Goal: Task Accomplishment & Management: Use online tool/utility

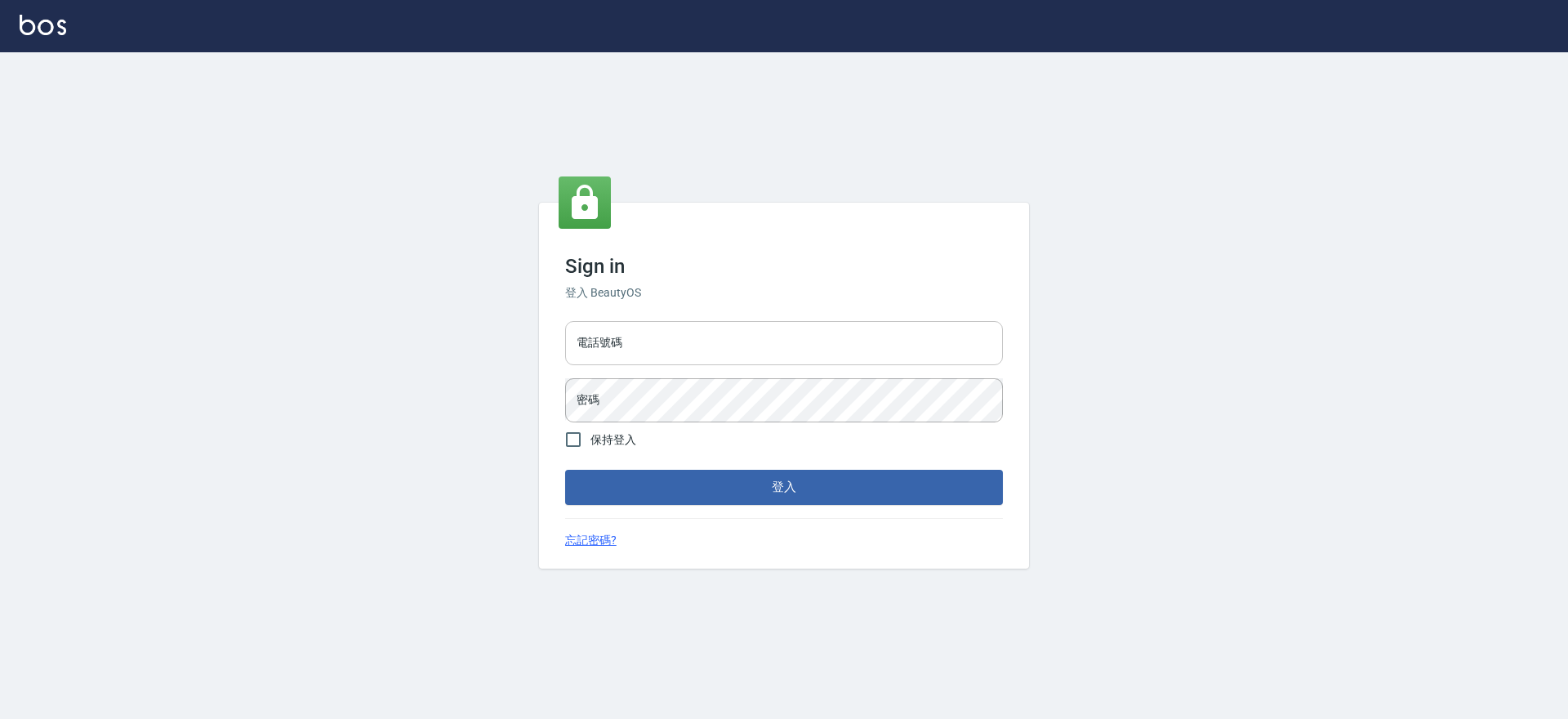
click at [802, 345] on input "電話號碼" at bounding box center [784, 343] width 438 height 44
type input "2306457"
click at [565, 470] on button "登入" at bounding box center [784, 487] width 438 height 34
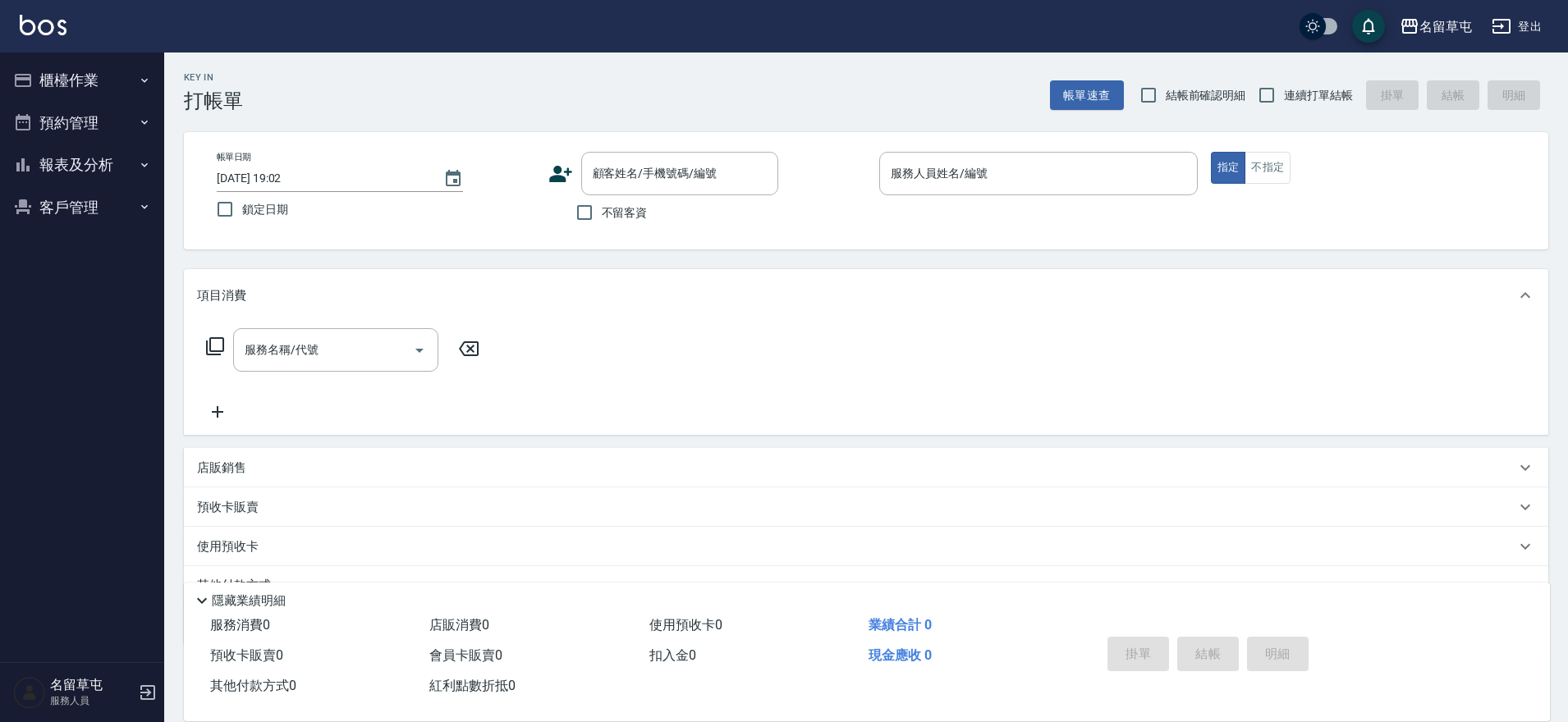
click at [621, 204] on span "不留客資" at bounding box center [625, 212] width 46 height 17
click at [602, 204] on input "不留客資" at bounding box center [585, 212] width 34 height 34
checkbox input "true"
click at [39, 80] on button "櫃檯作業" at bounding box center [82, 80] width 151 height 43
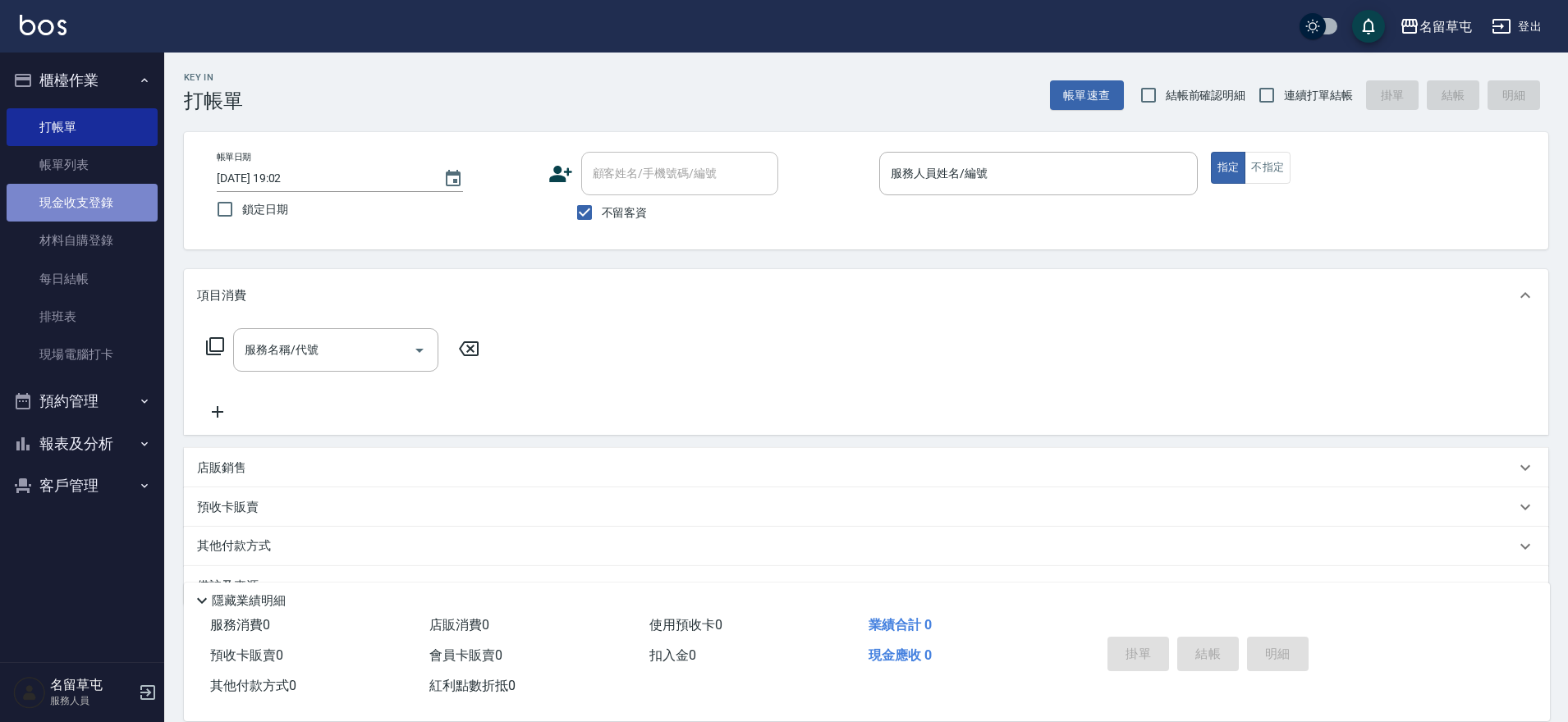
click at [67, 212] on link "現金收支登錄" at bounding box center [82, 203] width 151 height 38
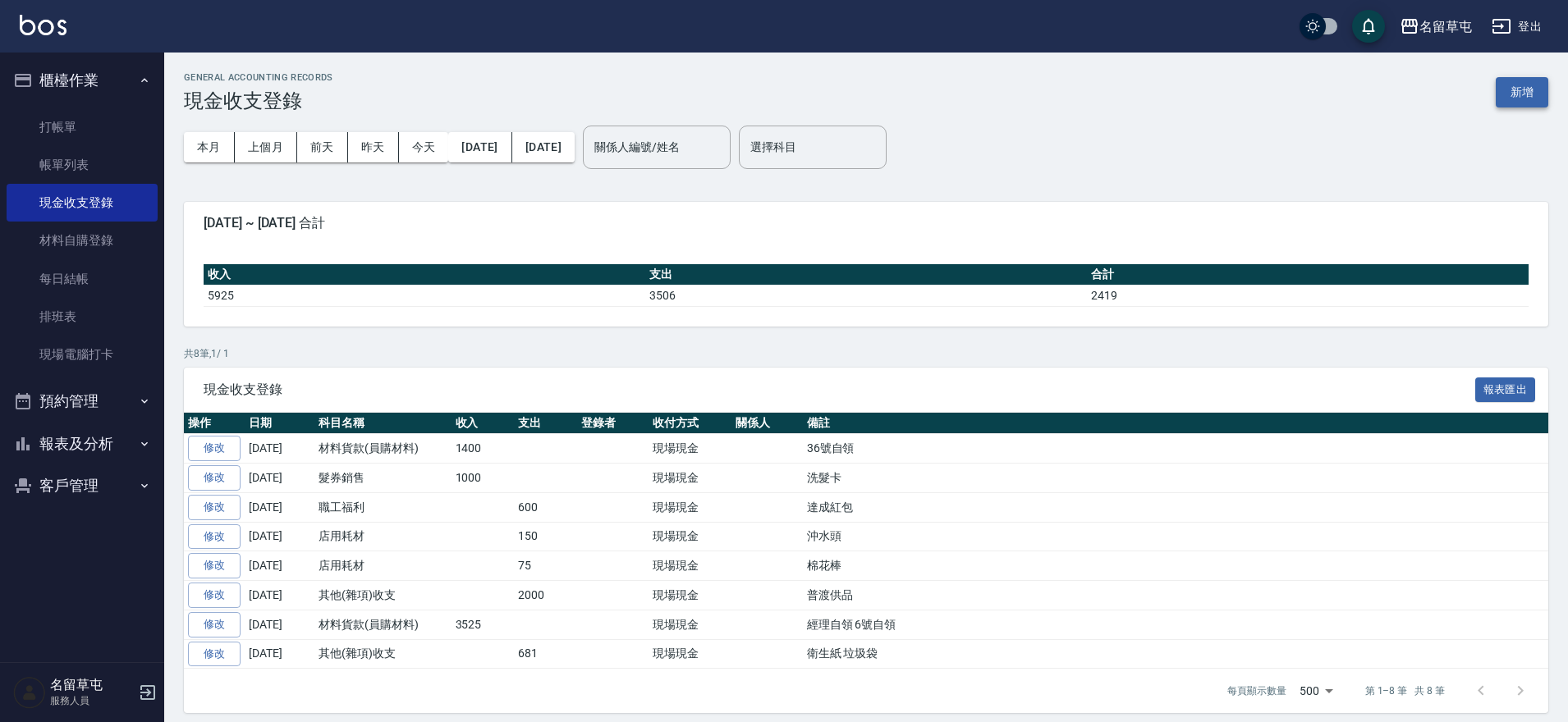
click at [1543, 91] on button "新增" at bounding box center [1522, 92] width 53 height 30
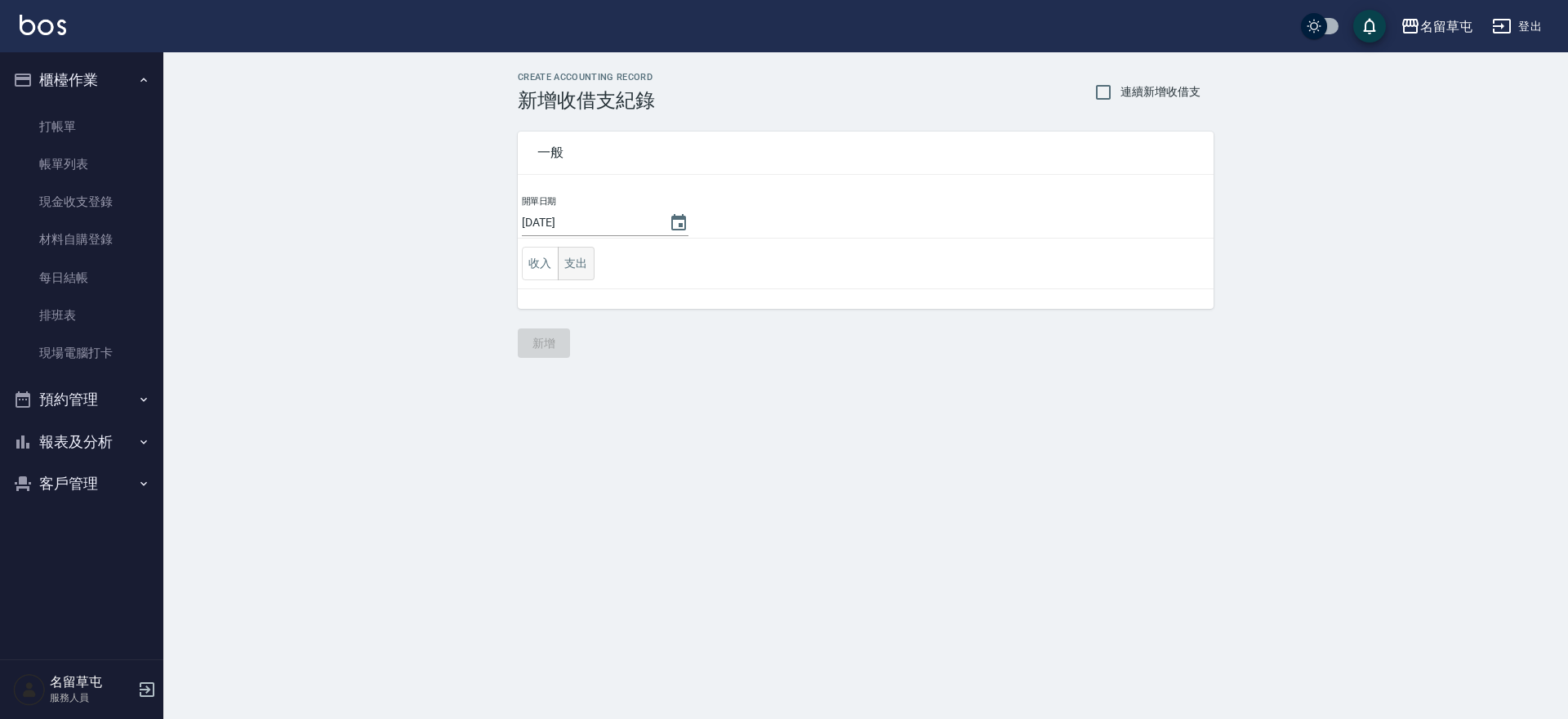
click at [581, 261] on button "支出" at bounding box center [576, 263] width 37 height 33
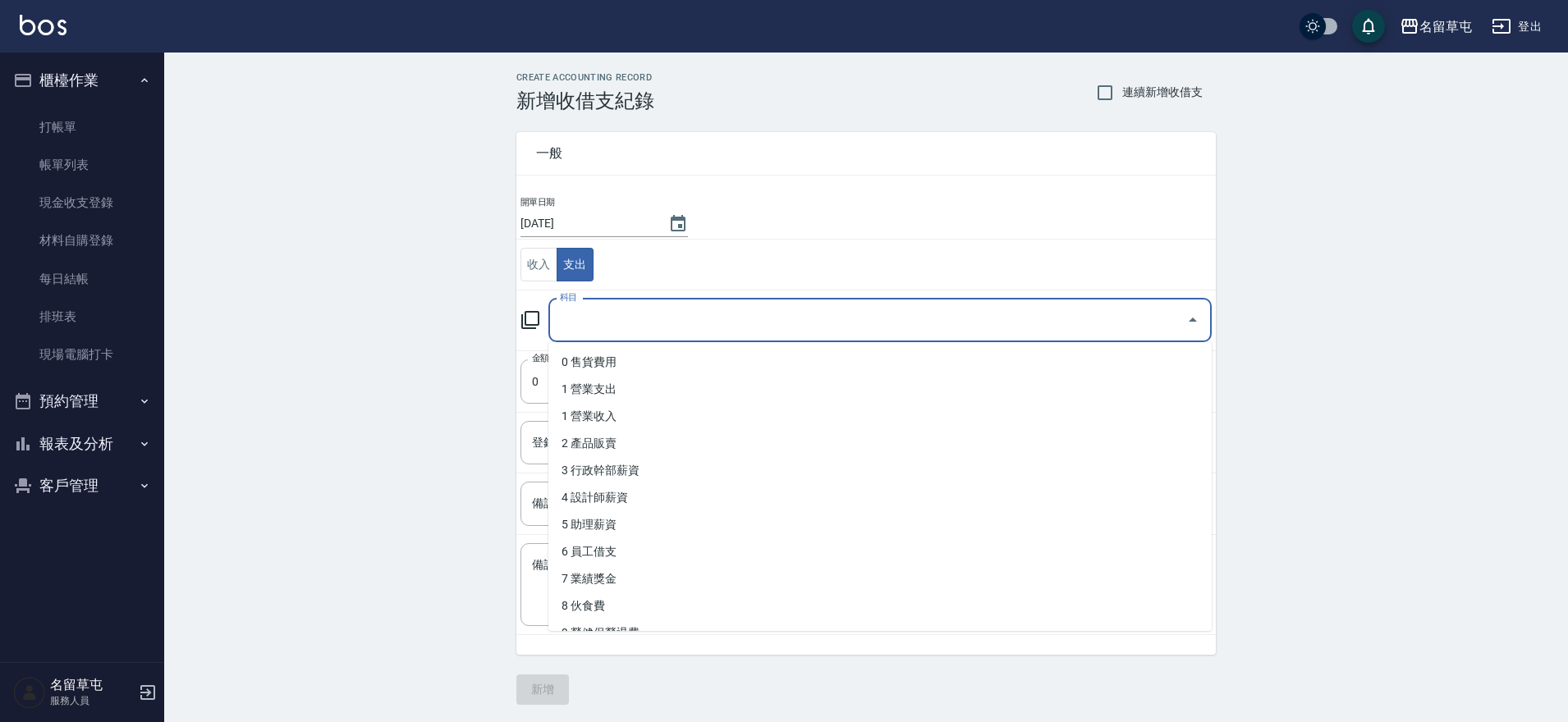
click at [607, 324] on input "科目" at bounding box center [868, 320] width 624 height 29
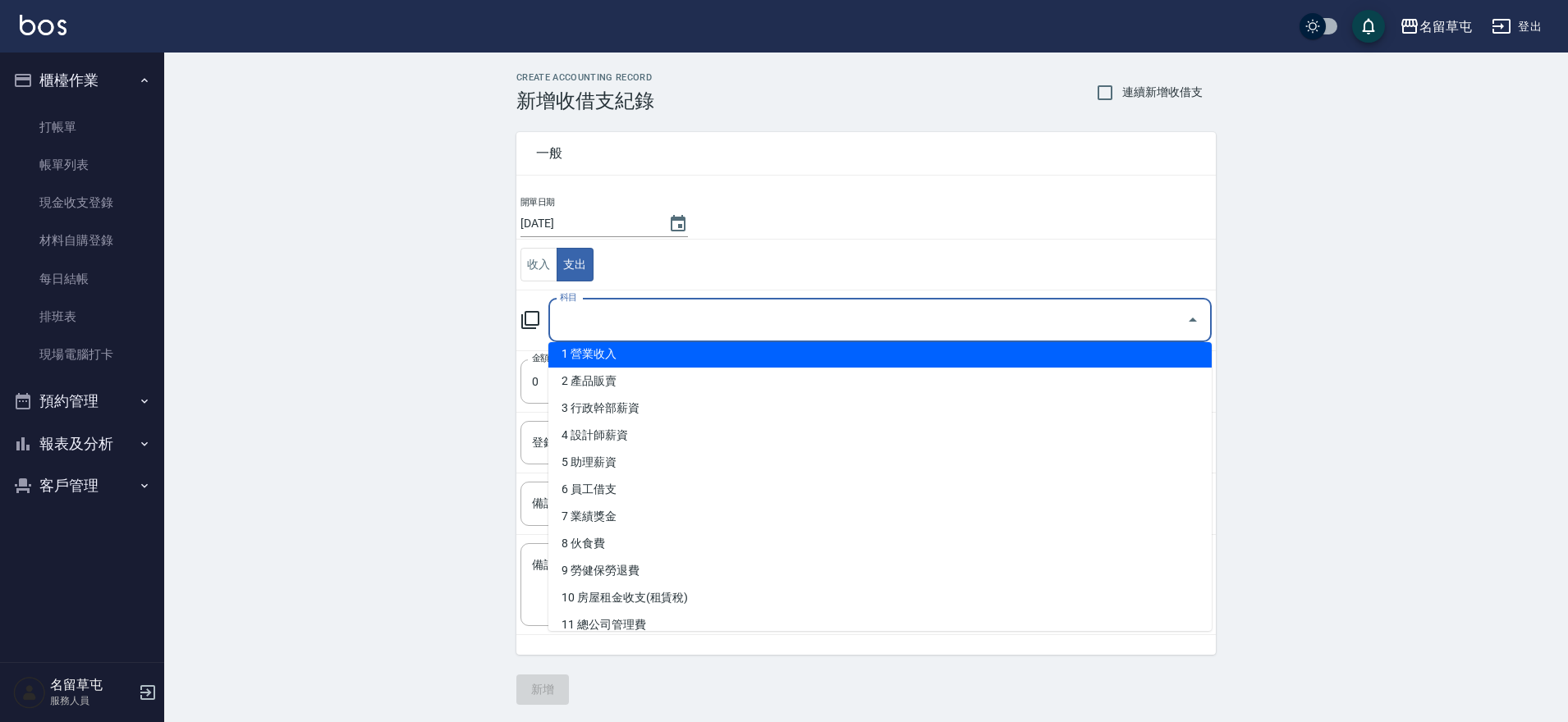
scroll to position [164, 0]
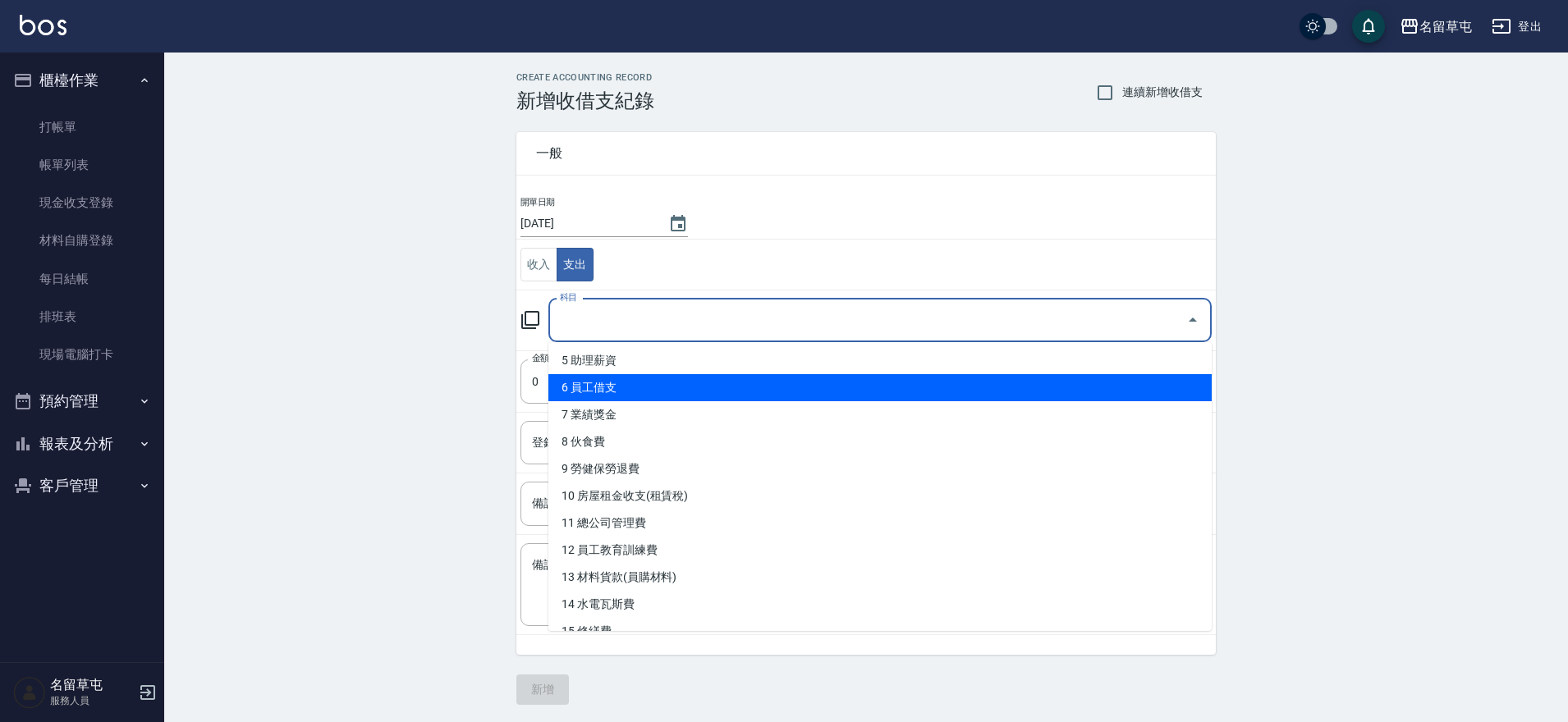
click at [631, 385] on li "6 員工借支" at bounding box center [880, 387] width 663 height 27
type input "6 員工借支"
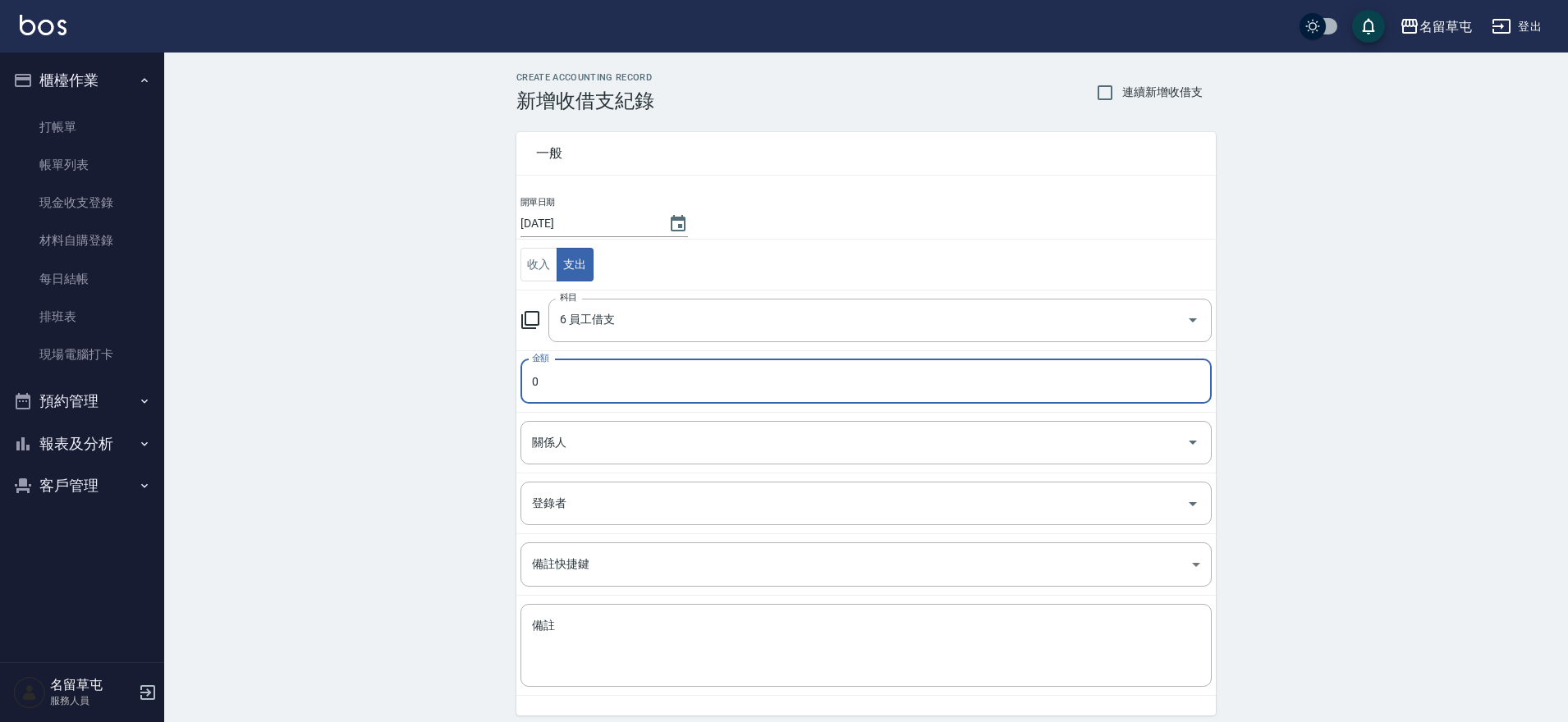
click at [545, 397] on input "0" at bounding box center [866, 382] width 691 height 44
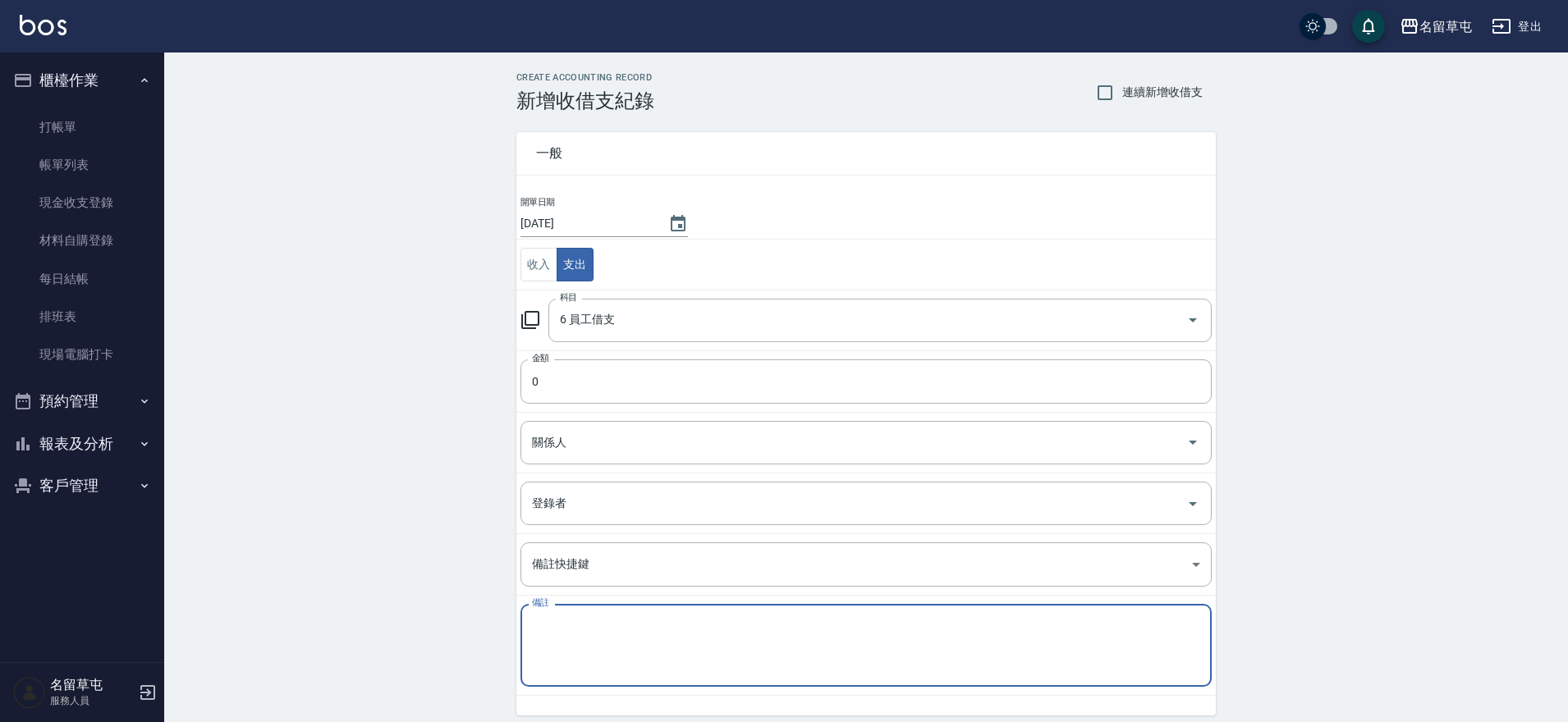
click at [579, 650] on textarea "備註" at bounding box center [866, 646] width 668 height 56
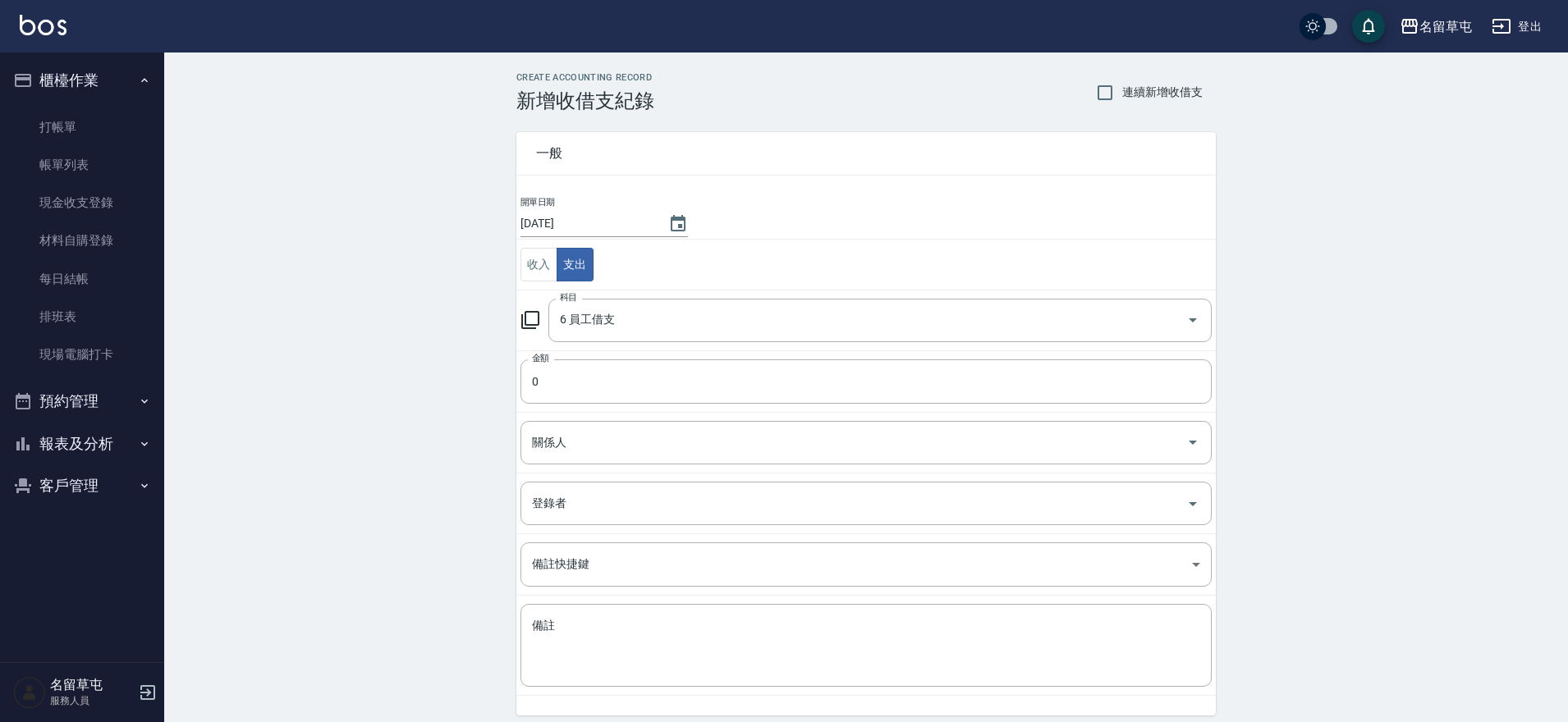
click at [570, 406] on td "金額 0 金額" at bounding box center [866, 381] width 699 height 62
click at [580, 391] on input "0" at bounding box center [866, 382] width 691 height 44
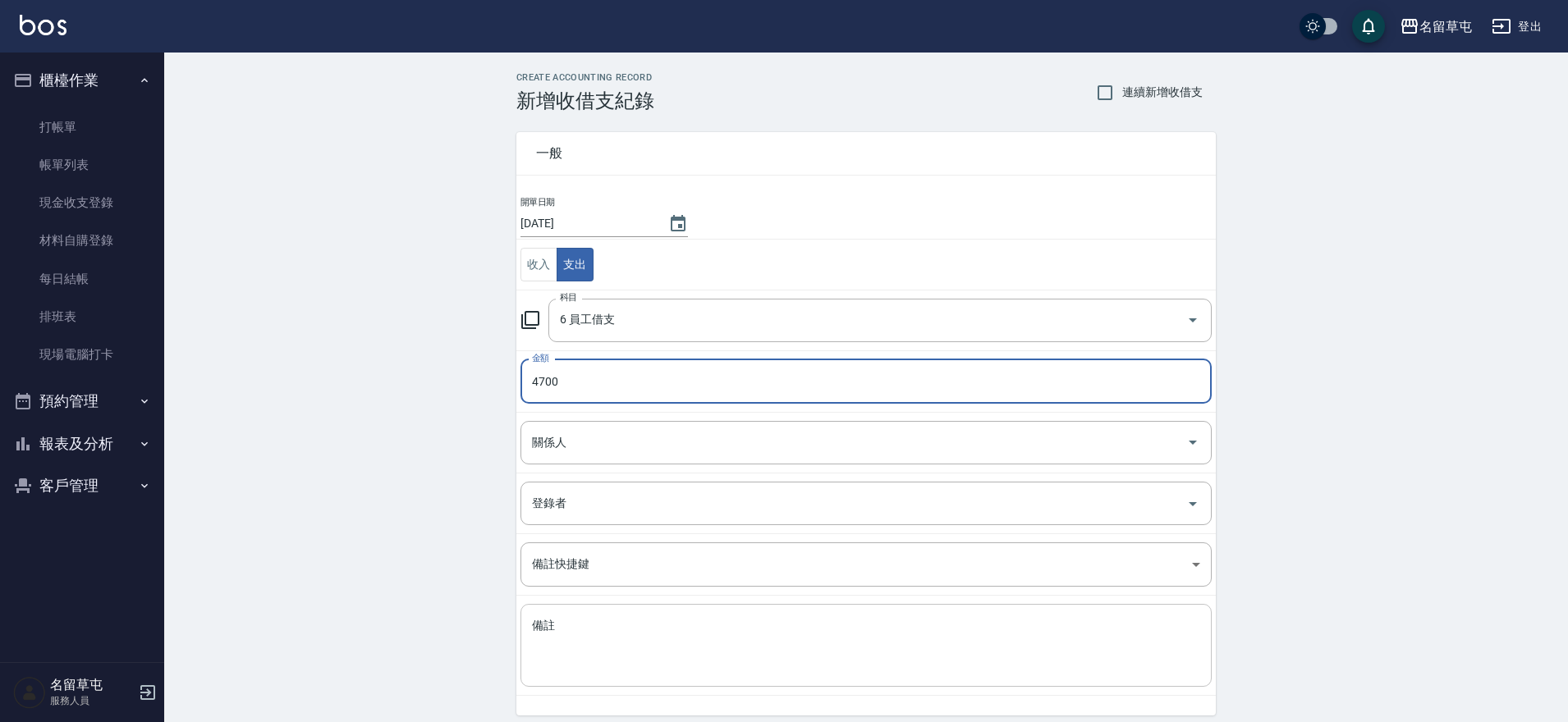
type input "4700"
click at [665, 671] on textarea "備註" at bounding box center [866, 646] width 668 height 56
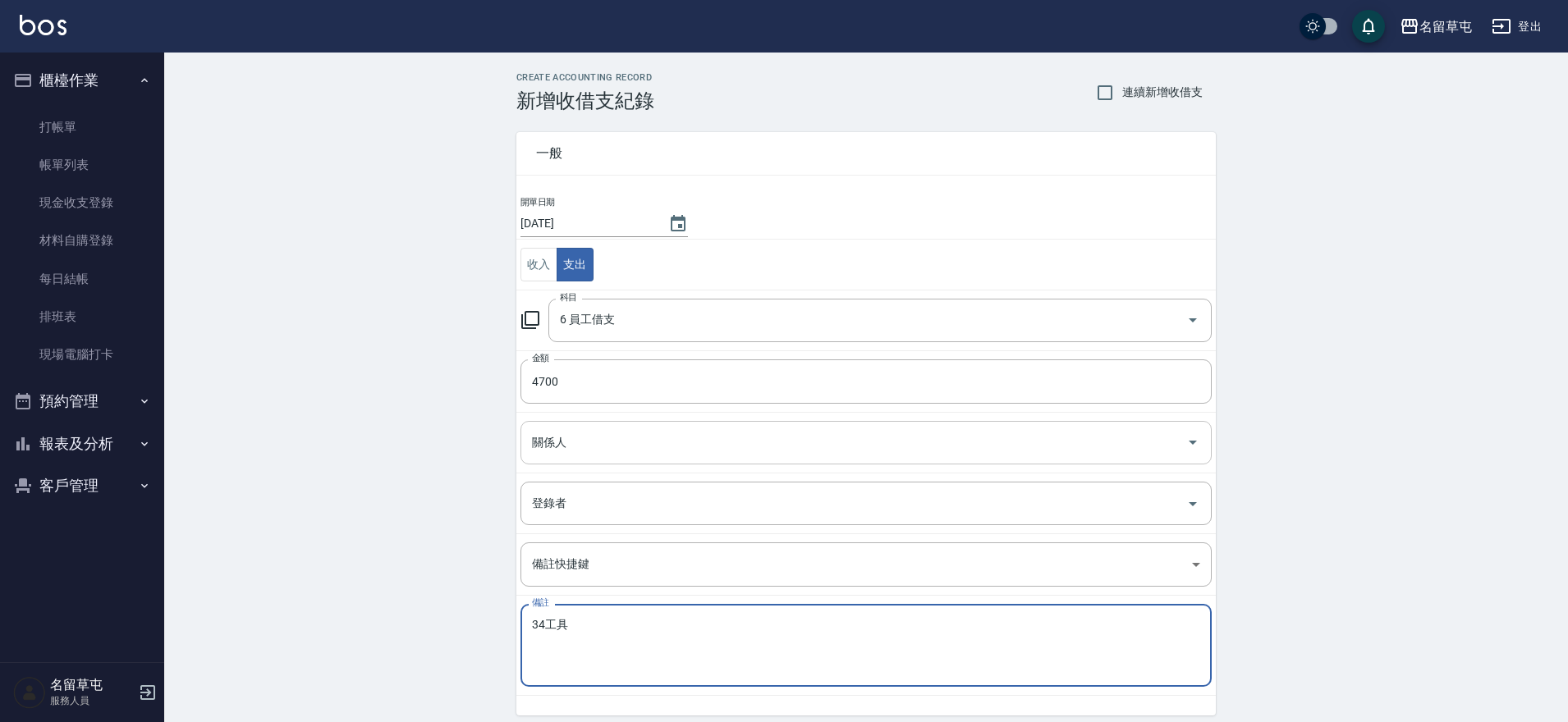
type textarea "34工具"
click at [555, 455] on input "關係人" at bounding box center [854, 442] width 652 height 29
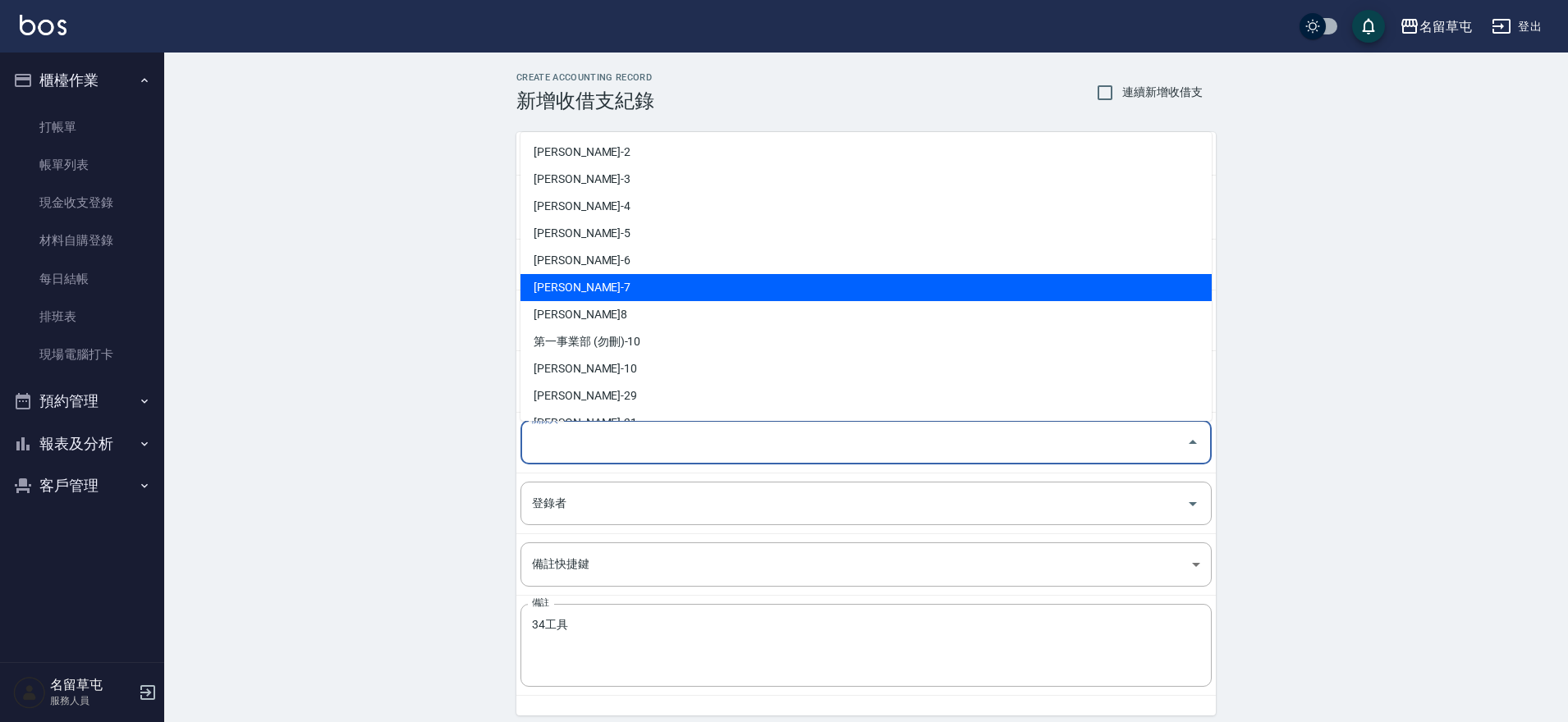
scroll to position [82, 0]
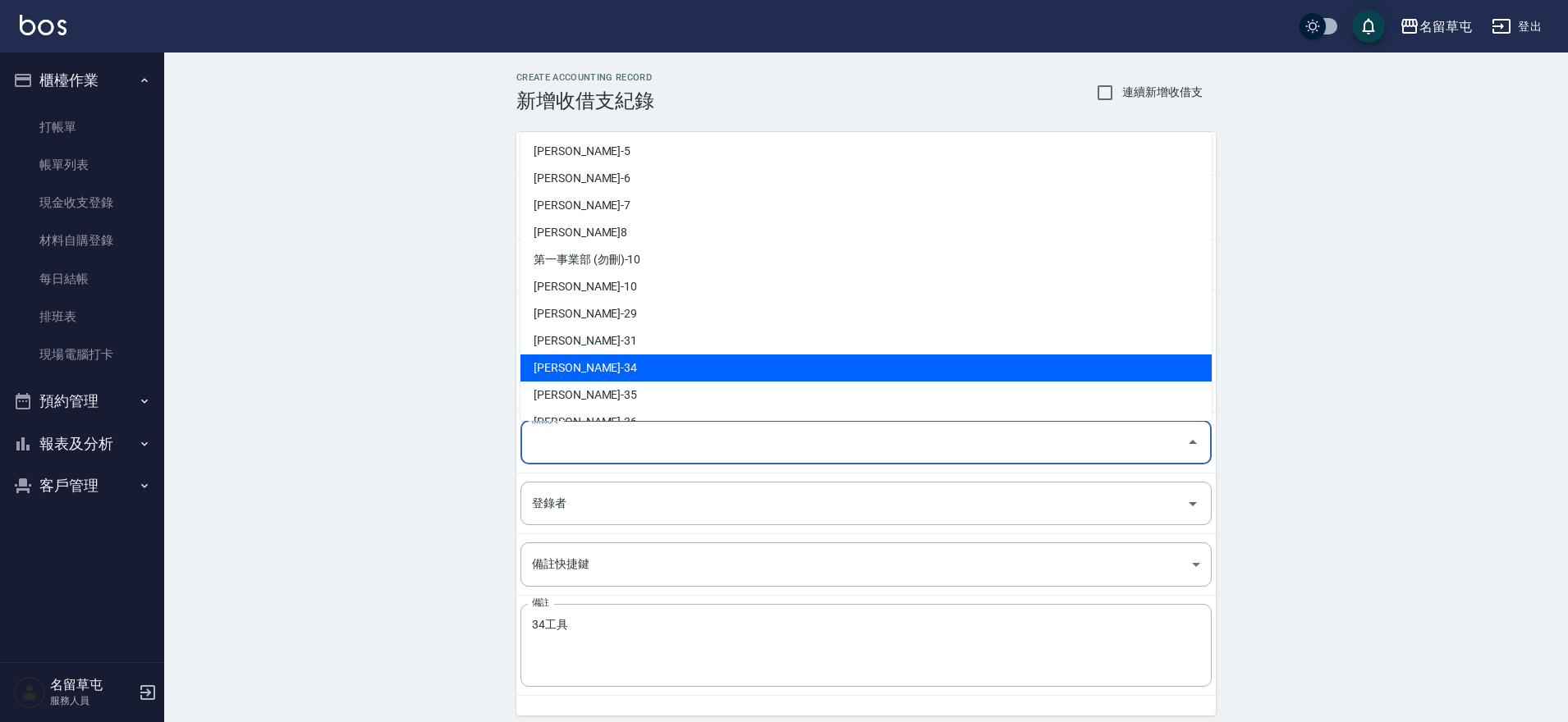
click at [612, 362] on li "林以翔-34" at bounding box center [866, 368] width 691 height 27
type input "林以翔-34"
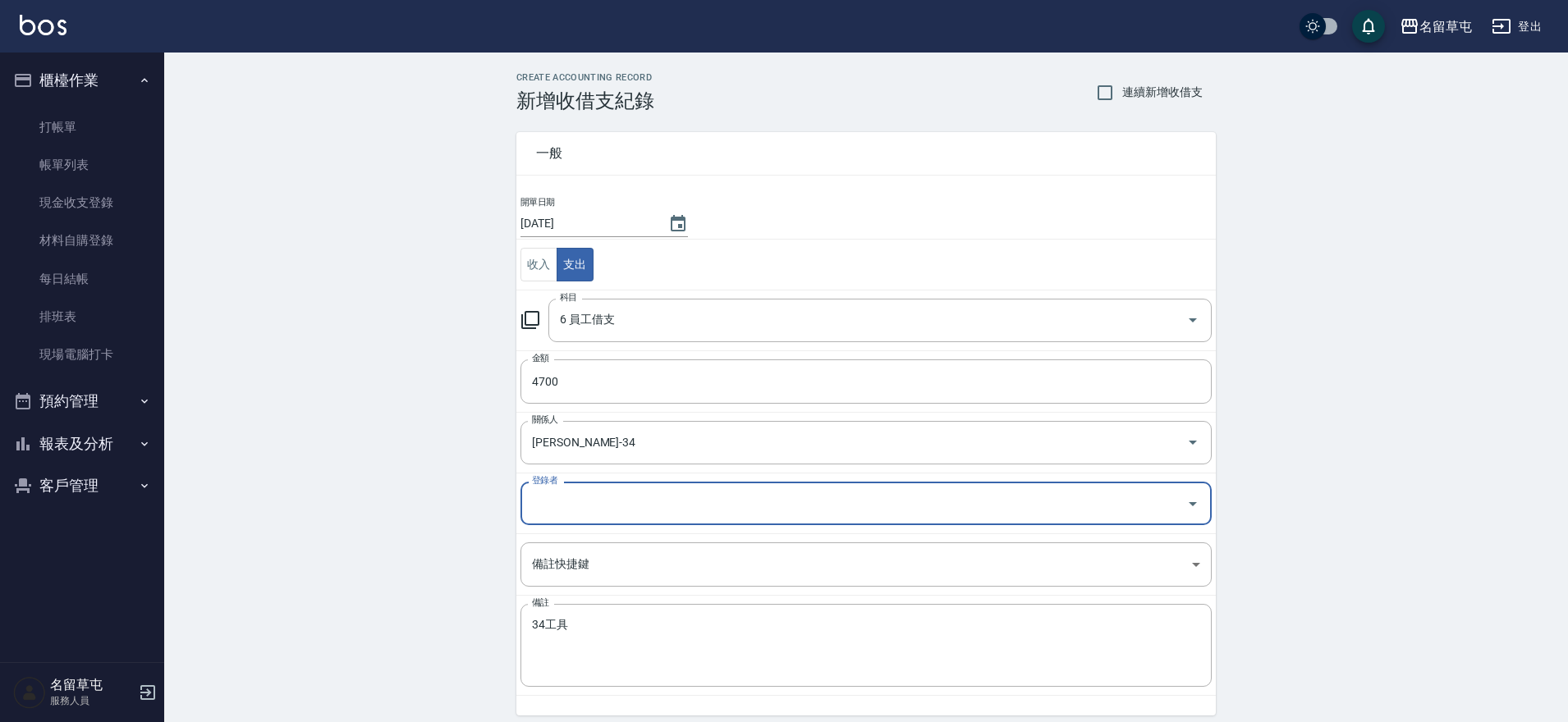
click at [574, 510] on input "登錄者" at bounding box center [854, 503] width 652 height 29
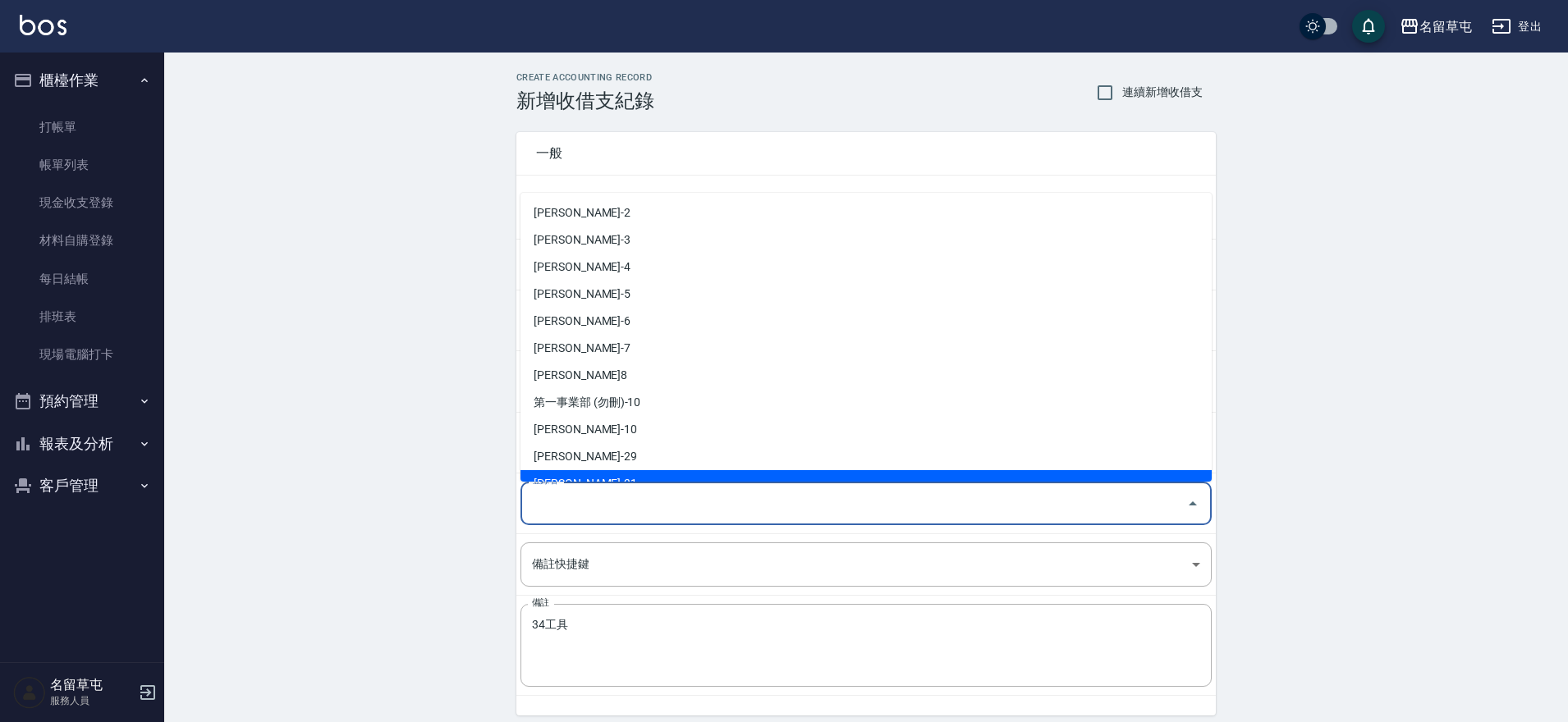
click at [1370, 483] on div "CREATE ACCOUNTING RECORD 新增收借支紀錄 連續新增收借支 一般 開單日期 2025/09/10 收入 支出 科目 6 員工借支 科目 …" at bounding box center [866, 418] width 1404 height 733
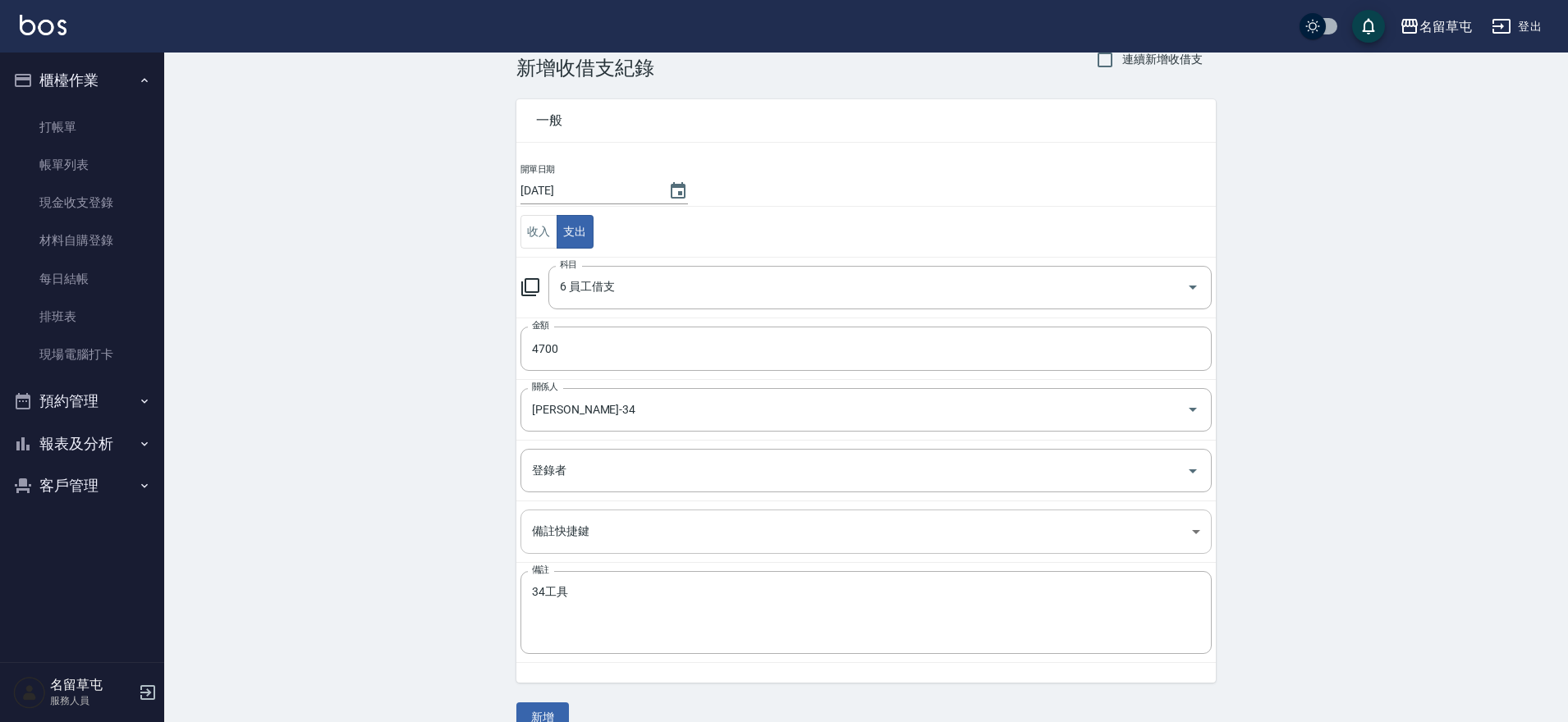
scroll to position [63, 0]
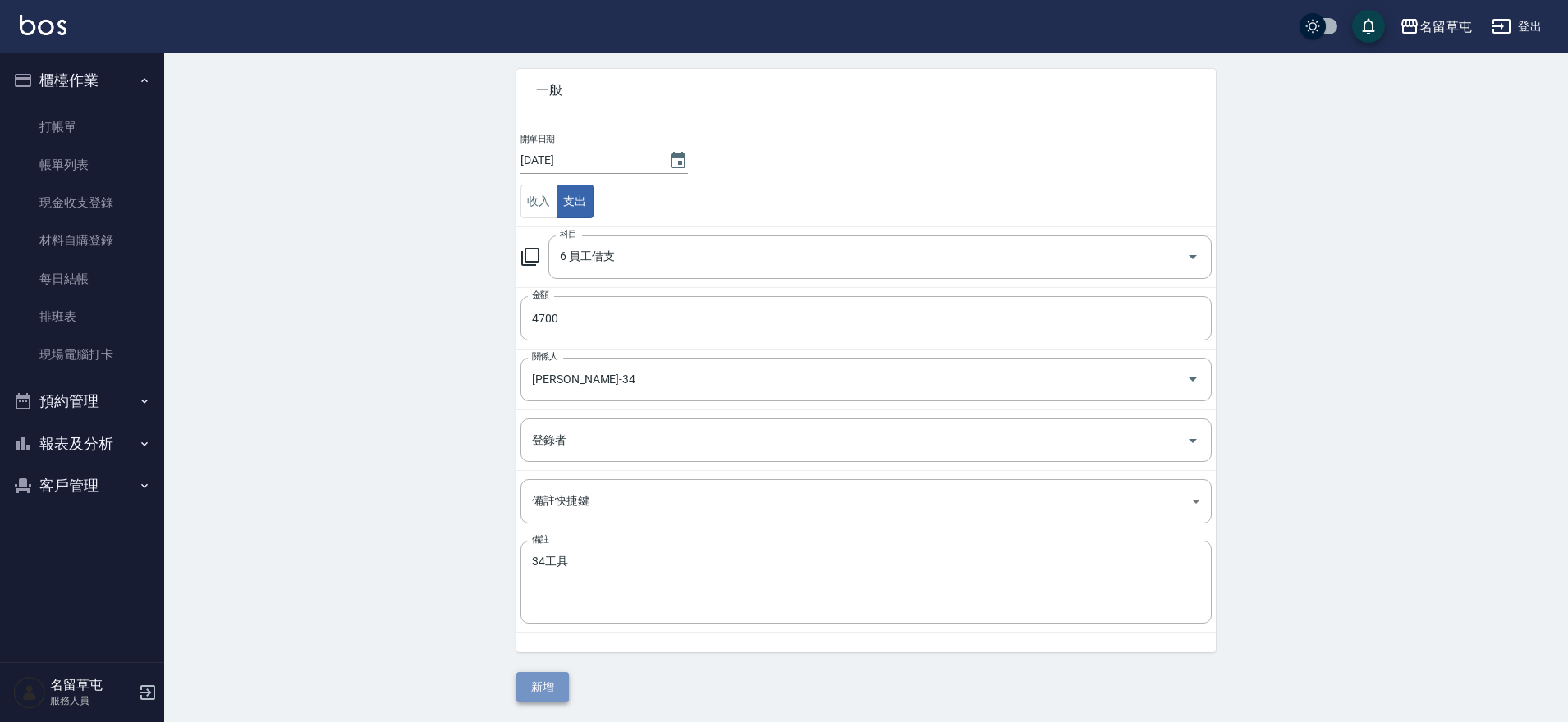
click at [555, 687] on button "新增" at bounding box center [543, 687] width 53 height 30
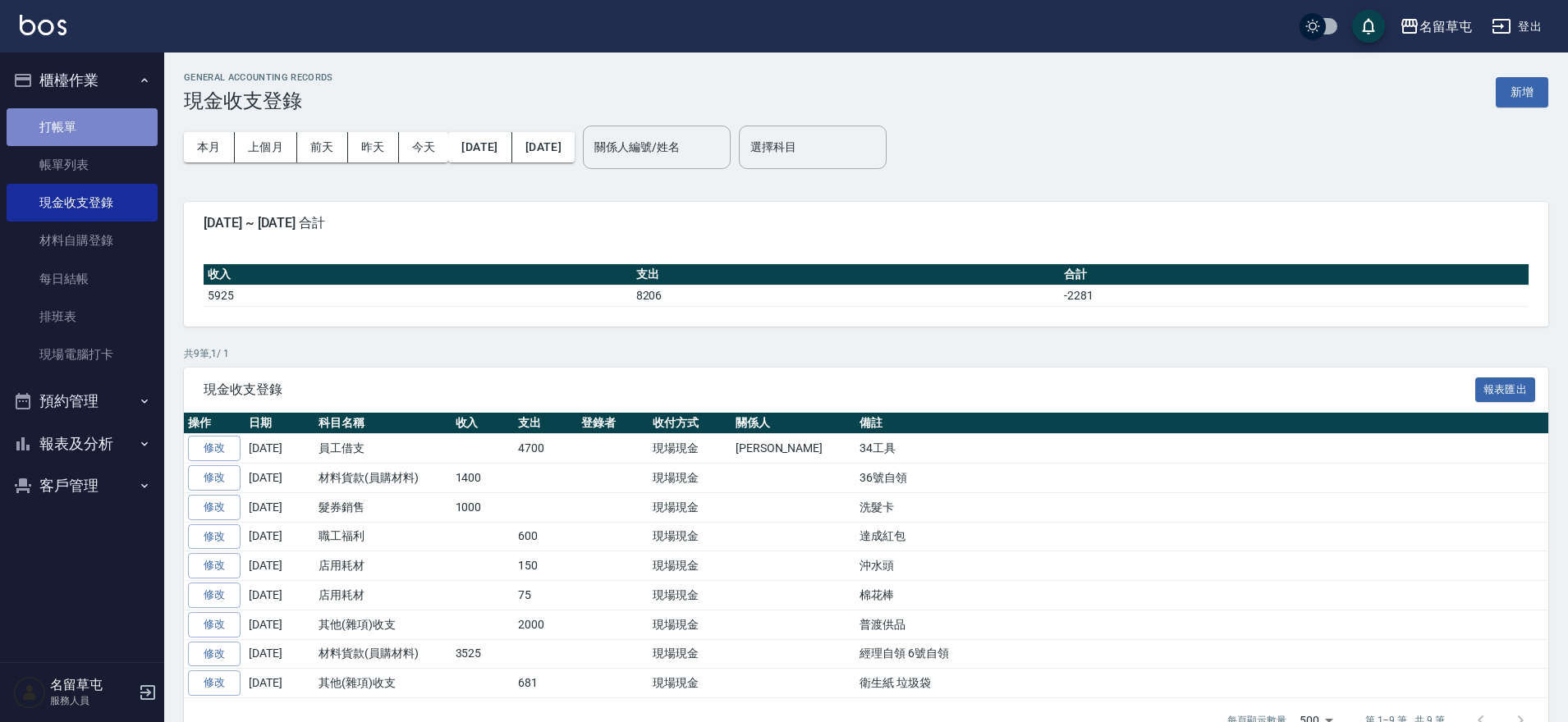
click at [74, 126] on link "打帳單" at bounding box center [82, 127] width 151 height 38
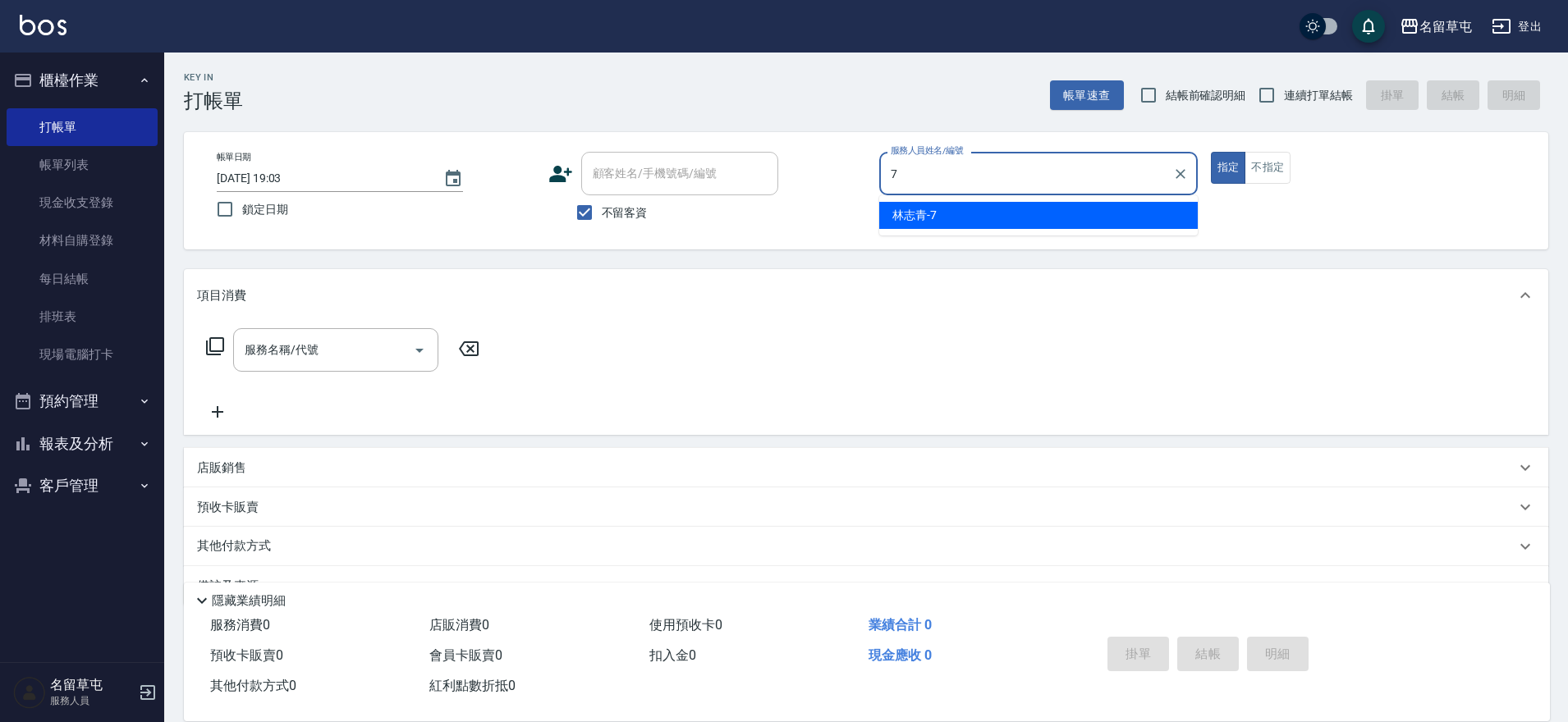
type input "林志青-7"
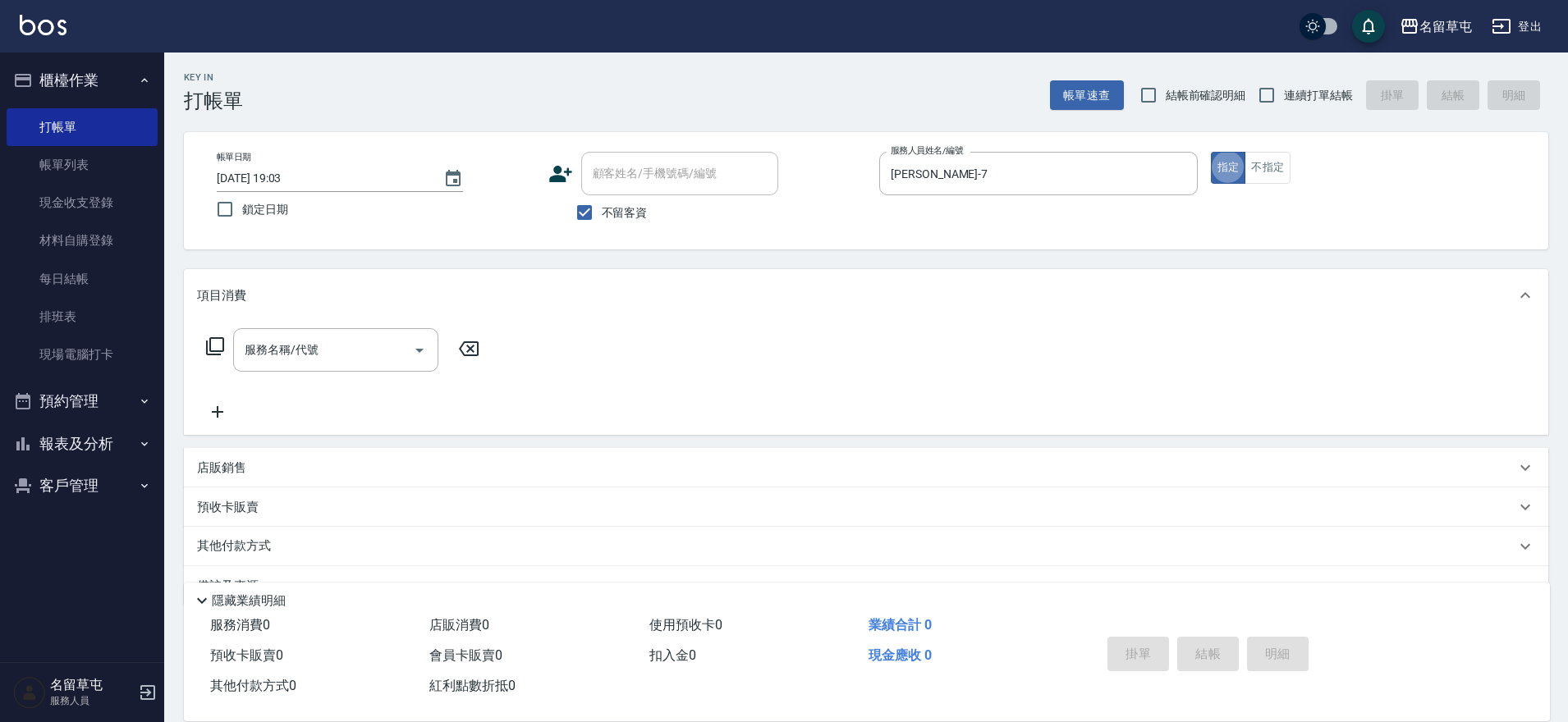
type button "true"
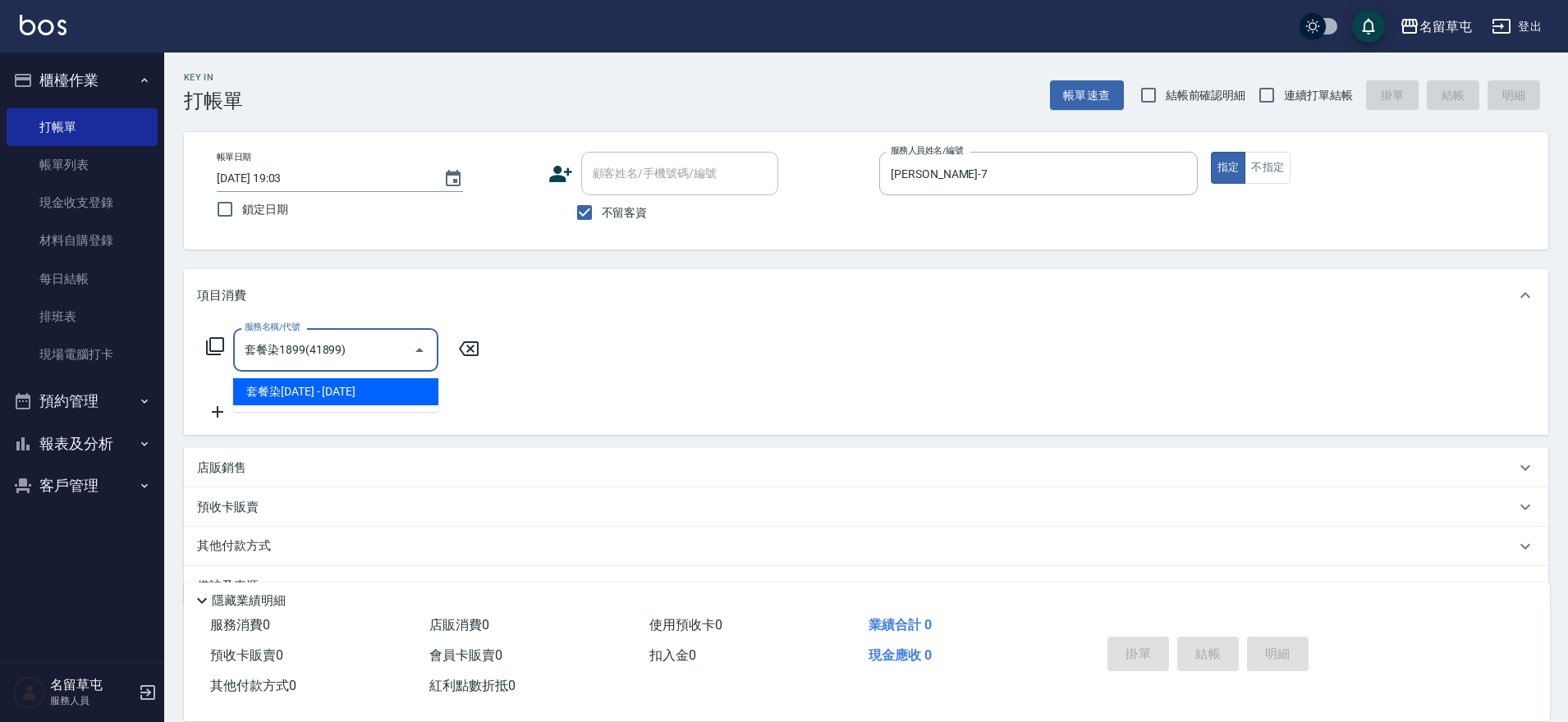
type input "套餐染1899(41899)"
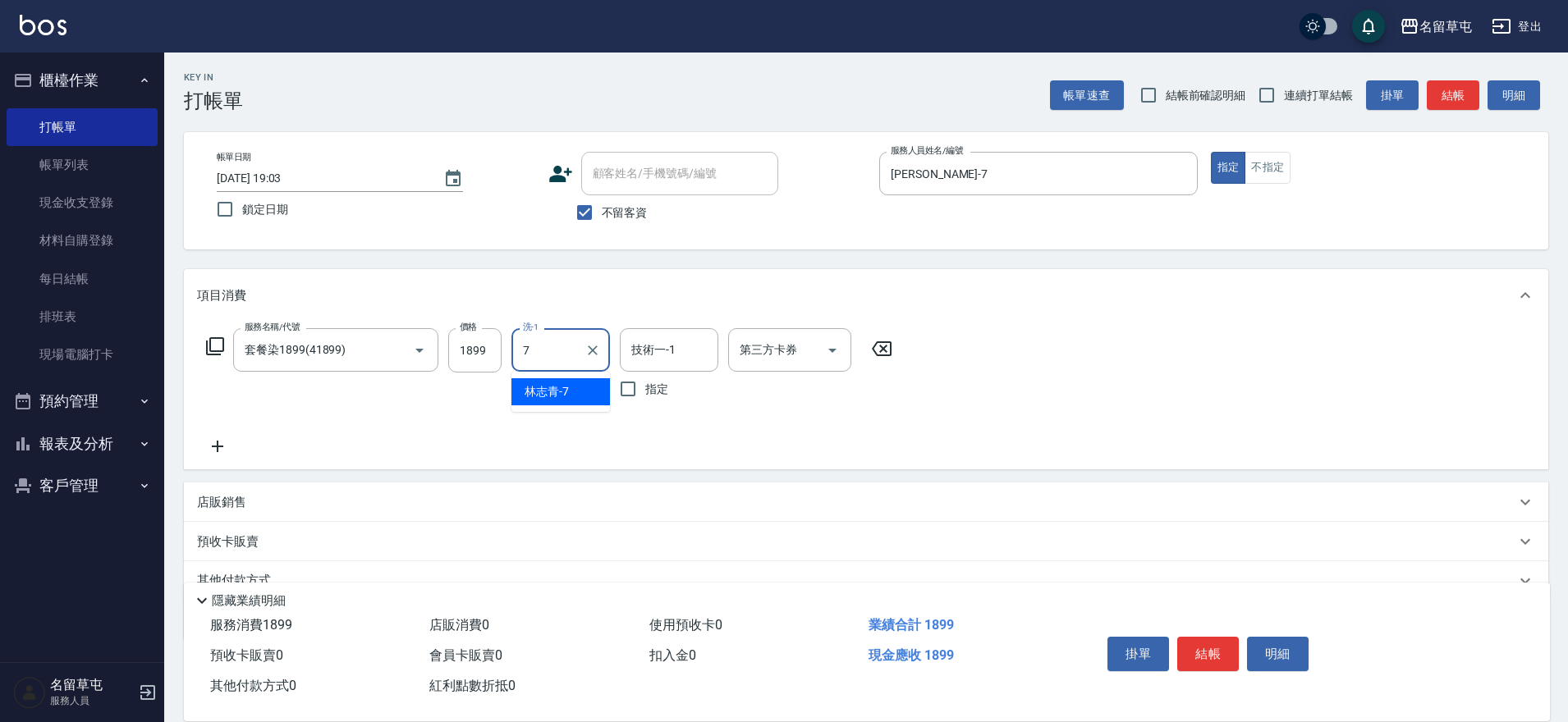
type input "林志青-7"
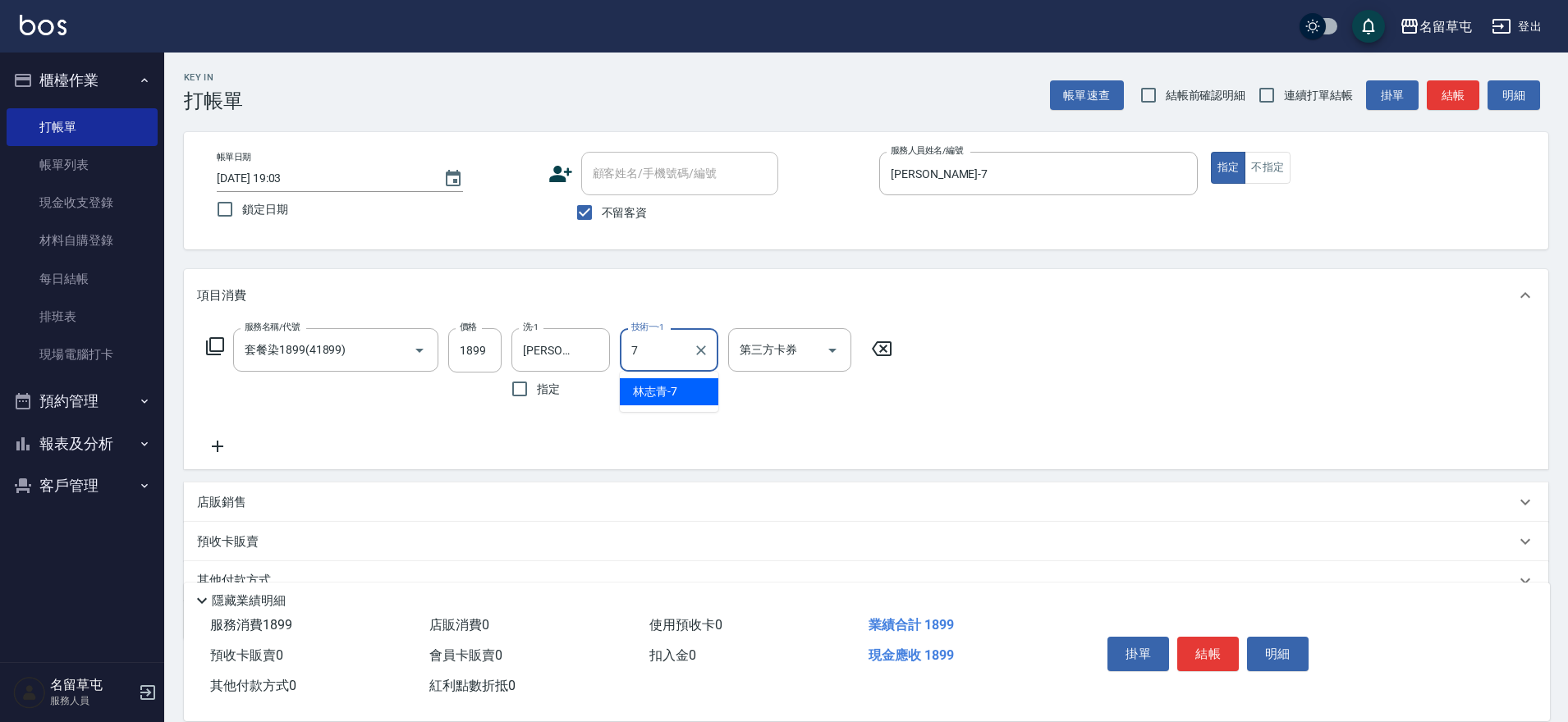
type input "林志青-7"
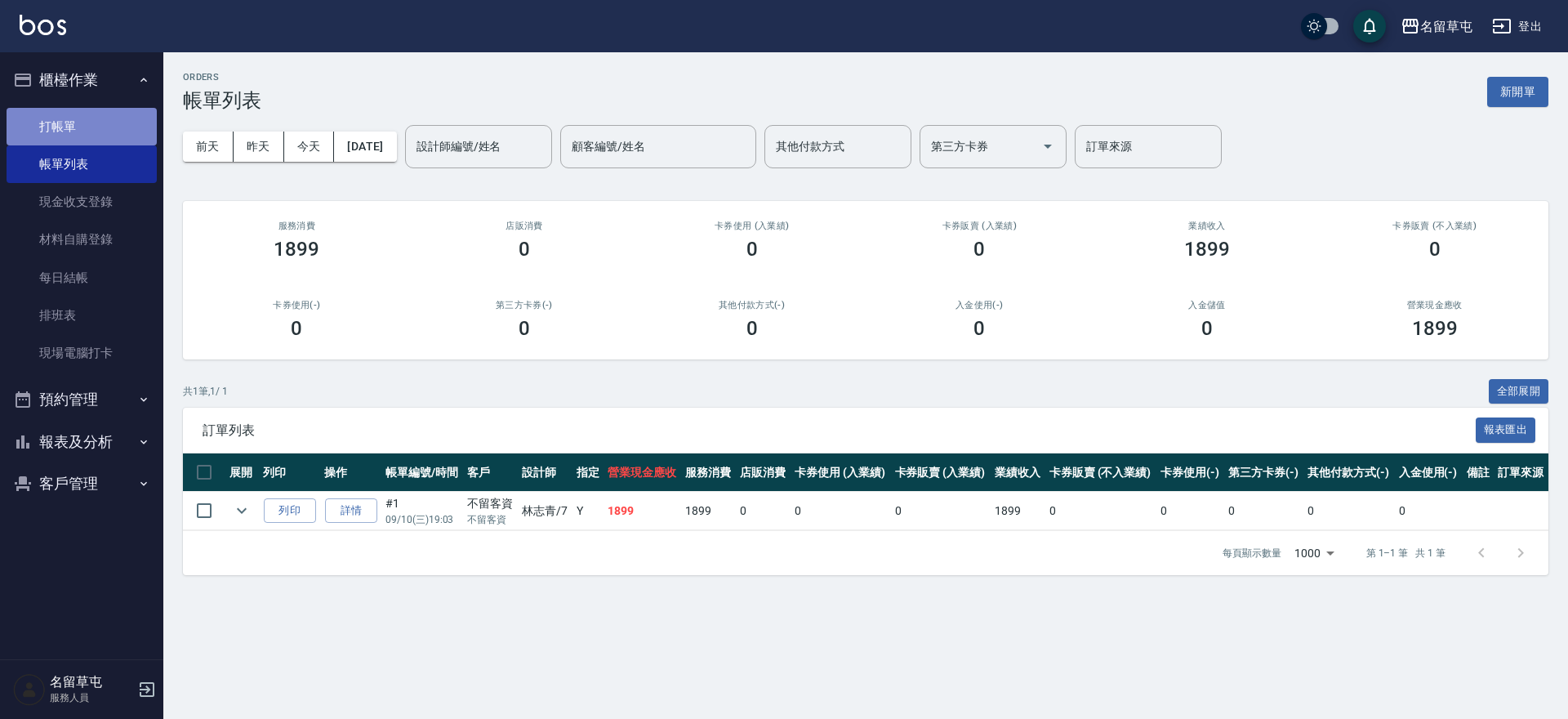
click at [75, 126] on link "打帳單" at bounding box center [82, 127] width 150 height 38
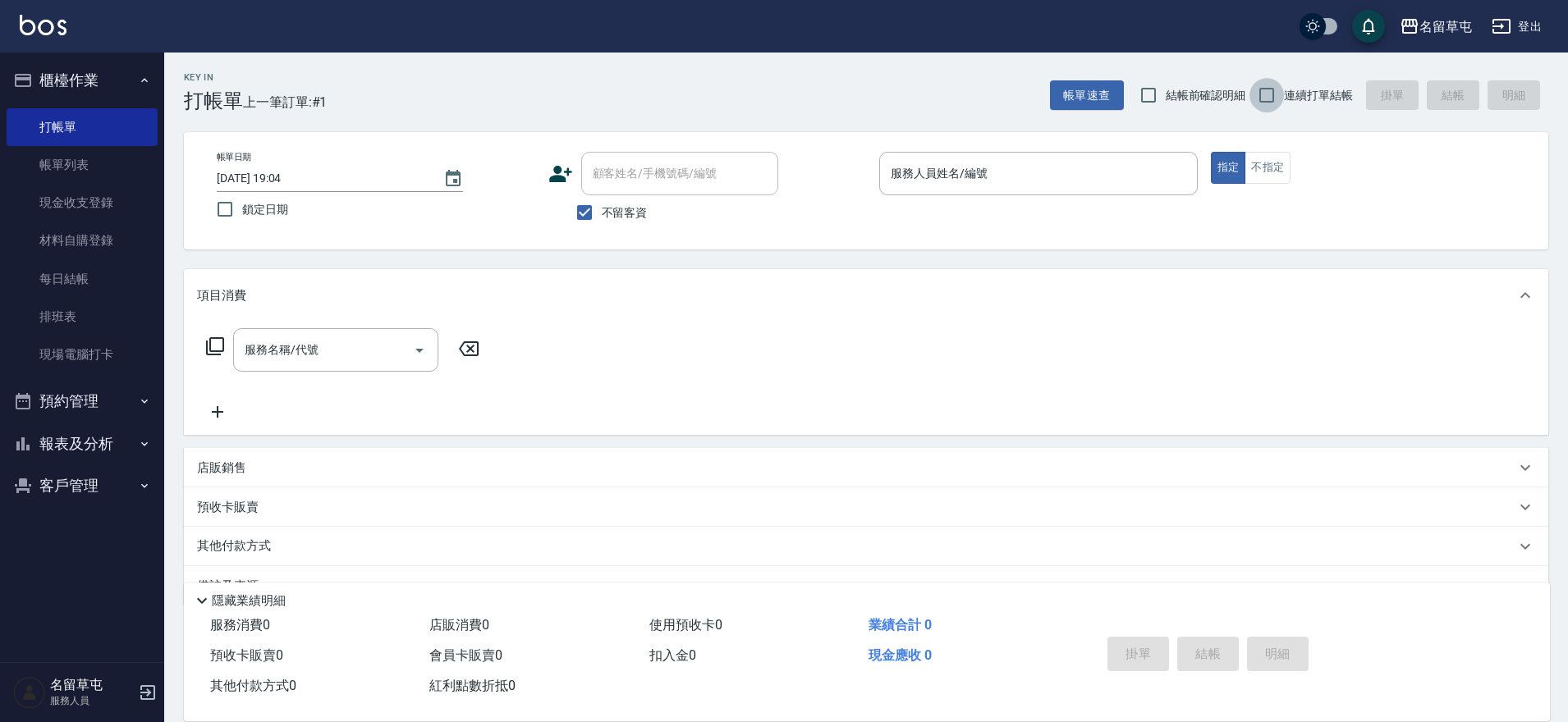
click at [1272, 89] on input "連續打單結帳" at bounding box center [1267, 95] width 34 height 34
checkbox input "true"
click at [1025, 185] on input "服務人員姓名/編號" at bounding box center [1038, 173] width 304 height 29
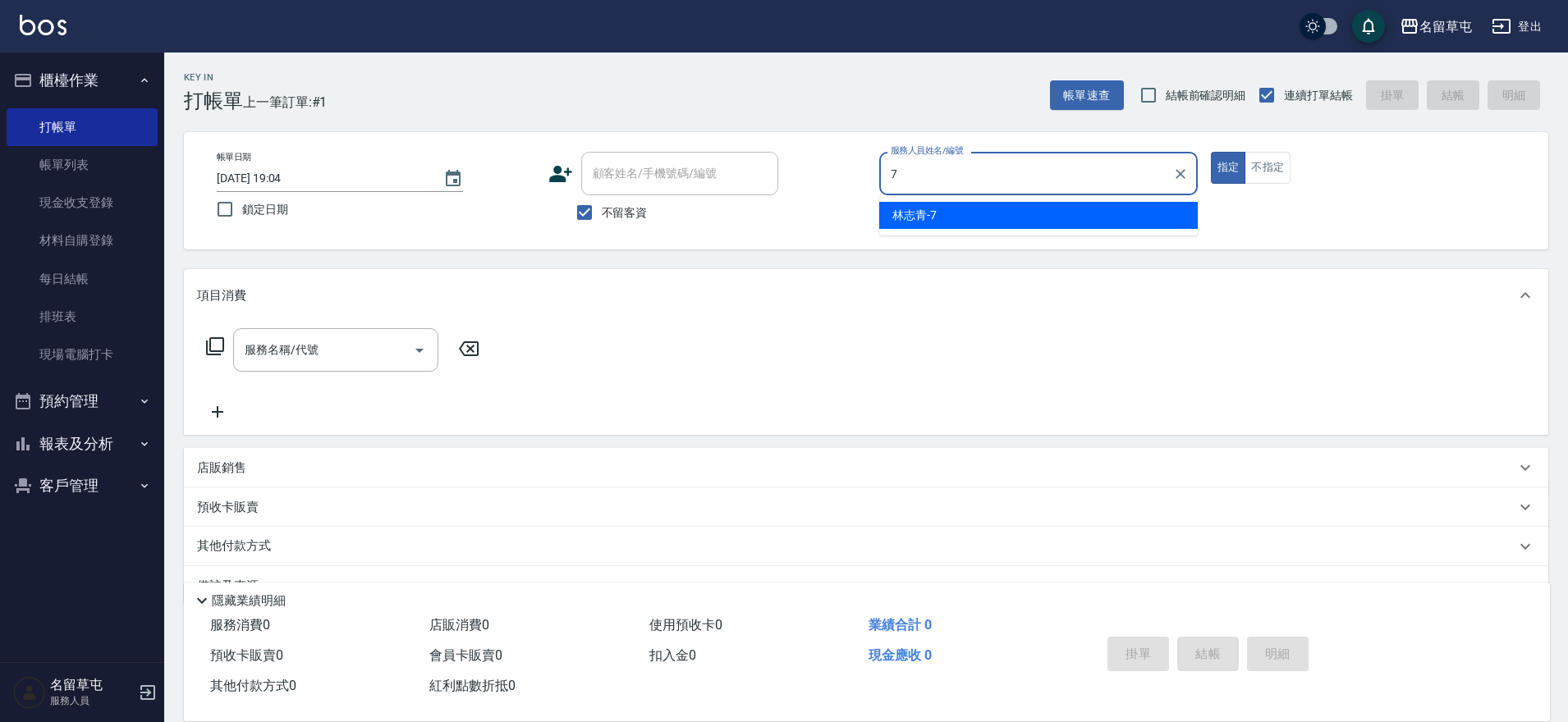
type input "林志青-7"
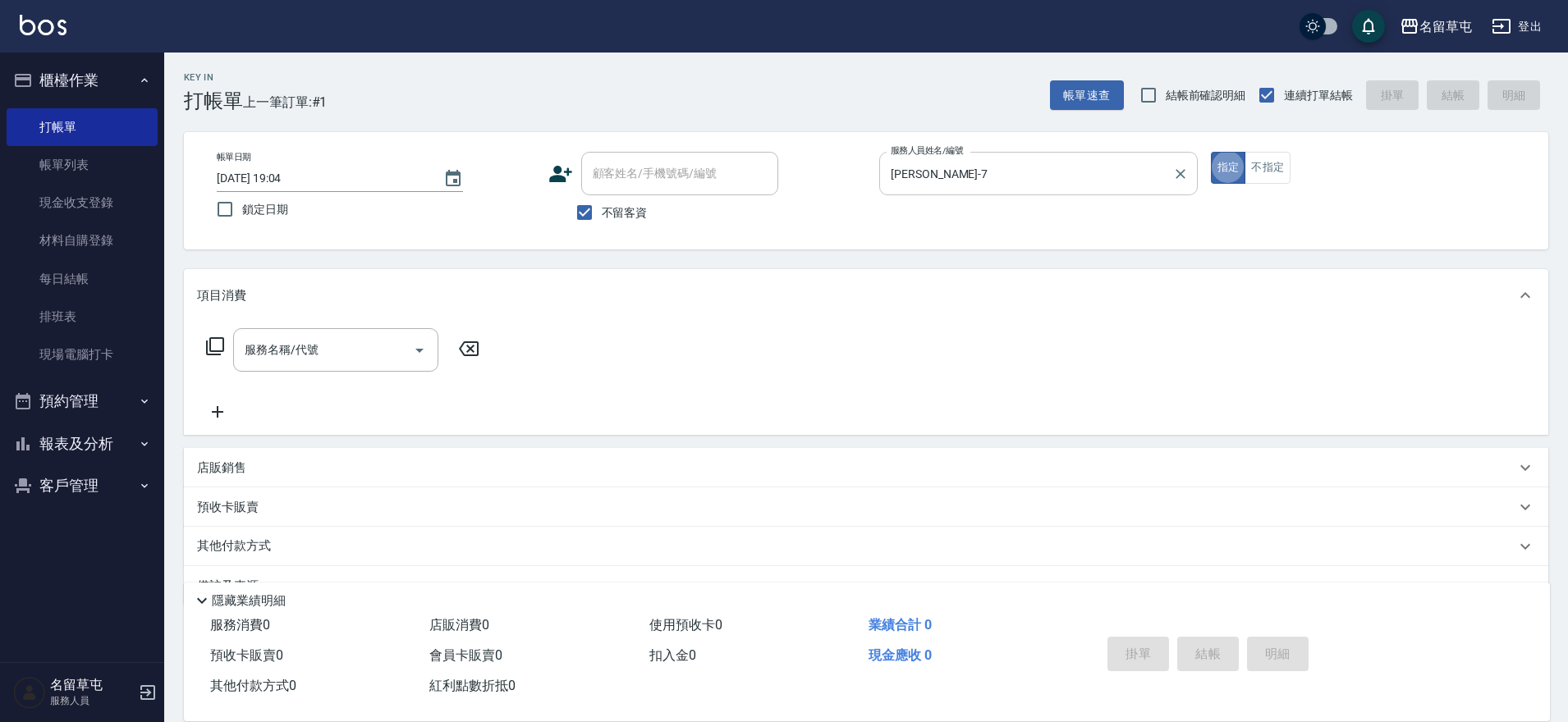
type button "true"
type input "7"
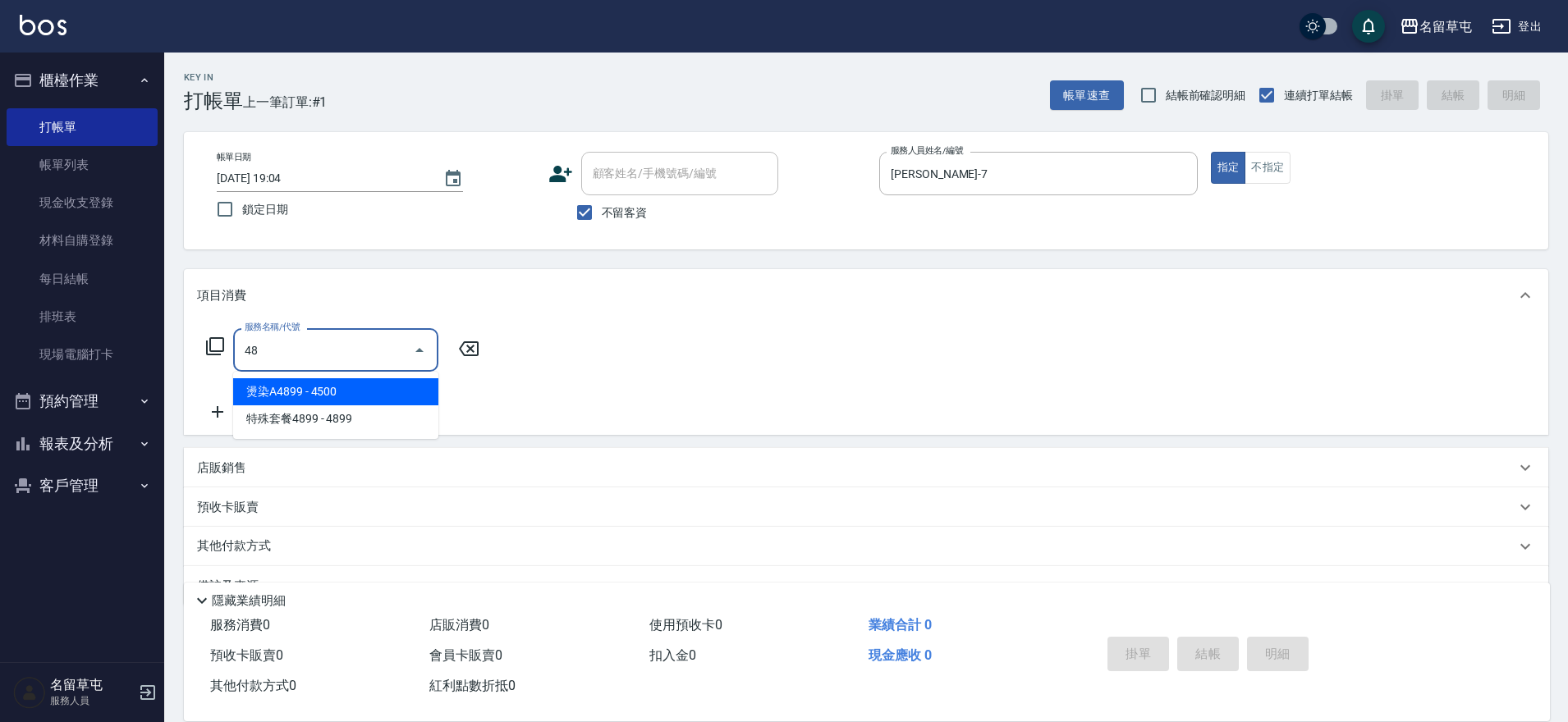
type input "4"
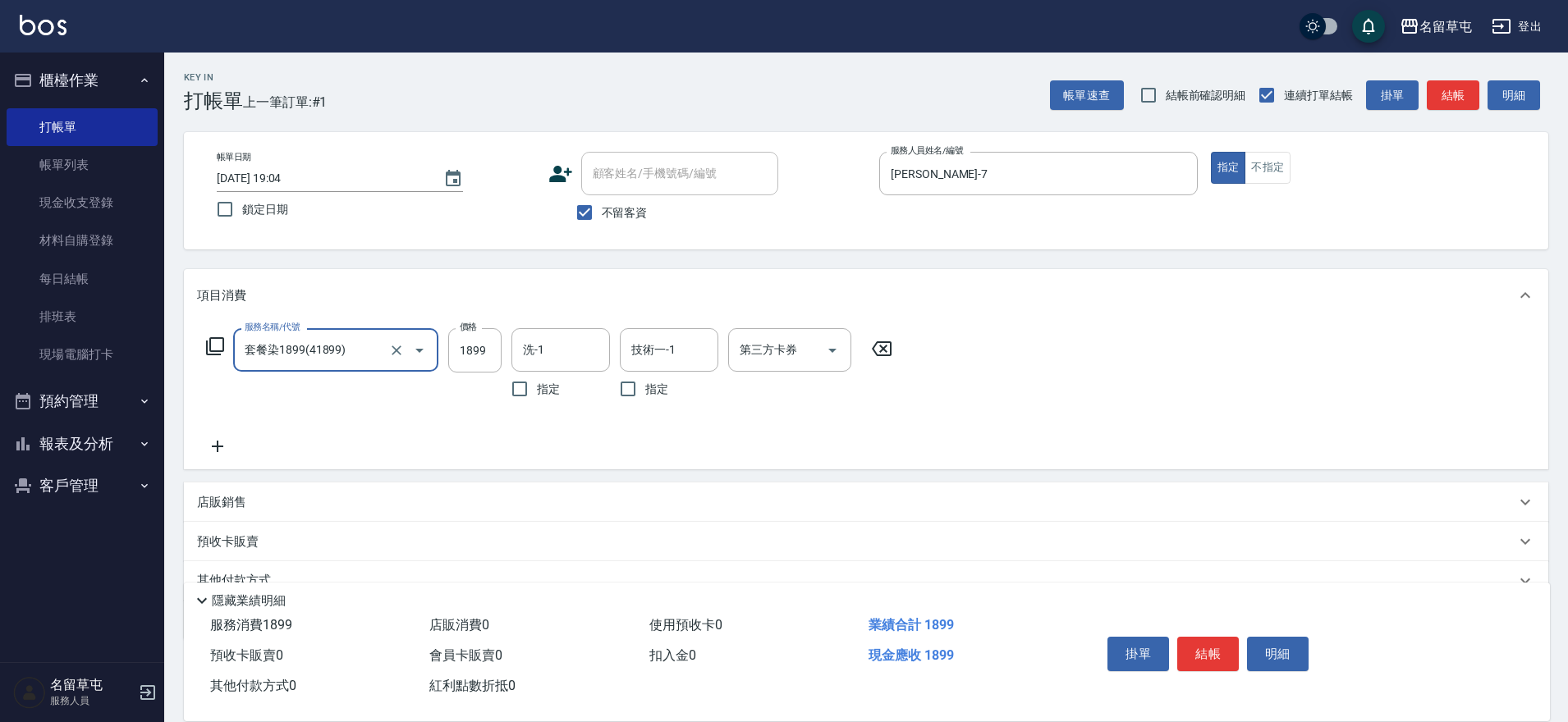
type input "套餐染1899(41899)"
type input "2699"
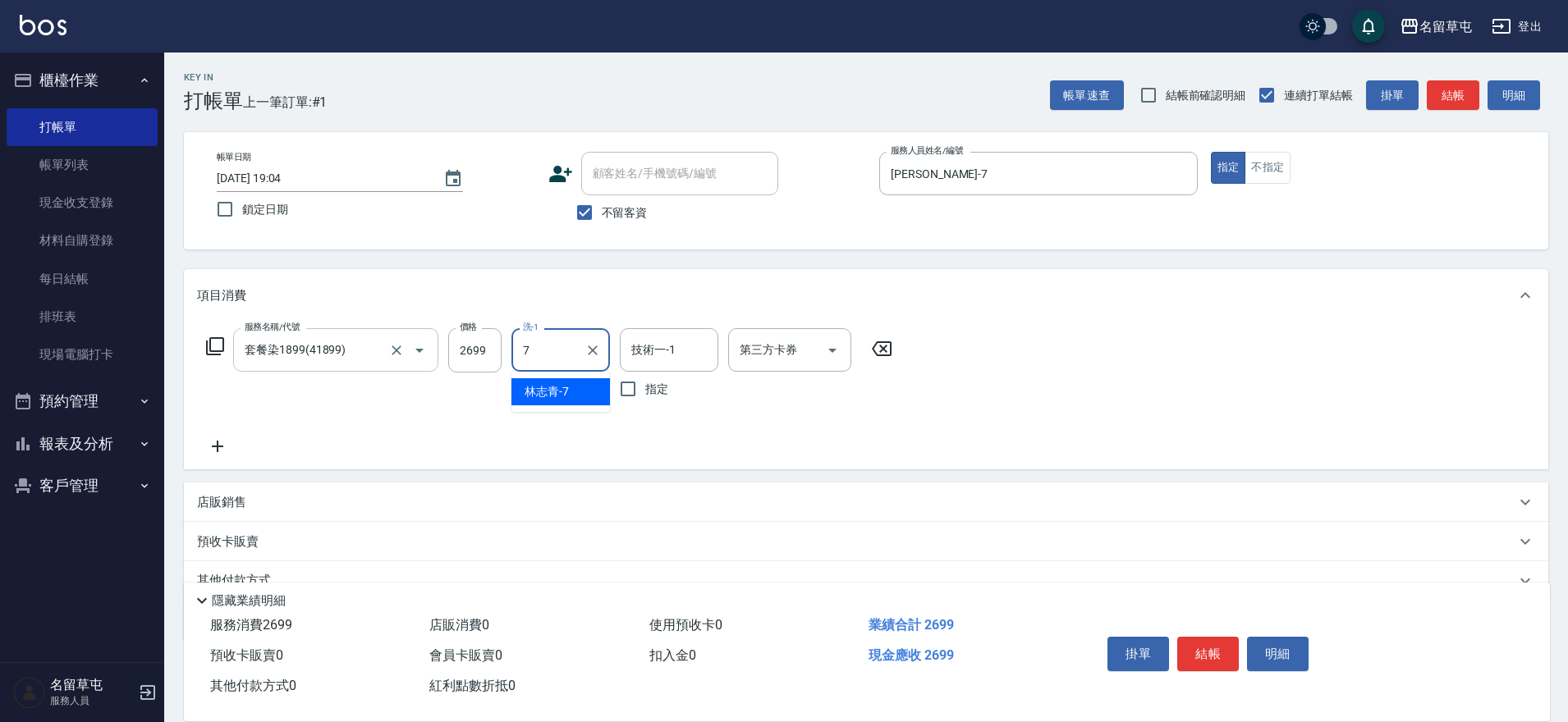
type input "林志青-7"
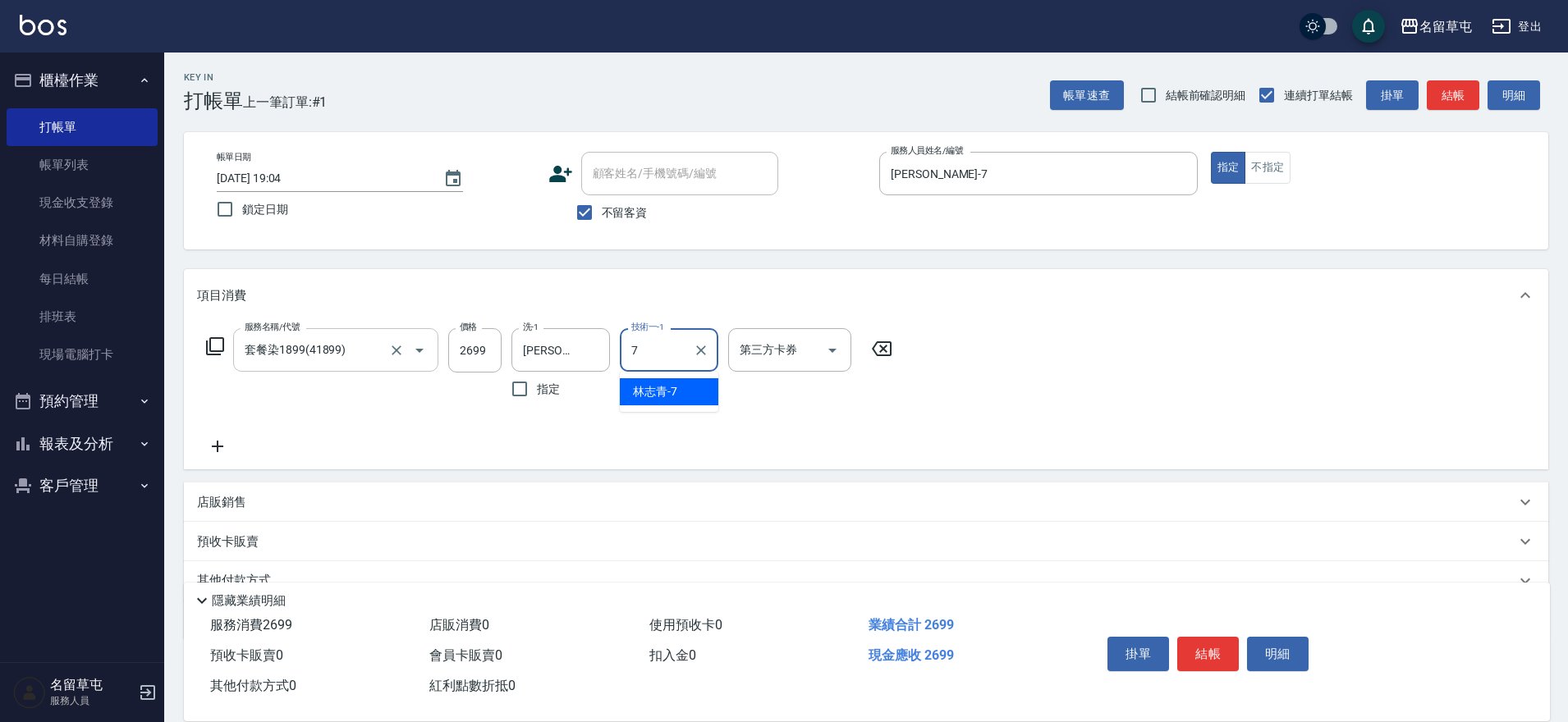
type input "林志青-7"
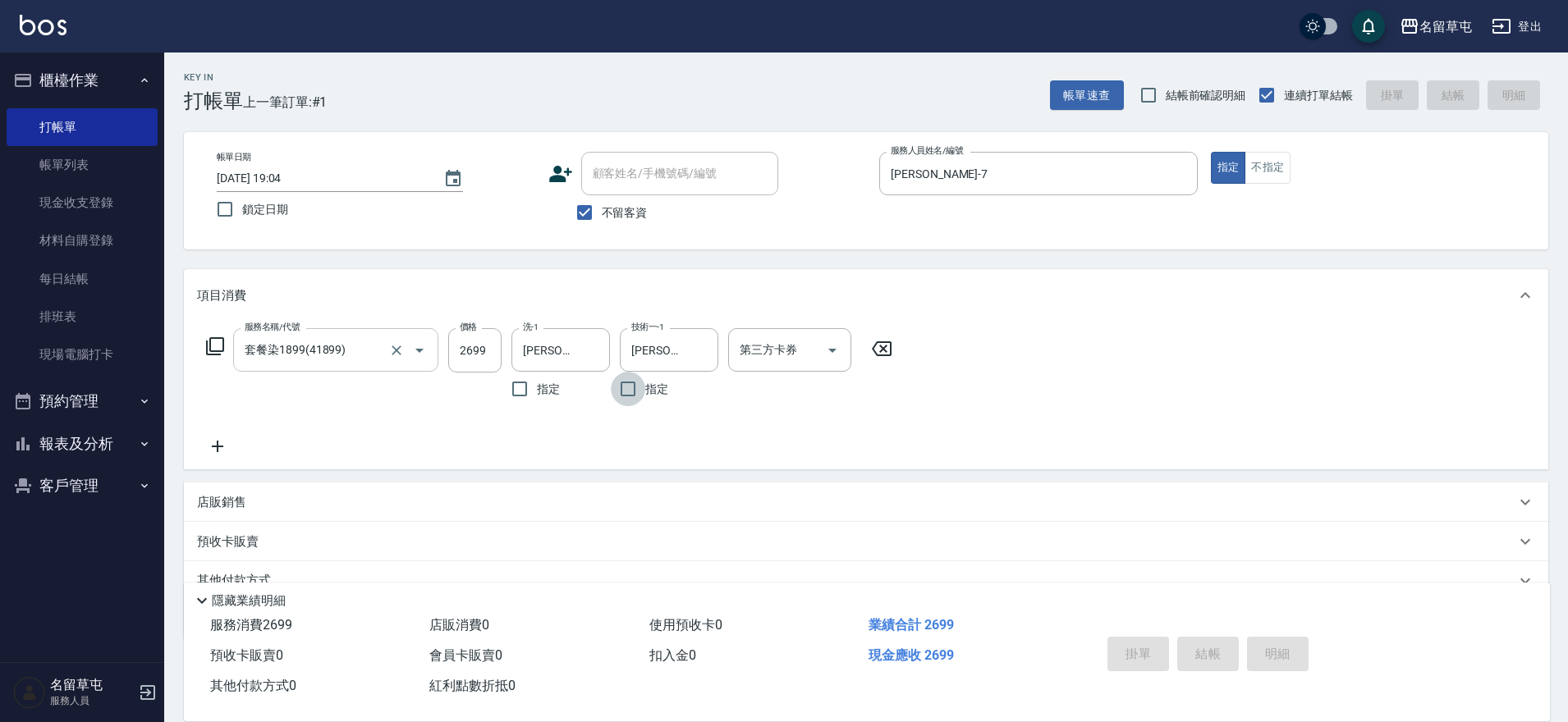
type input "2025/09/10 19:05"
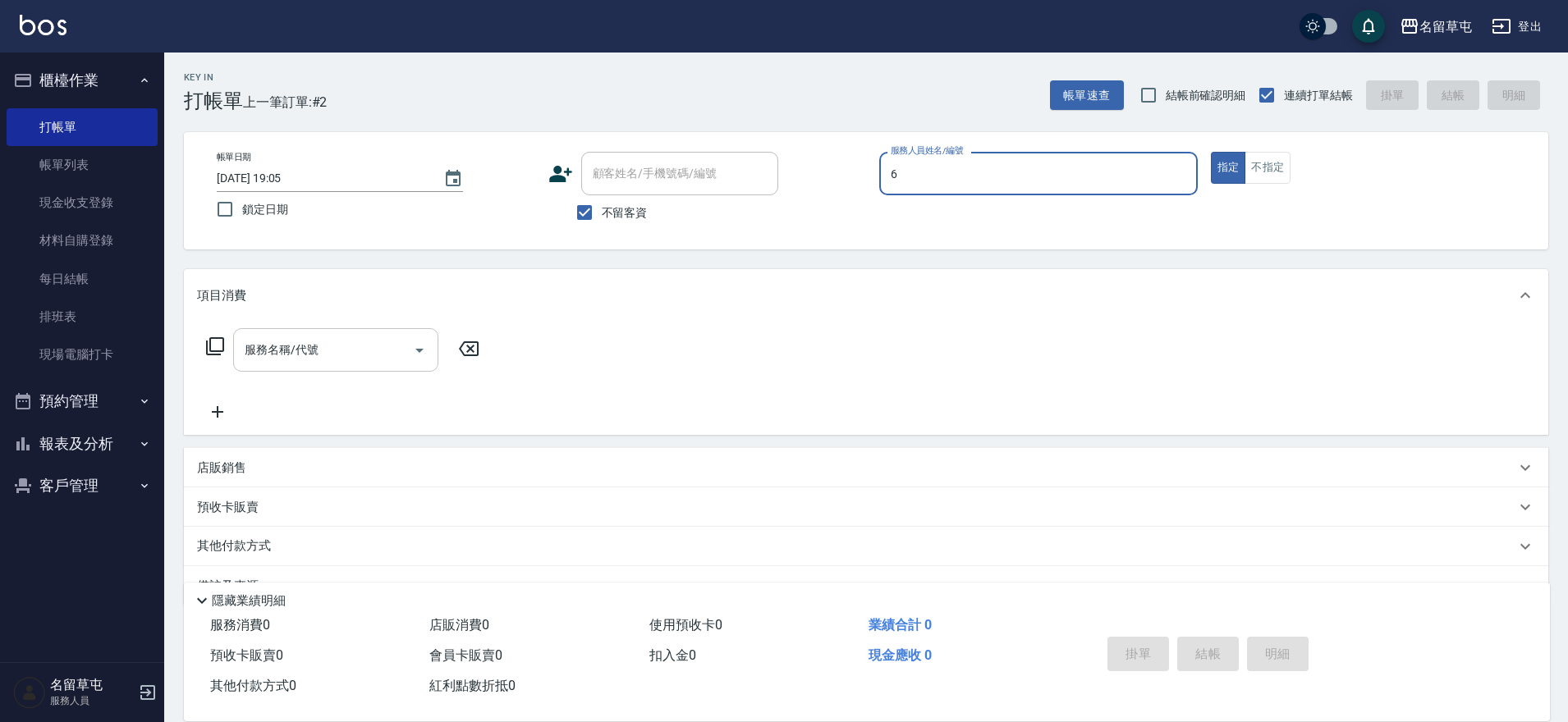
type input "林昀錚-6"
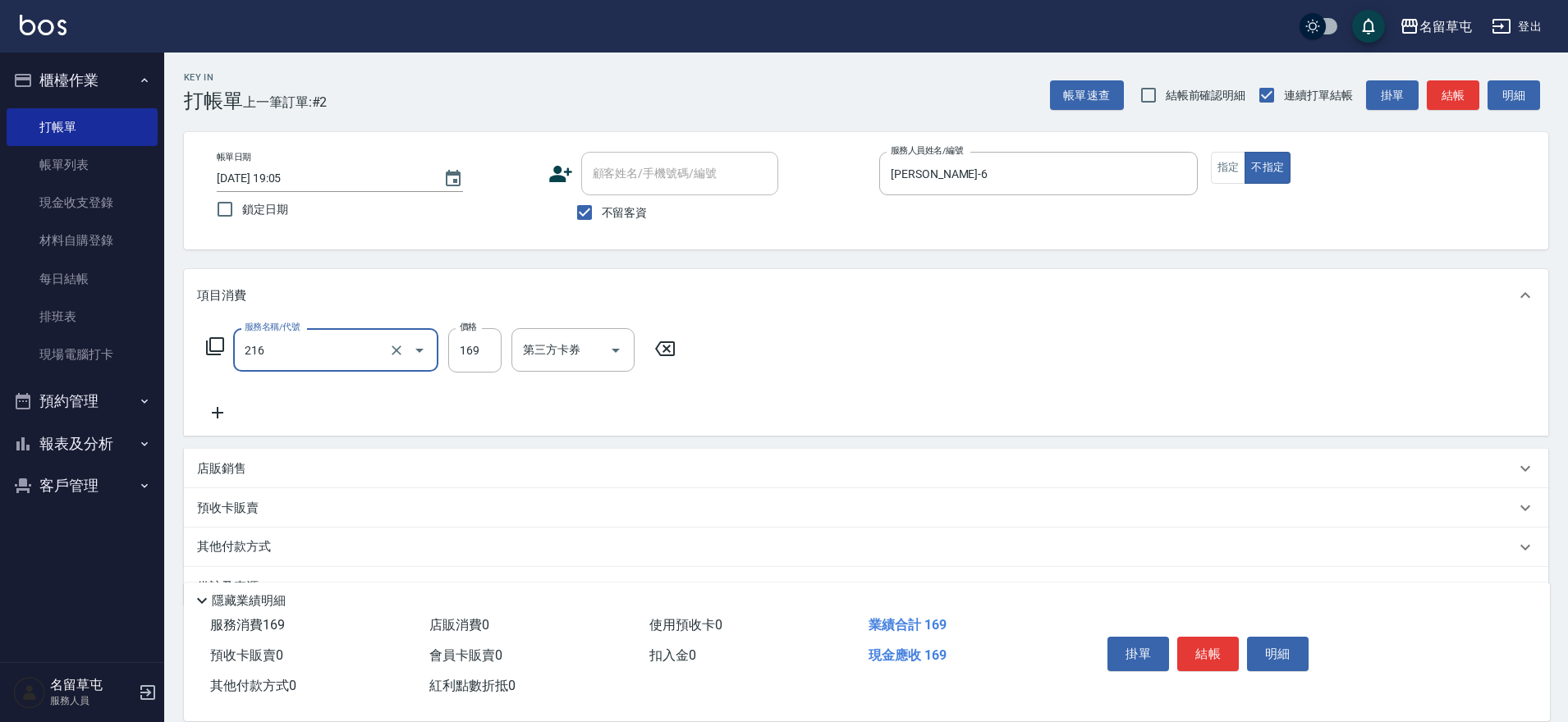
type input "剪髮169(216)"
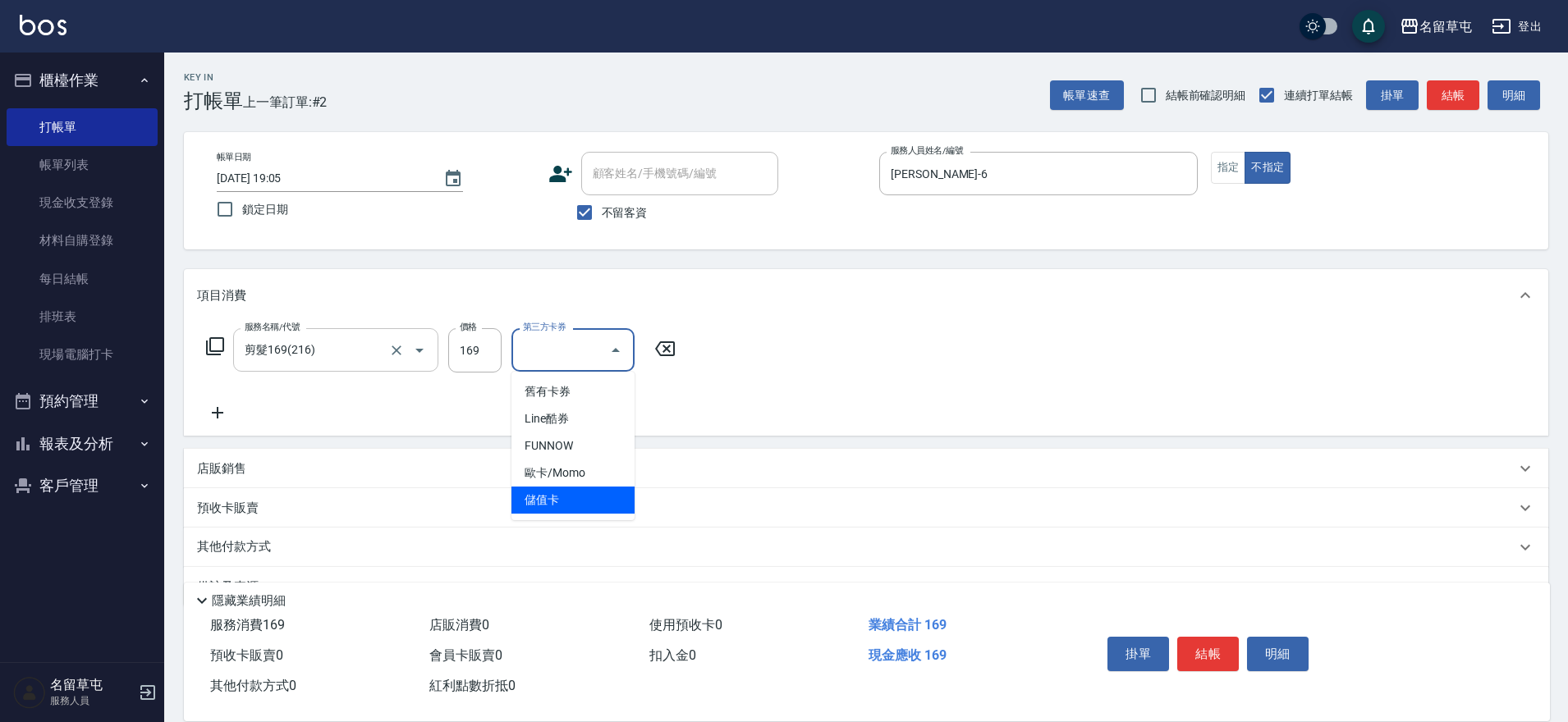
type input "儲值卡"
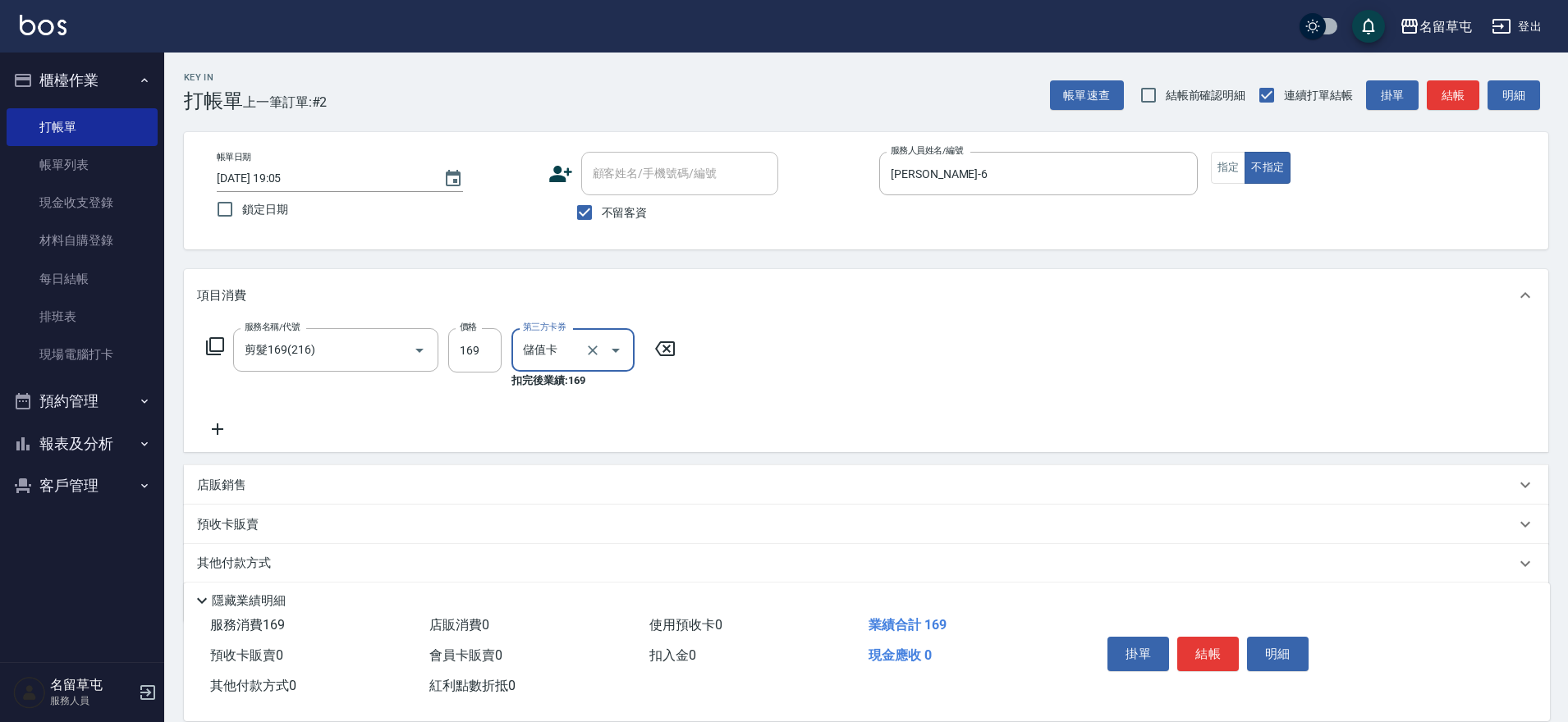
click at [629, 216] on span "不留客資" at bounding box center [625, 212] width 46 height 17
click at [602, 216] on input "不留客資" at bounding box center [585, 212] width 34 height 34
checkbox input "false"
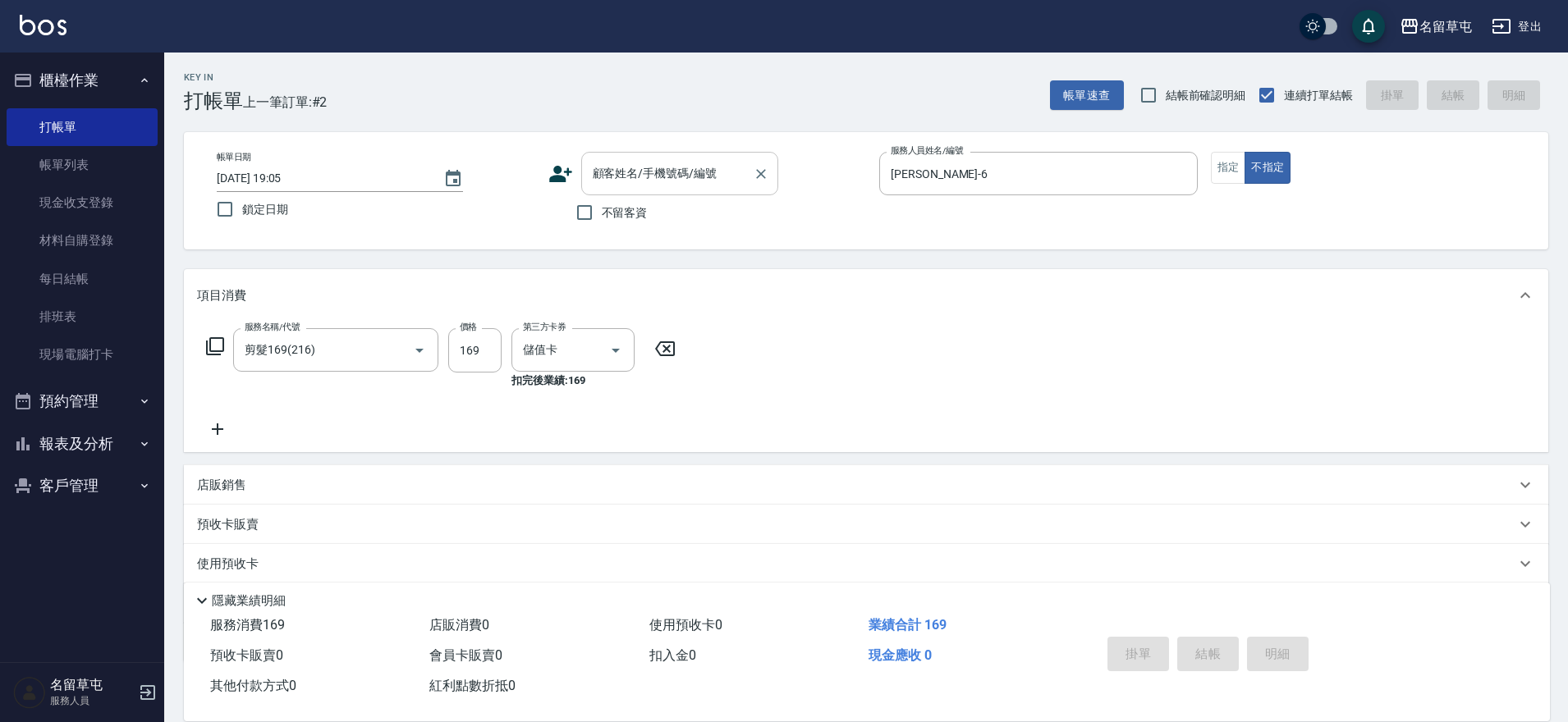
click at [634, 178] on input "顧客姓名/手機號碼/編號" at bounding box center [667, 173] width 158 height 29
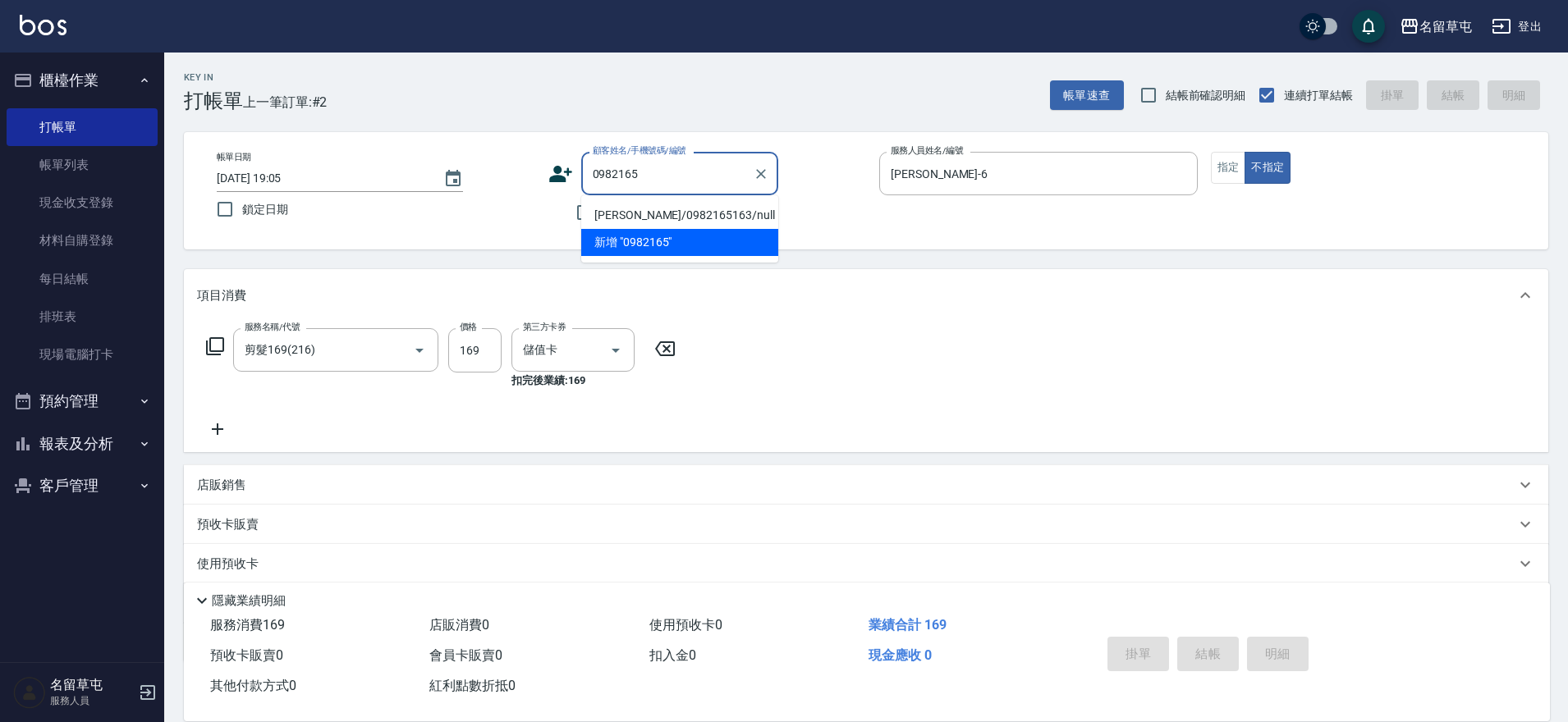
click at [634, 224] on li "簡耀廷/0982165163/null" at bounding box center [680, 215] width 197 height 27
type input "簡耀廷/0982165163/null"
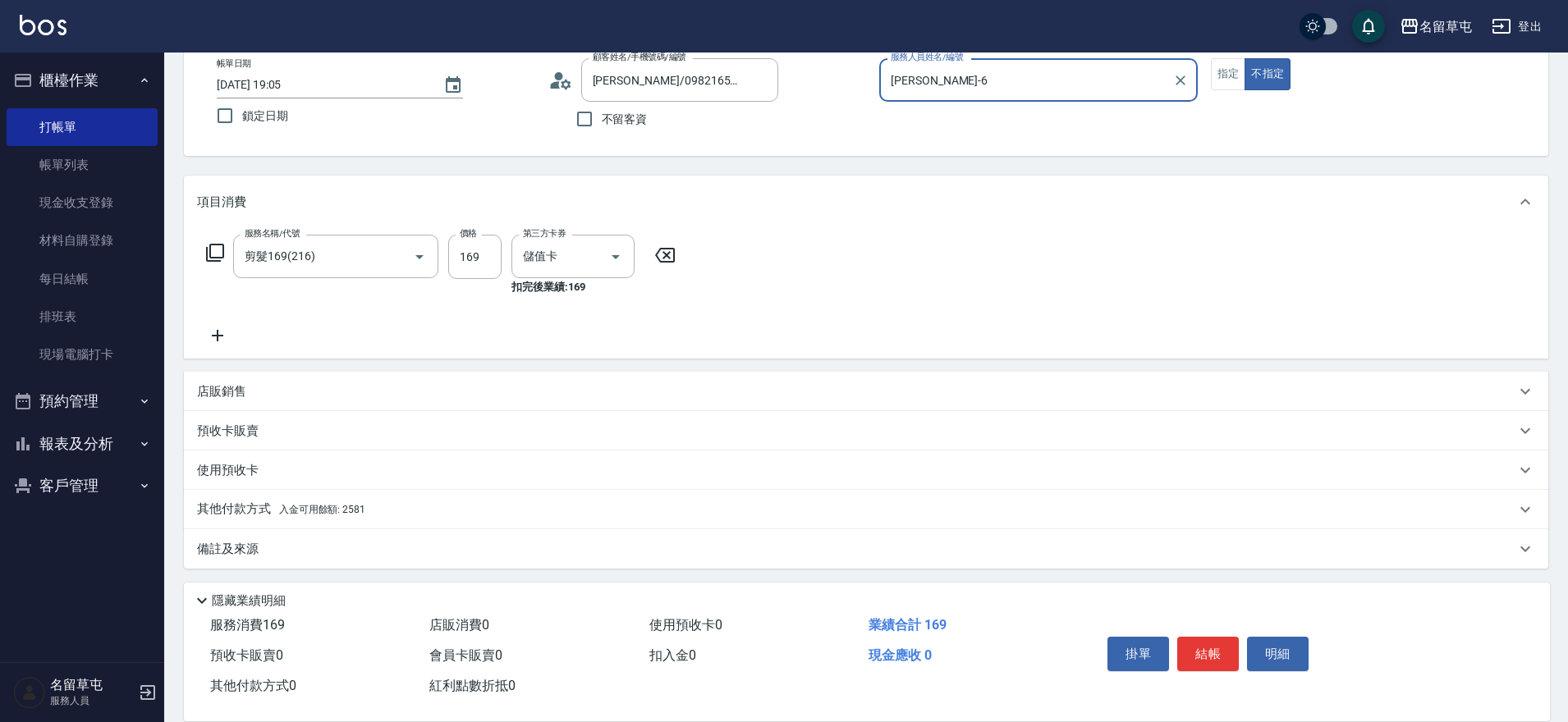
scroll to position [98, 0]
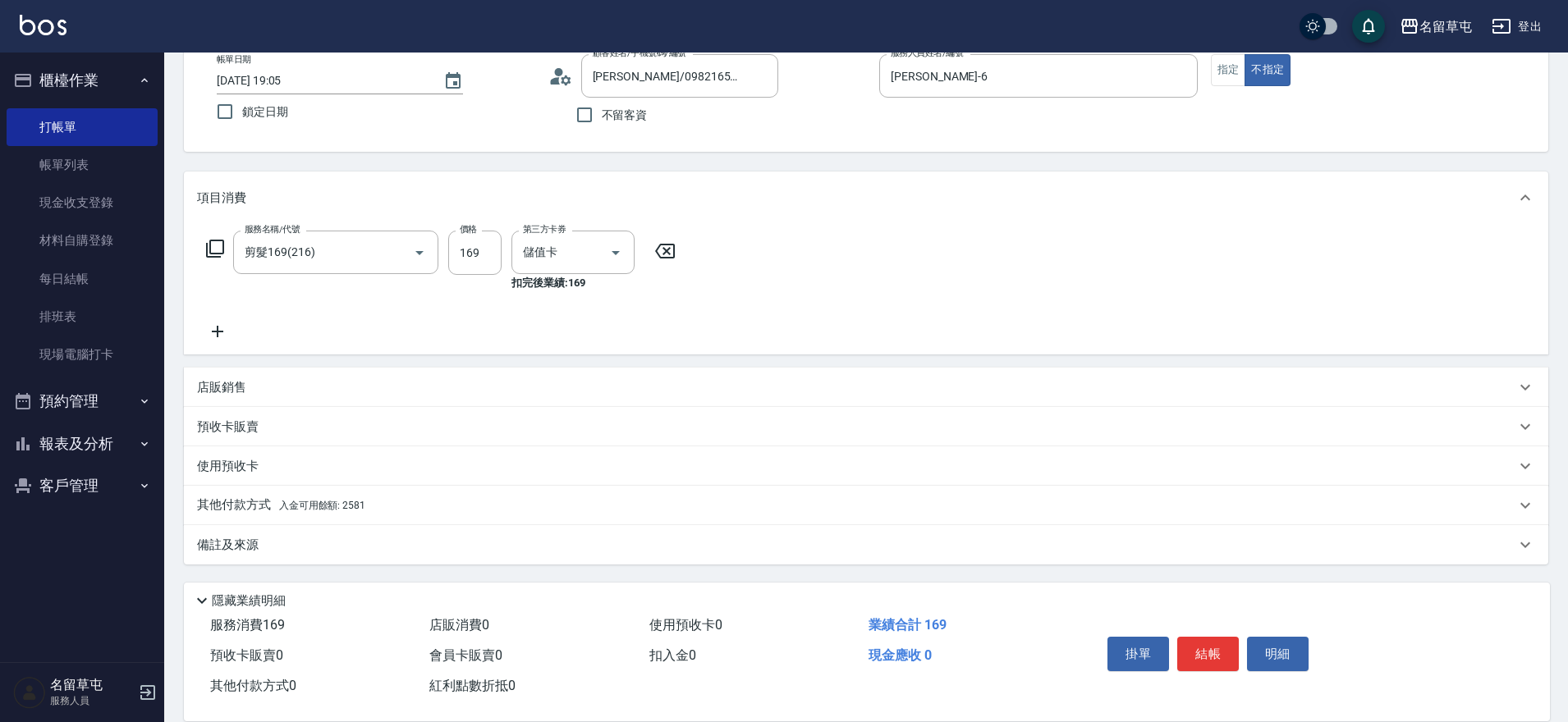
click at [260, 505] on p "其他付款方式 入金可用餘額: 2581" at bounding box center [281, 505] width 168 height 18
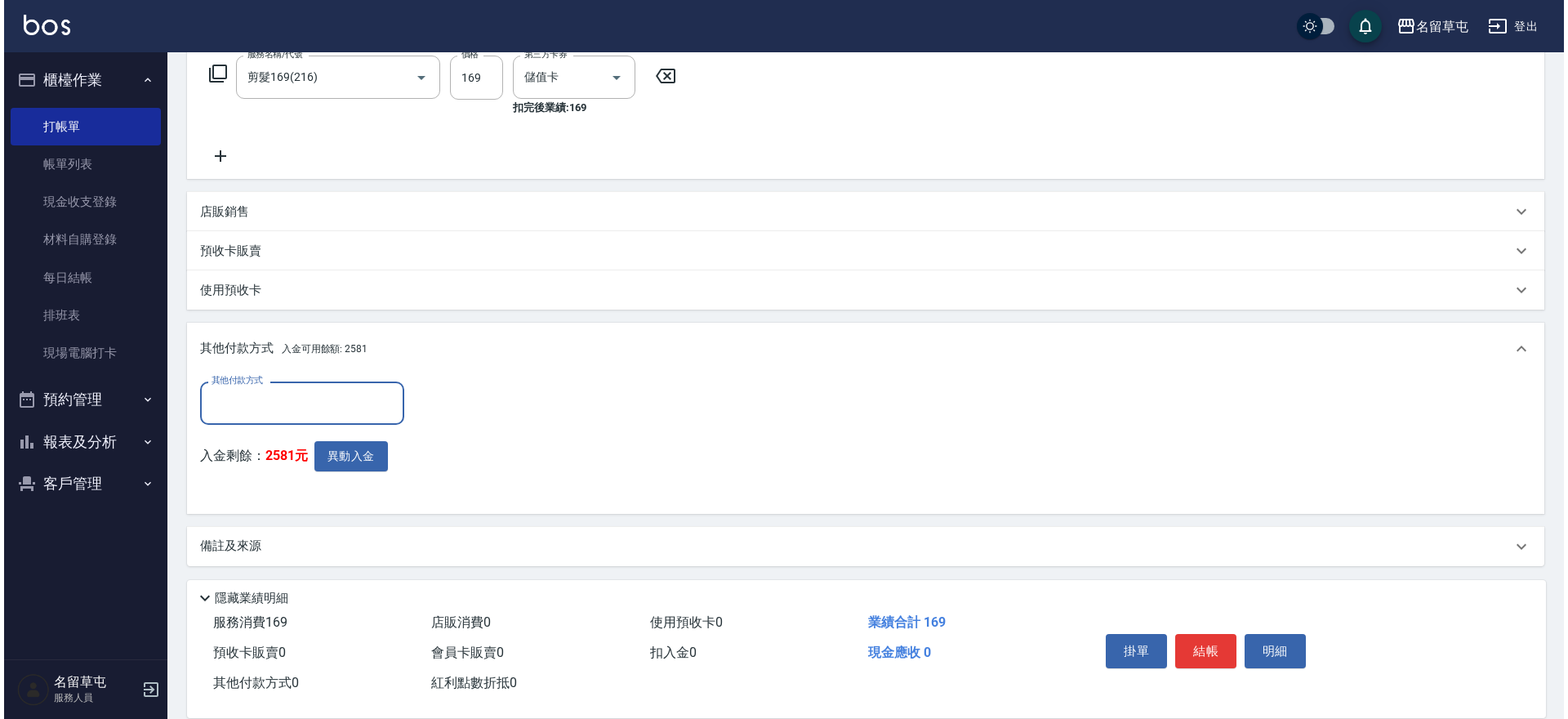
scroll to position [275, 0]
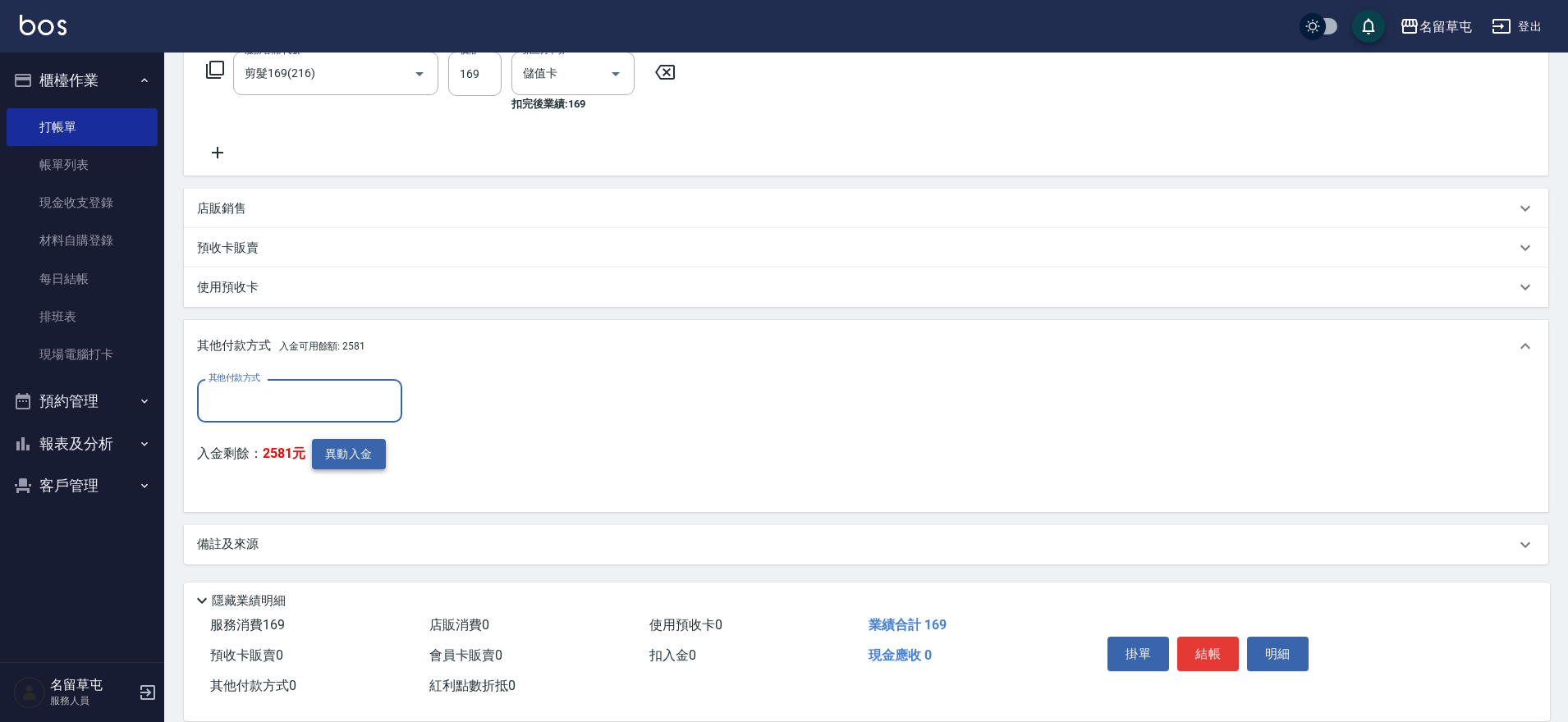
click at [334, 451] on button "異動入金" at bounding box center [349, 454] width 74 height 30
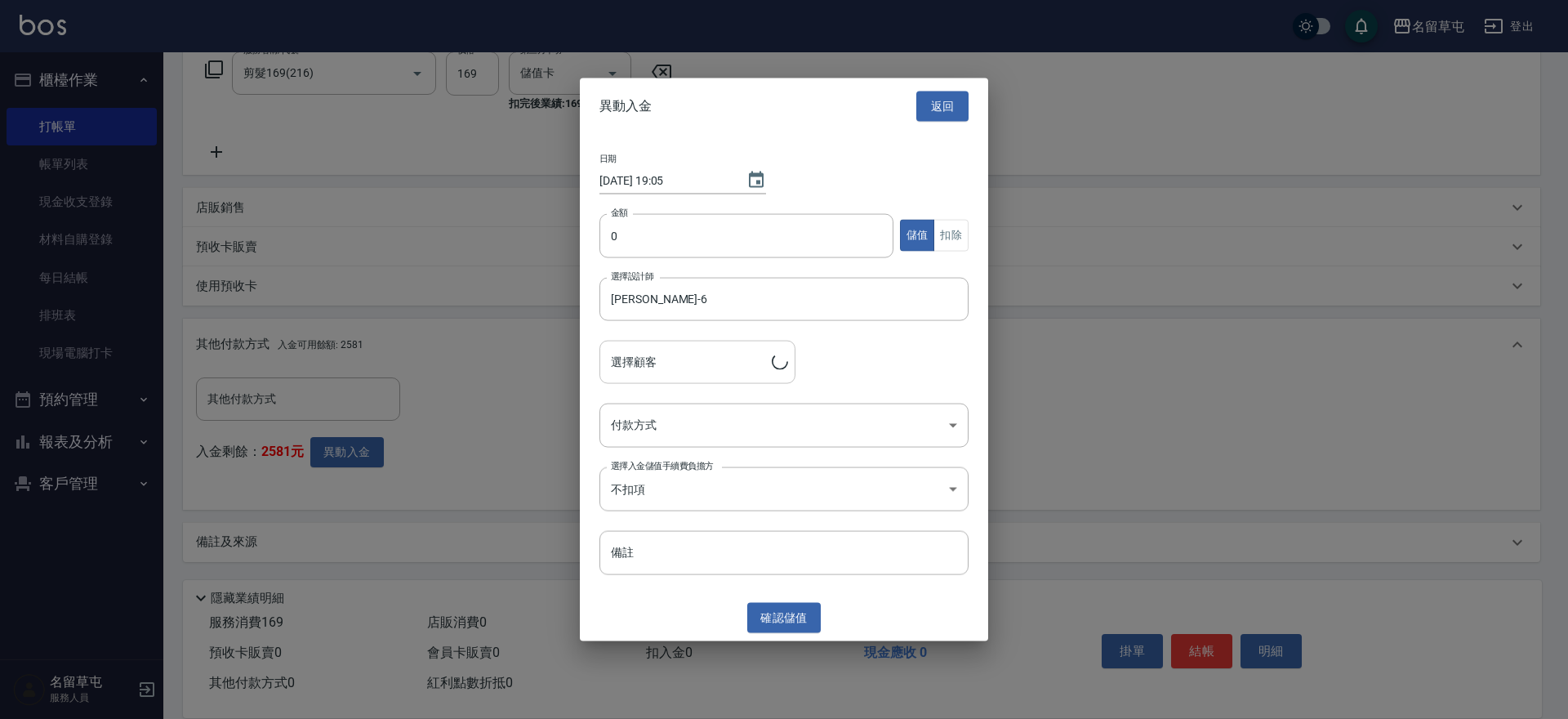
type input "簡耀廷/0982165163"
click at [738, 237] on input "0" at bounding box center [746, 235] width 294 height 44
type input "169"
click at [952, 238] on button "扣除" at bounding box center [951, 235] width 35 height 32
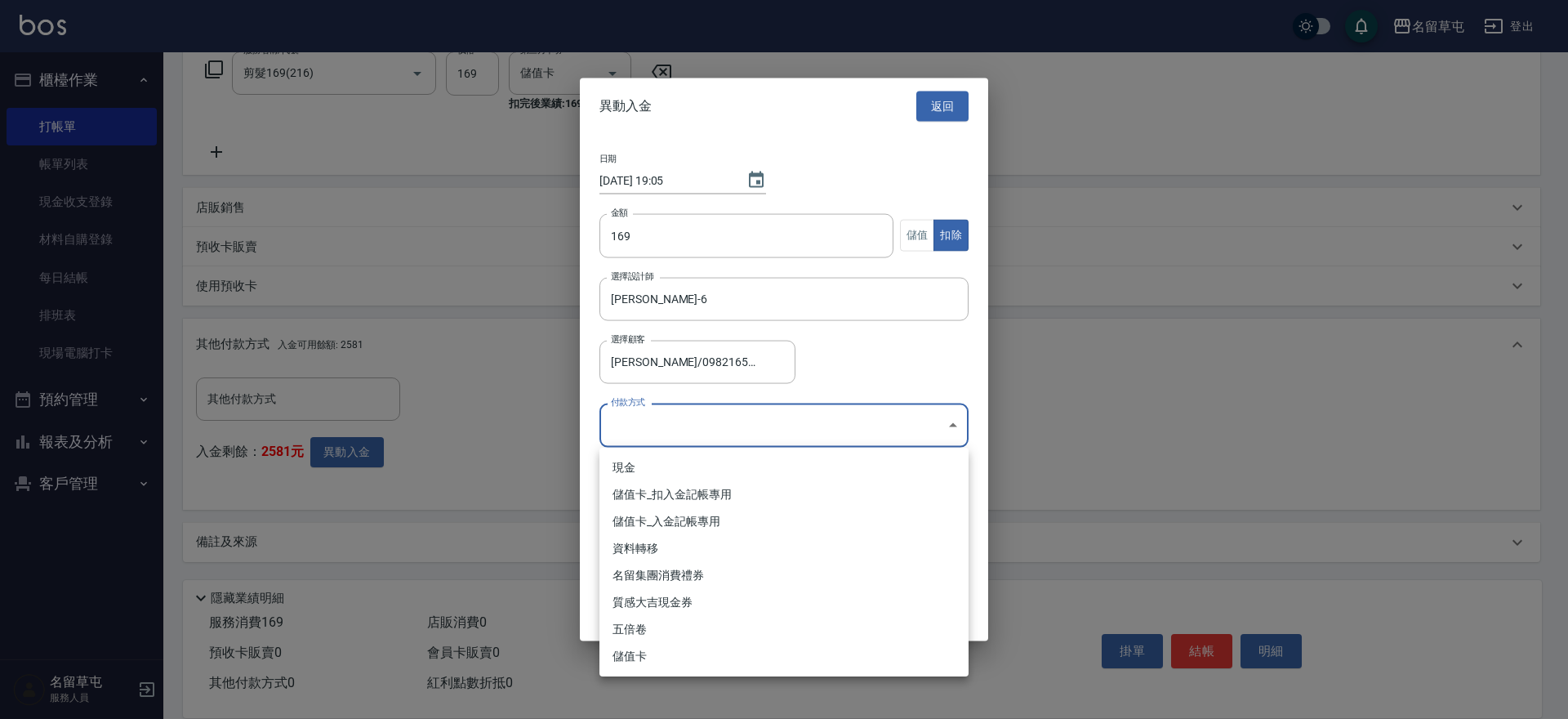
click at [690, 419] on body "名留草屯 登出 櫃檯作業 打帳單 帳單列表 現金收支登錄 材料自購登錄 每日結帳 排班表 現場電腦打卡 預約管理 預約管理 單日預約紀錄 單週預約紀錄 報表及…" at bounding box center [784, 221] width 1568 height 994
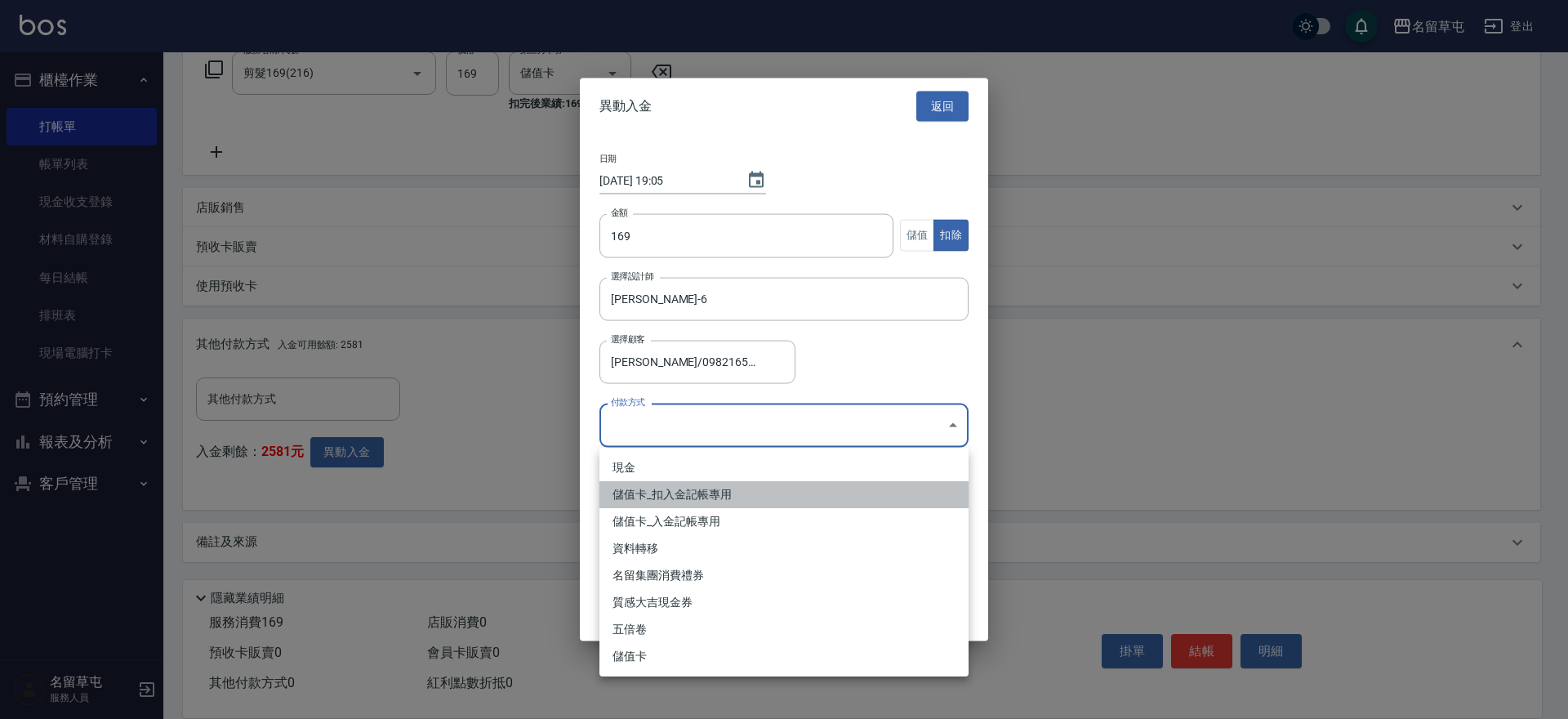
click at [673, 492] on li "儲值卡_扣入金記帳專用" at bounding box center [784, 494] width 369 height 27
type input "儲值卡_扣入金記帳專用"
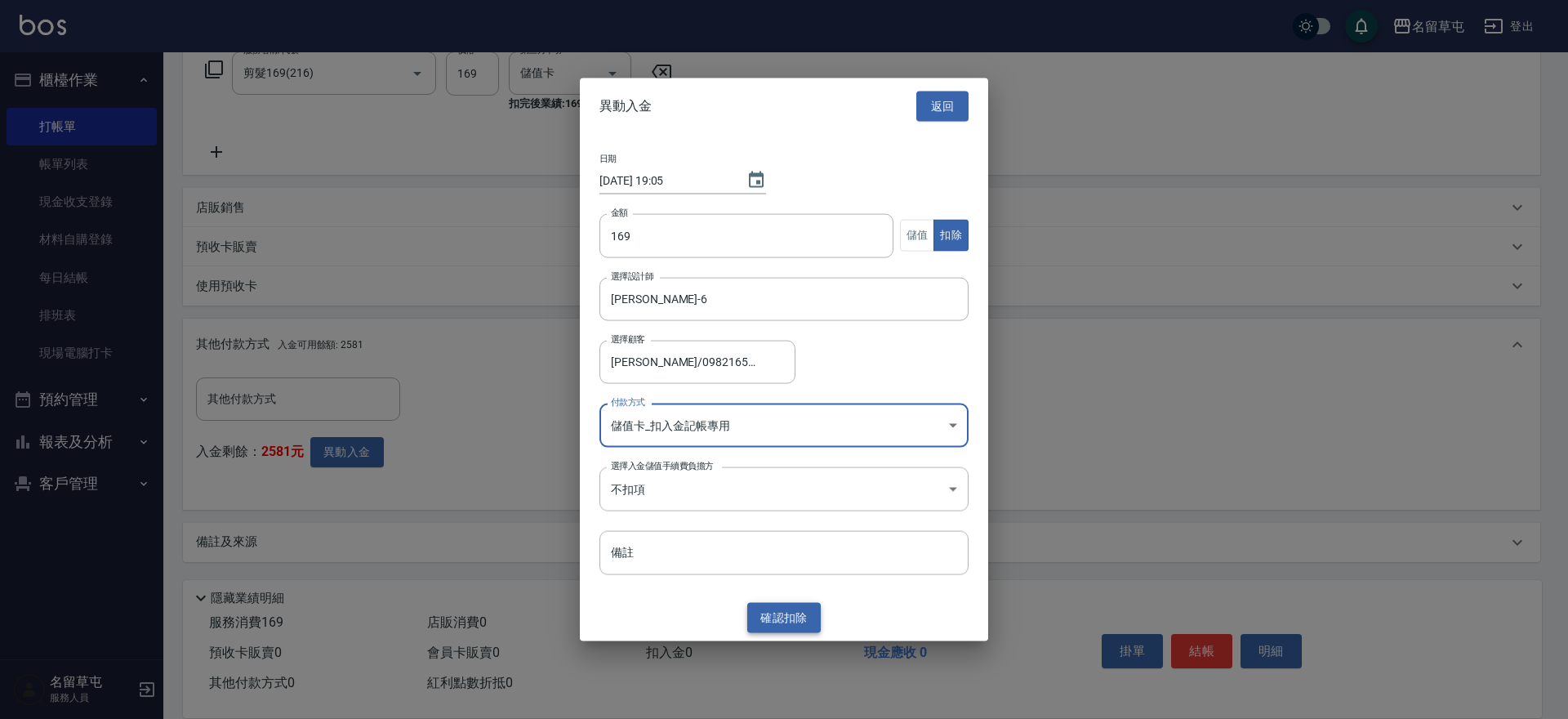
click at [765, 619] on button "確認 扣除" at bounding box center [784, 618] width 74 height 30
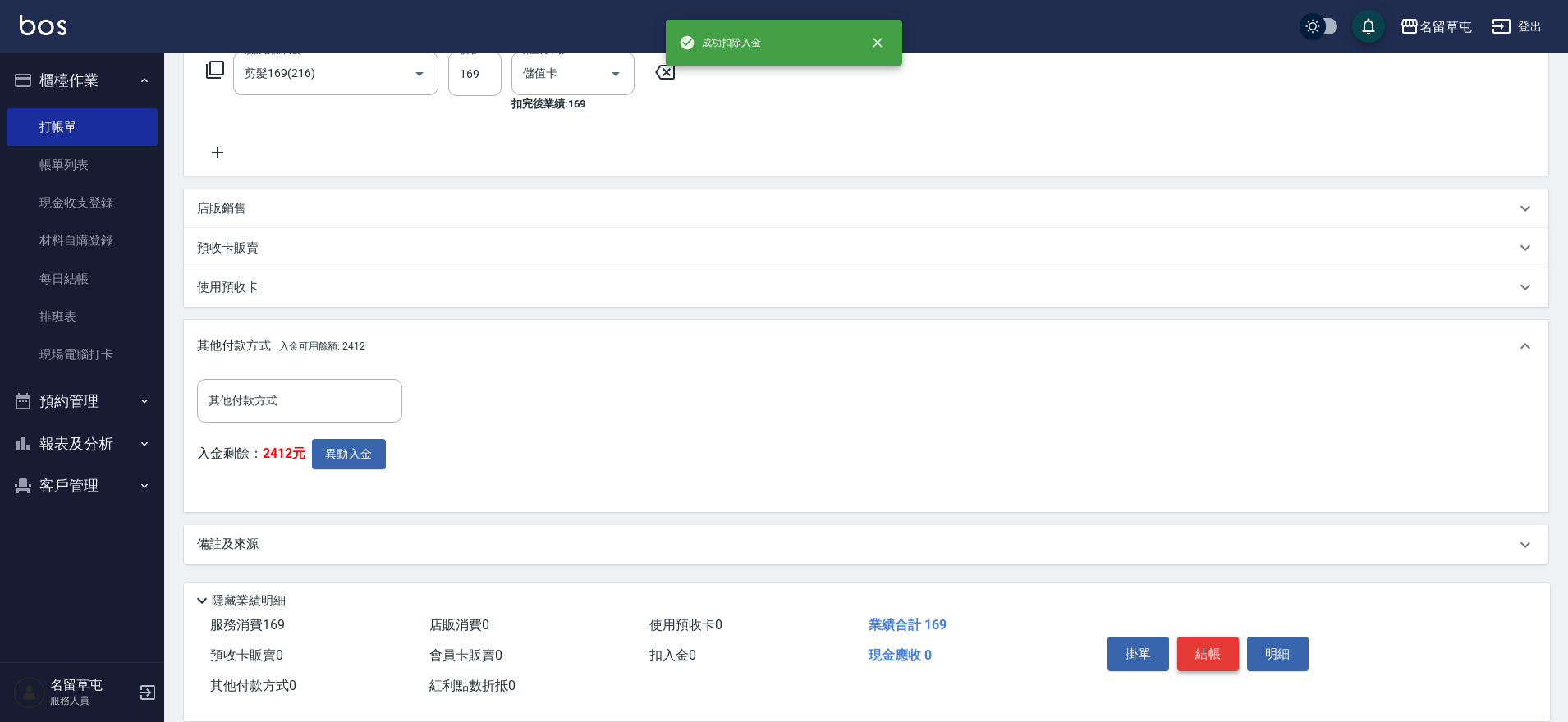
click at [1201, 651] on button "結帳" at bounding box center [1208, 654] width 62 height 34
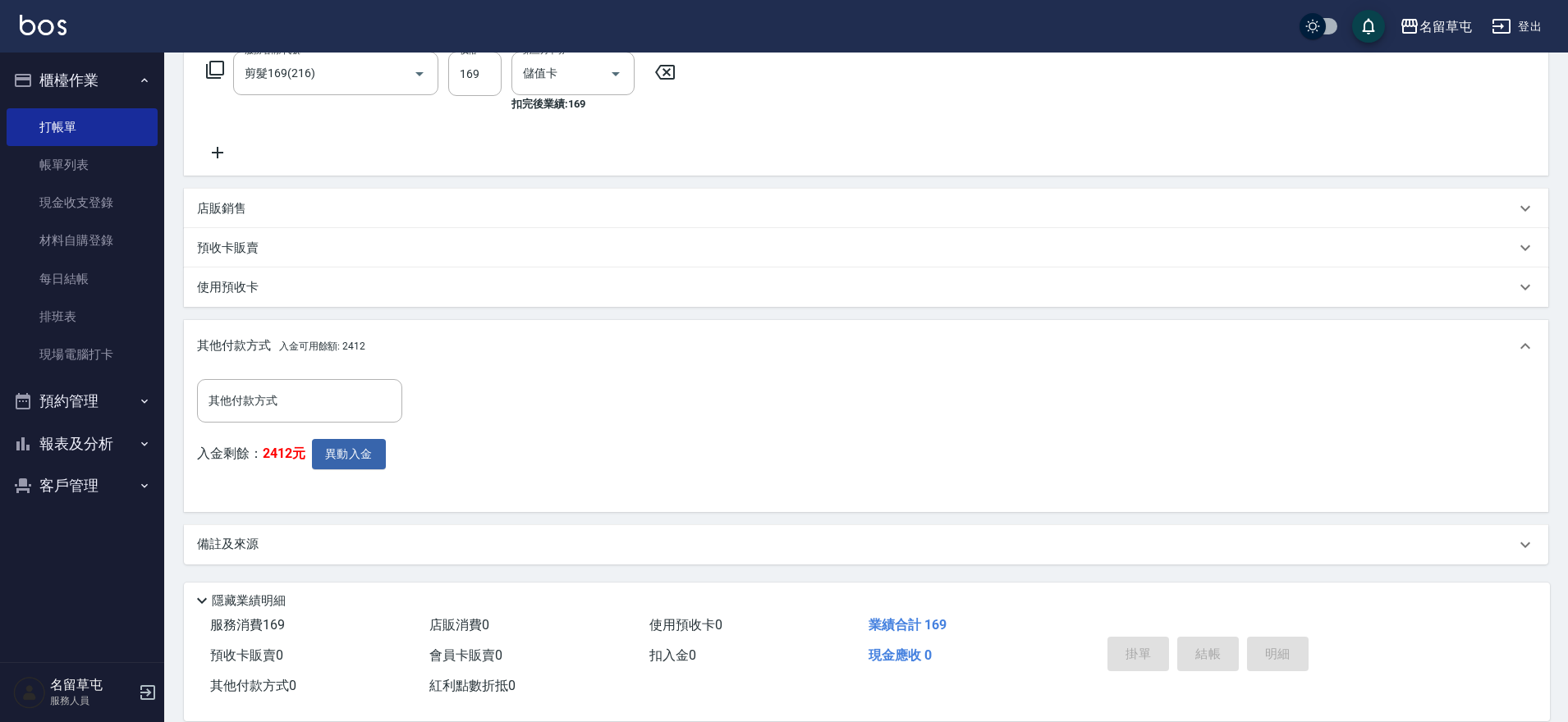
type input "2025/09/10 19:06"
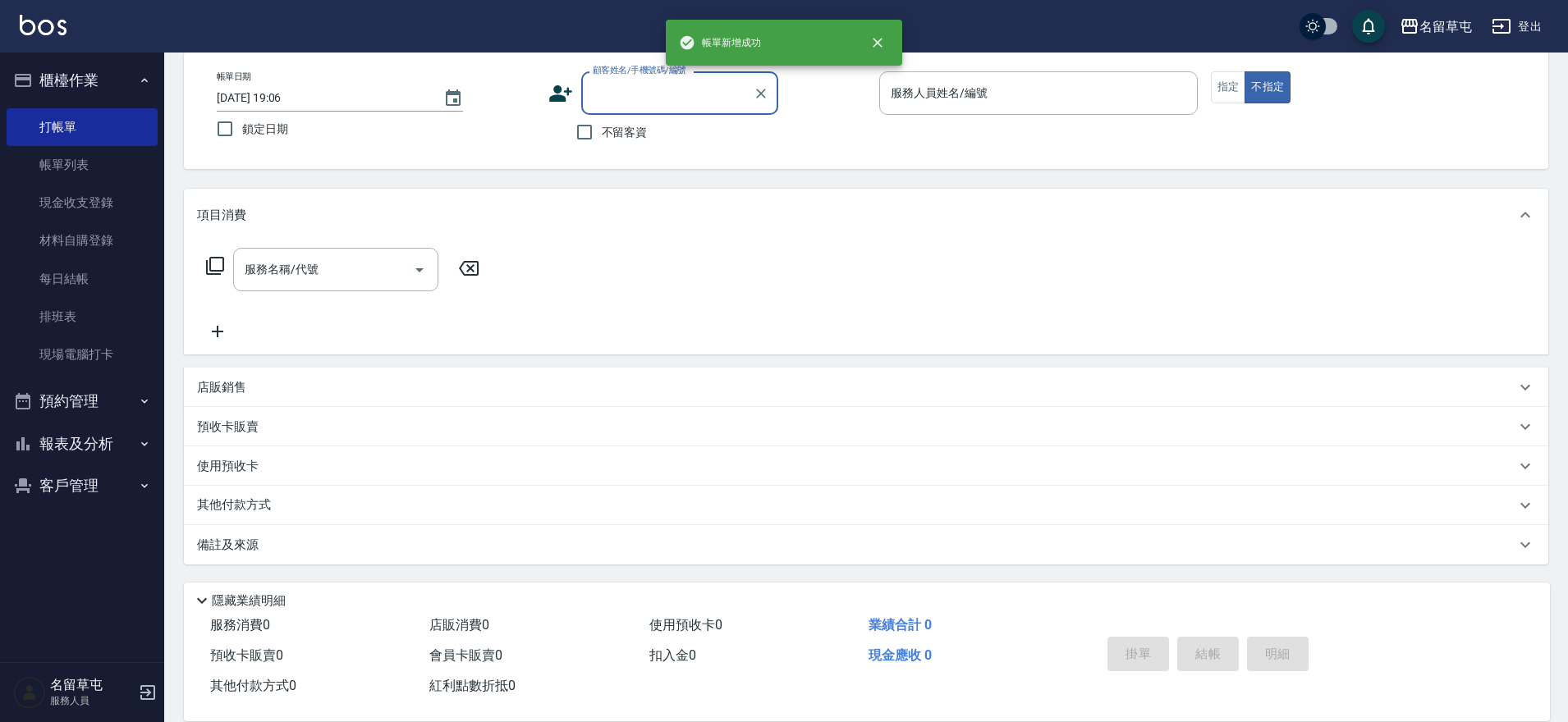
scroll to position [0, 0]
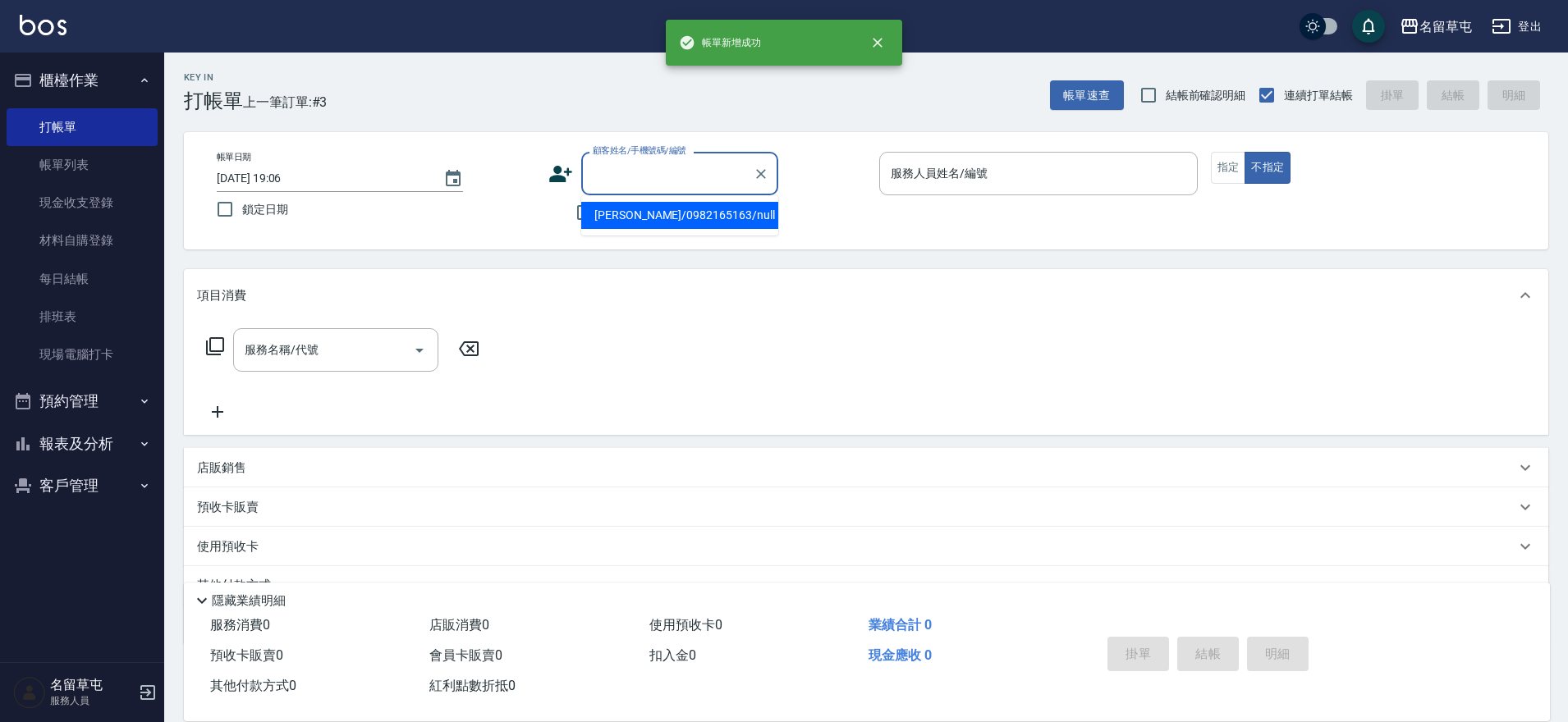
type input "簡耀廷/0982165163/null"
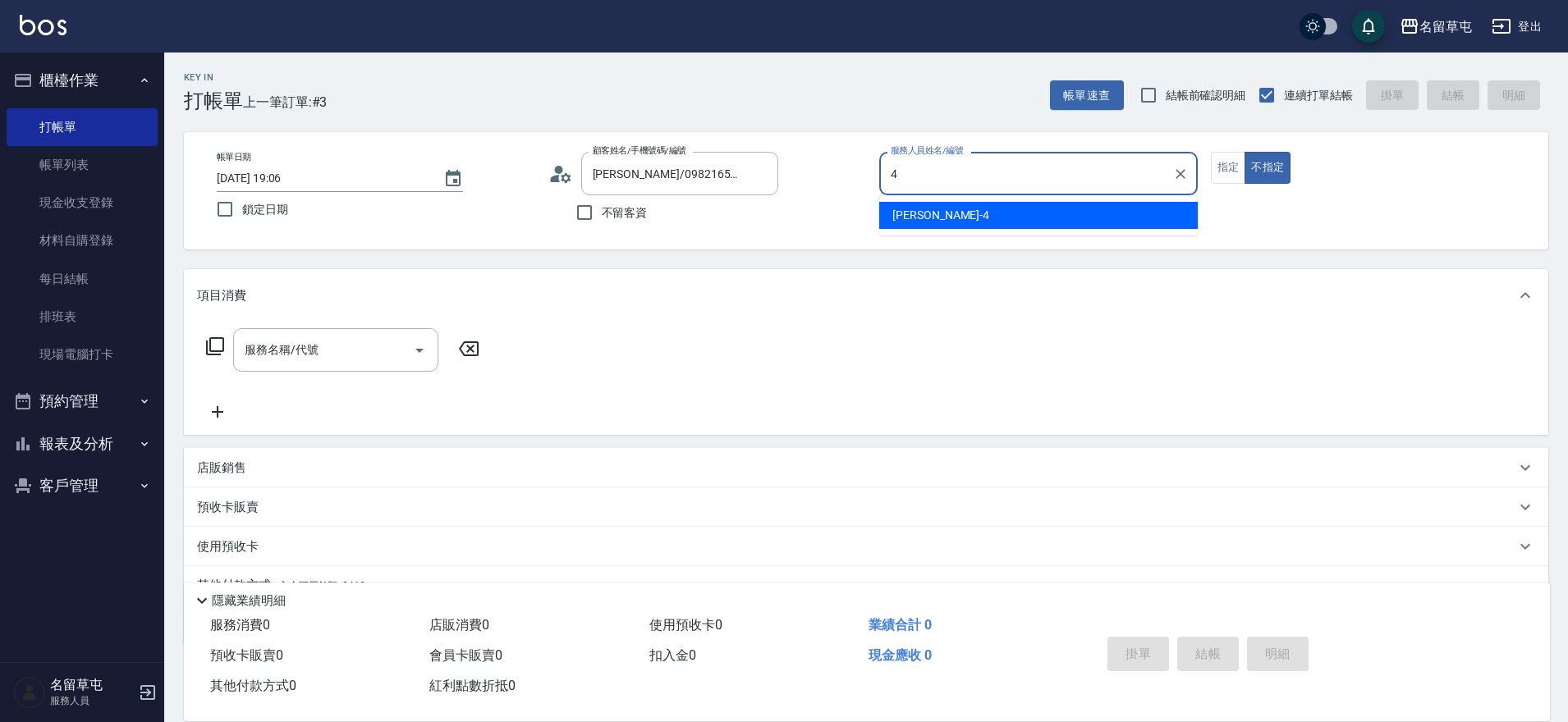
type input "李偲勤-4"
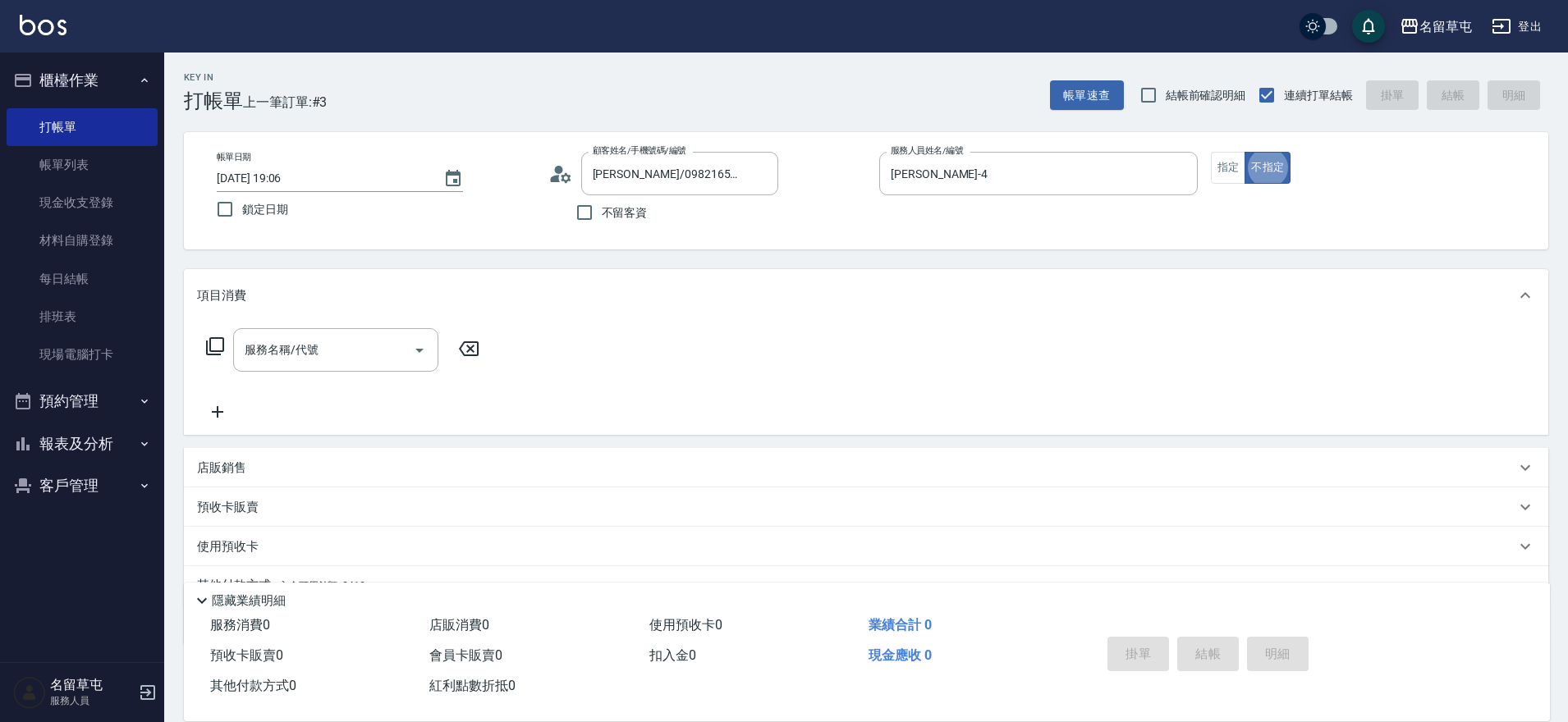
type button "false"
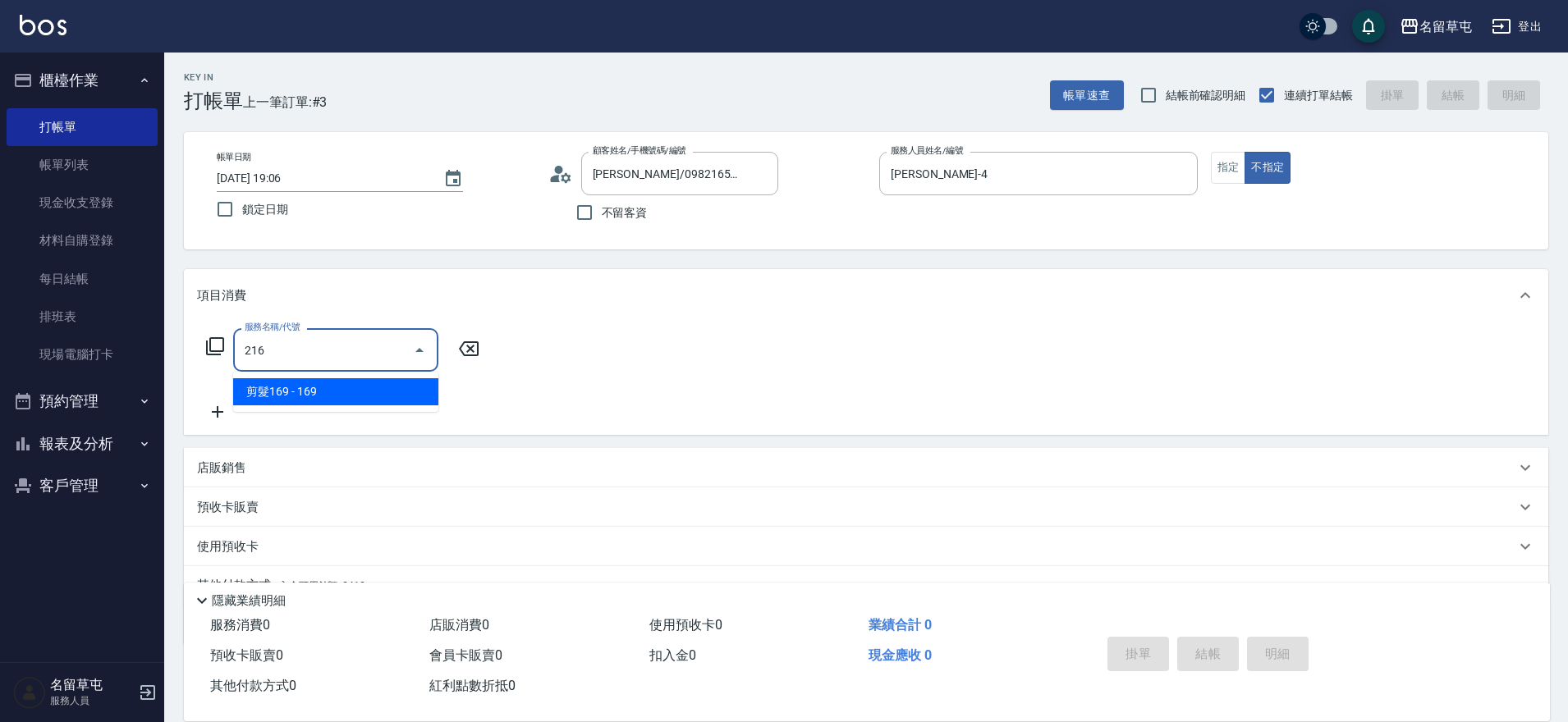
type input "剪髮169(216)"
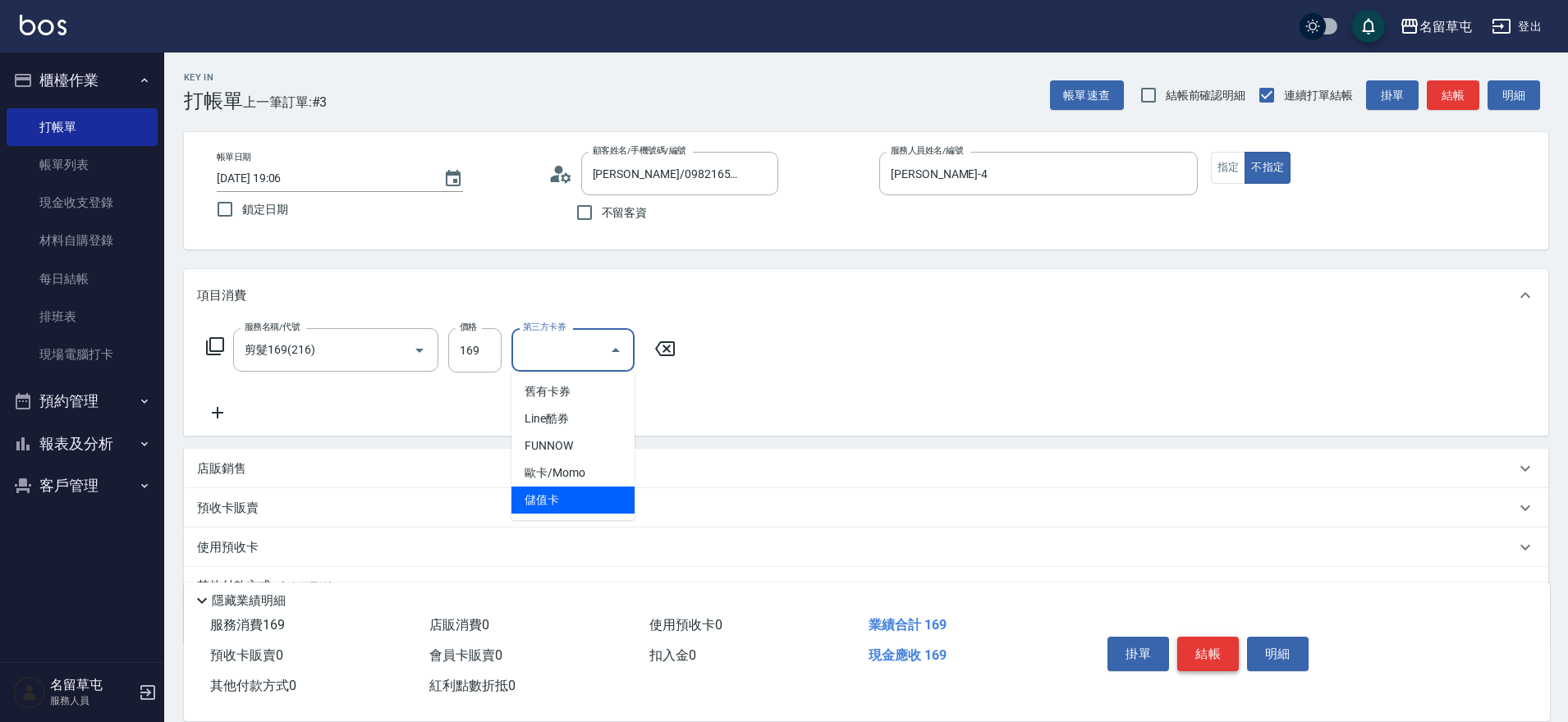
type input "儲值卡"
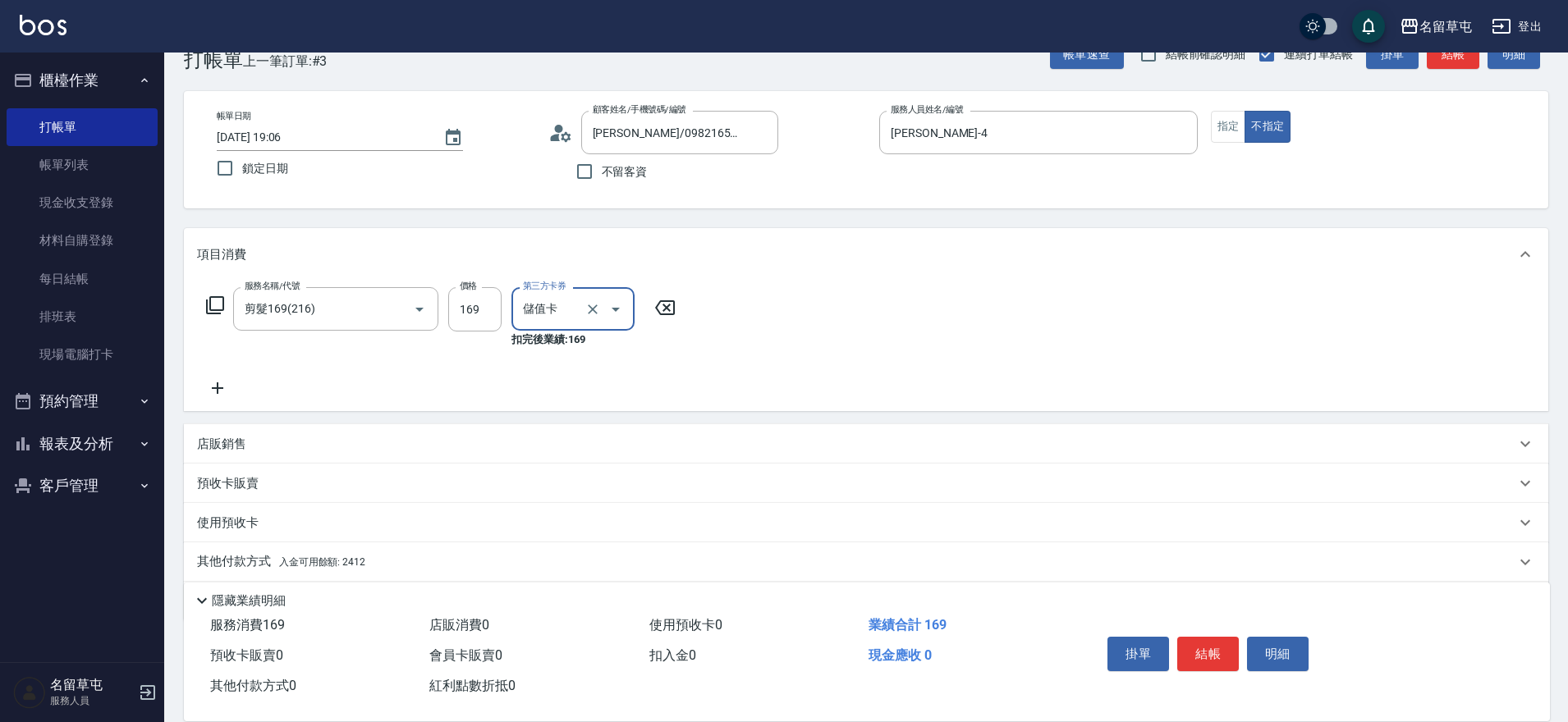
scroll to position [98, 0]
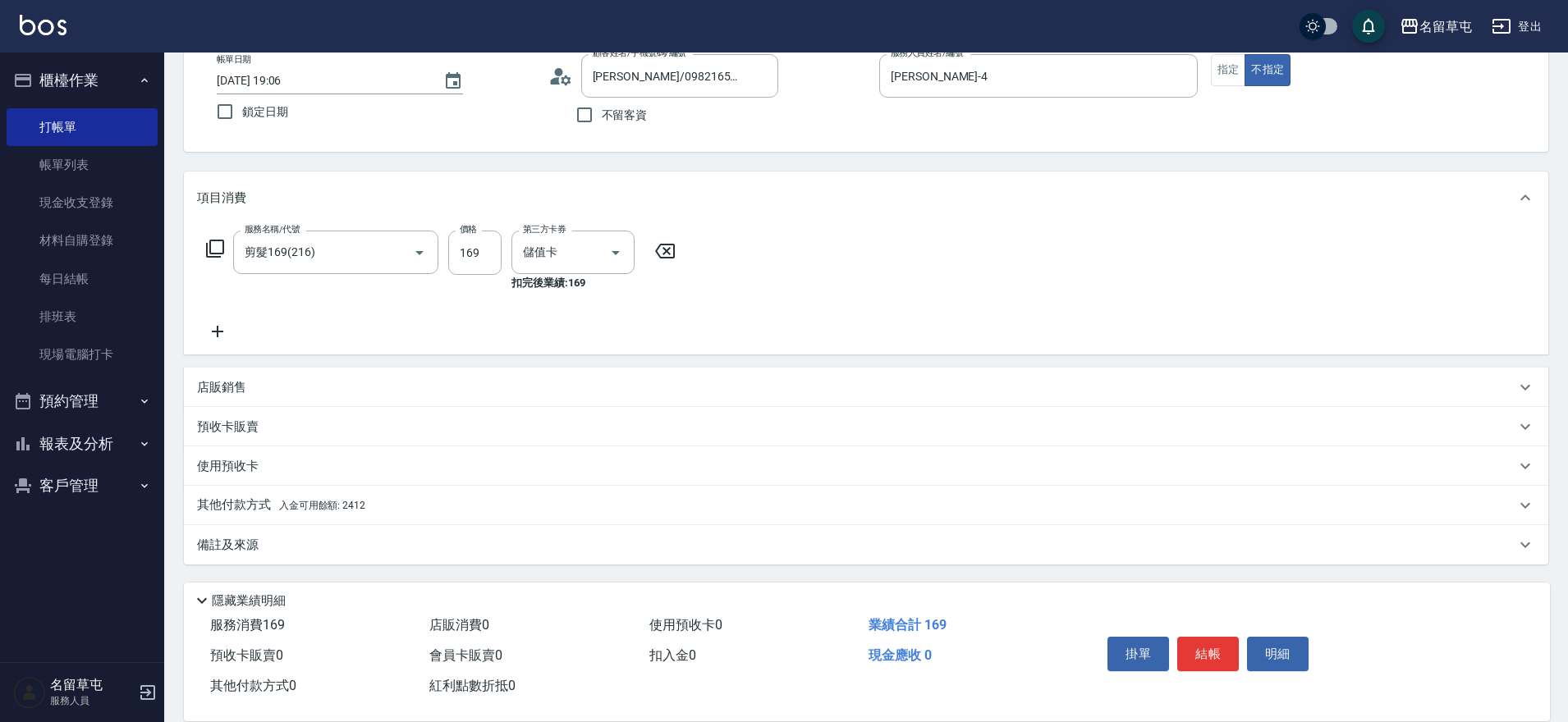
click at [291, 503] on span "入金可用餘額: 2412" at bounding box center [322, 505] width 86 height 11
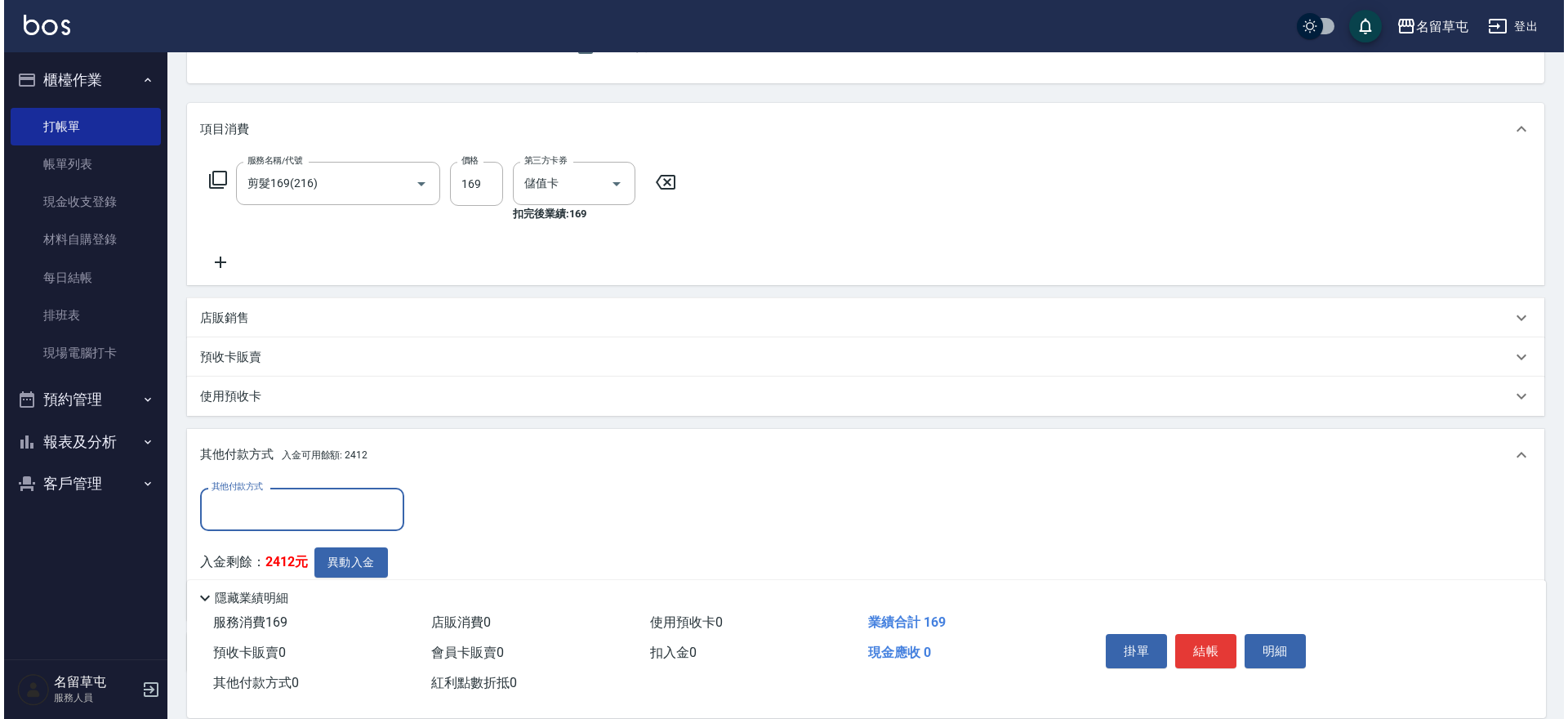
scroll to position [275, 0]
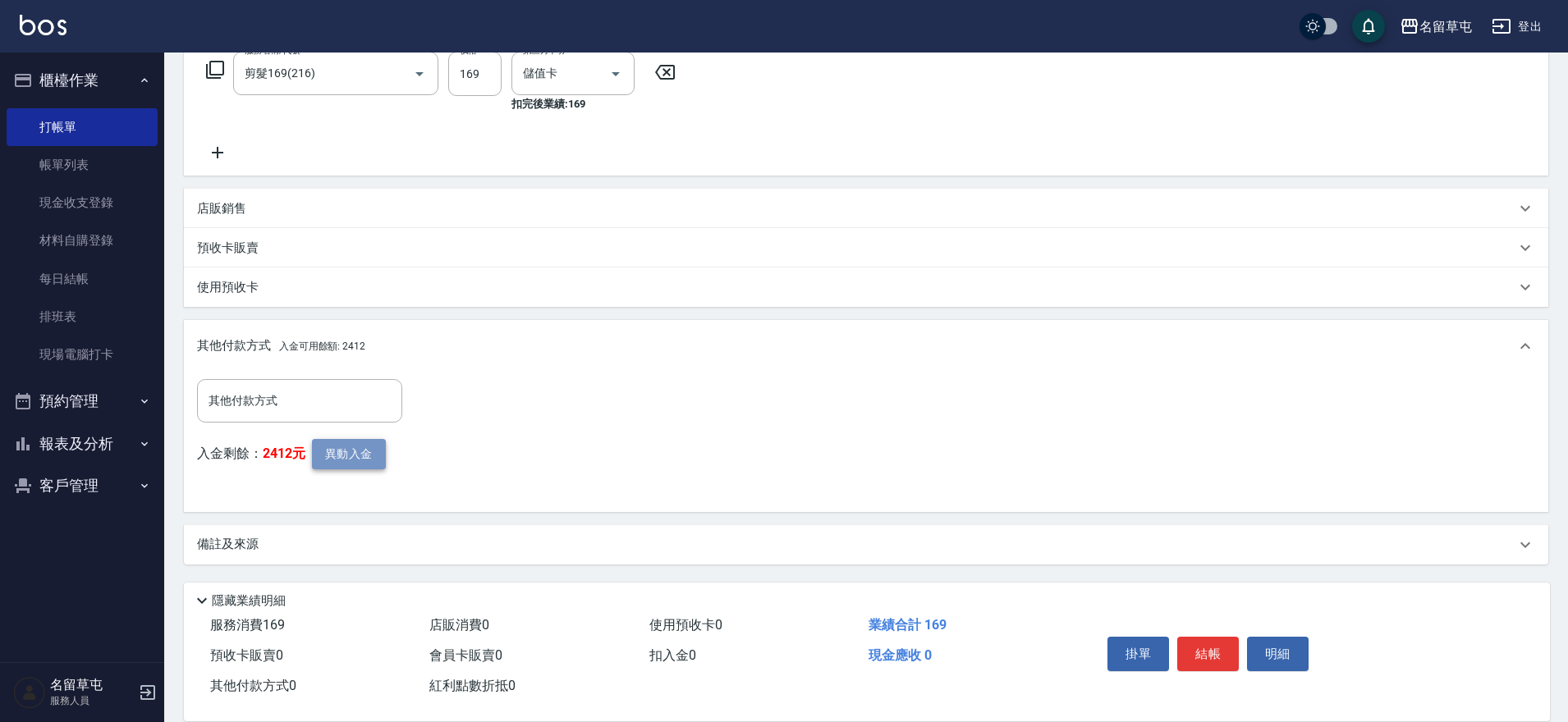
click at [361, 451] on button "異動入金" at bounding box center [349, 454] width 74 height 30
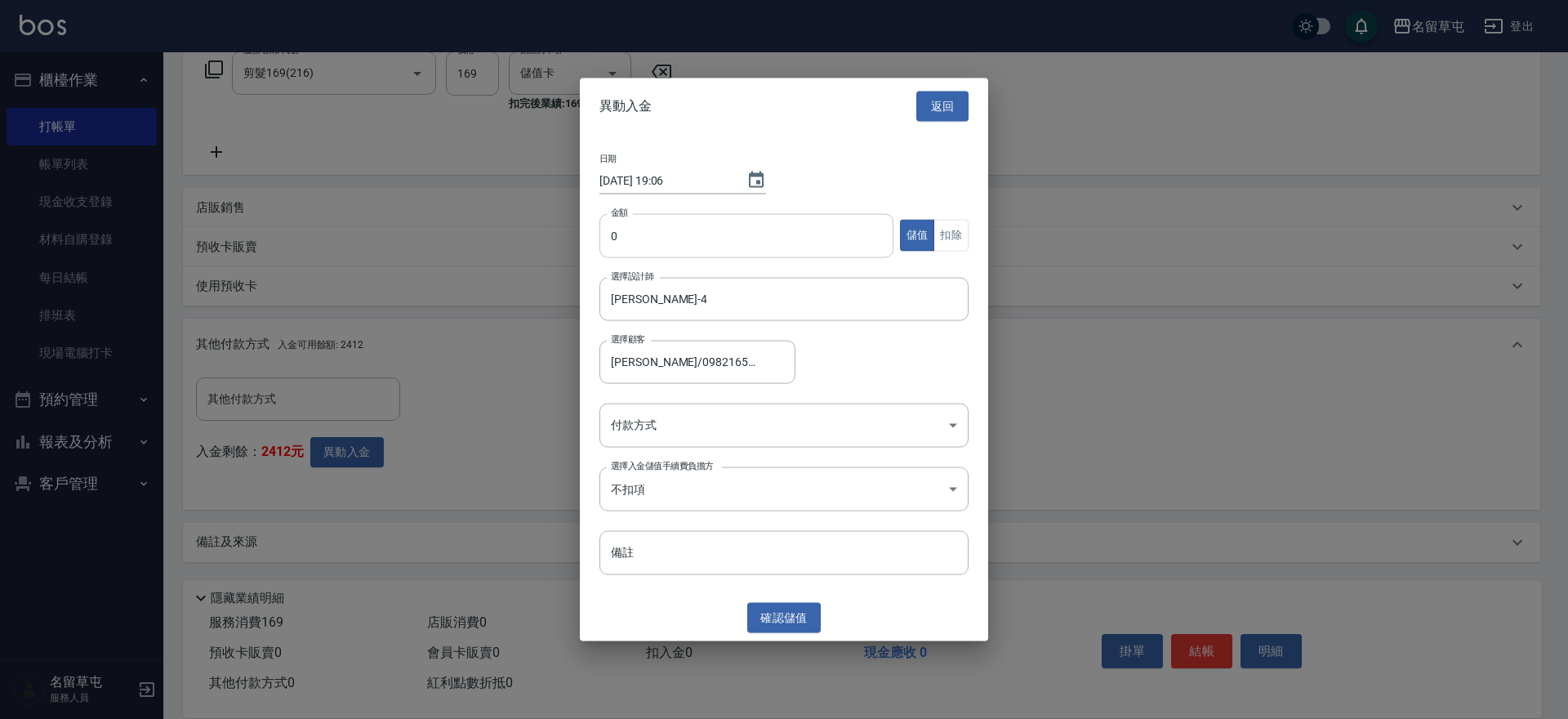
click at [657, 249] on input "0" at bounding box center [746, 235] width 294 height 44
type input "169"
click at [956, 234] on button "扣除" at bounding box center [951, 235] width 35 height 32
click at [630, 426] on body "名留草屯 登出 櫃檯作業 打帳單 帳單列表 現金收支登錄 材料自購登錄 每日結帳 排班表 現場電腦打卡 預約管理 預約管理 單日預約紀錄 單週預約紀錄 報表及…" at bounding box center [784, 221] width 1568 height 994
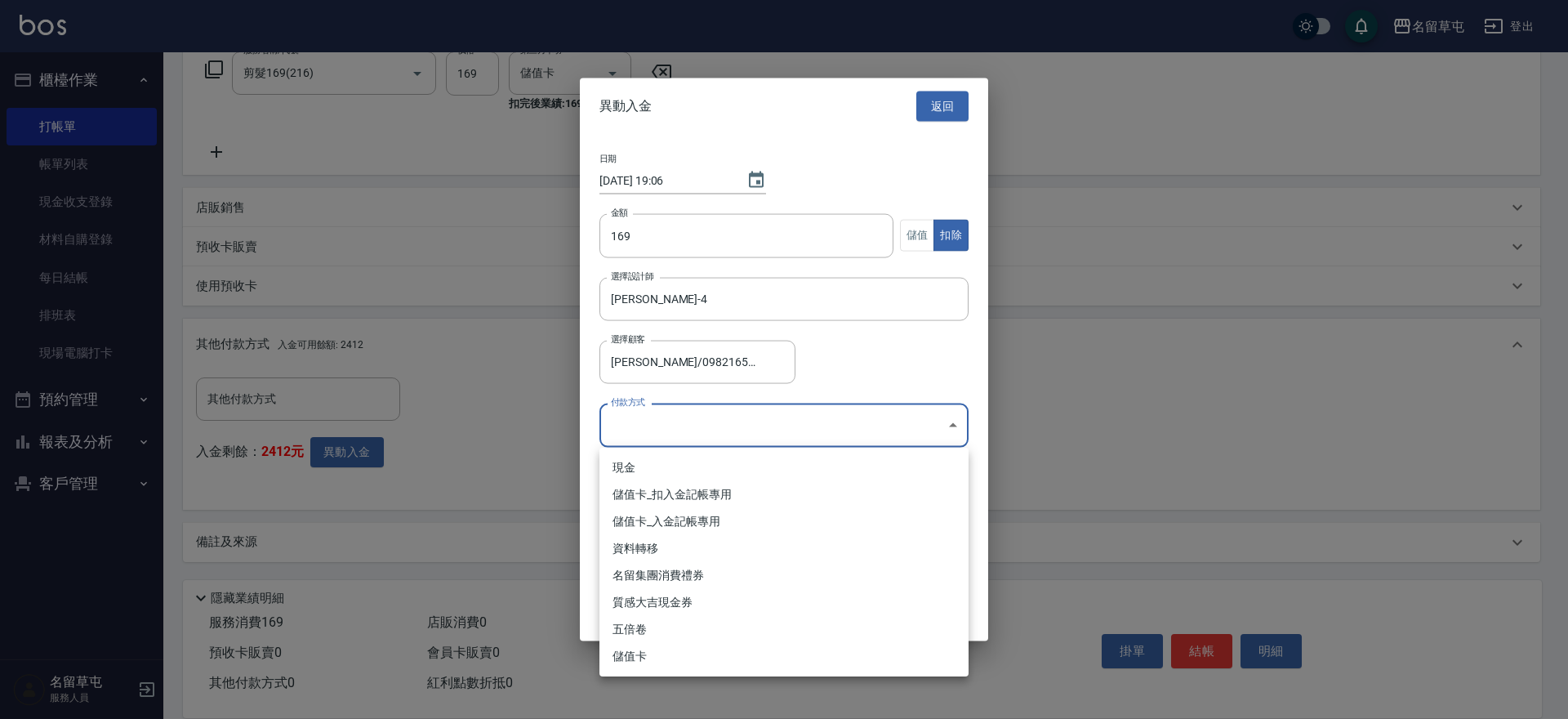
click at [636, 495] on li "儲值卡_扣入金記帳專用" at bounding box center [784, 494] width 369 height 27
type input "儲值卡_扣入金記帳專用"
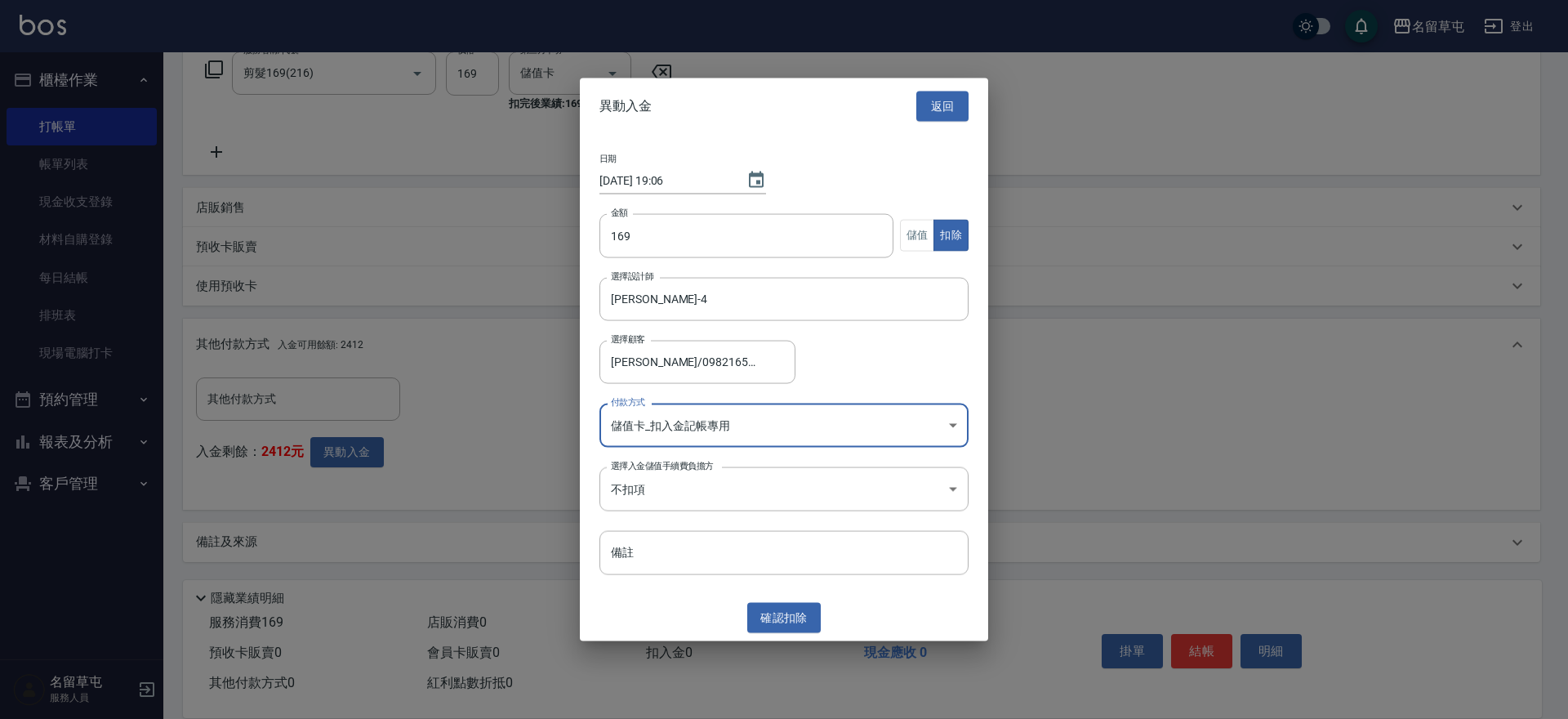
click at [764, 616] on button "確認 扣除" at bounding box center [784, 618] width 74 height 30
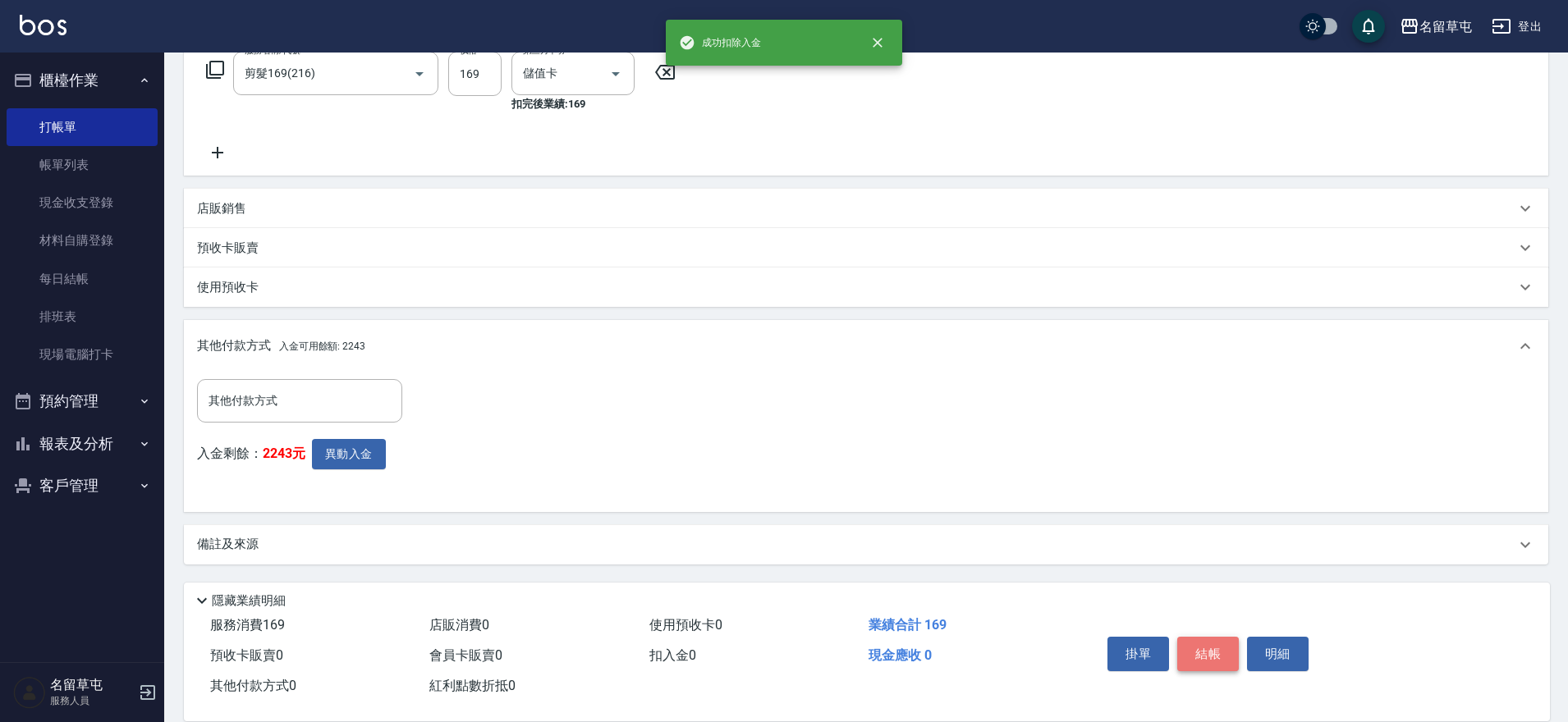
click at [1206, 641] on button "結帳" at bounding box center [1208, 654] width 62 height 34
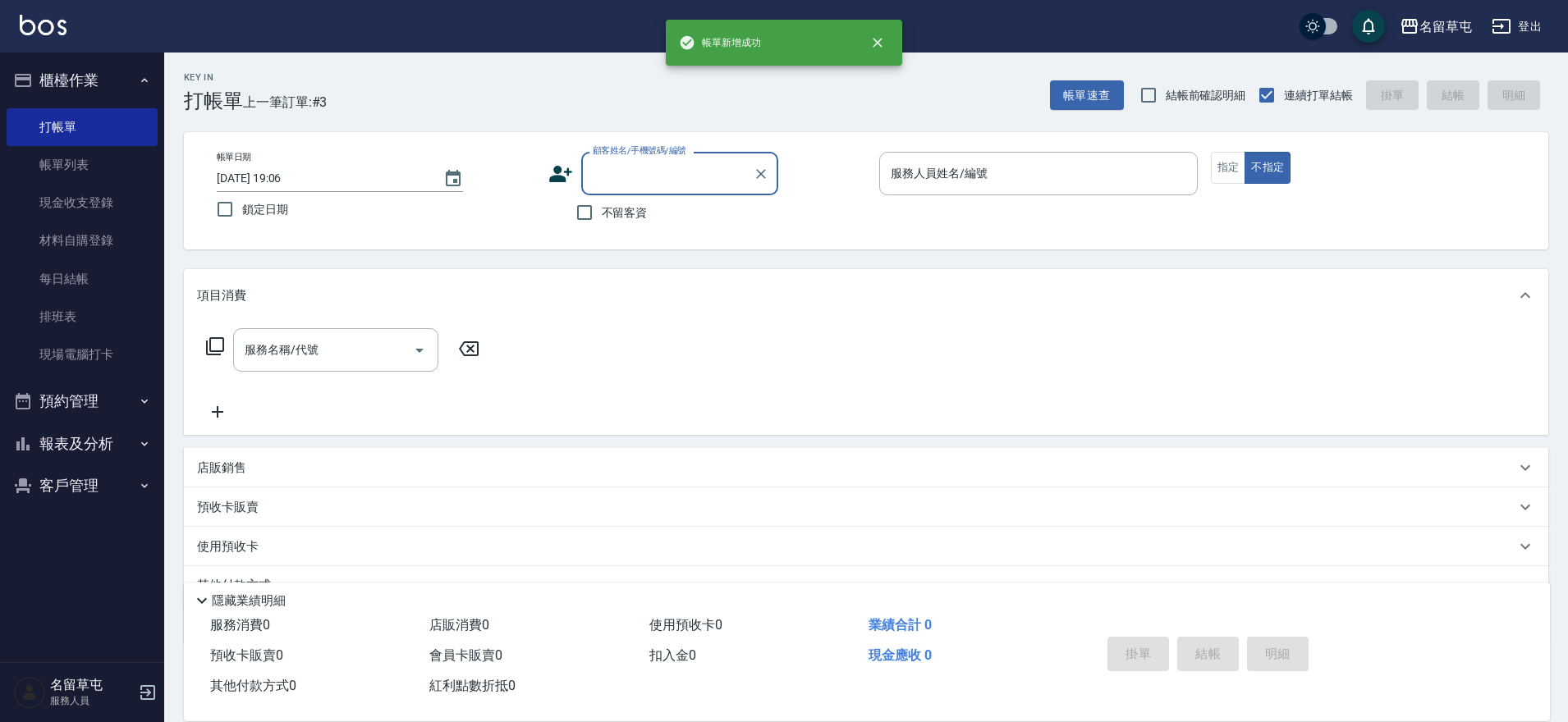
scroll to position [0, 0]
type input "10"
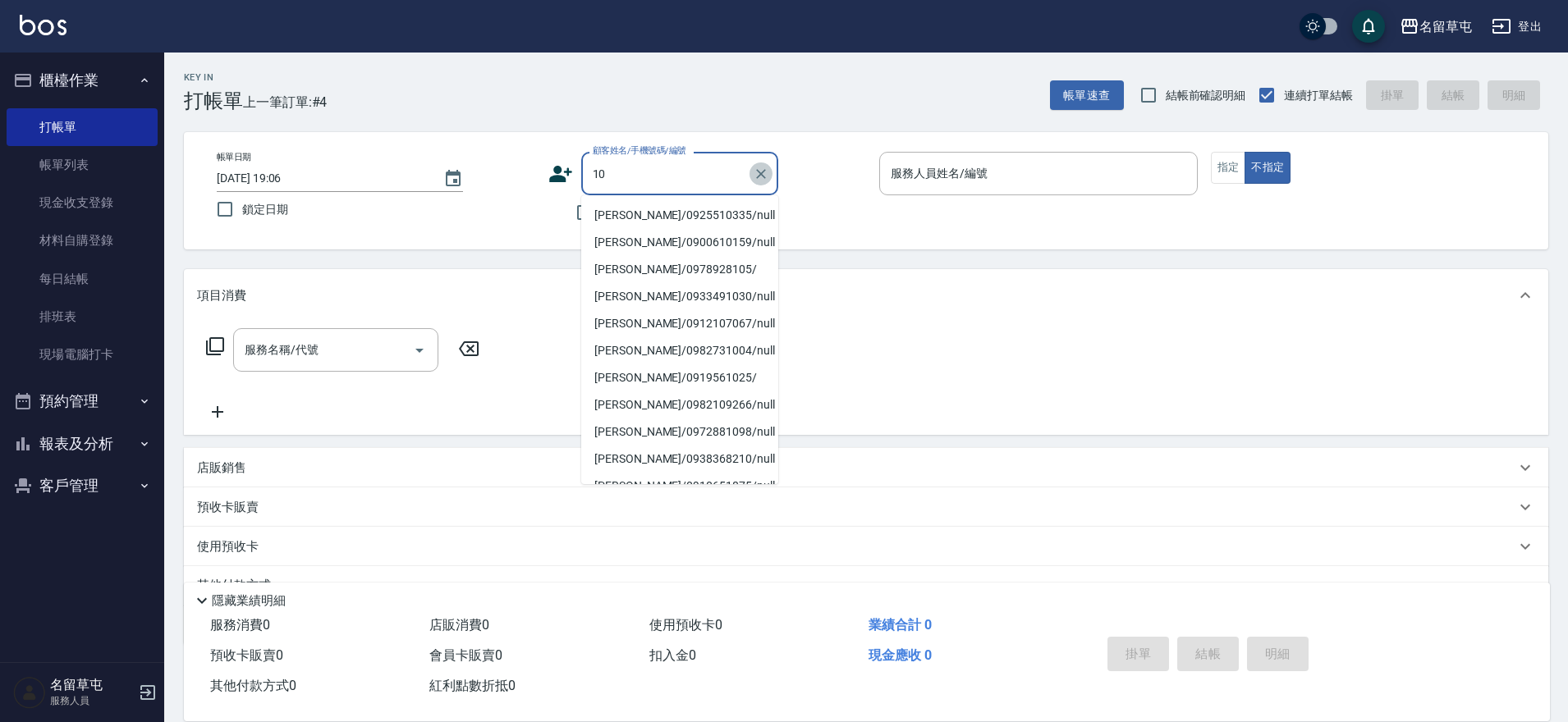
click at [750, 171] on button "Clear" at bounding box center [761, 174] width 23 height 23
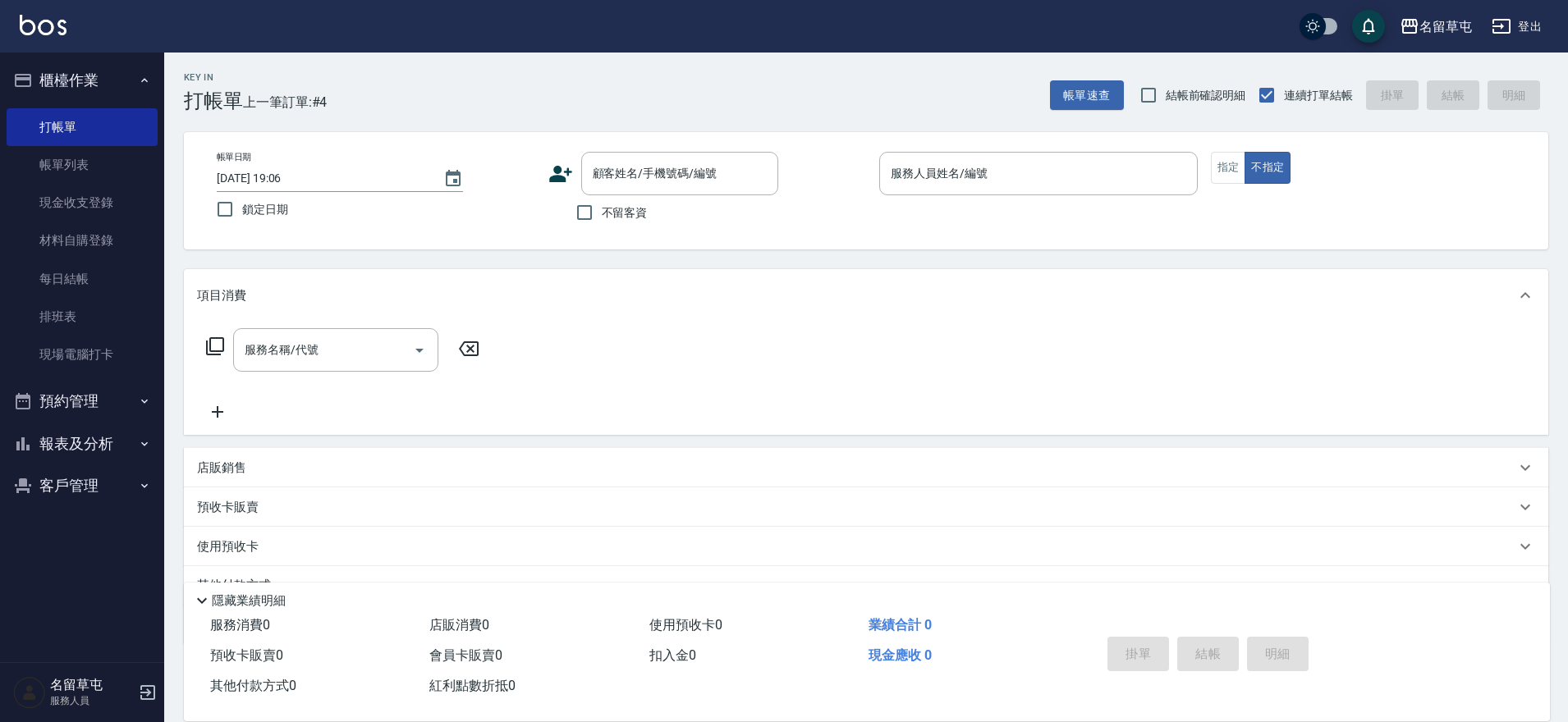
click at [504, 223] on label "鎖定日期" at bounding box center [364, 209] width 314 height 34
click at [242, 223] on input "鎖定日期" at bounding box center [225, 209] width 34 height 34
checkbox input "true"
click at [622, 203] on label "不留客資" at bounding box center [607, 212] width 80 height 34
click at [602, 203] on input "不留客資" at bounding box center [585, 212] width 34 height 34
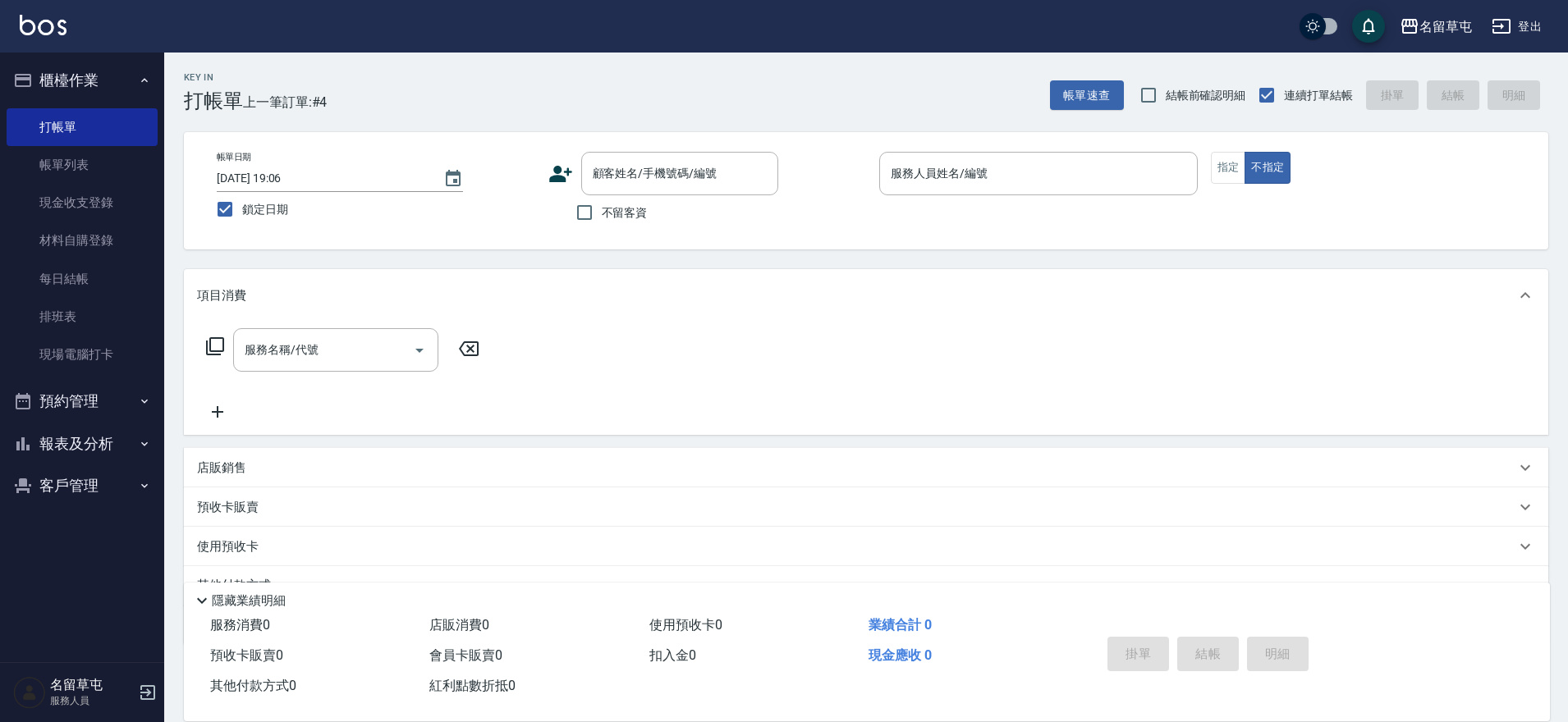
checkbox input "true"
click at [1114, 177] on input "服務人員姓名/編號" at bounding box center [1038, 173] width 304 height 29
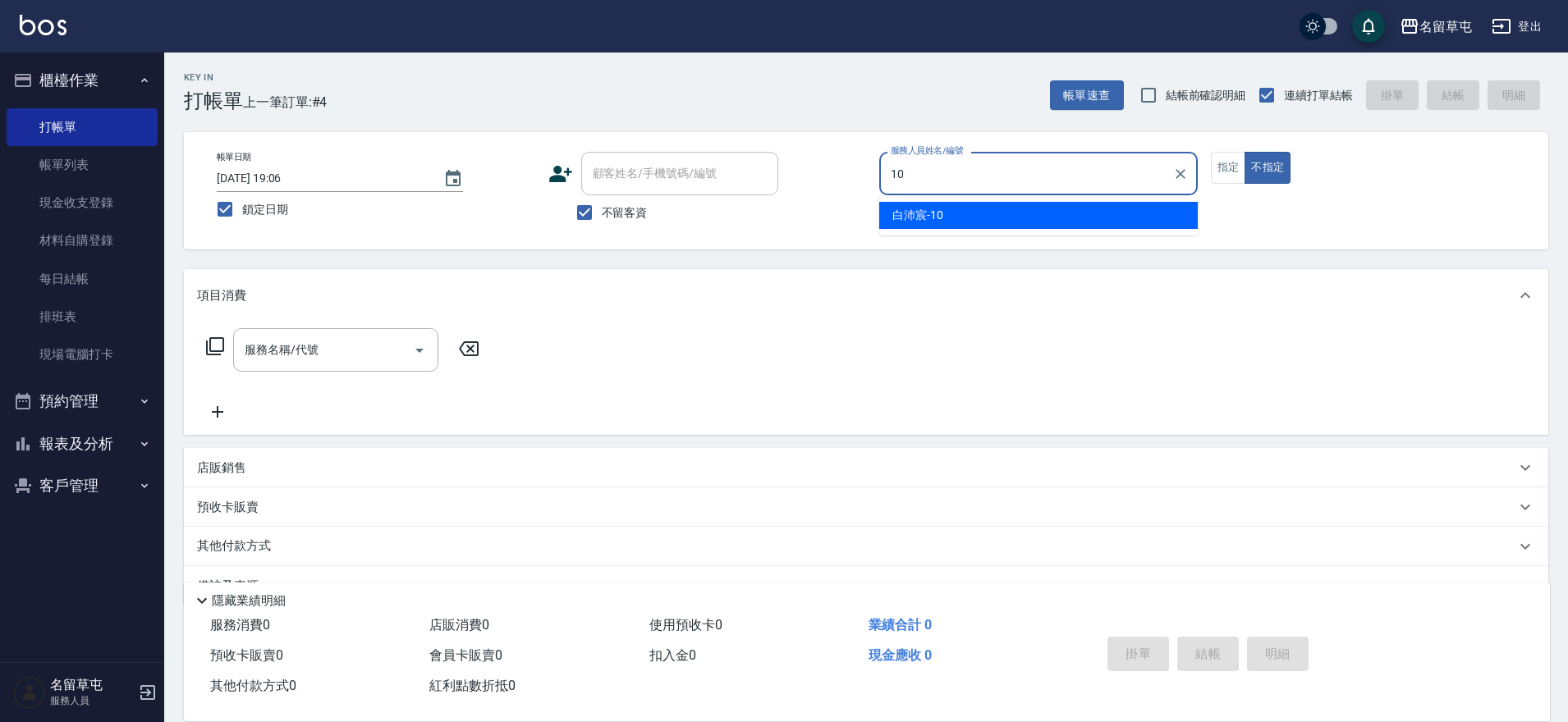
type input "白沛宸-10"
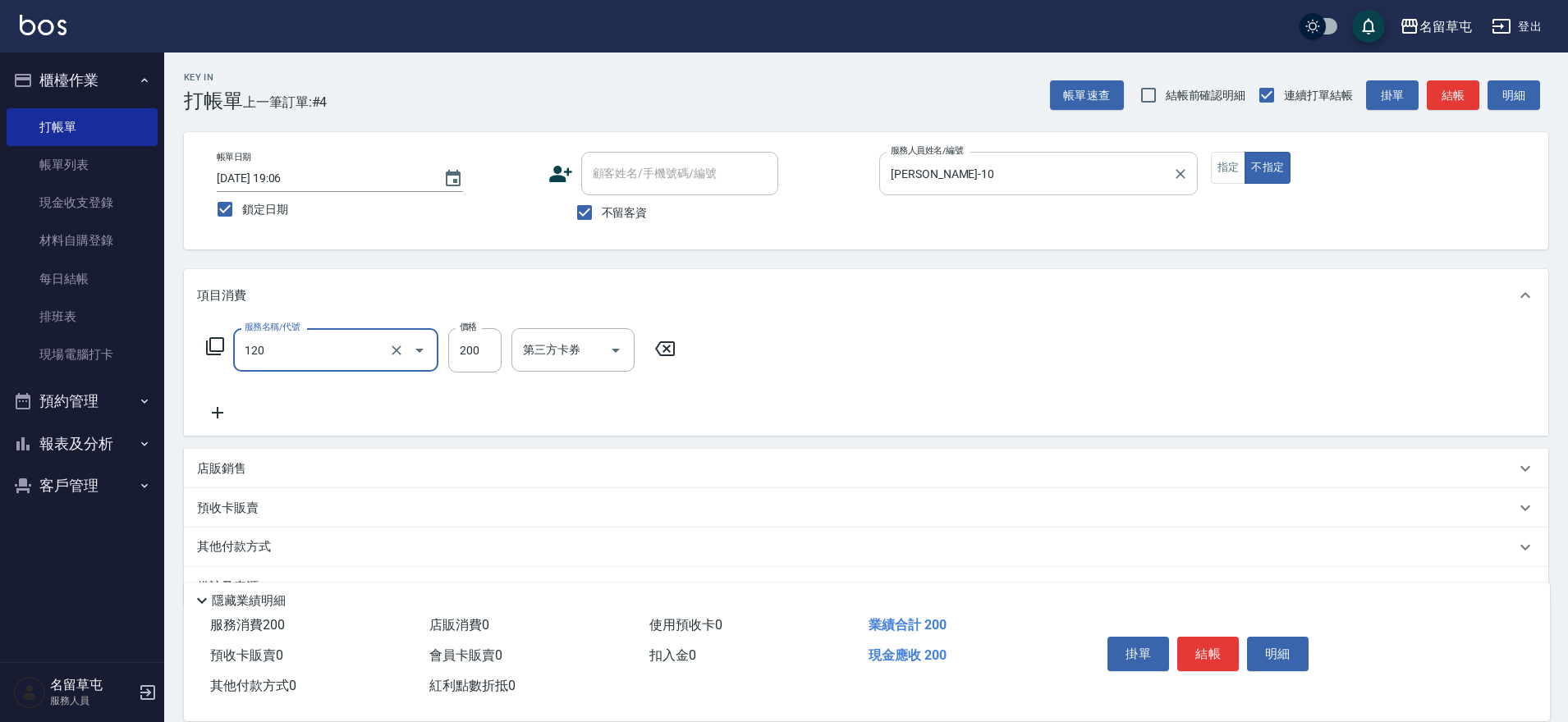
type input "New洗200(120)"
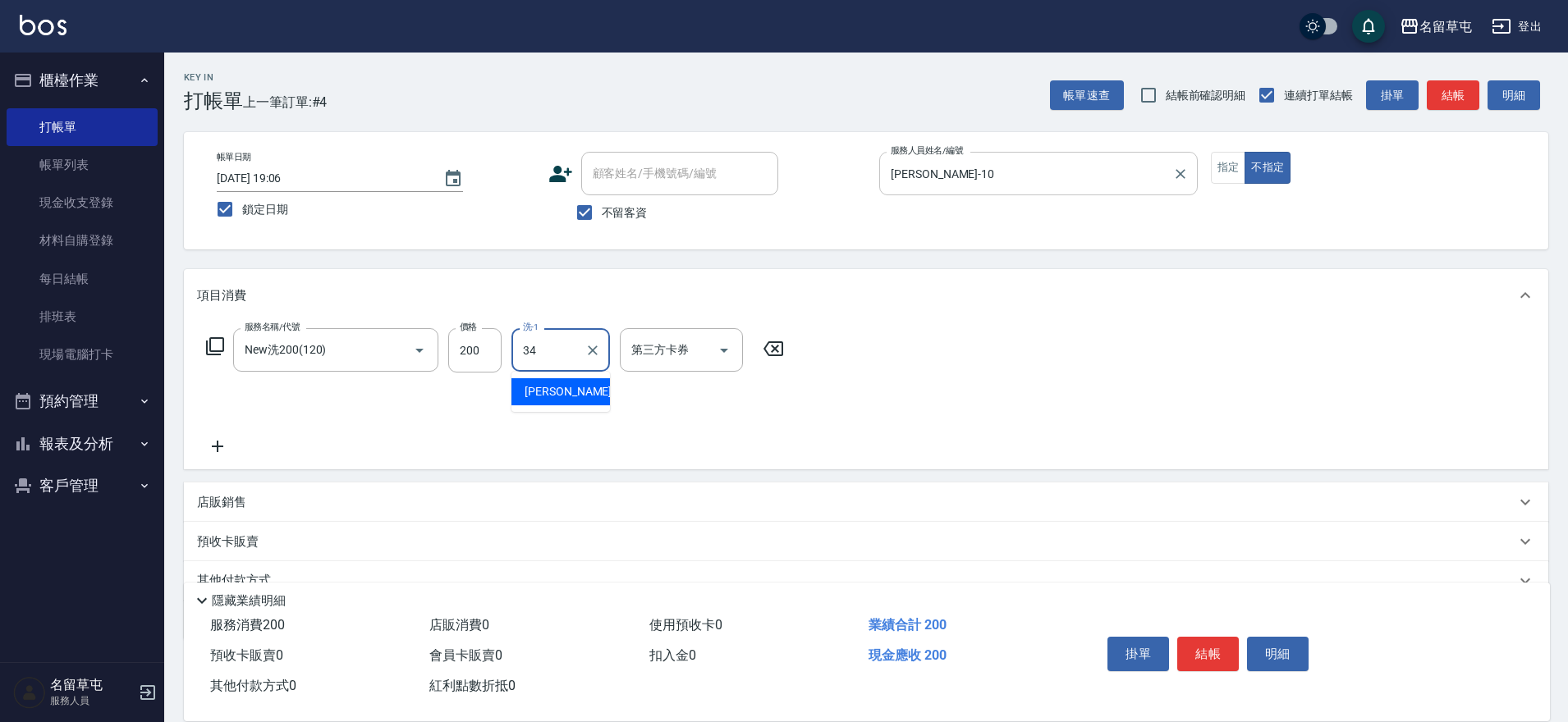
type input "林以翔-34"
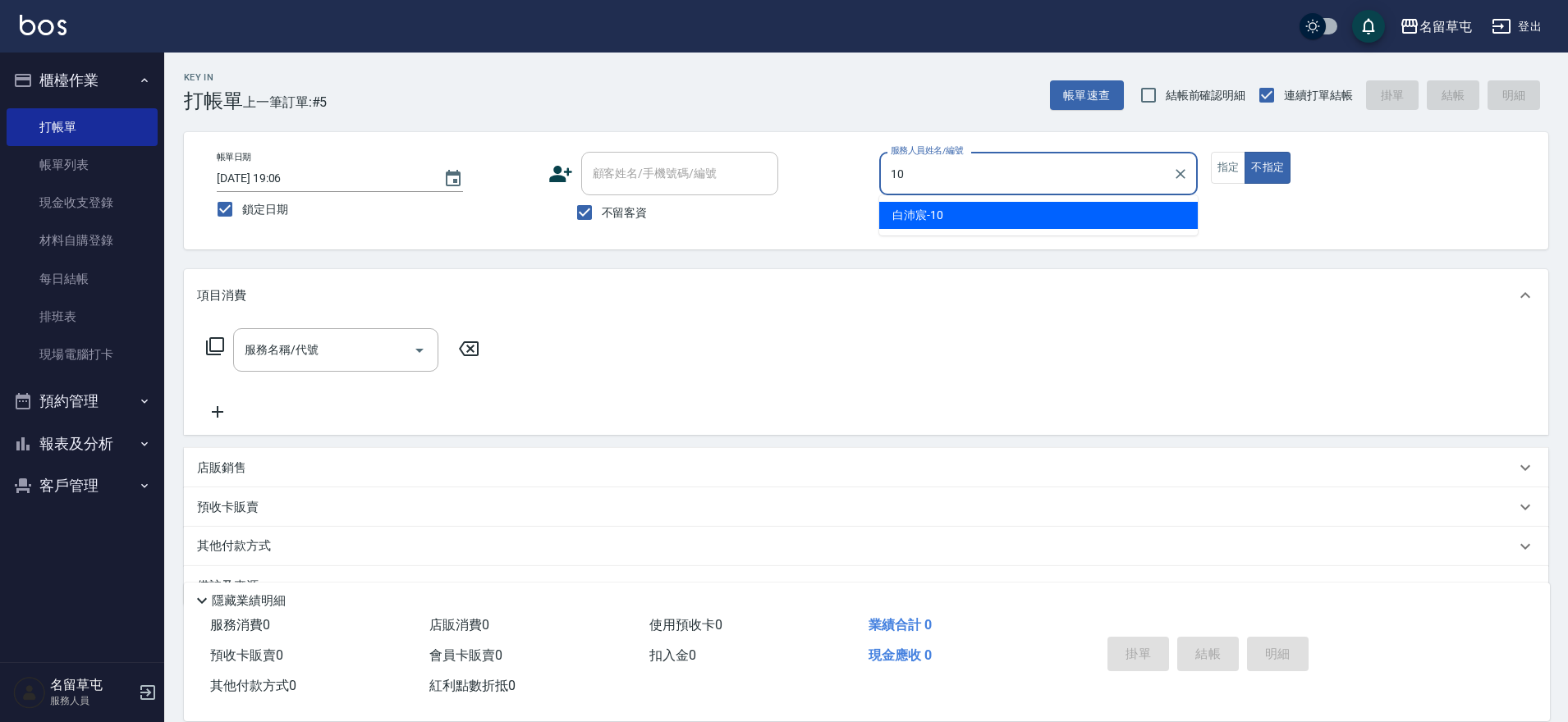
type input "白沛宸-10"
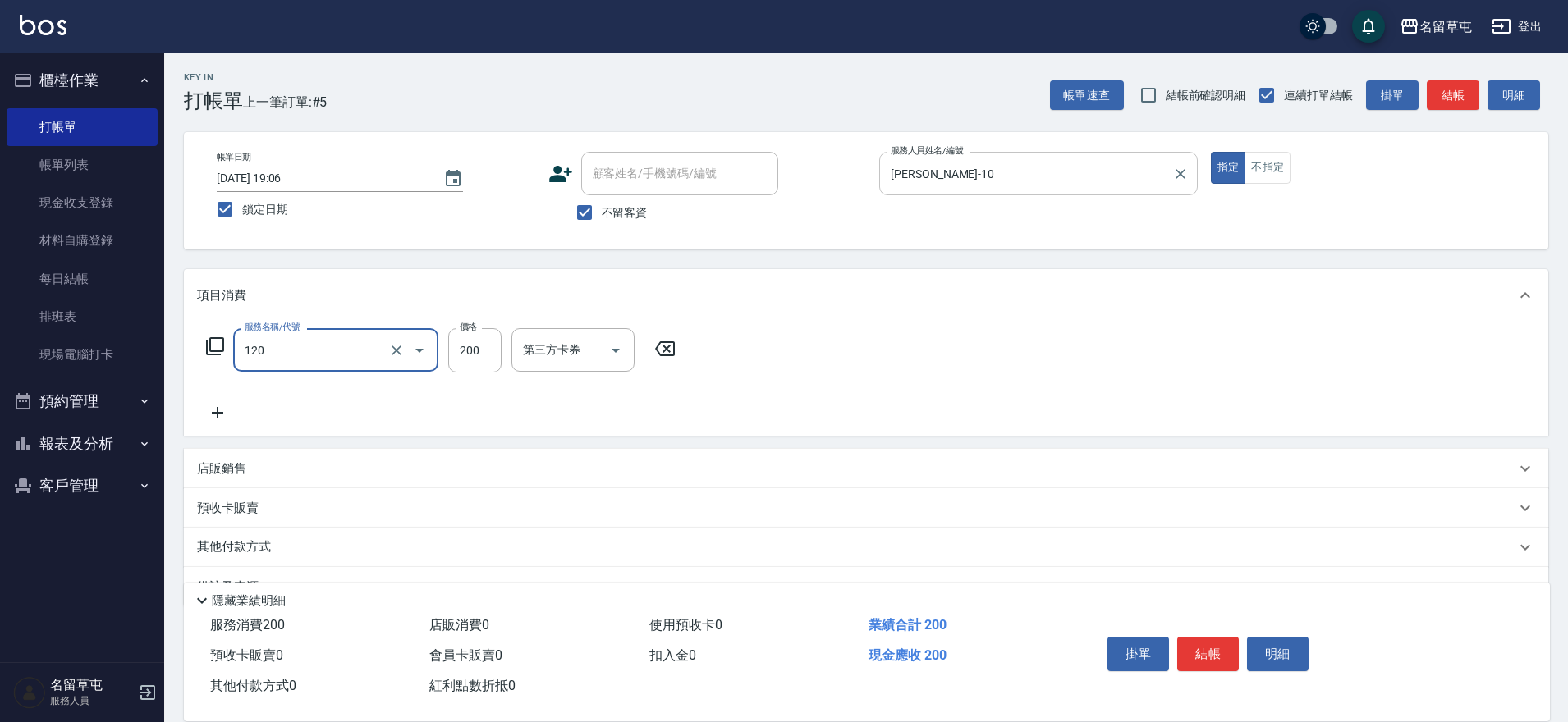
type input "New洗200(120)"
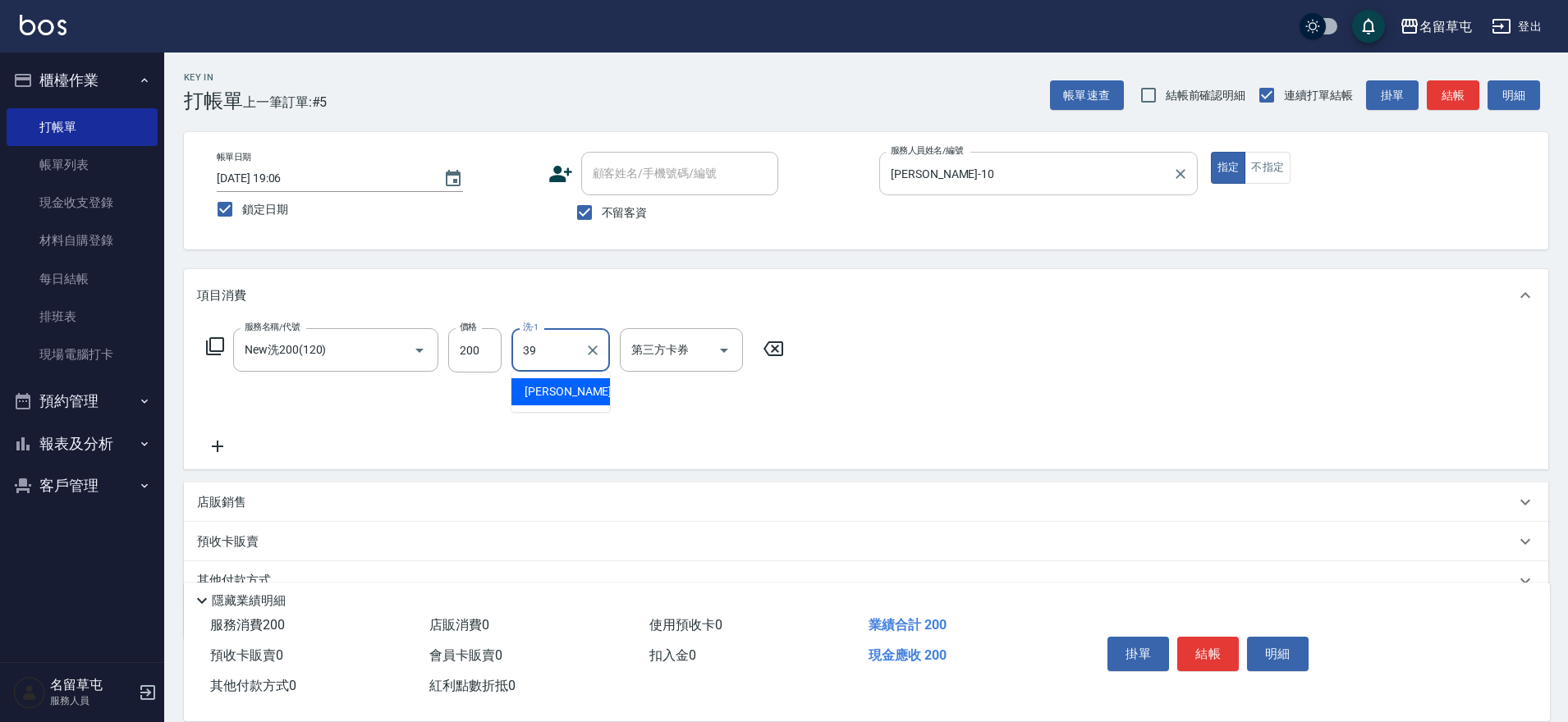
type input "程煒智-39"
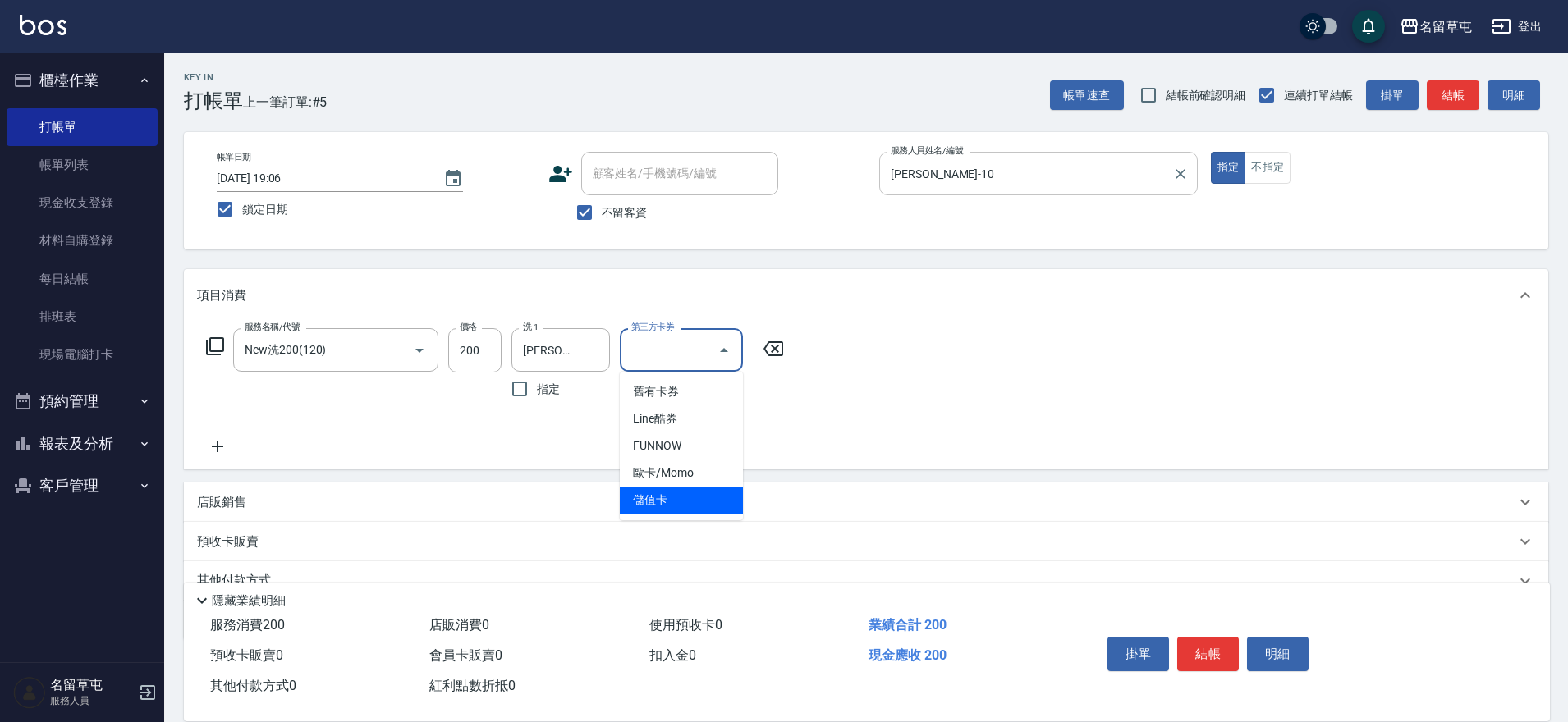
type input "儲值卡"
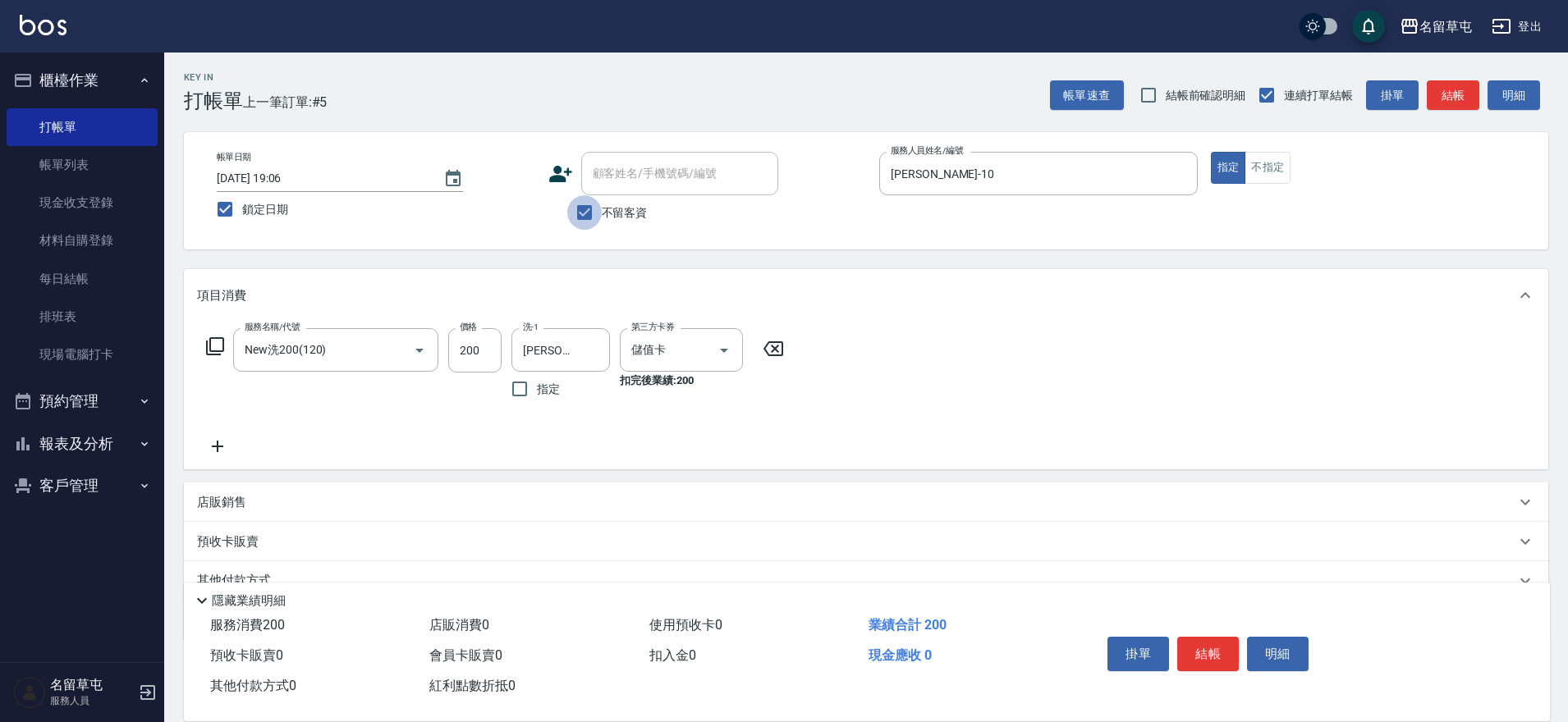
click at [589, 217] on input "不留客資" at bounding box center [585, 212] width 34 height 34
checkbox input "false"
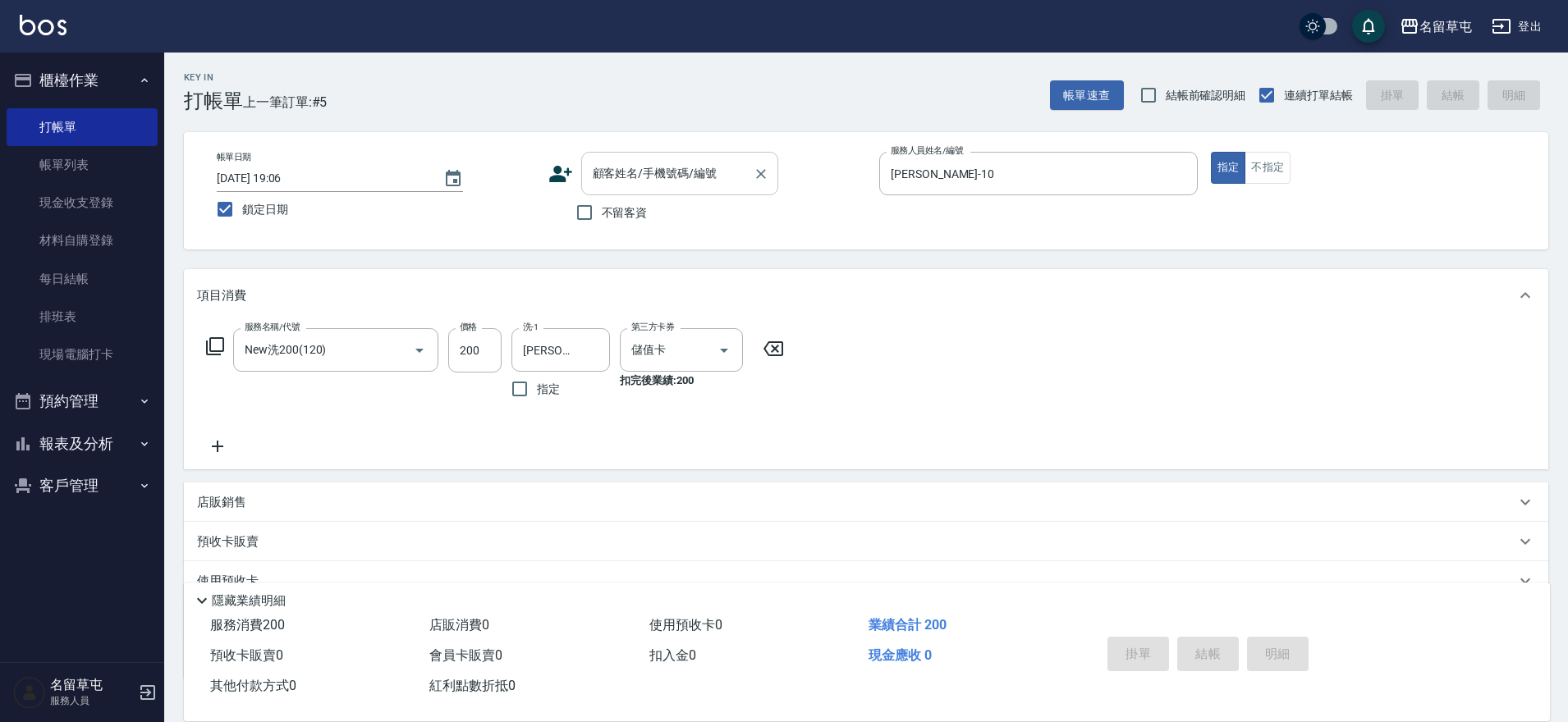
click at [667, 166] on div "顧客姓名/手機號碼/編號 顧客姓名/手機號碼/編號" at bounding box center [680, 173] width 197 height 43
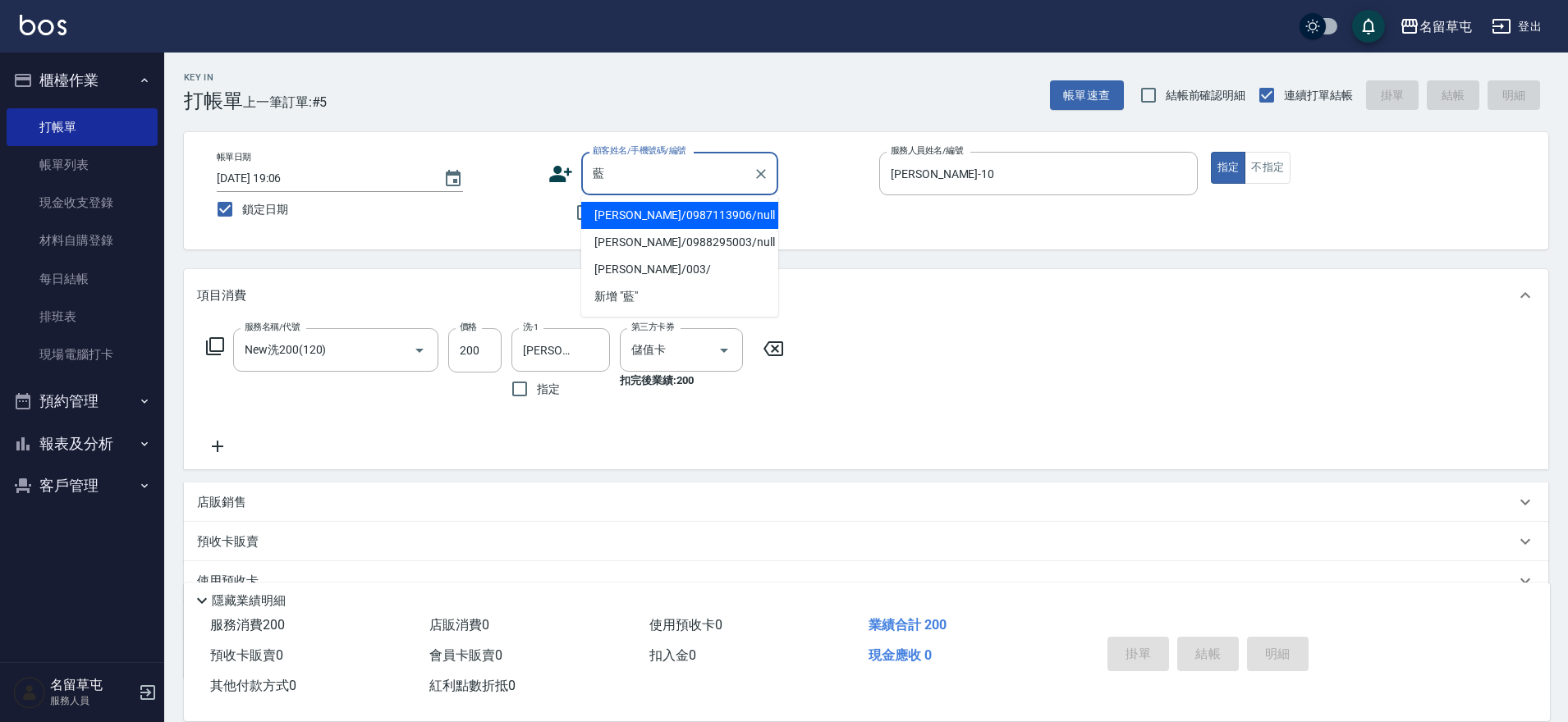
click at [656, 217] on li "藍宇珊/0987113906/null" at bounding box center [680, 215] width 197 height 27
type input "藍宇珊/0987113906/null"
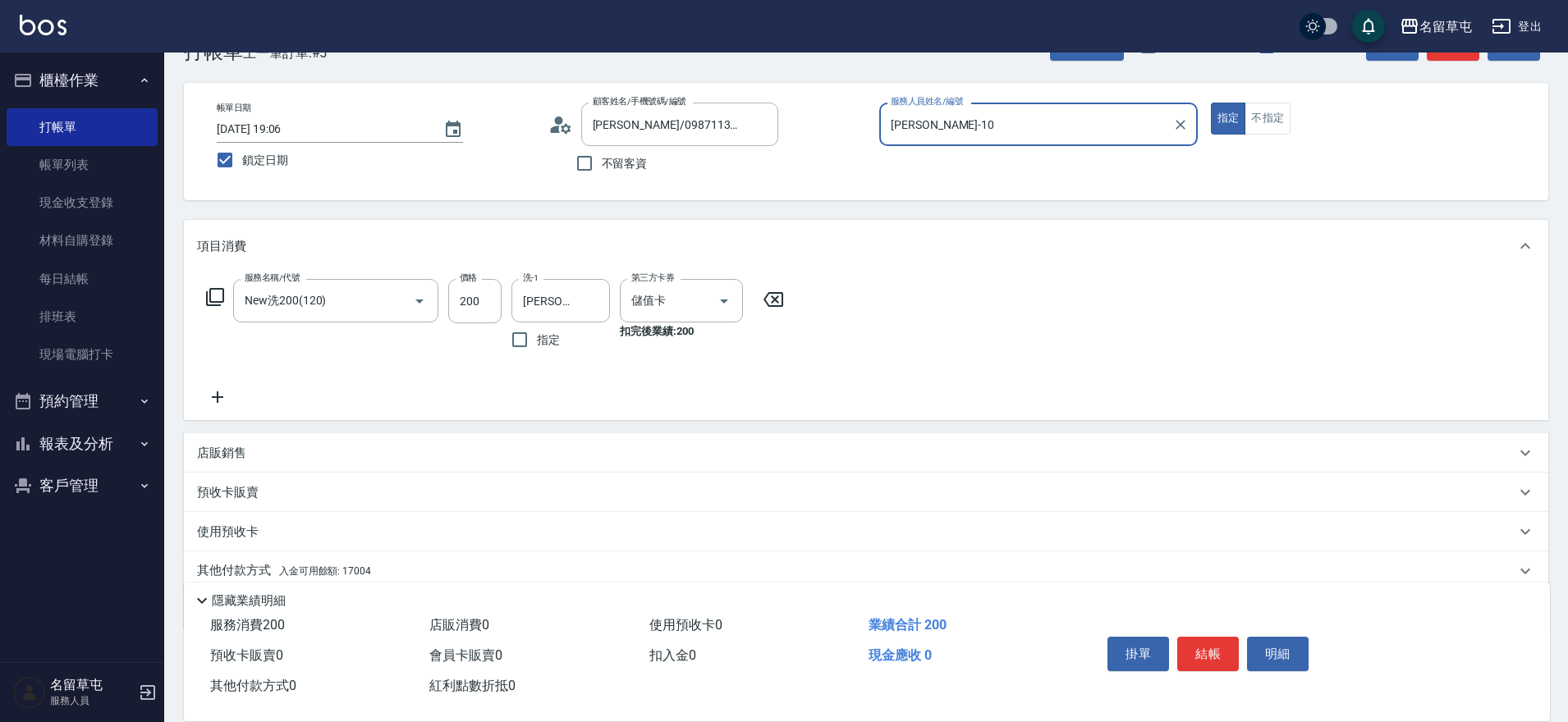
scroll to position [115, 0]
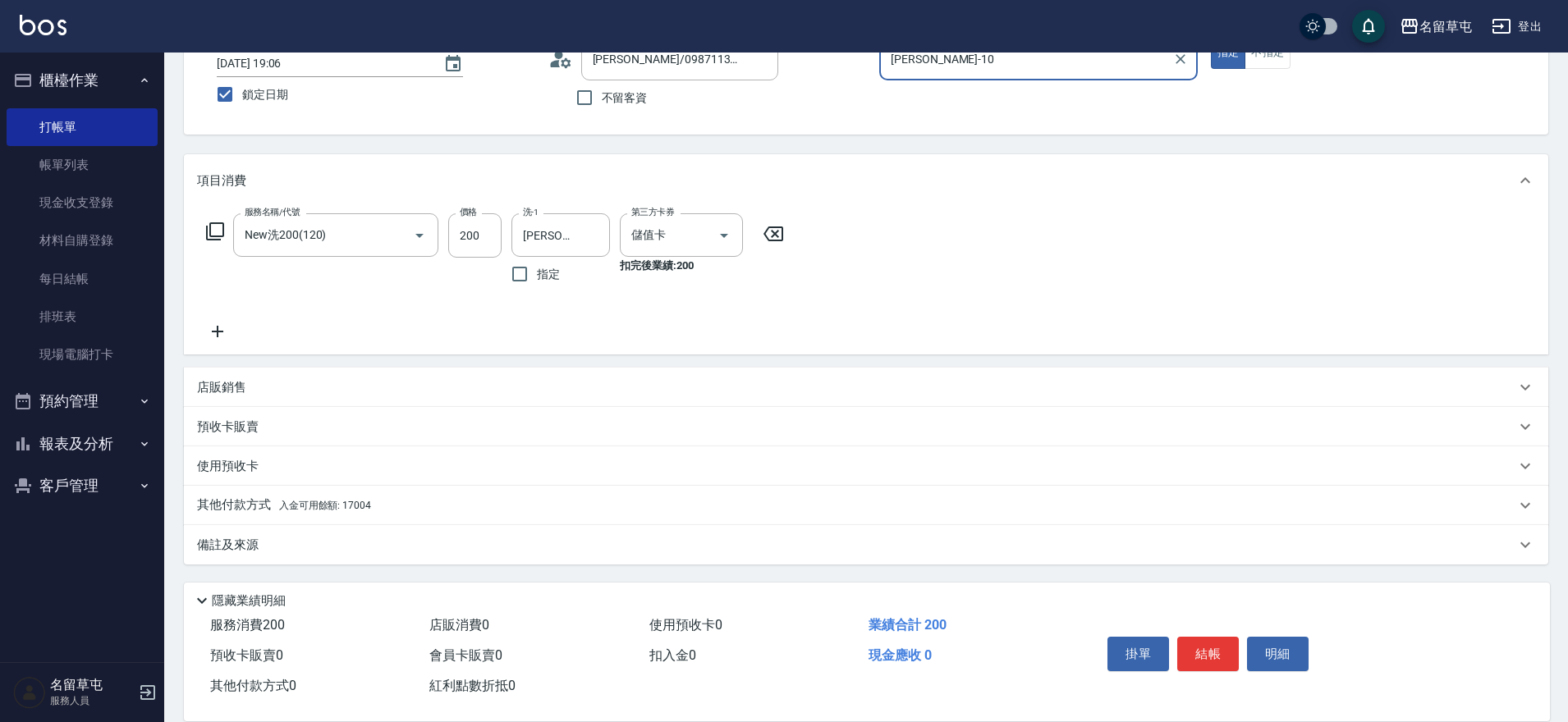
click at [306, 504] on span "入金可用餘額: 17004" at bounding box center [325, 505] width 92 height 11
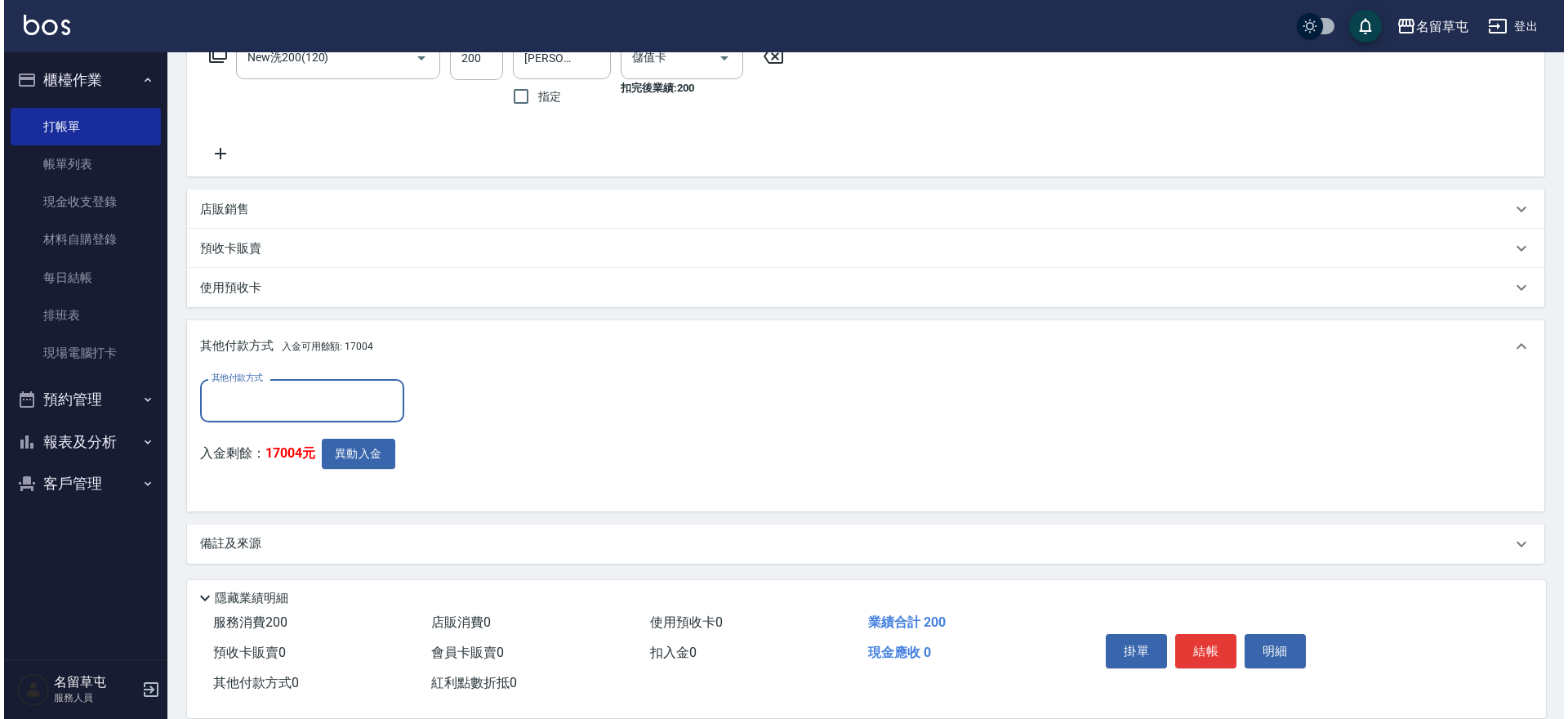
scroll to position [293, 0]
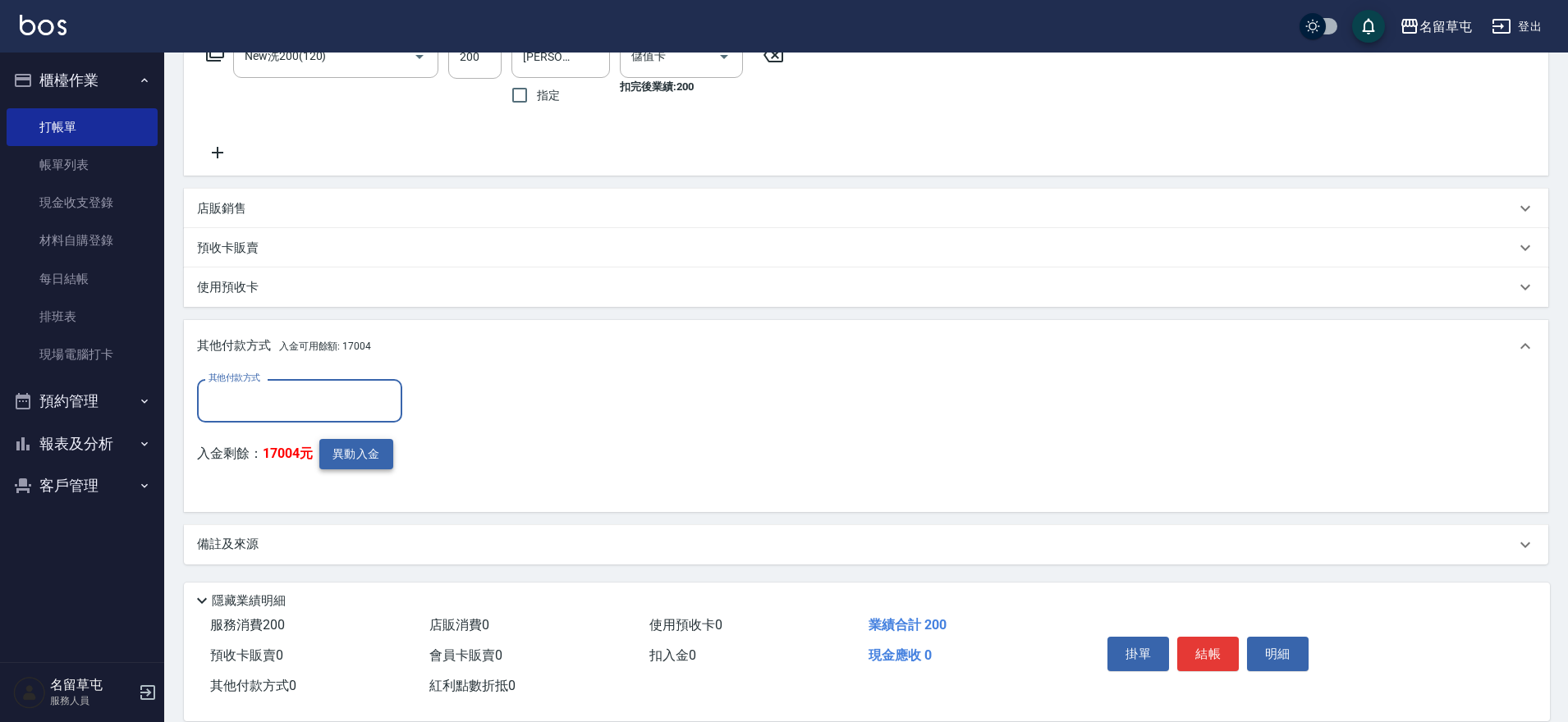
click at [353, 465] on button "異動入金" at bounding box center [356, 454] width 74 height 30
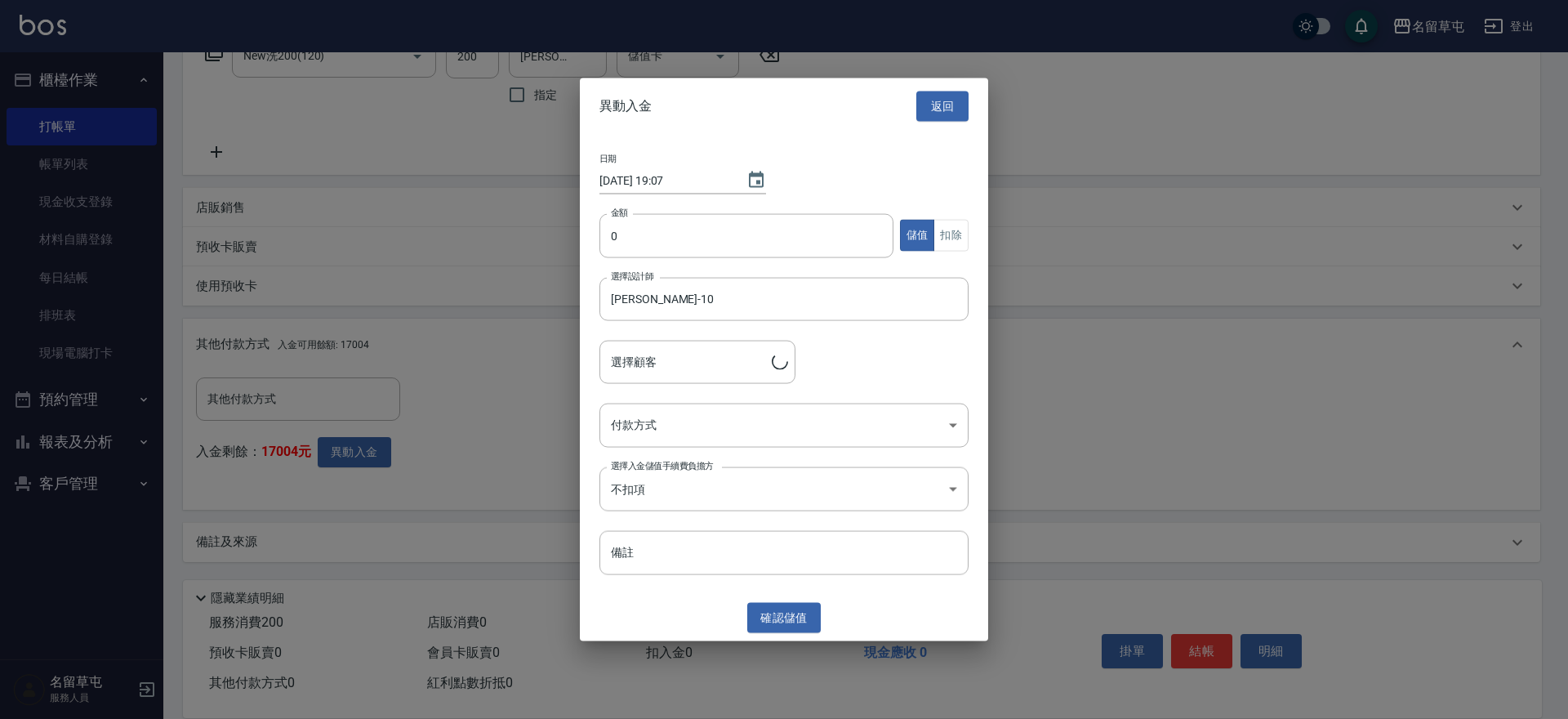
type input "藍宇珊/0987113906"
click at [672, 238] on input "0" at bounding box center [746, 235] width 294 height 44
type input "200"
click at [942, 226] on button "扣除" at bounding box center [951, 235] width 35 height 32
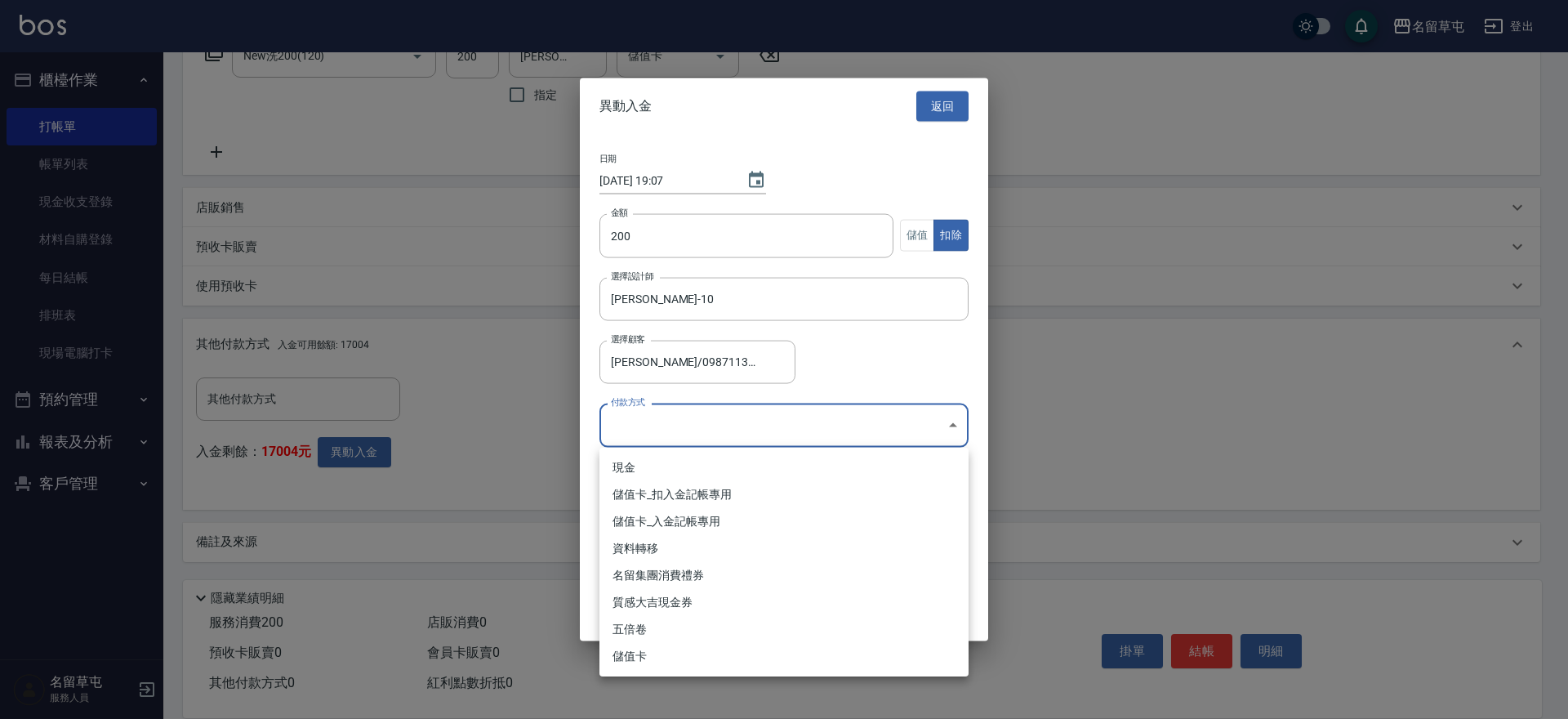
click at [752, 434] on body "名留草屯 登出 櫃檯作業 打帳單 帳單列表 現金收支登錄 材料自購登錄 每日結帳 排班表 現場電腦打卡 預約管理 預約管理 單日預約紀錄 單週預約紀錄 報表及…" at bounding box center [784, 213] width 1568 height 1012
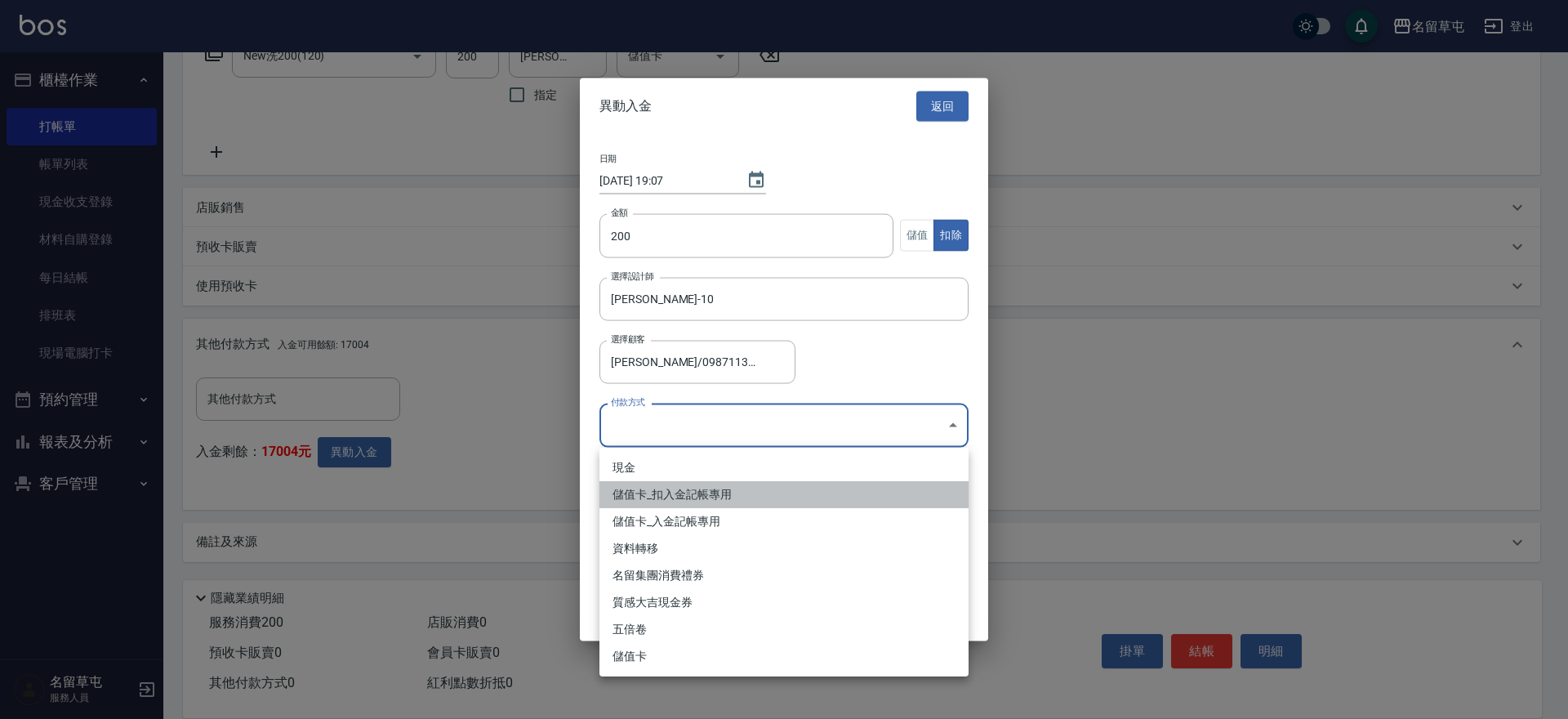
click at [720, 488] on li "儲值卡_扣入金記帳專用" at bounding box center [784, 494] width 369 height 27
type input "儲值卡_扣入金記帳專用"
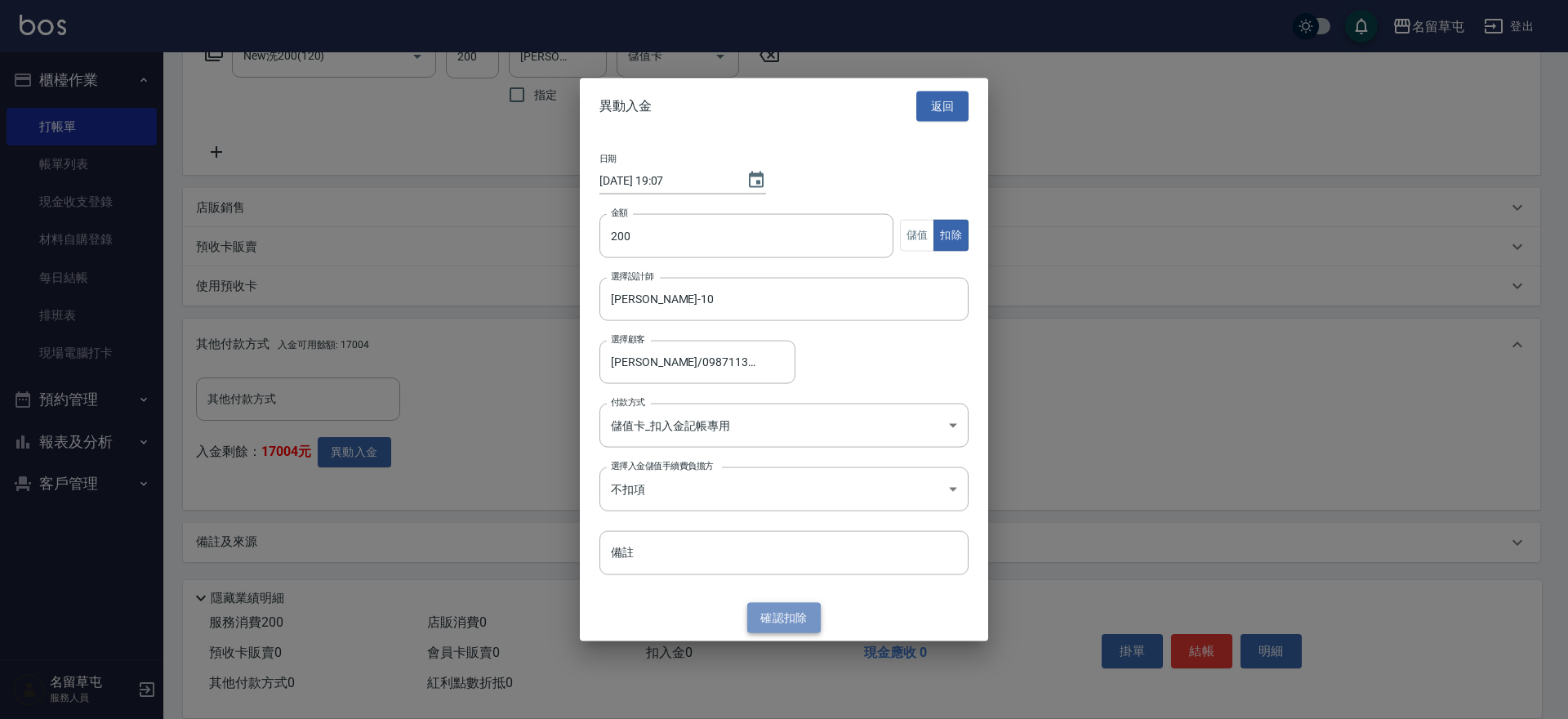
click at [791, 618] on button "確認 扣除" at bounding box center [784, 618] width 74 height 30
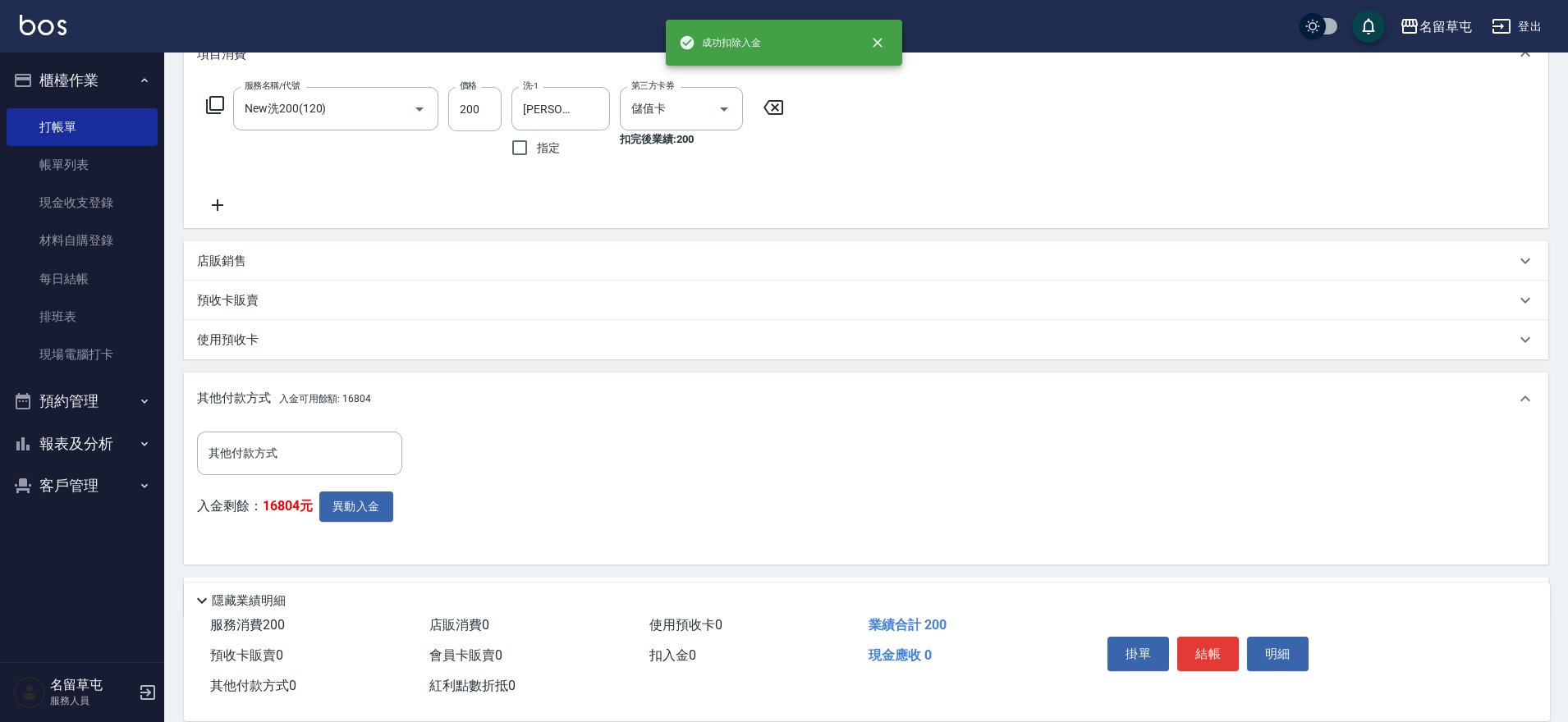
scroll to position [212, 0]
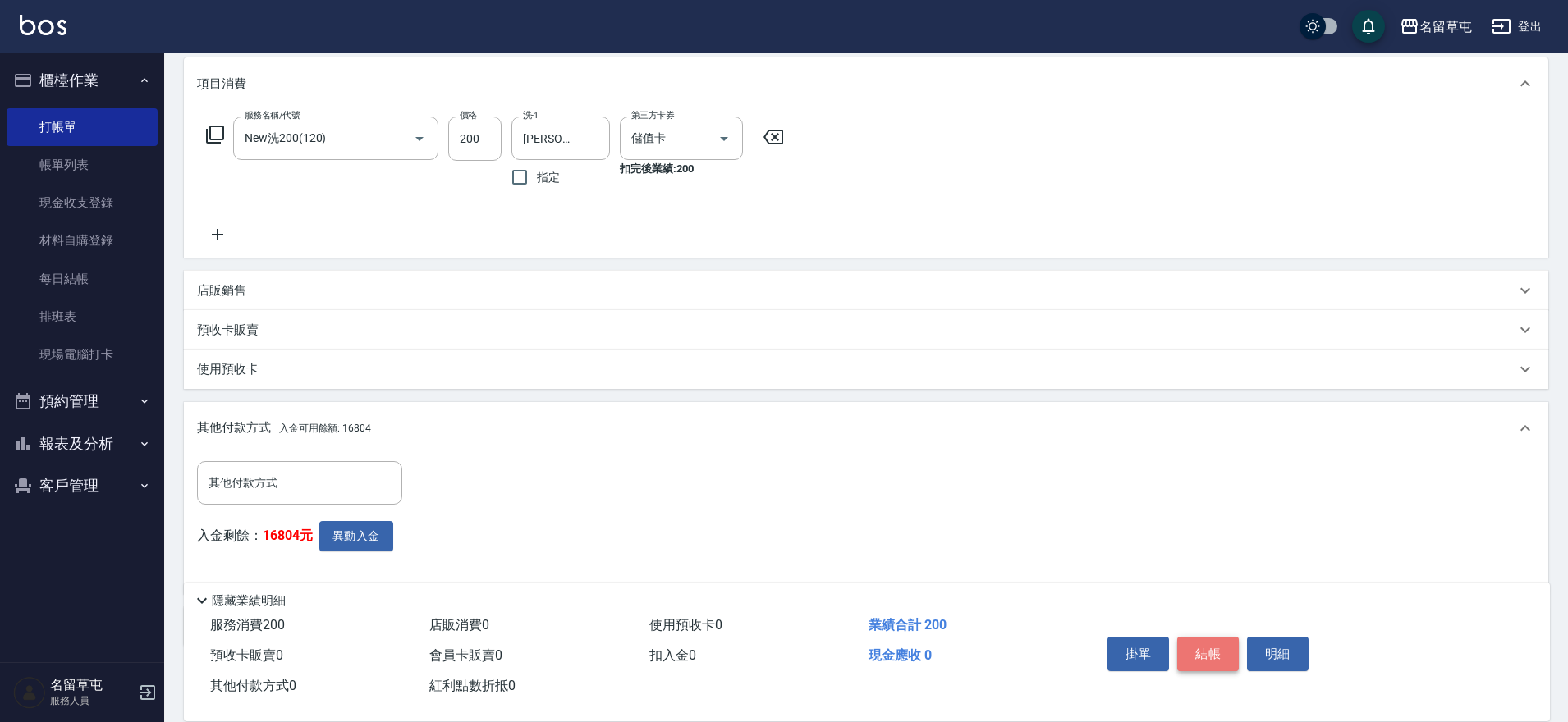
click at [1212, 649] on button "結帳" at bounding box center [1208, 654] width 62 height 34
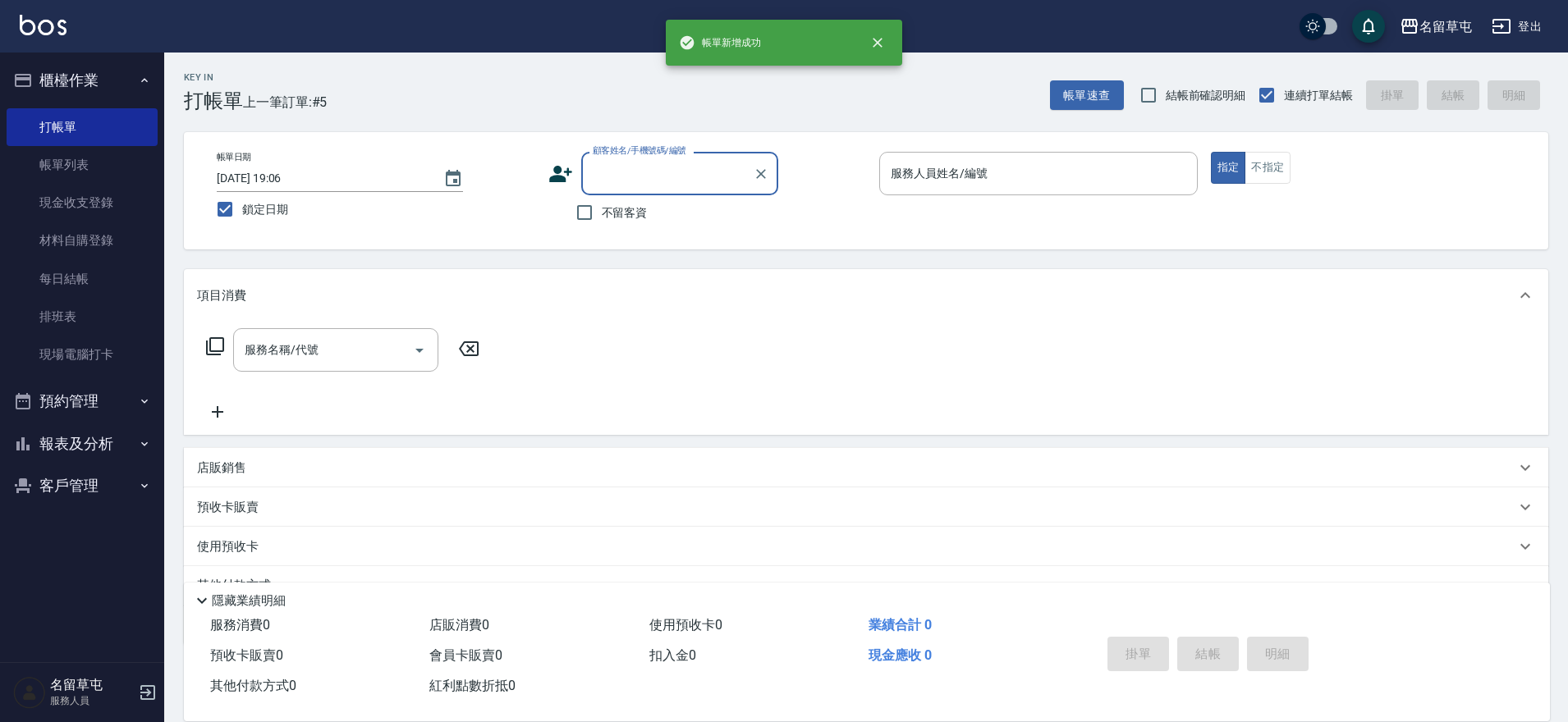
scroll to position [0, 0]
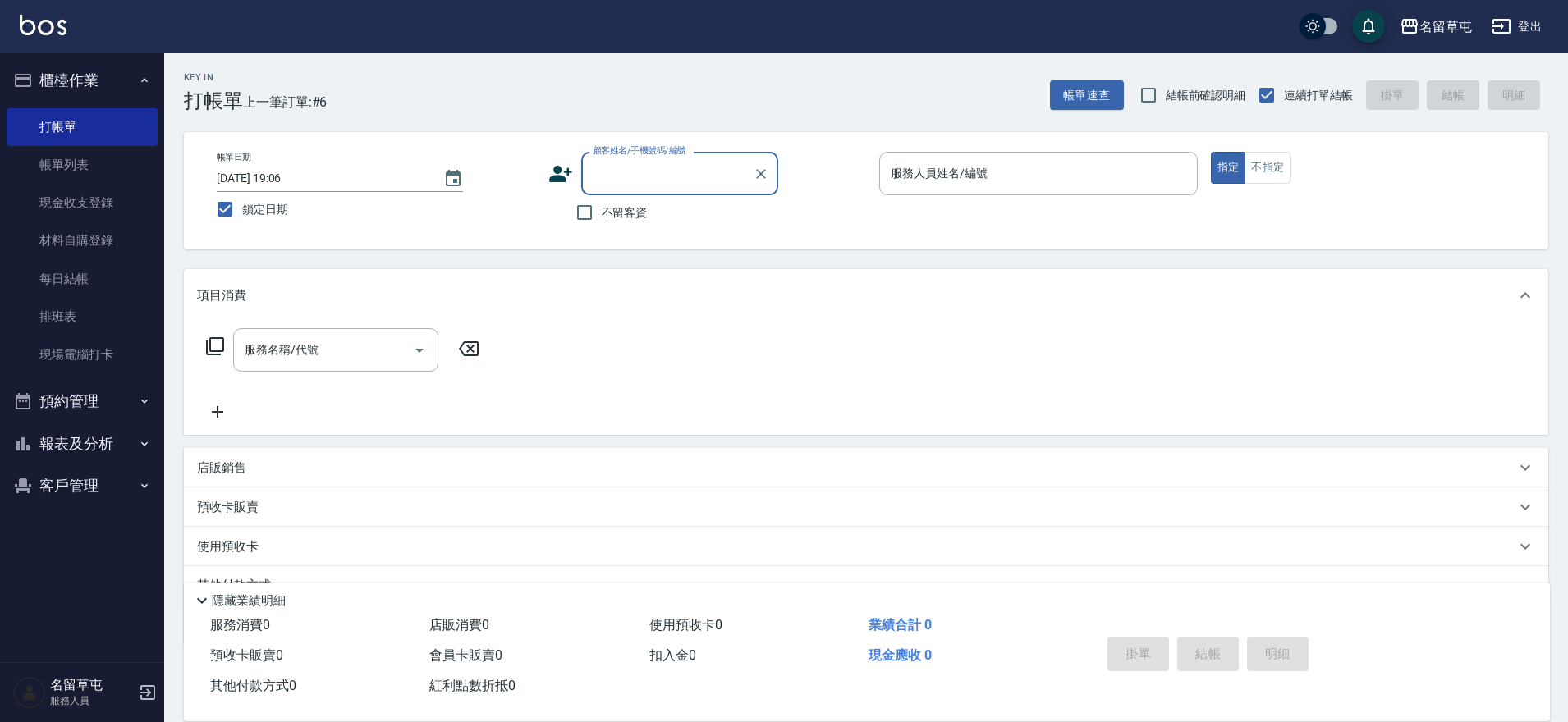
click at [617, 207] on span "不留客資" at bounding box center [625, 212] width 46 height 17
click at [602, 207] on input "不留客資" at bounding box center [585, 212] width 34 height 34
checkbox input "true"
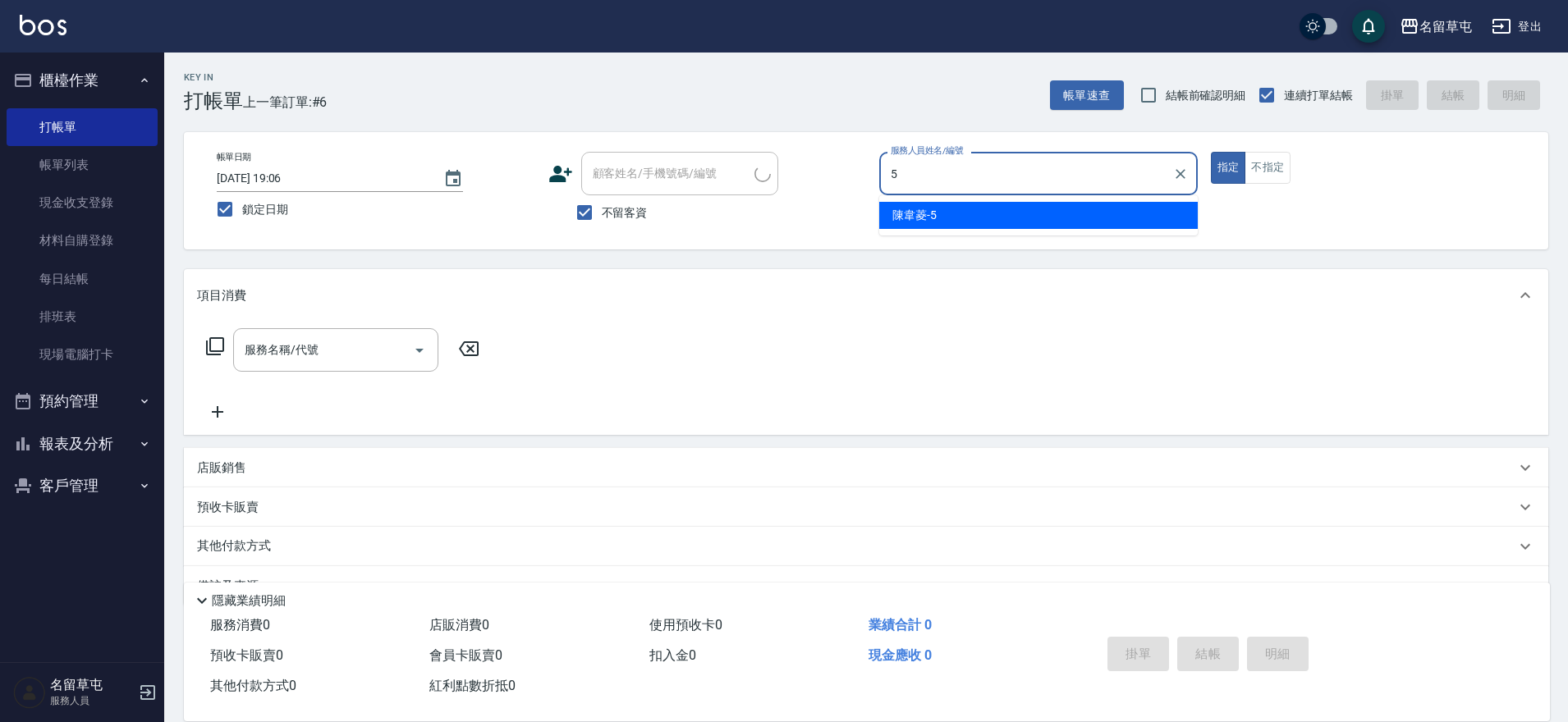
type input "陳韋菱-5"
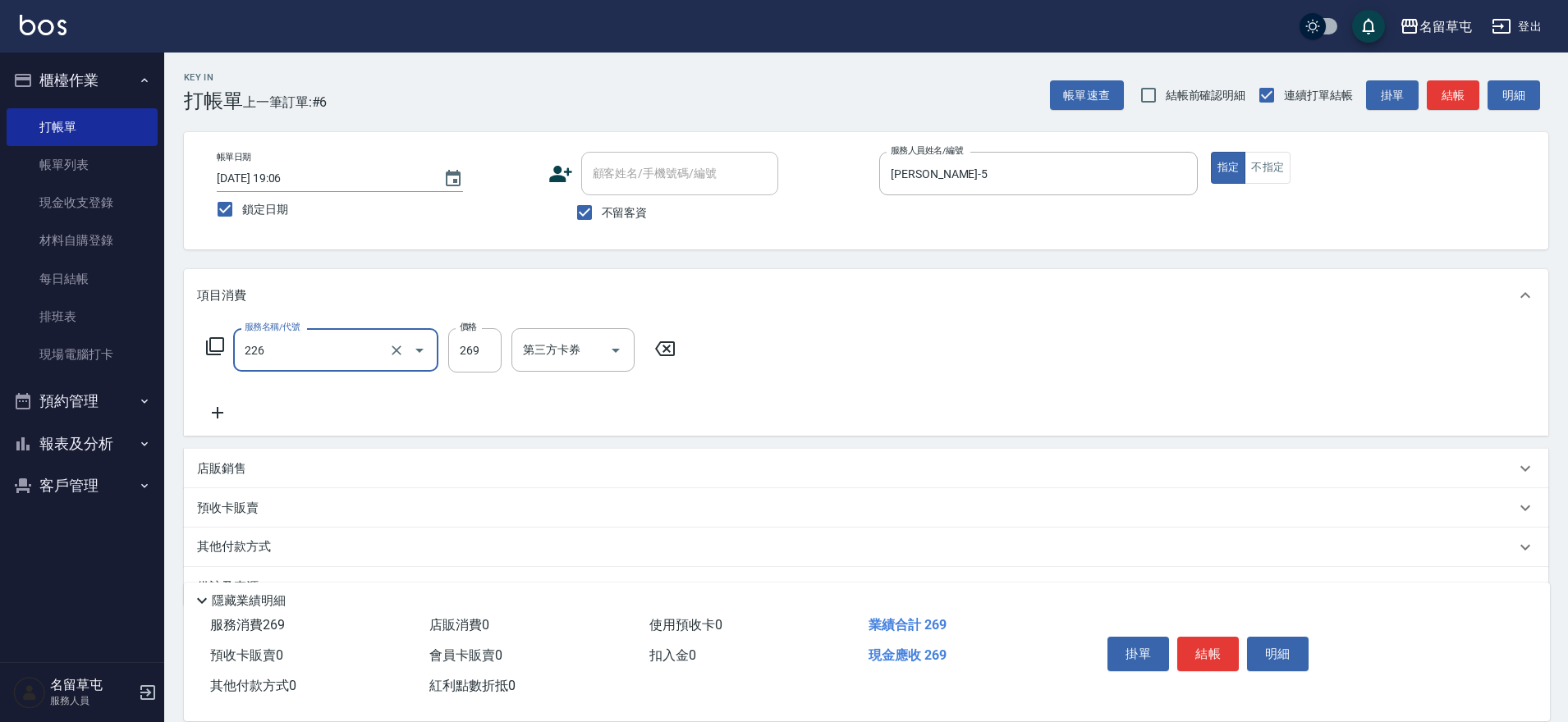
type input "洗剪269(226)"
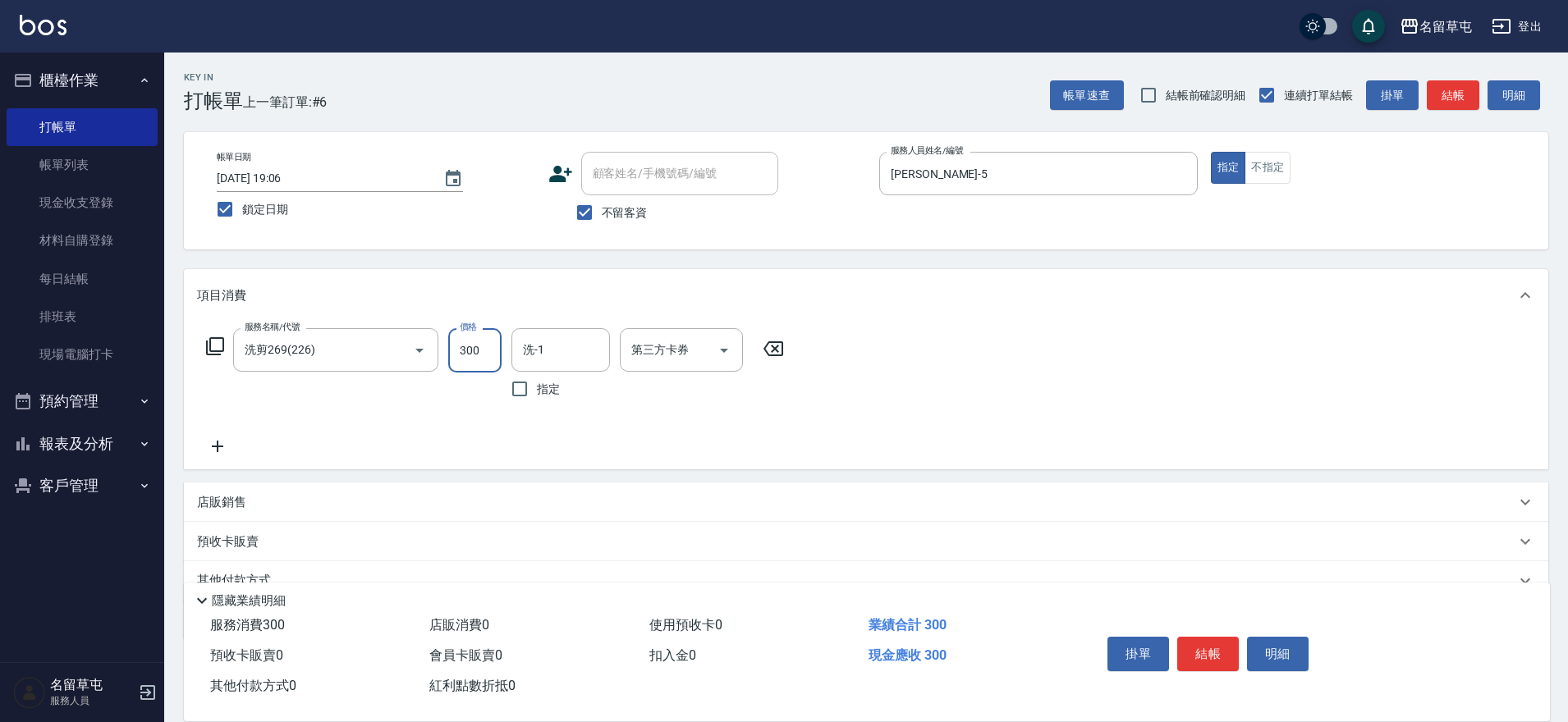
type input "300"
type input "陳韋菱-5"
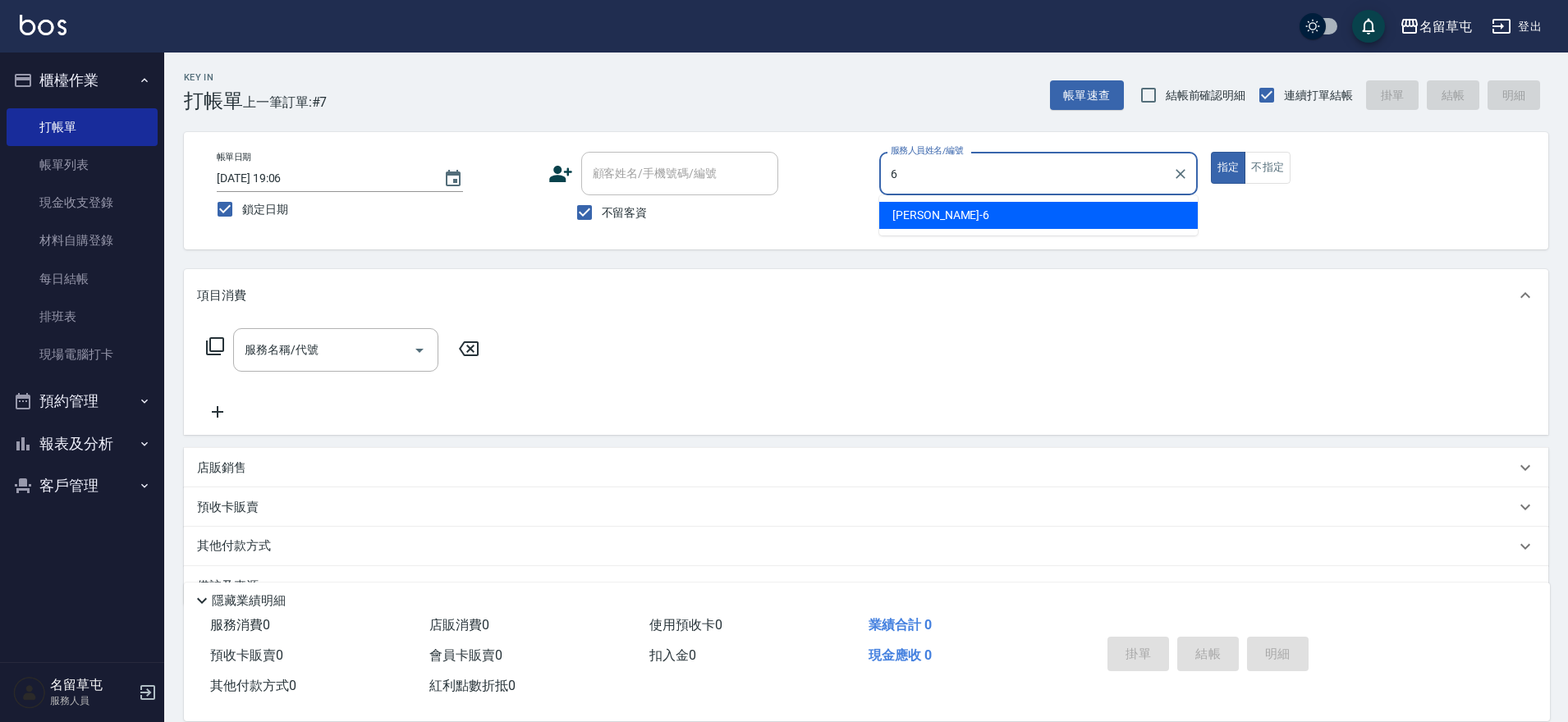
type input "林昀錚-6"
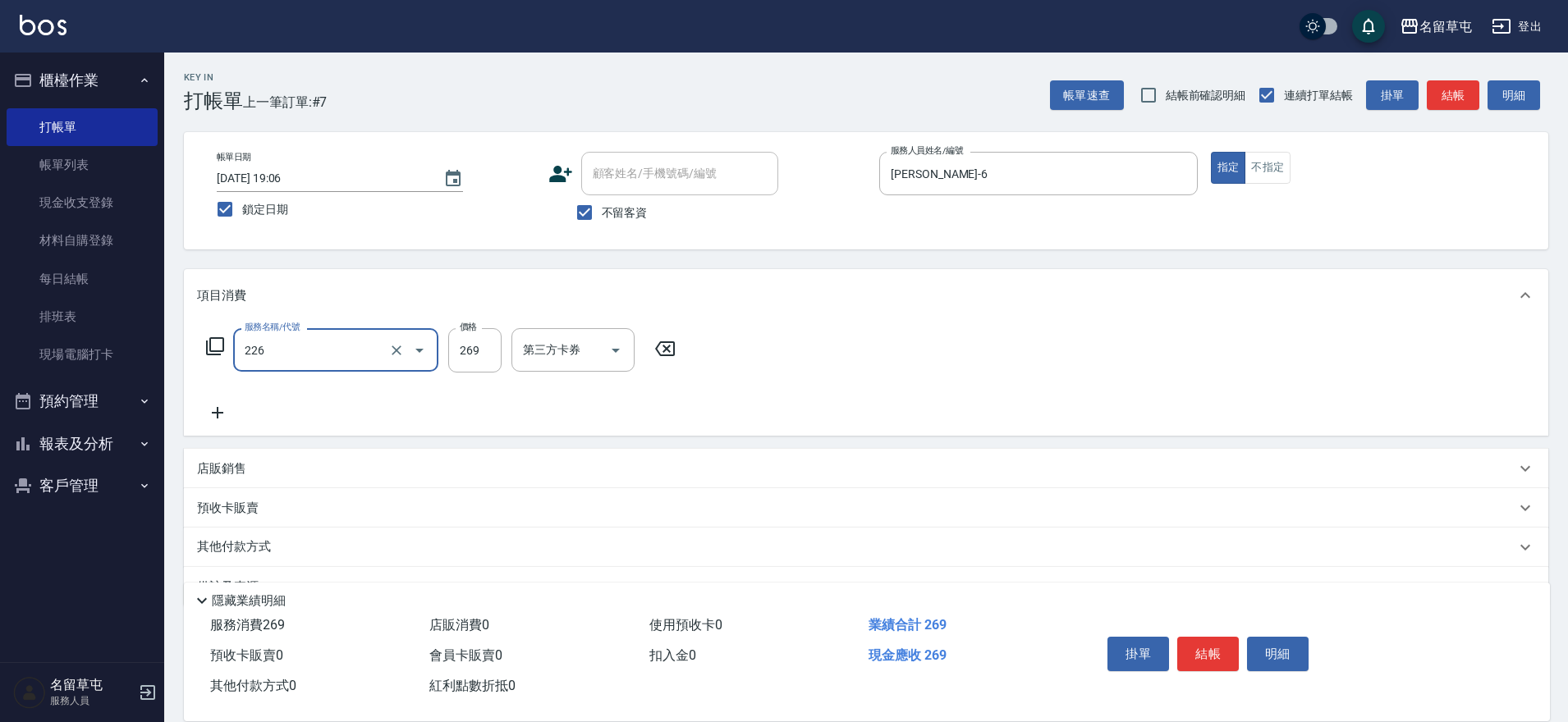
type input "洗剪269(226)"
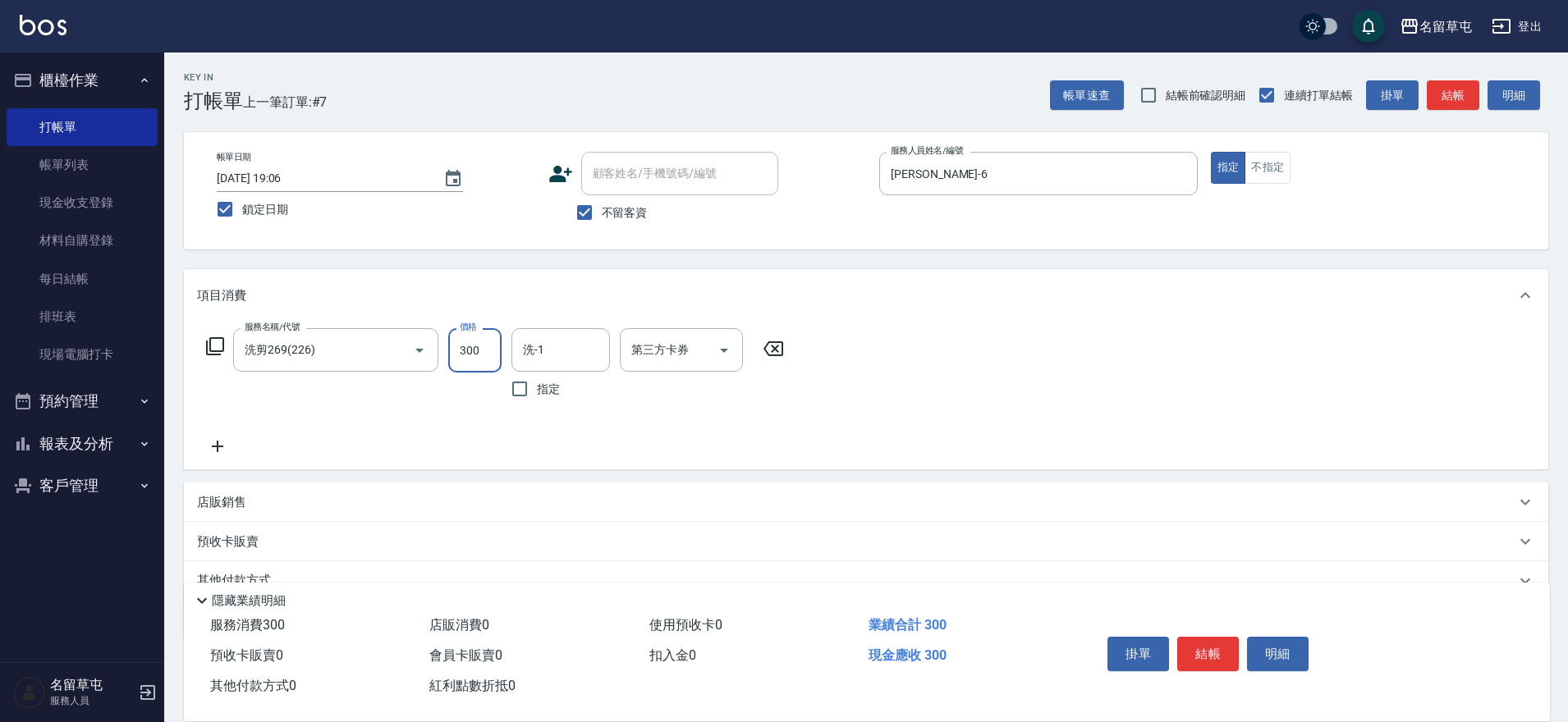
type input "300"
type input "程煒智-39"
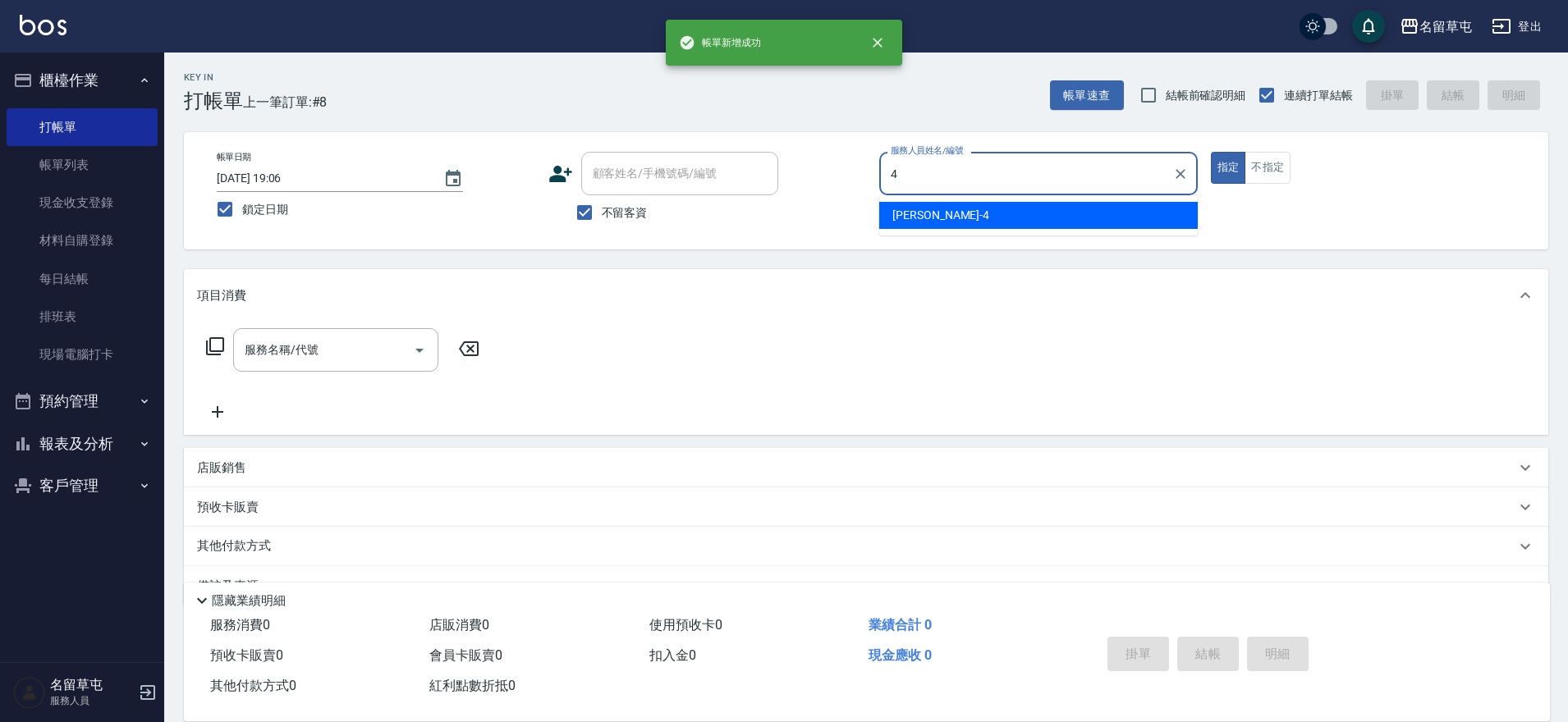
type input "李偲勤-4"
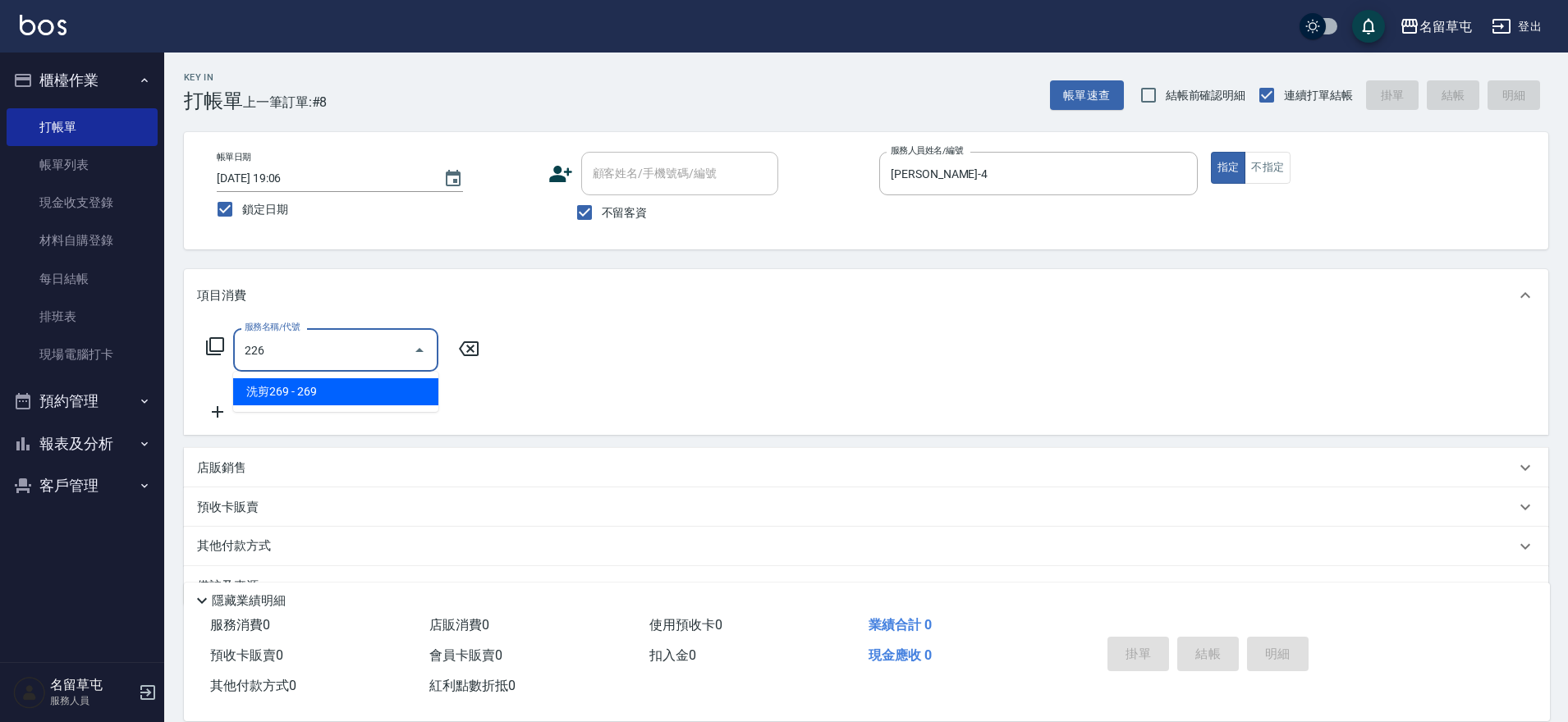
type input "洗剪269(226)"
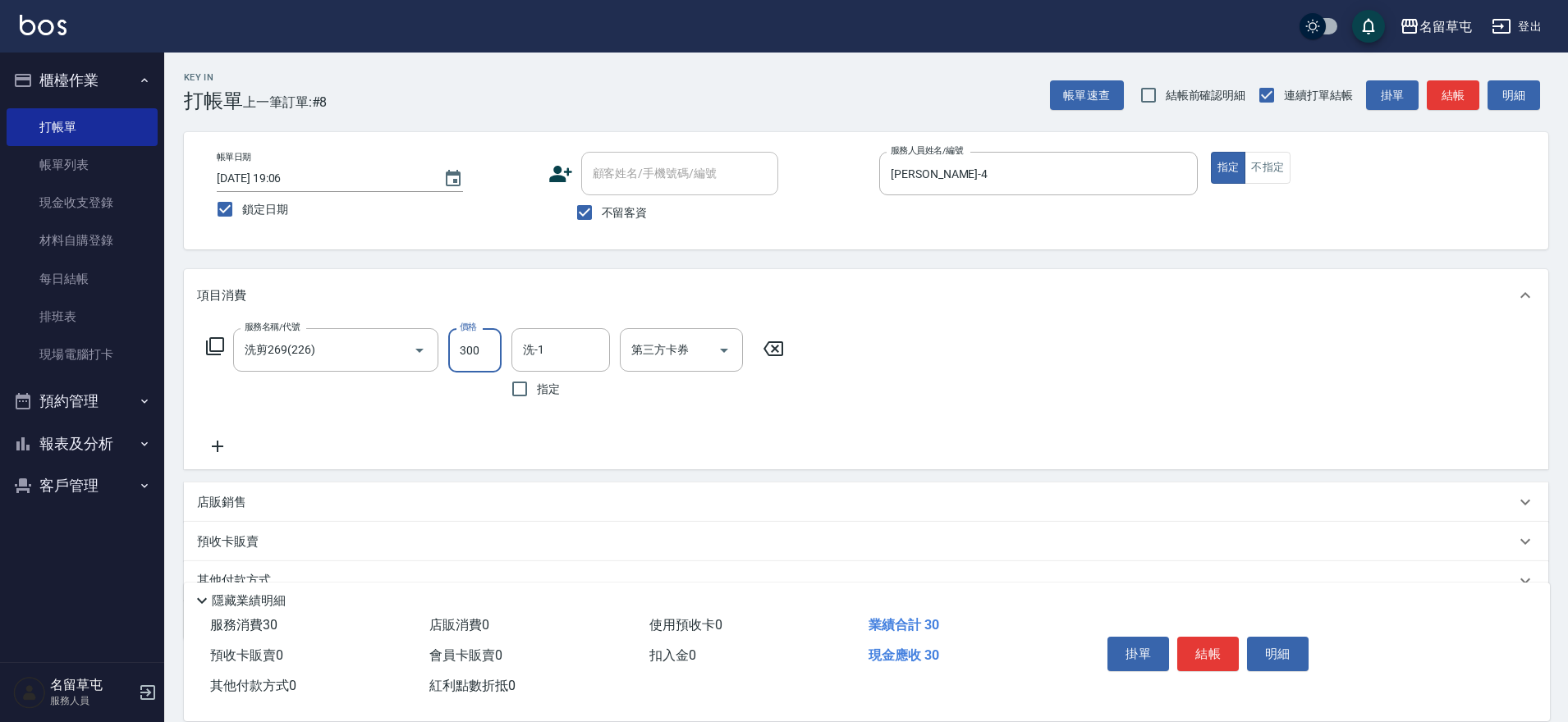
type input "300"
type input "程煒智-39"
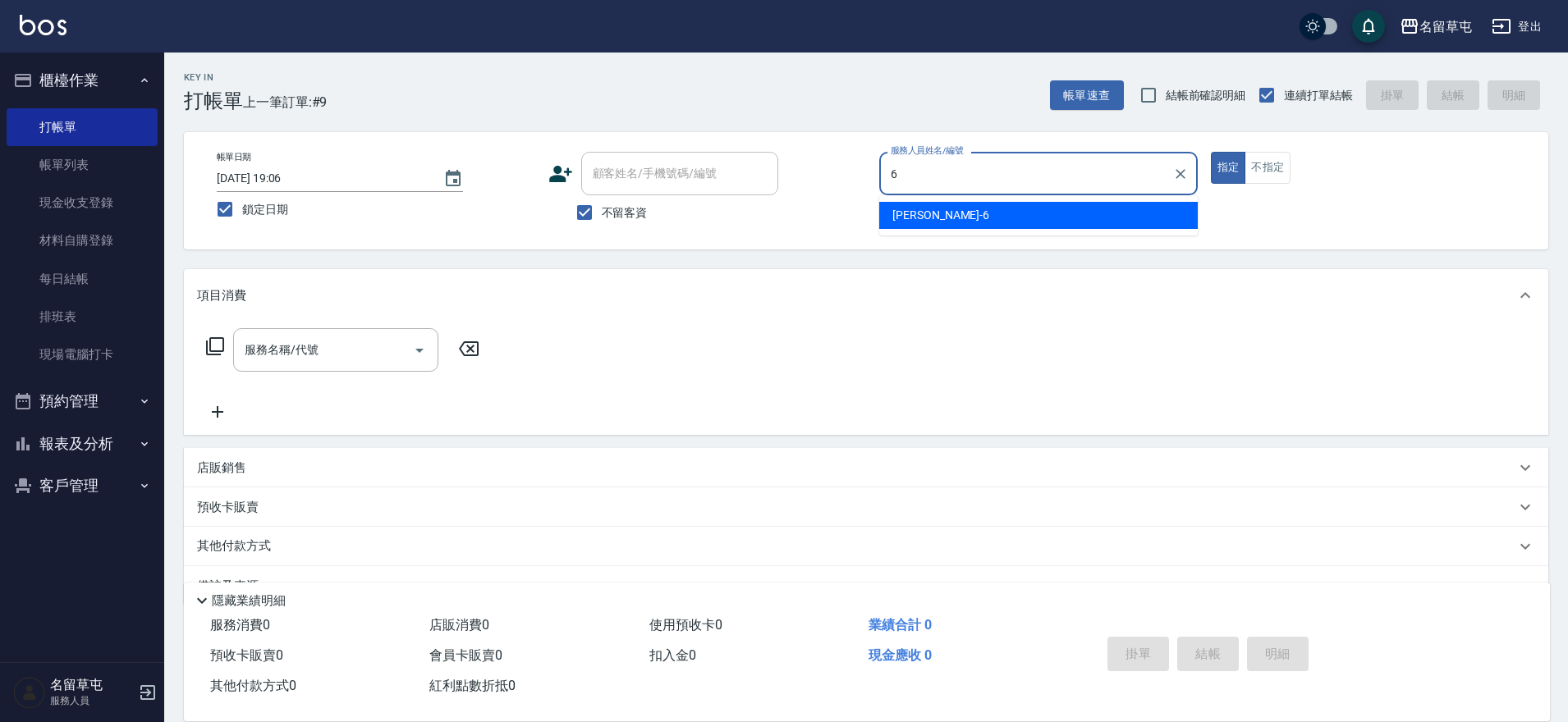
type input "林昀錚-6"
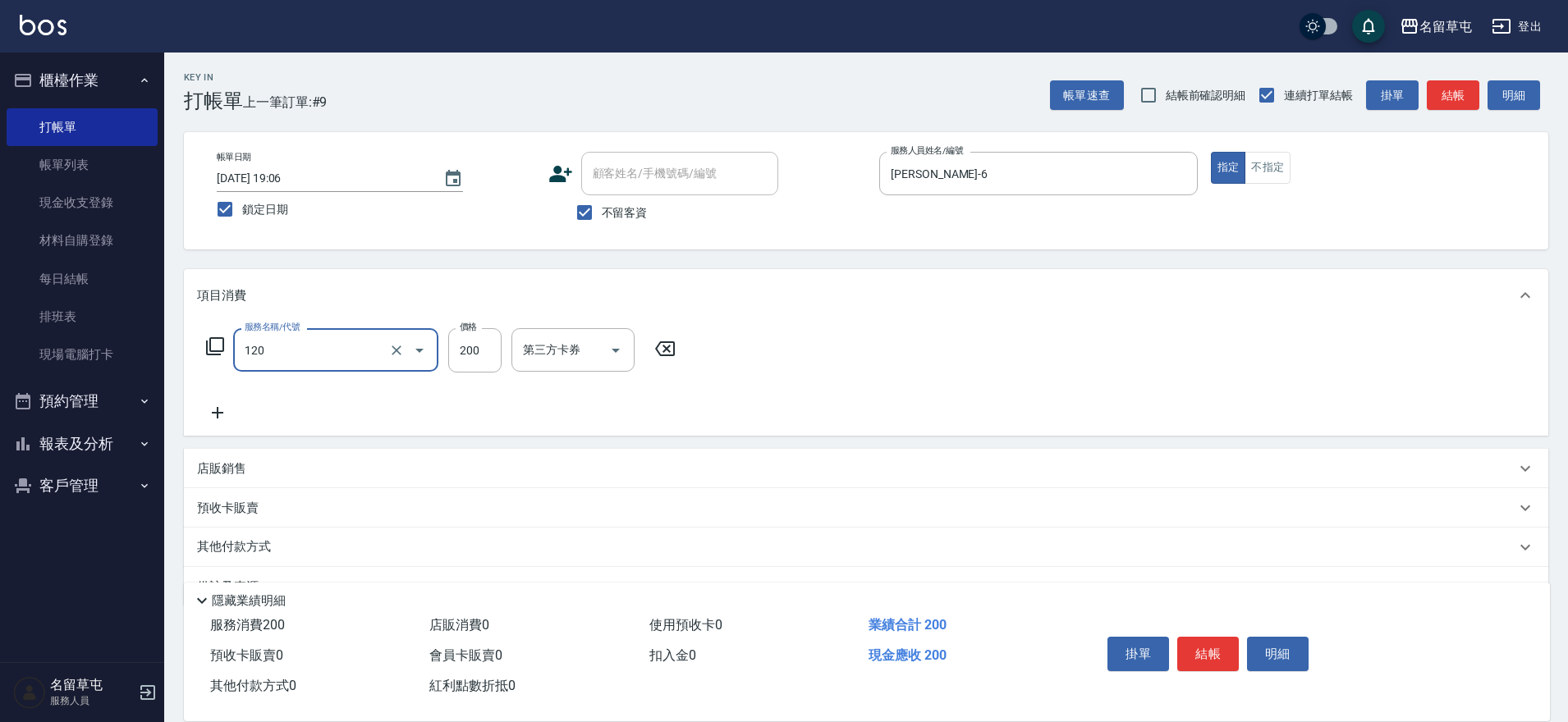
type input "New洗200(120)"
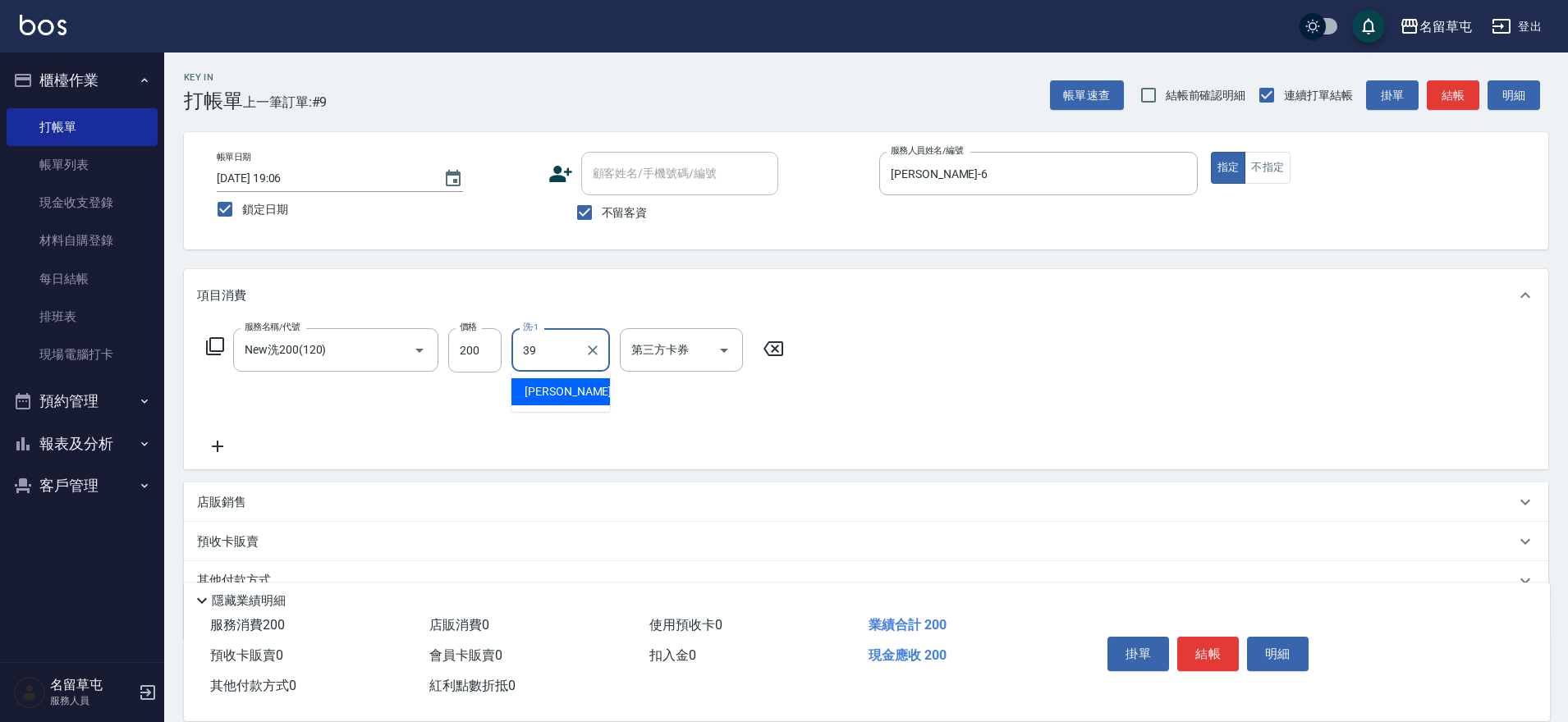
type input "程煒智-39"
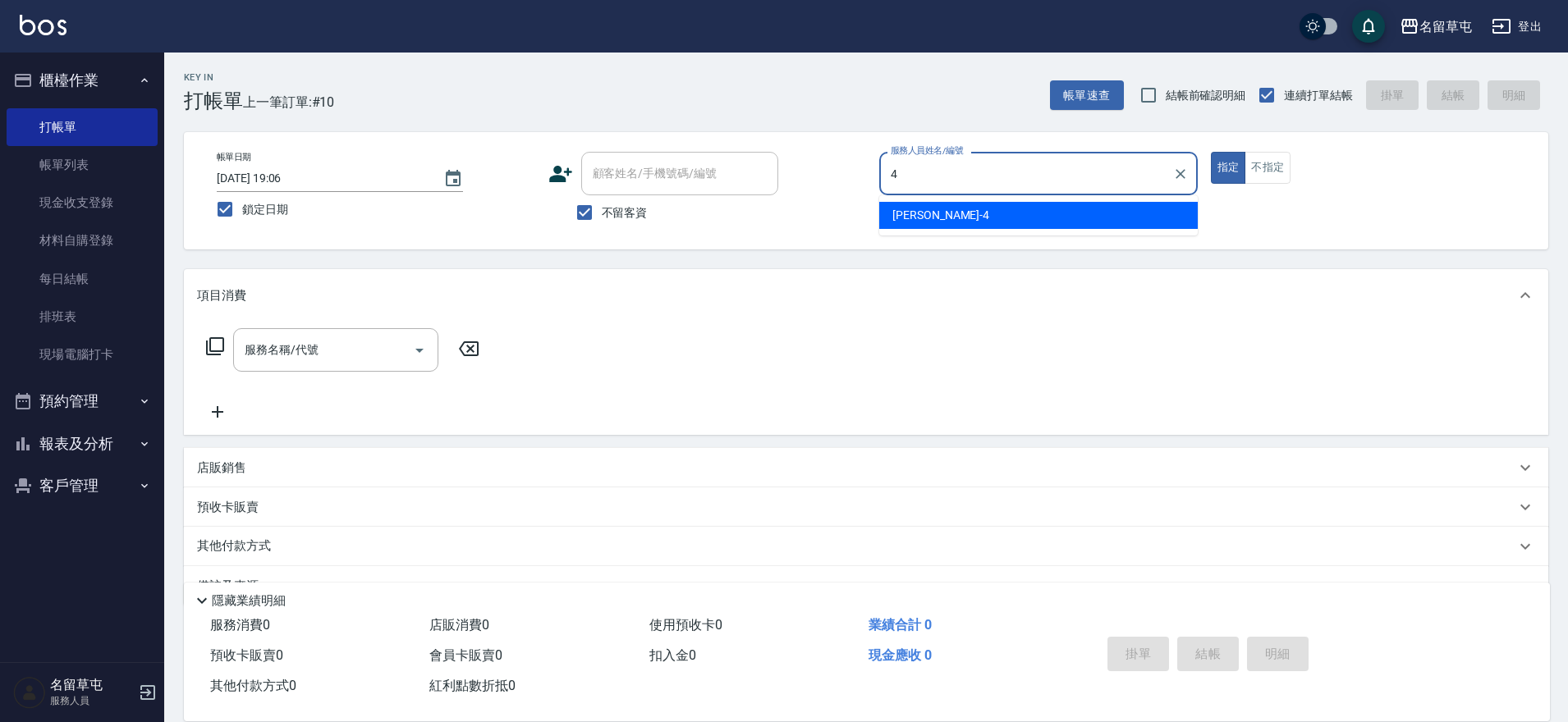
type input "李偲勤-4"
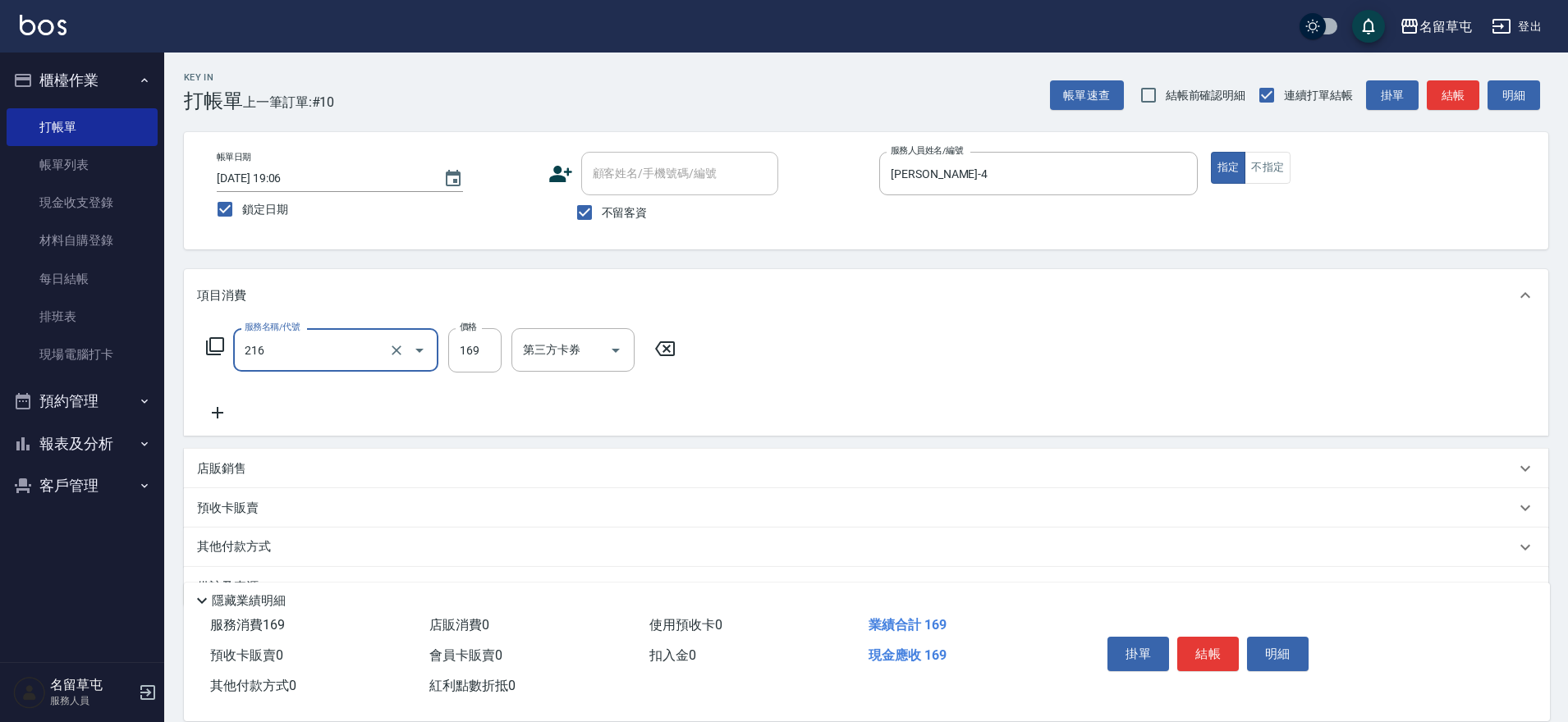
type input "剪髮169(216)"
type input "200"
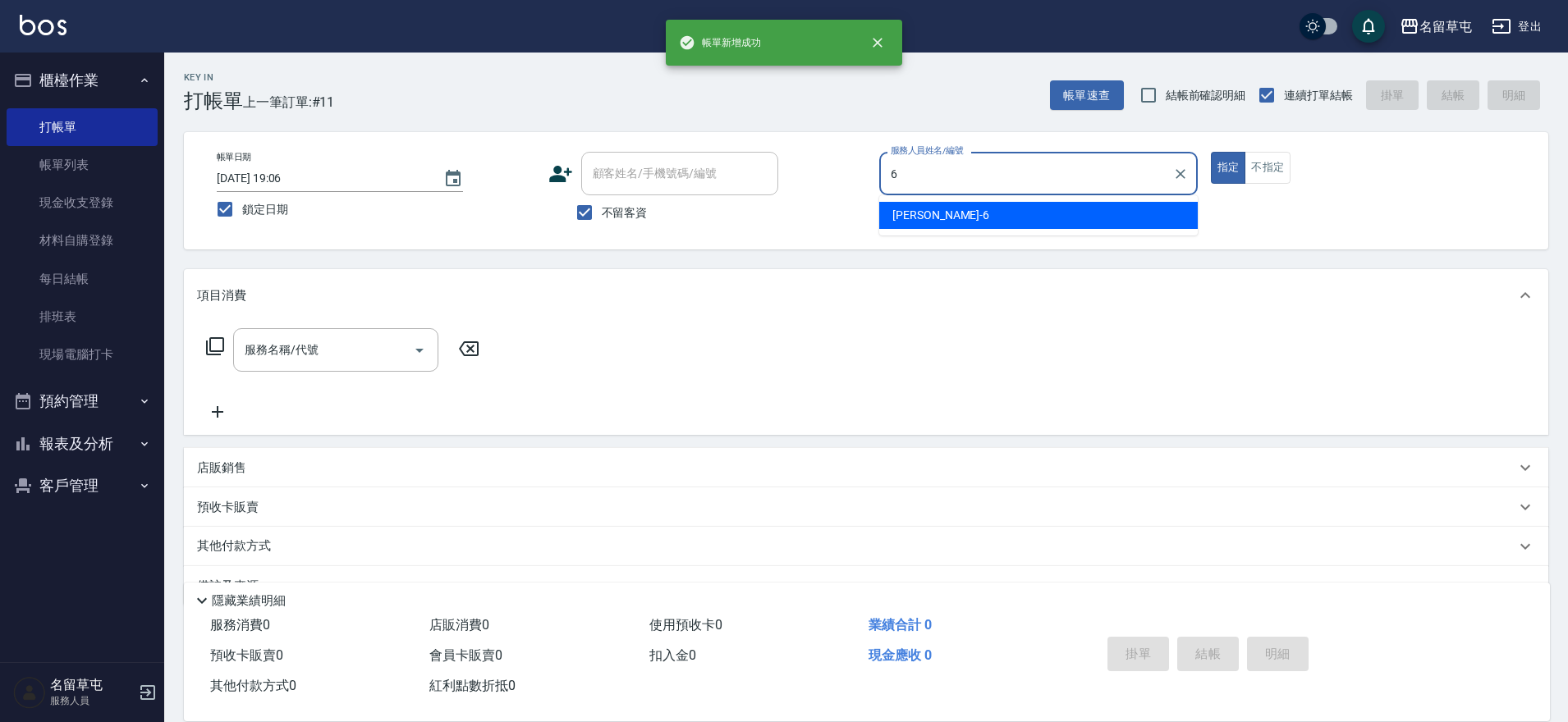
type input "林昀錚-6"
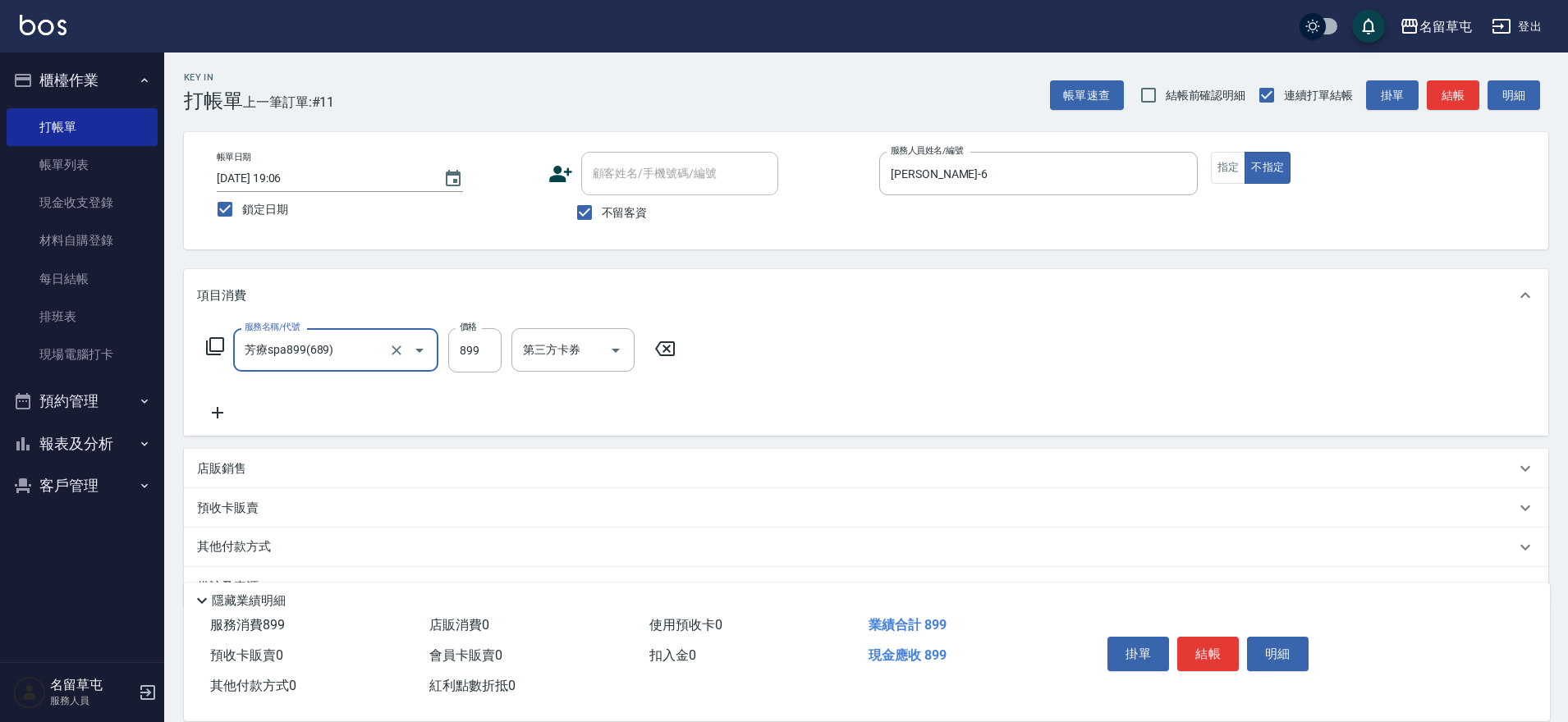
type input "芳療spa899(689)"
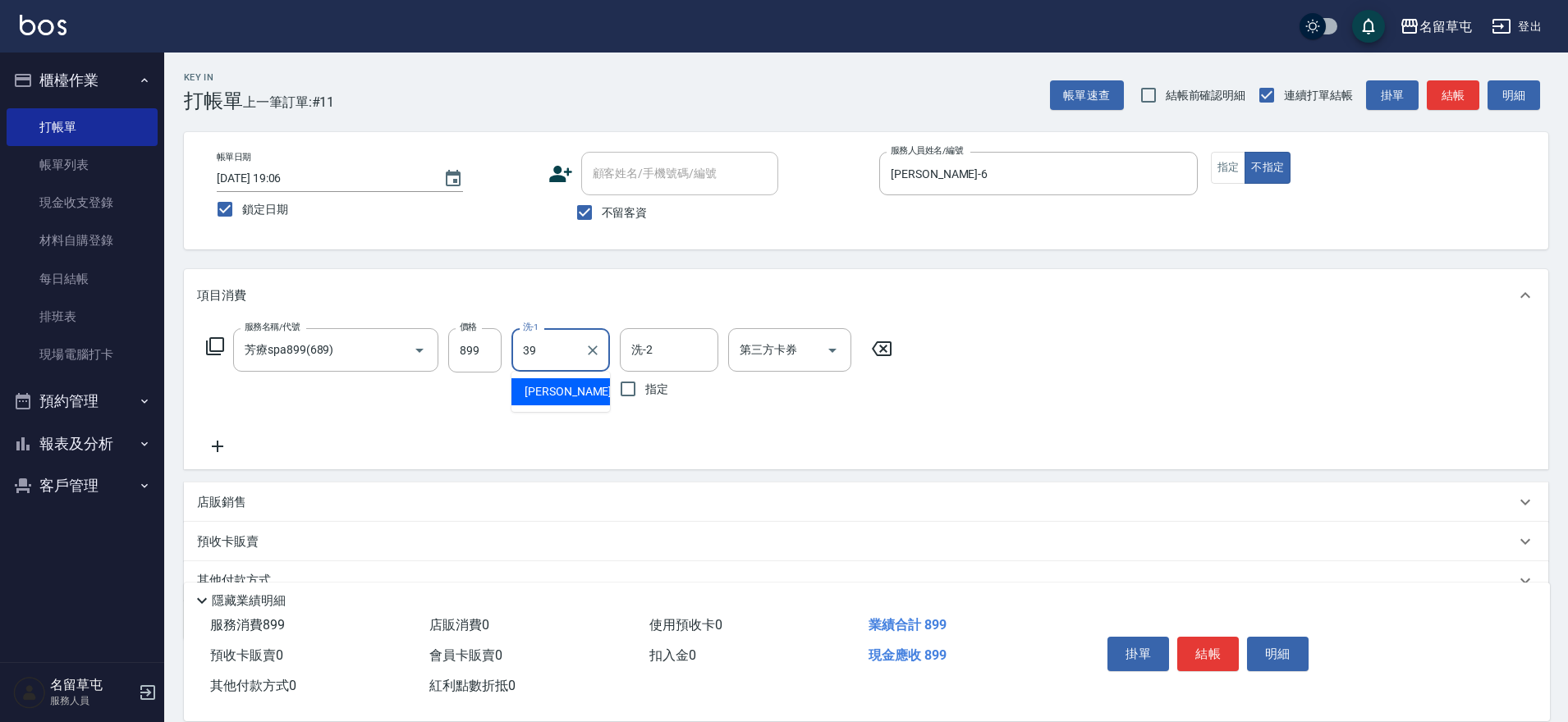
type input "程煒智-39"
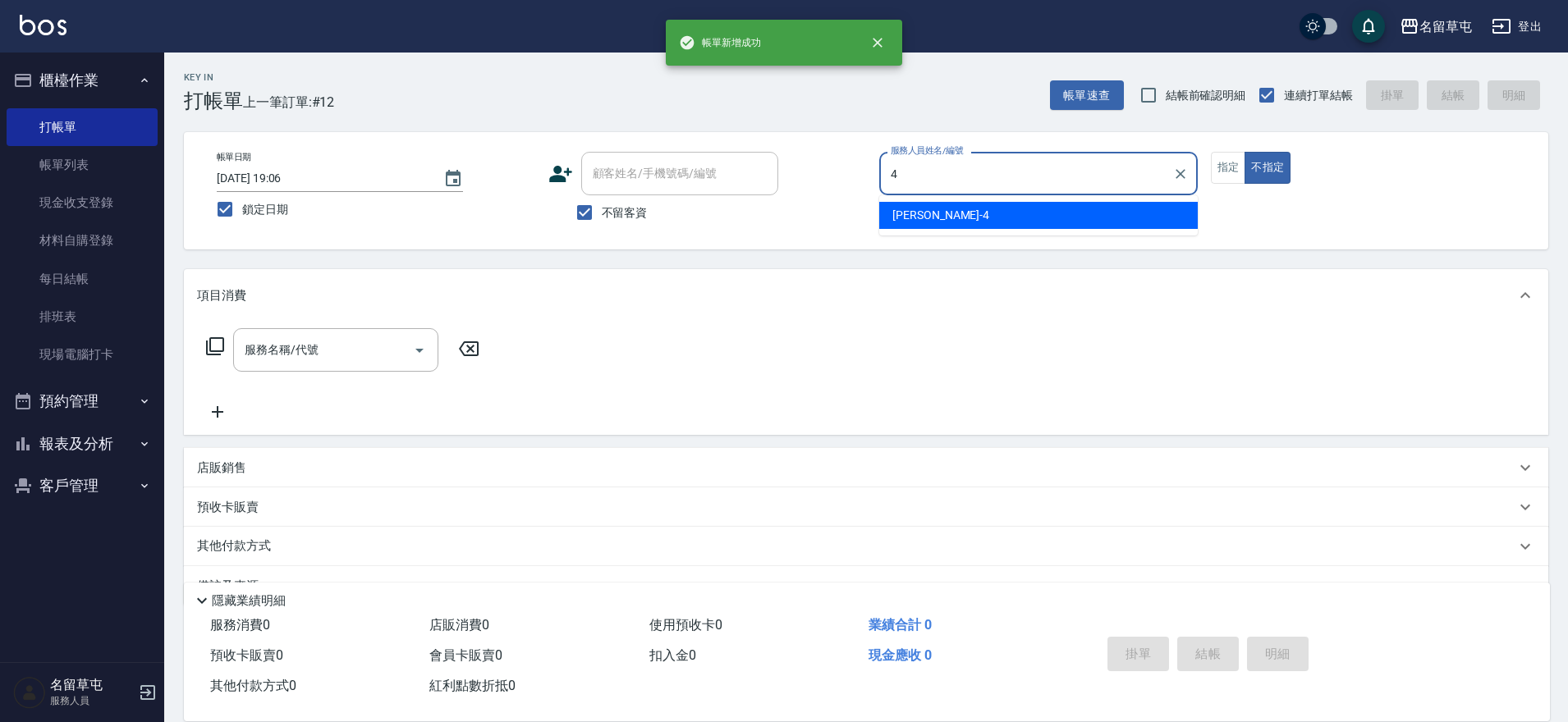
type input "李偲勤-4"
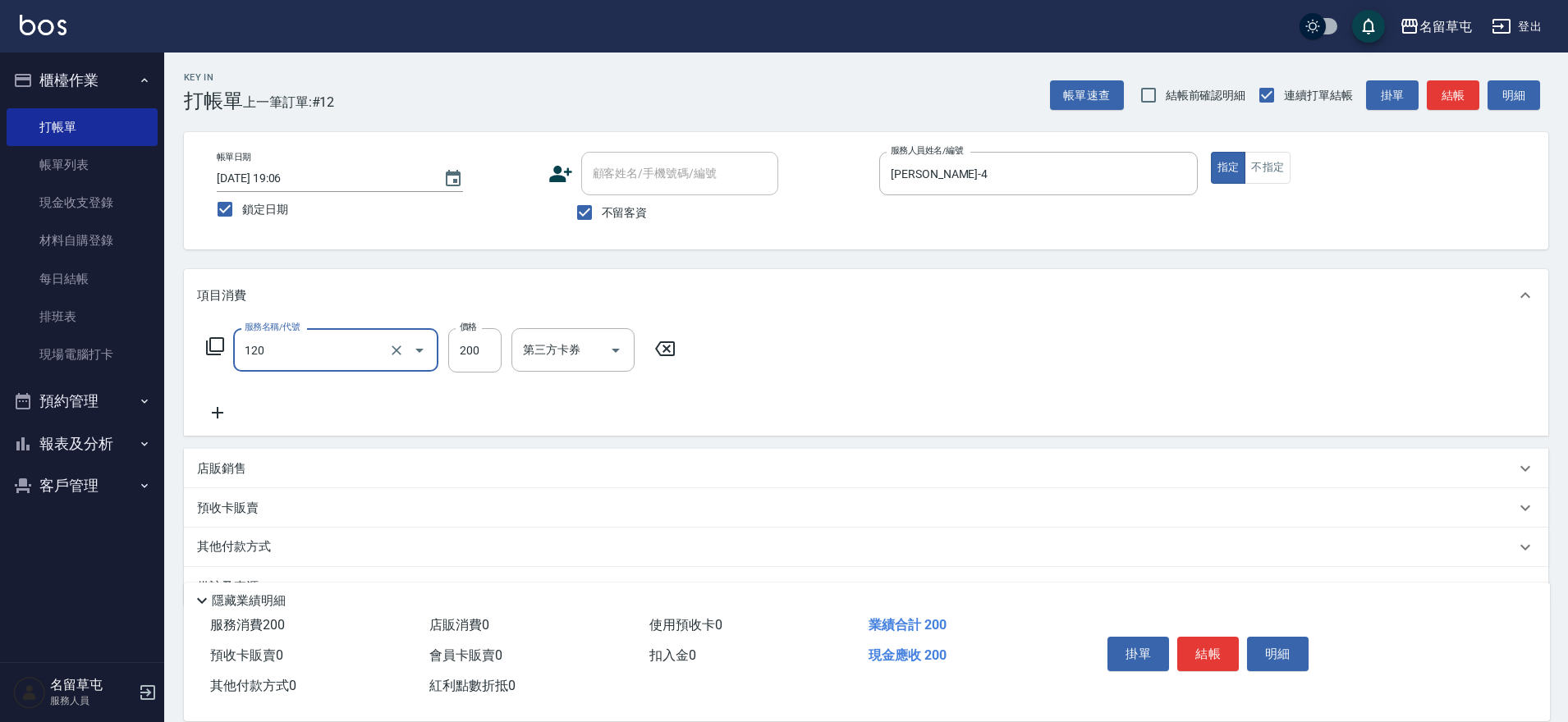
type input "New洗200(120)"
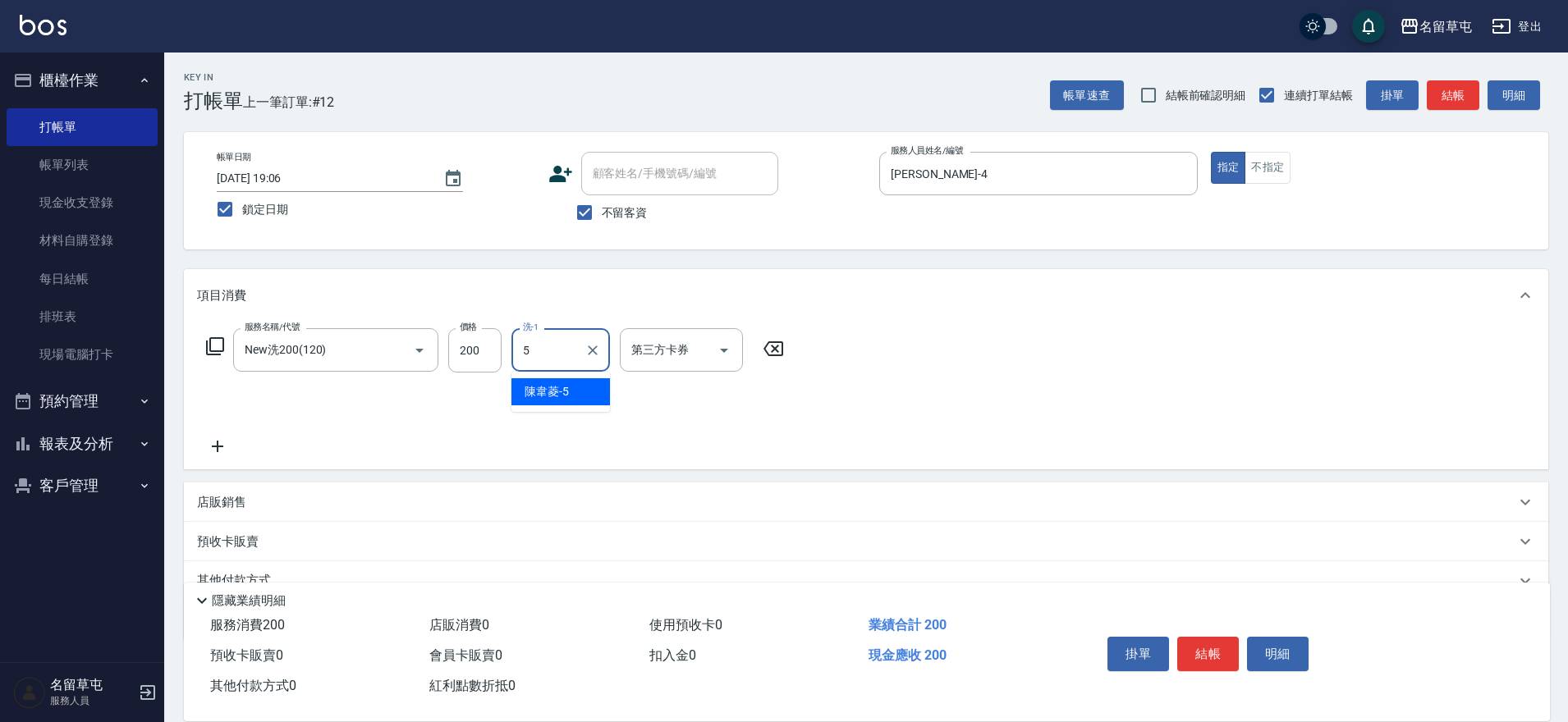
type input "陳韋菱-5"
click at [588, 346] on icon "Clear" at bounding box center [593, 350] width 16 height 16
click at [565, 351] on input "洗-1" at bounding box center [561, 350] width 84 height 29
type input "林昀錚-6"
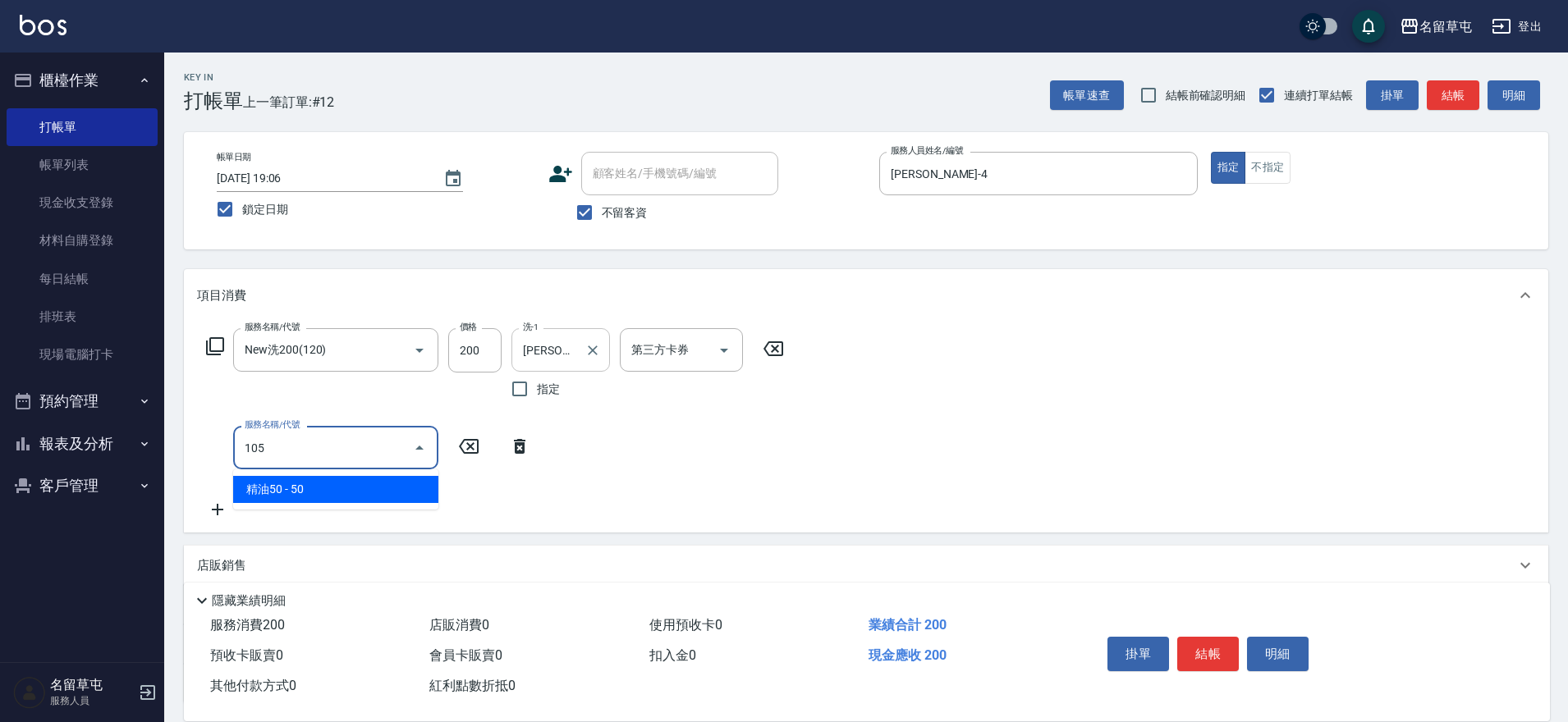
type input "精油50(105)"
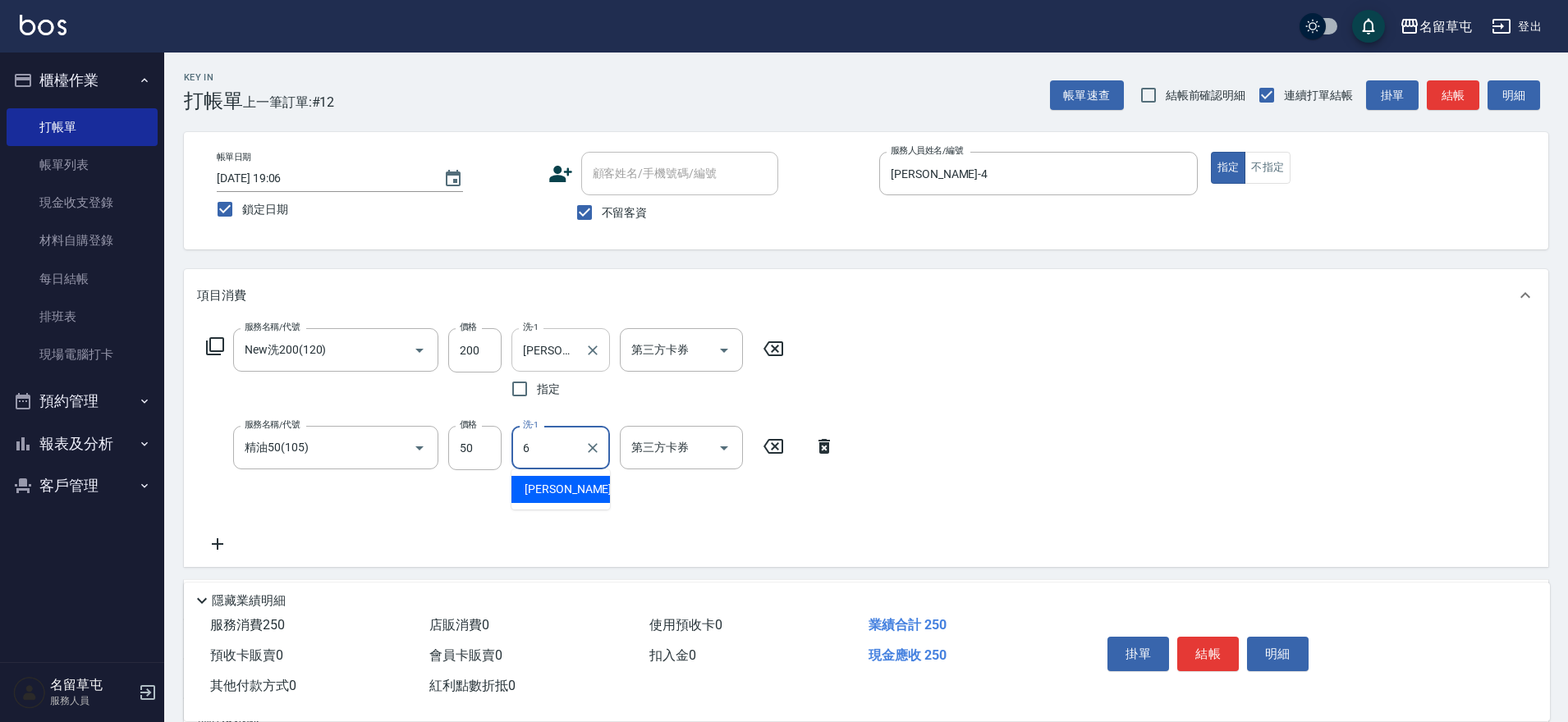
type input "林昀錚-6"
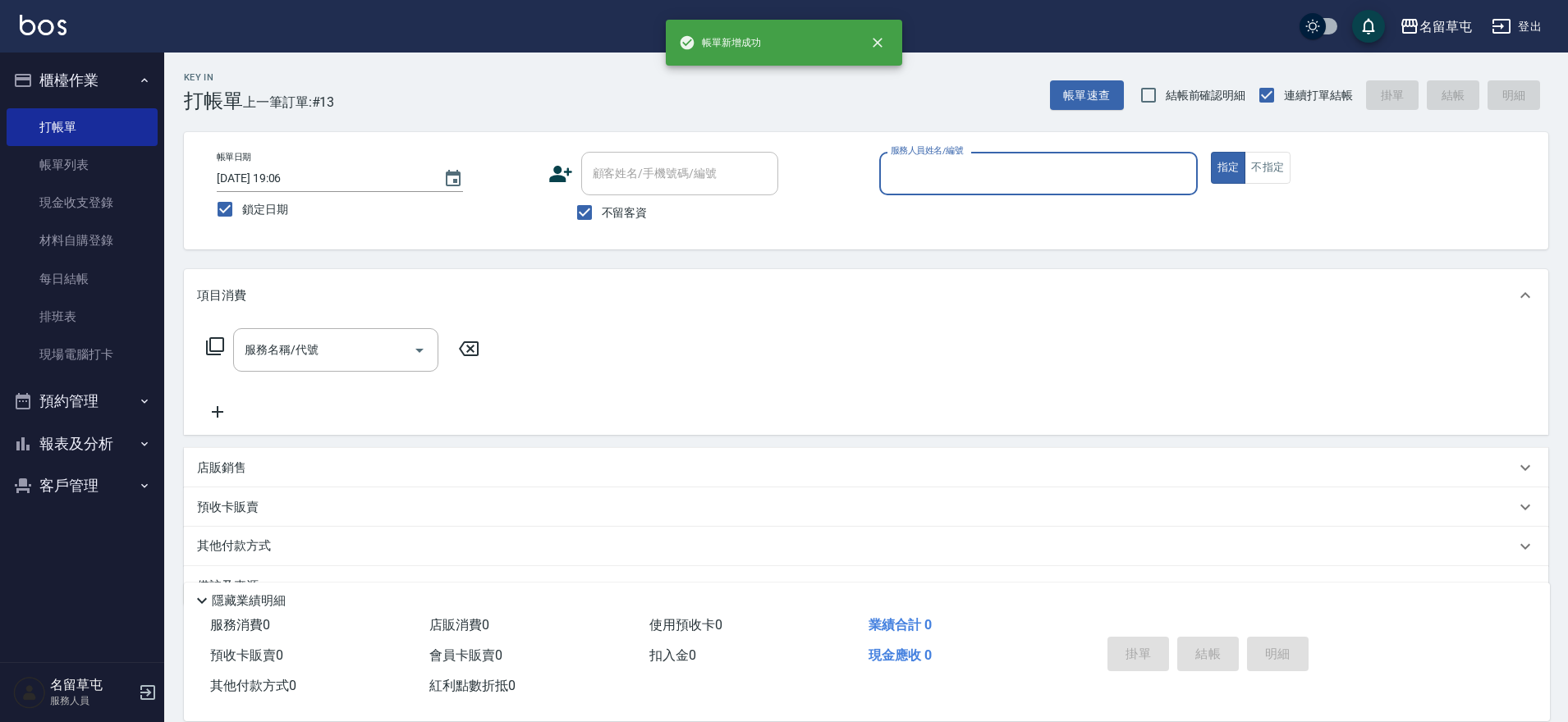
type input "5"
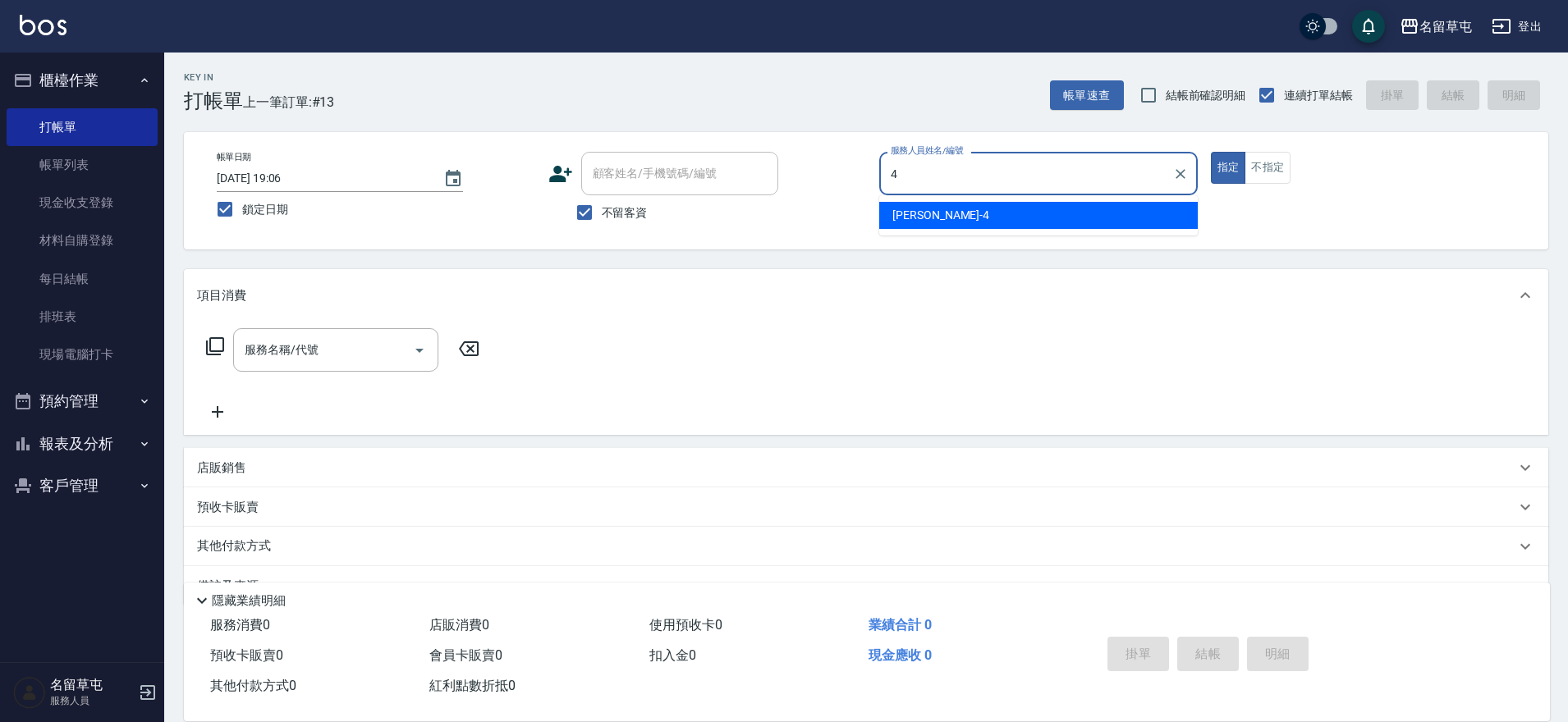
type input "李偲勤-4"
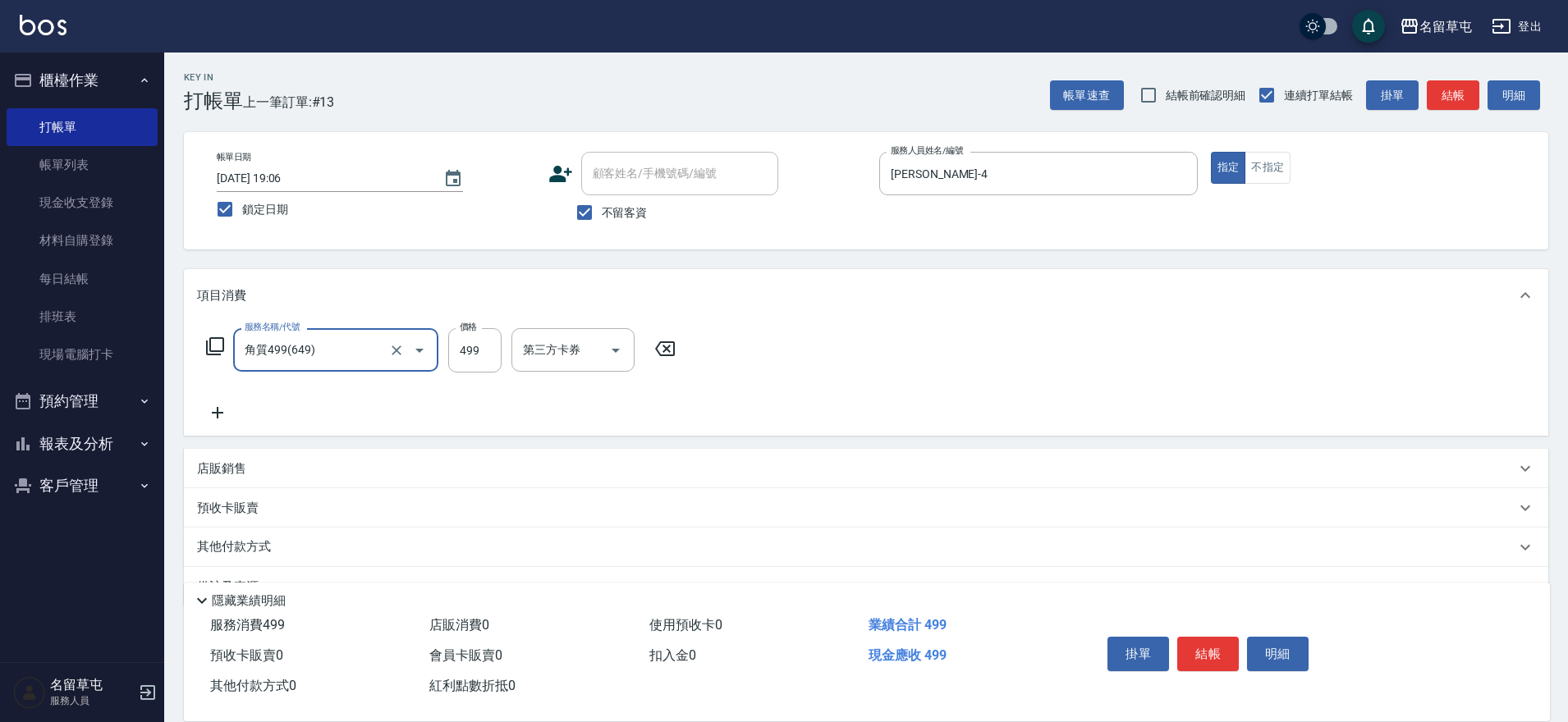
type input "角質499(649)"
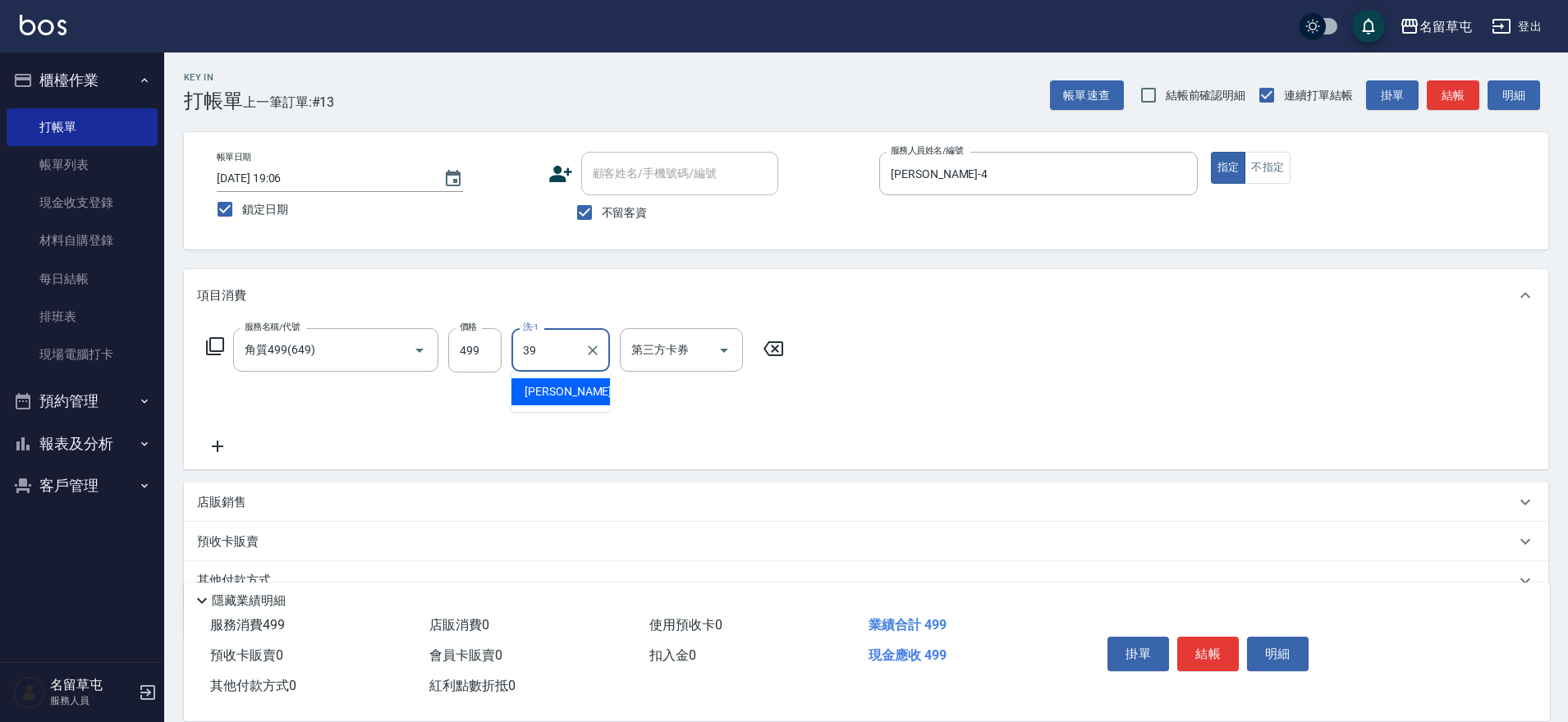
type input "程煒智-39"
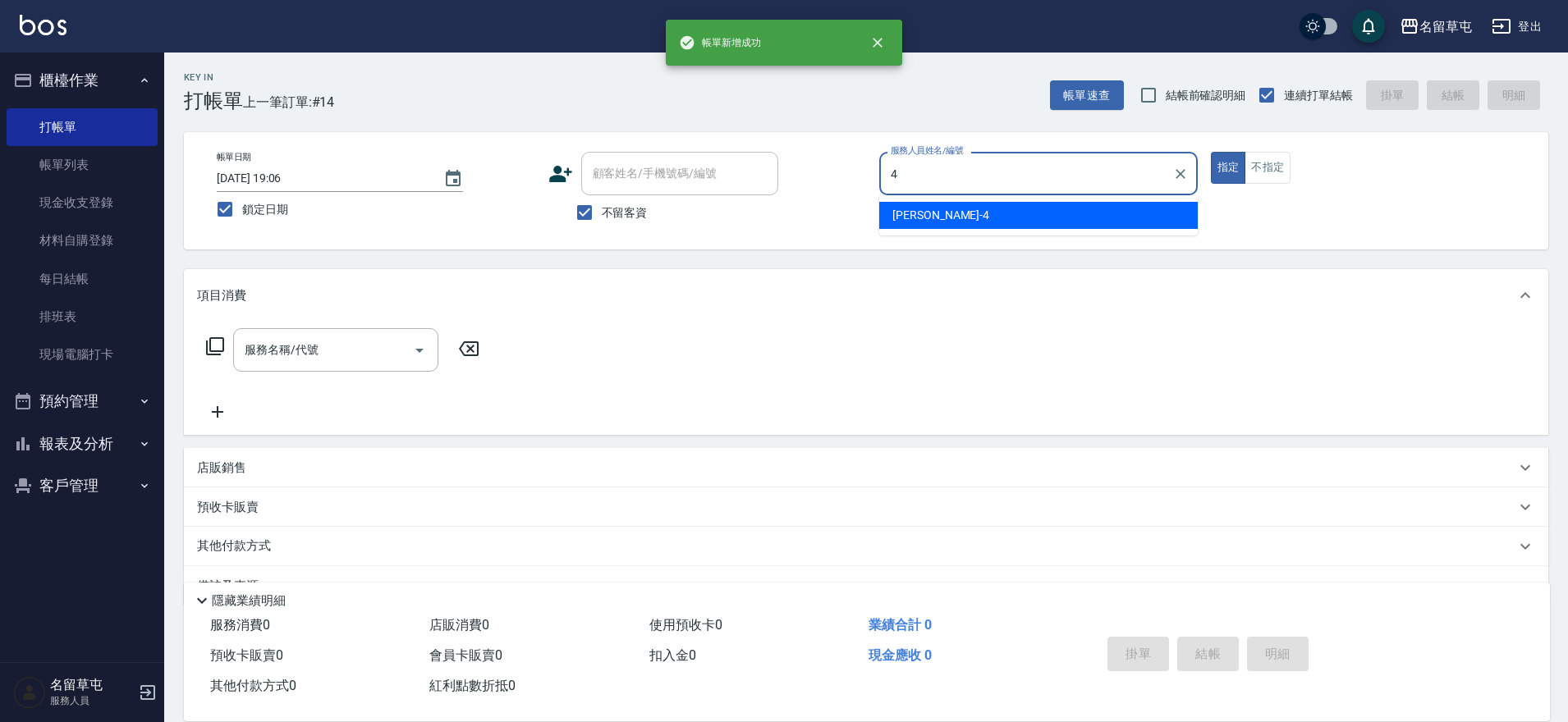
type input "李偲勤-4"
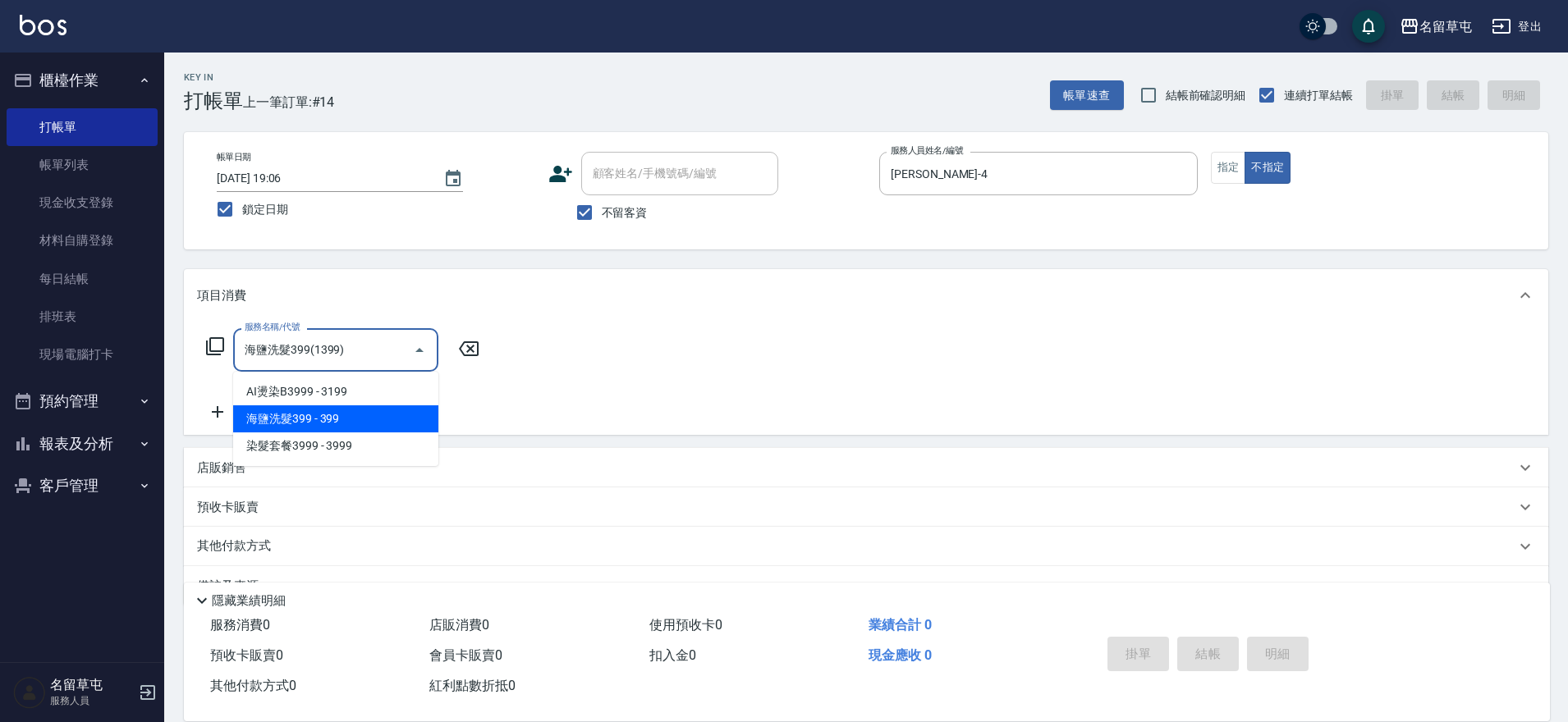
type input "海鹽洗髮399(1399)"
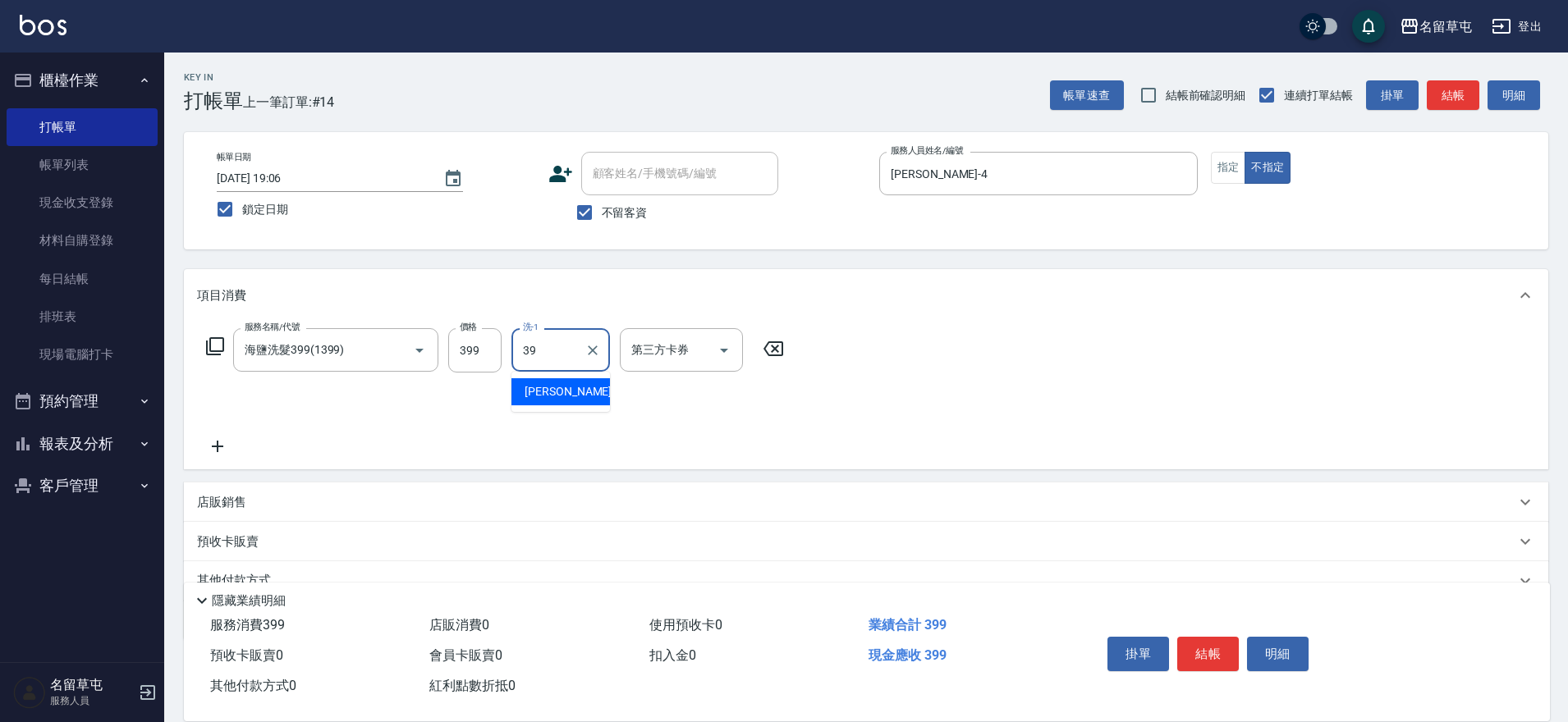
type input "程煒智-39"
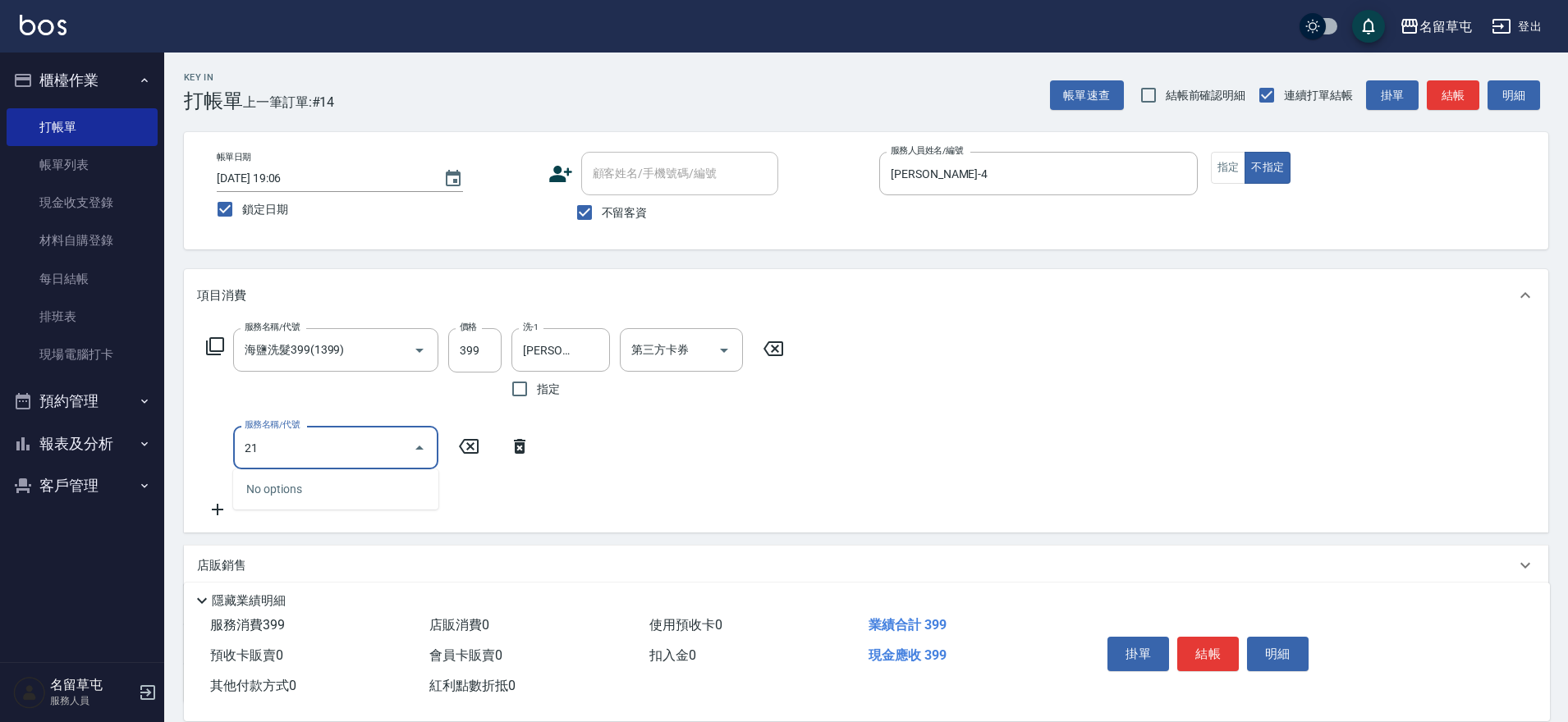
type input "216"
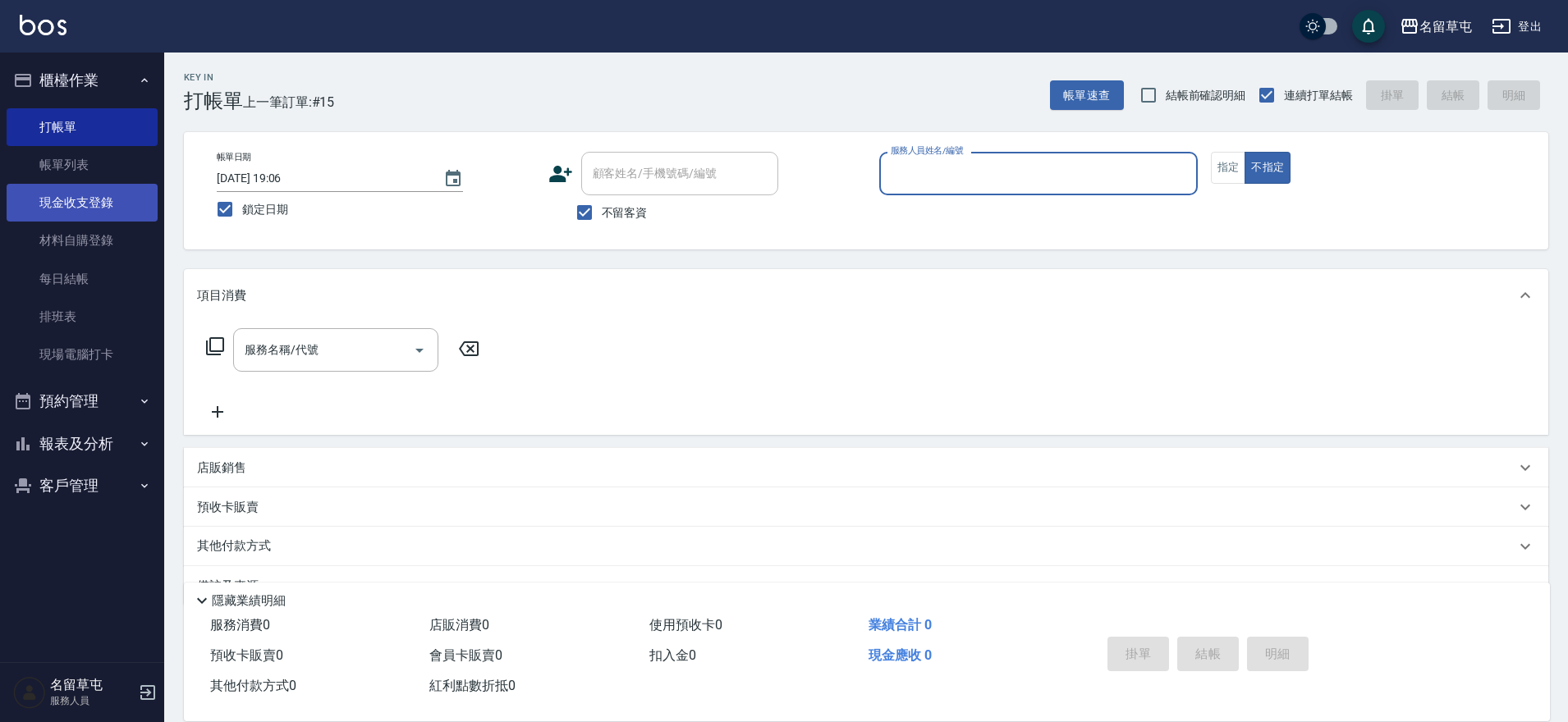
click at [57, 199] on link "現金收支登錄" at bounding box center [82, 203] width 151 height 38
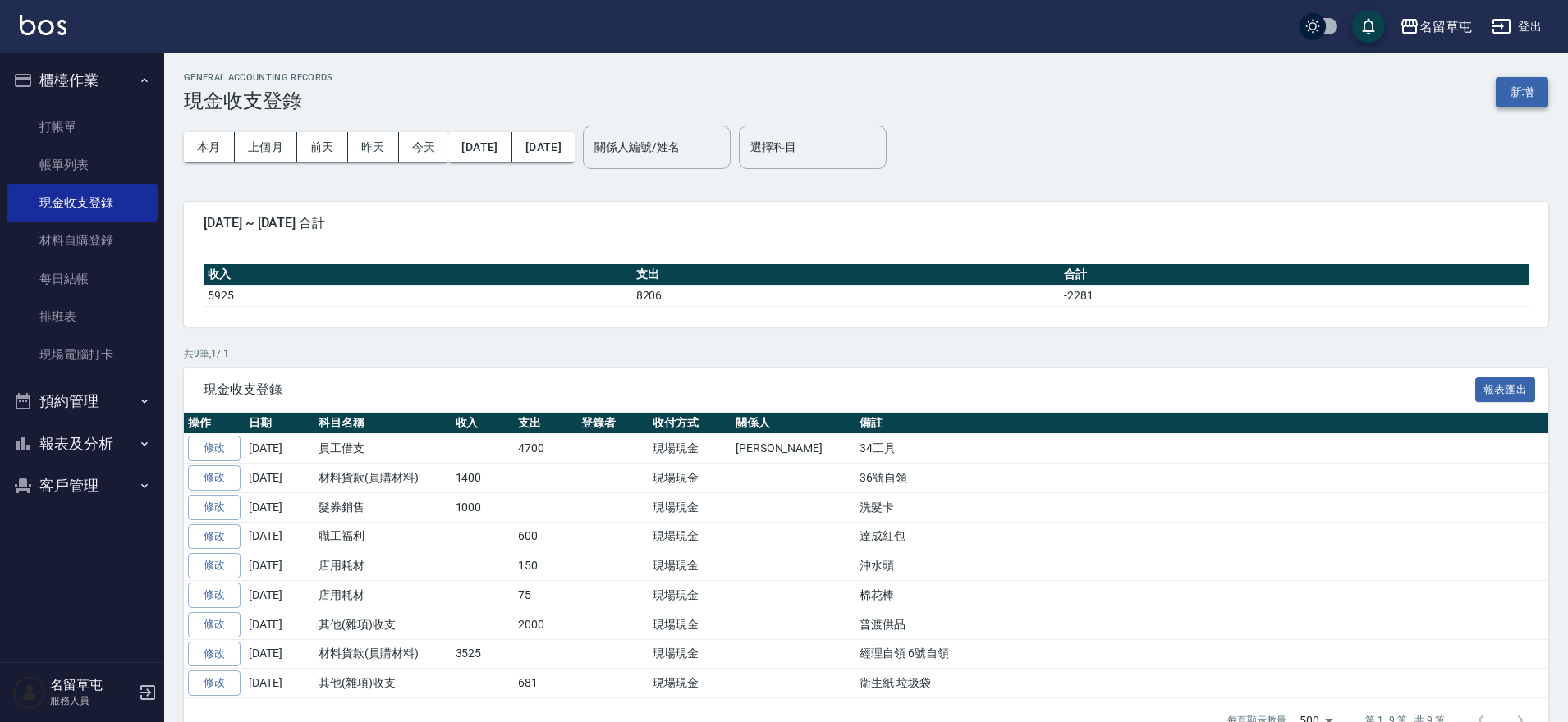
click at [1545, 89] on button "新增" at bounding box center [1522, 92] width 53 height 30
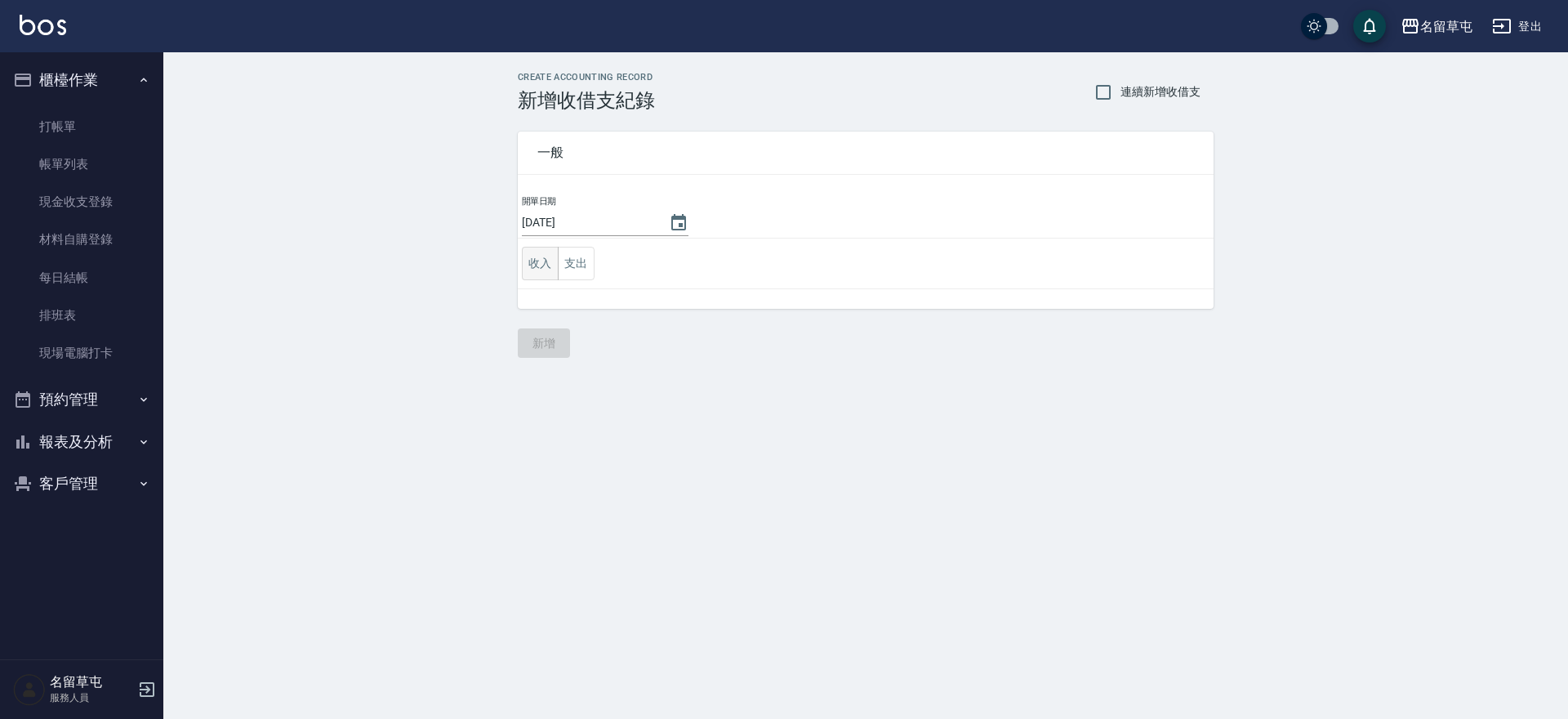
click at [533, 272] on button "收入" at bounding box center [540, 263] width 37 height 33
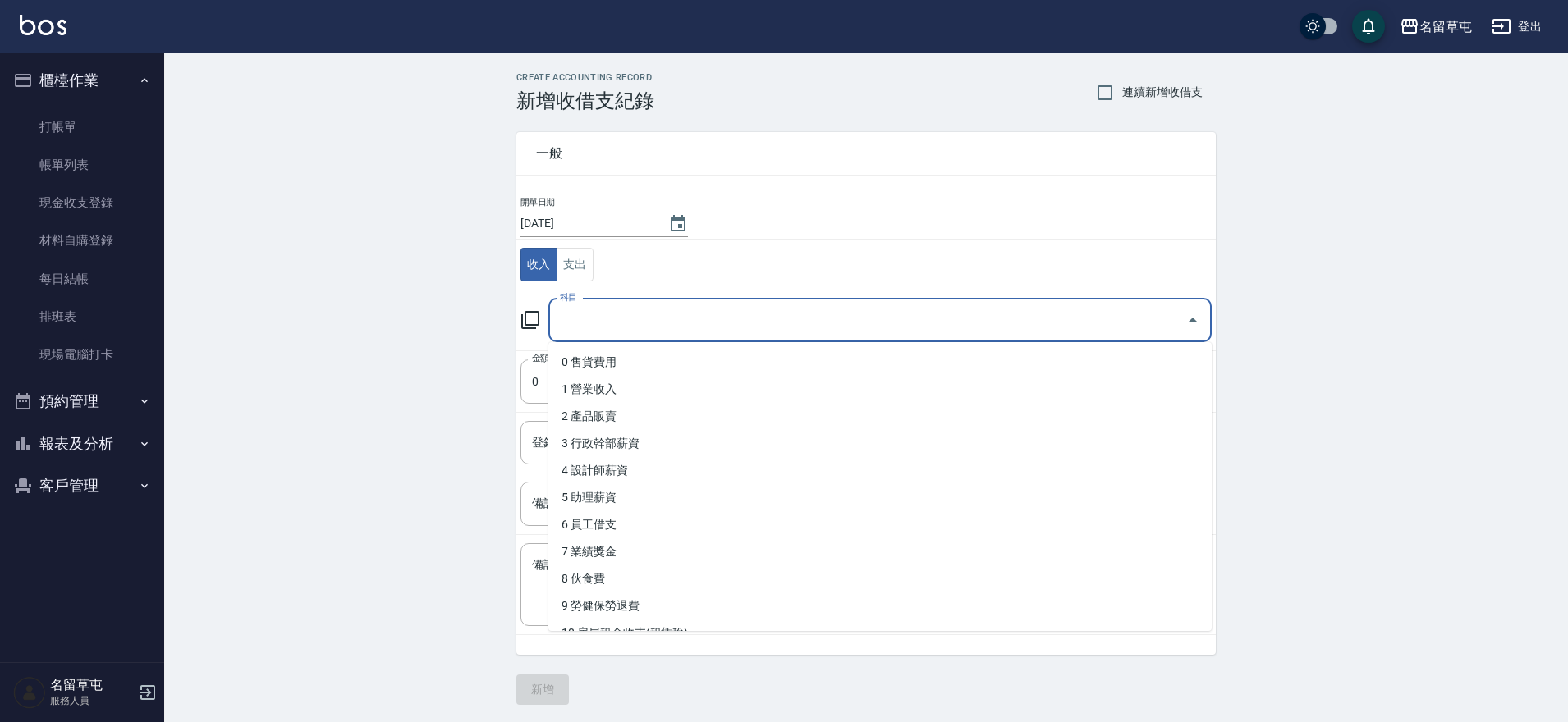
click at [736, 331] on input "科目" at bounding box center [868, 320] width 624 height 29
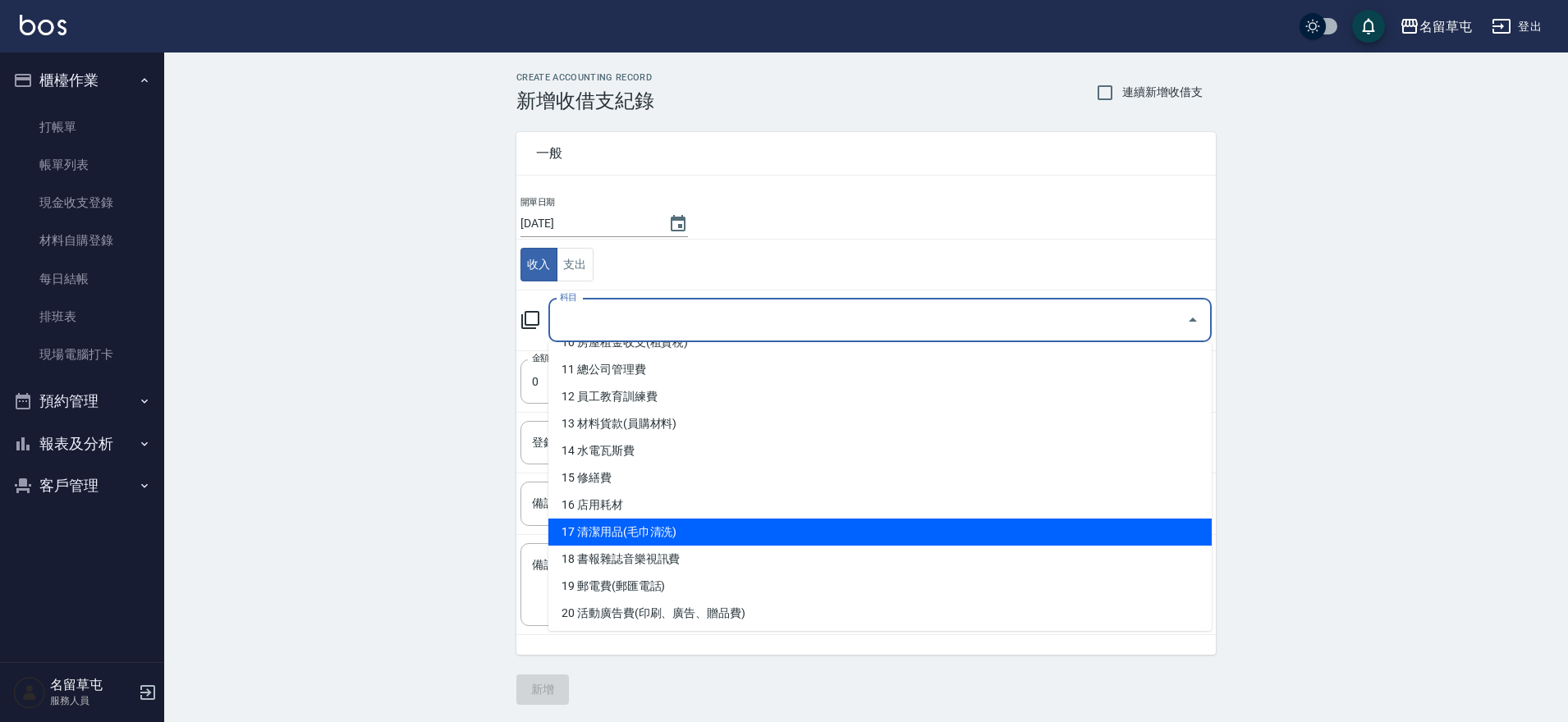
scroll to position [262, 0]
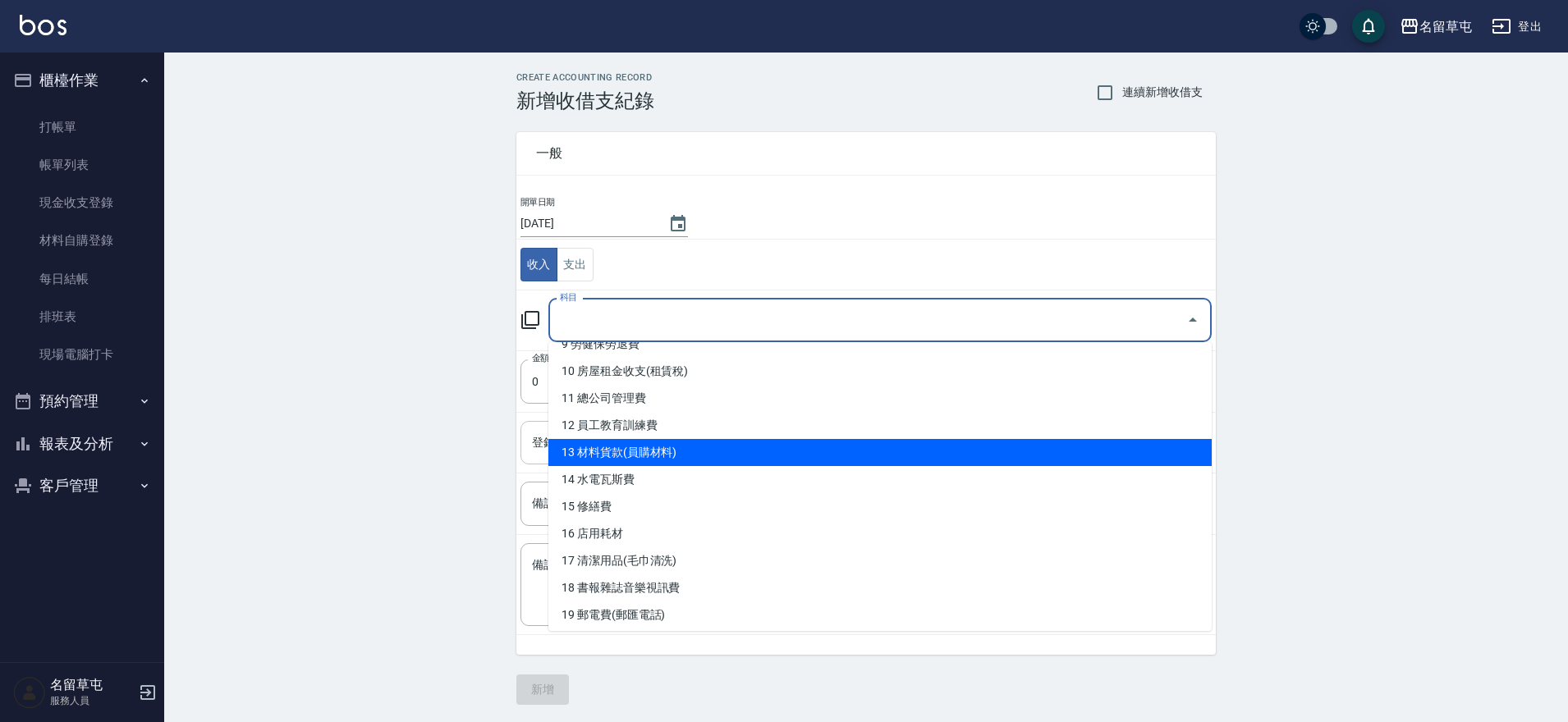
click at [654, 453] on li "13 材料貨款(員購材料)" at bounding box center [880, 452] width 663 height 27
type input "13 材料貨款(員購材料)"
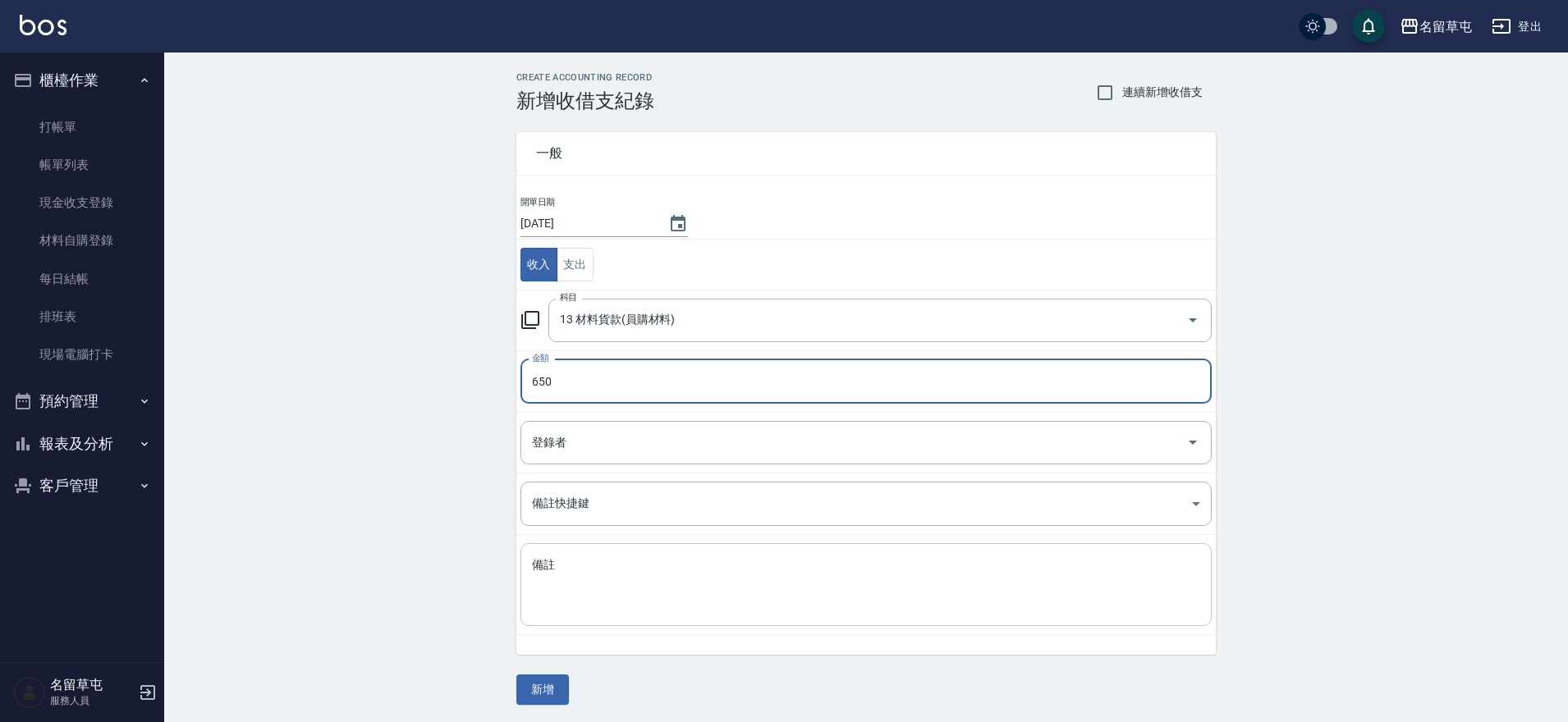
type input "650"
click at [604, 577] on textarea "備註" at bounding box center [866, 585] width 668 height 56
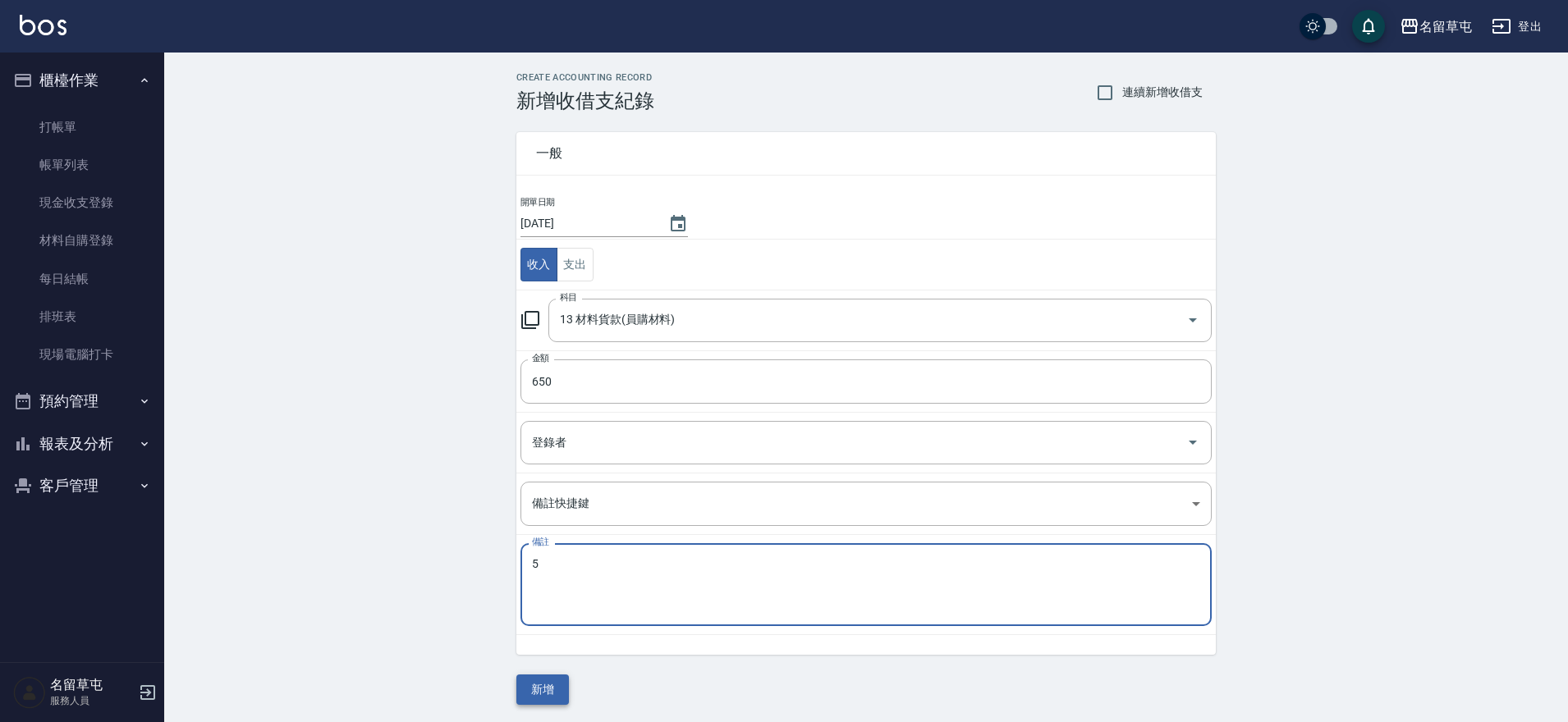
type textarea "5"
click at [548, 700] on button "新增" at bounding box center [543, 689] width 53 height 30
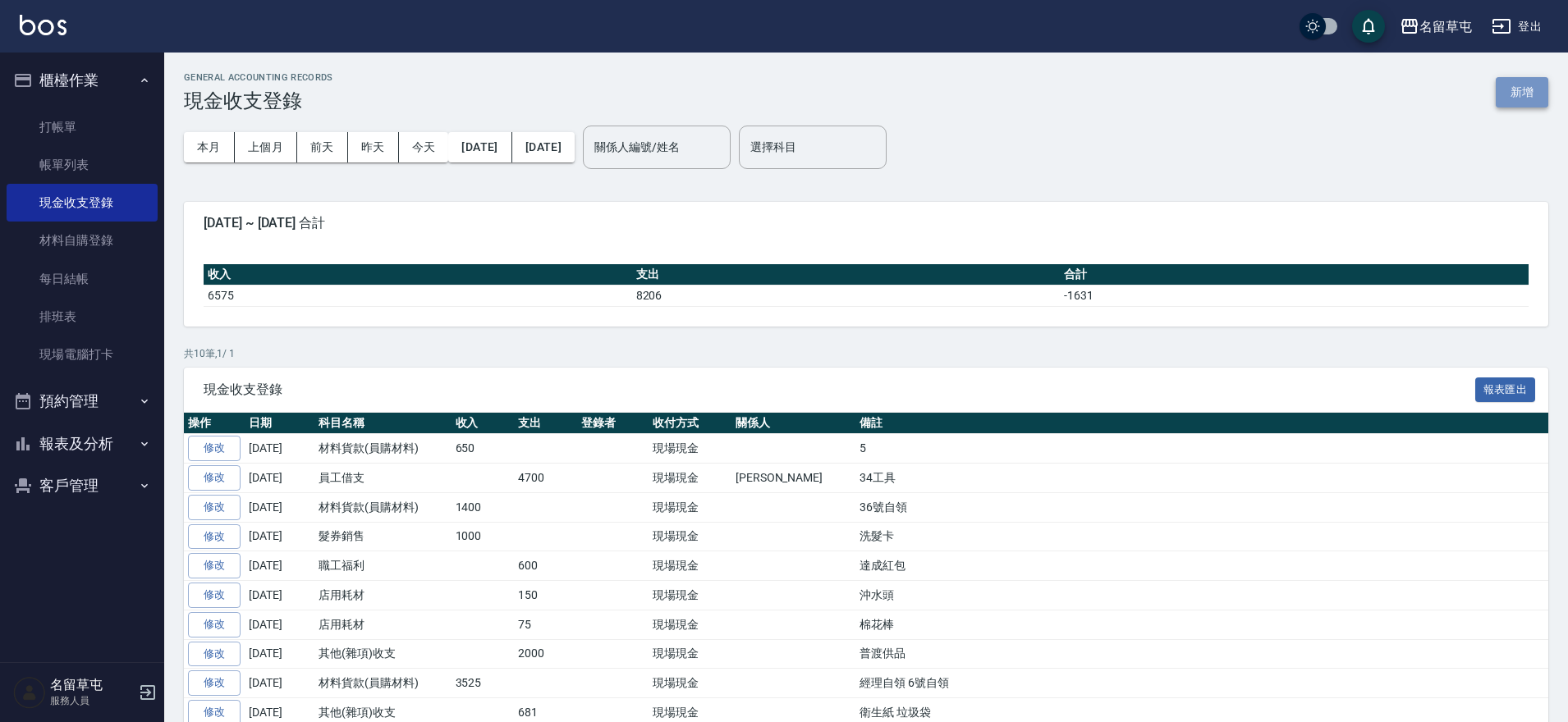
click at [1520, 94] on button "新增" at bounding box center [1522, 92] width 53 height 30
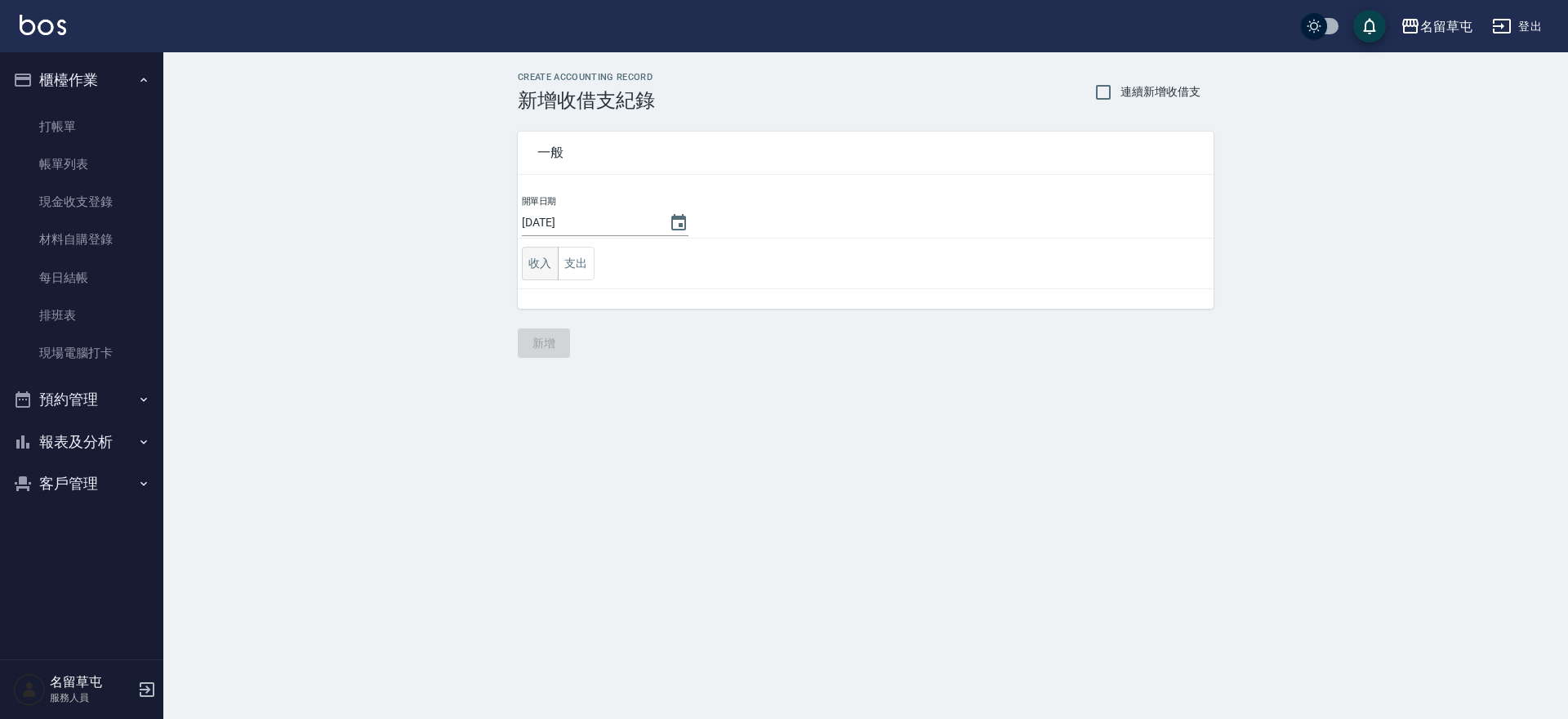
click at [532, 263] on button "收入" at bounding box center [540, 263] width 37 height 33
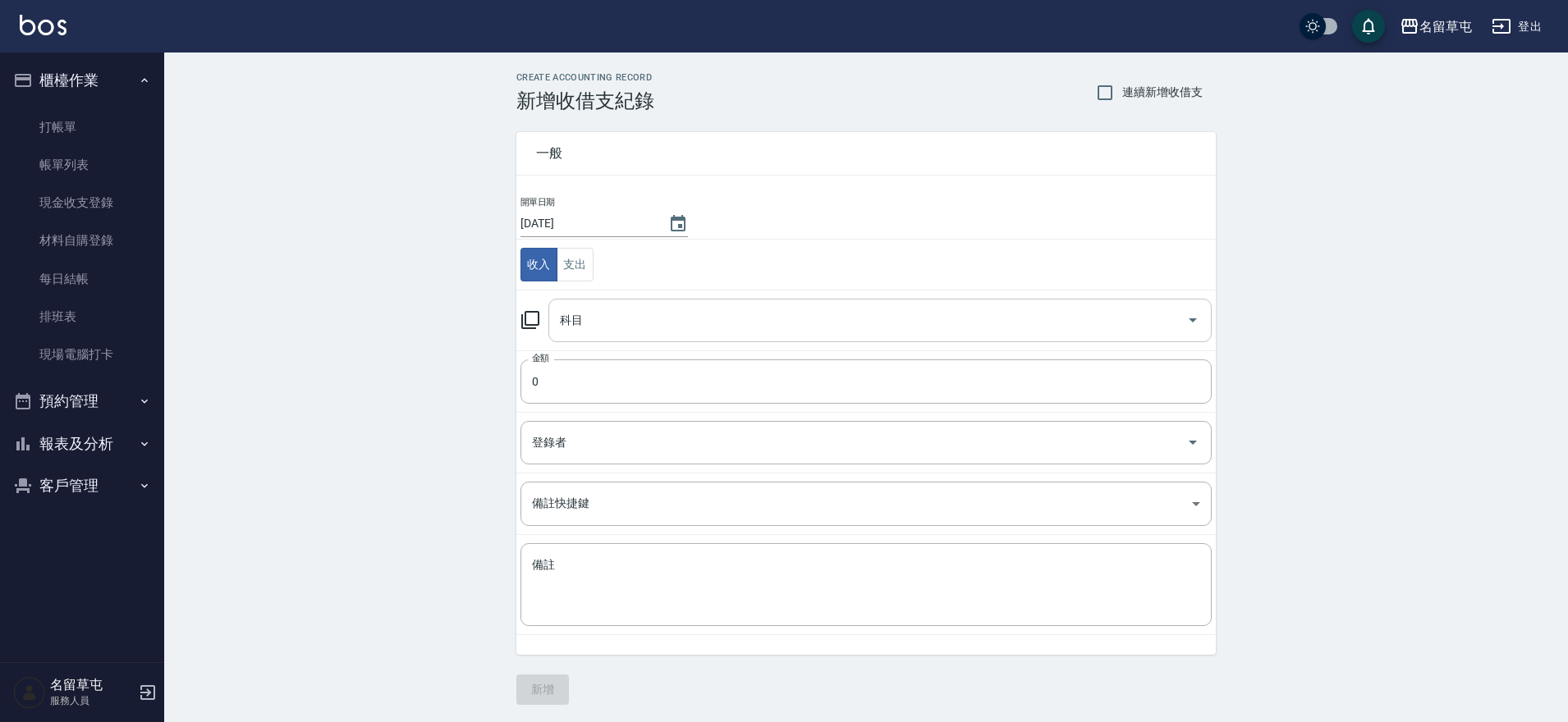
click at [622, 324] on input "科目" at bounding box center [868, 320] width 624 height 29
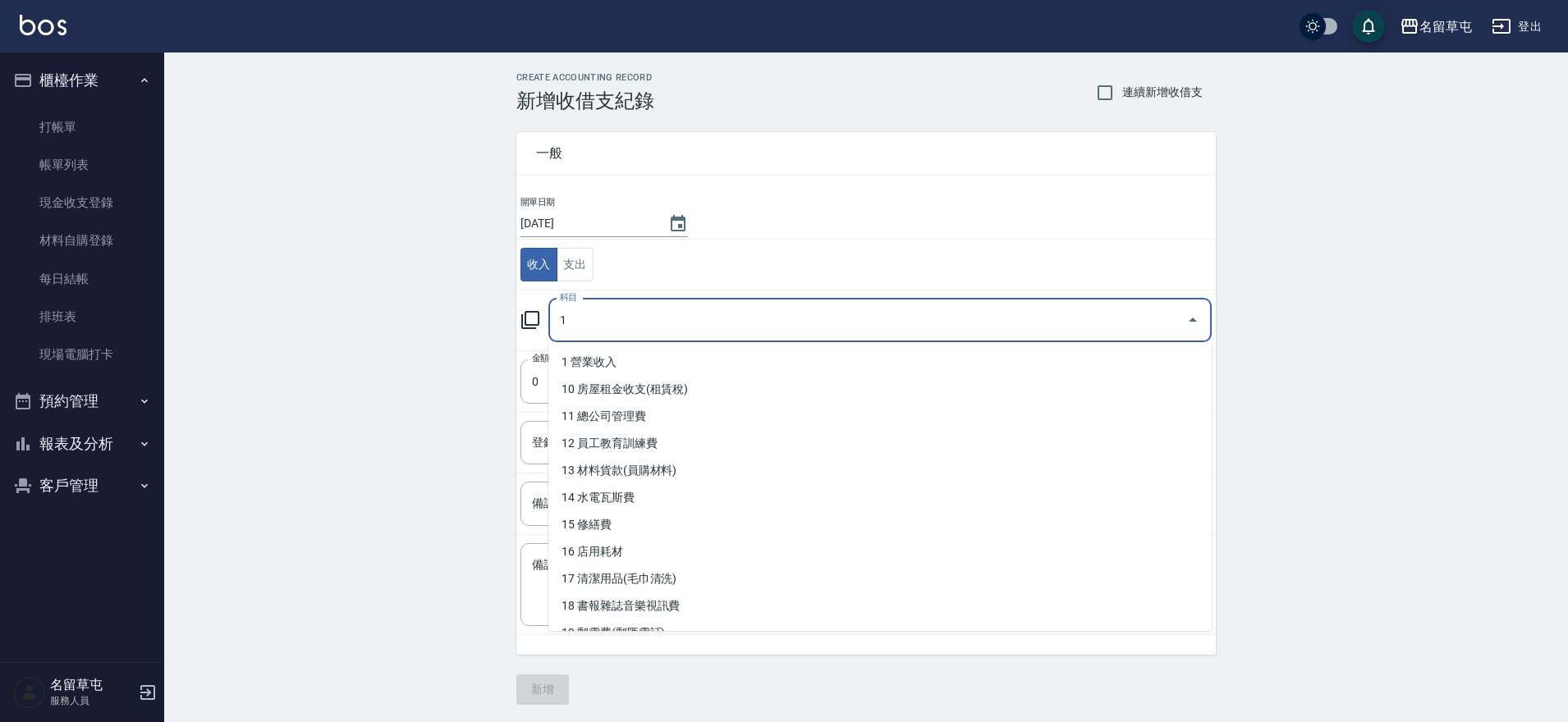
type input "1"
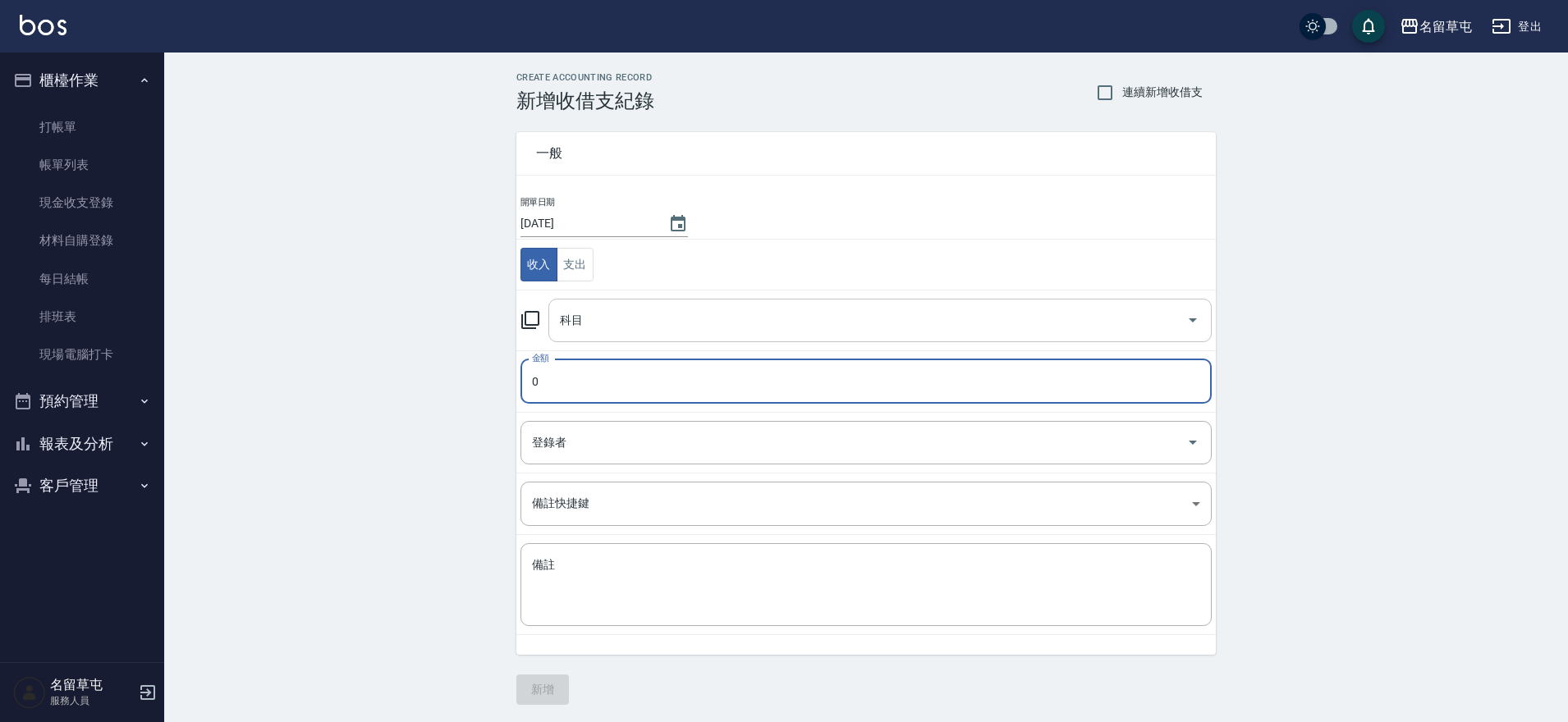
click at [622, 324] on input "科目" at bounding box center [868, 320] width 624 height 29
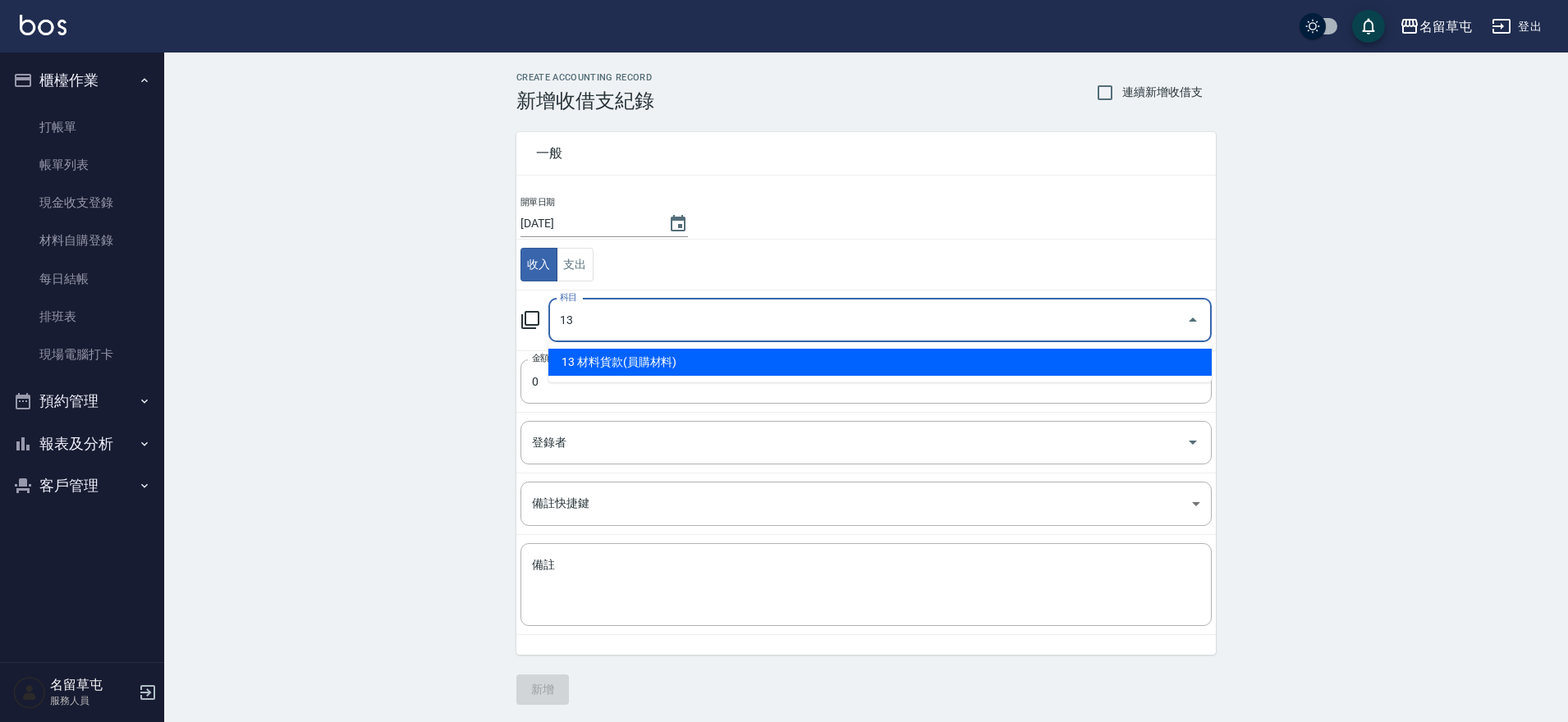
click at [629, 360] on li "13 材料貨款(員購材料)" at bounding box center [880, 362] width 663 height 27
type input "13 材料貨款(員購材料)"
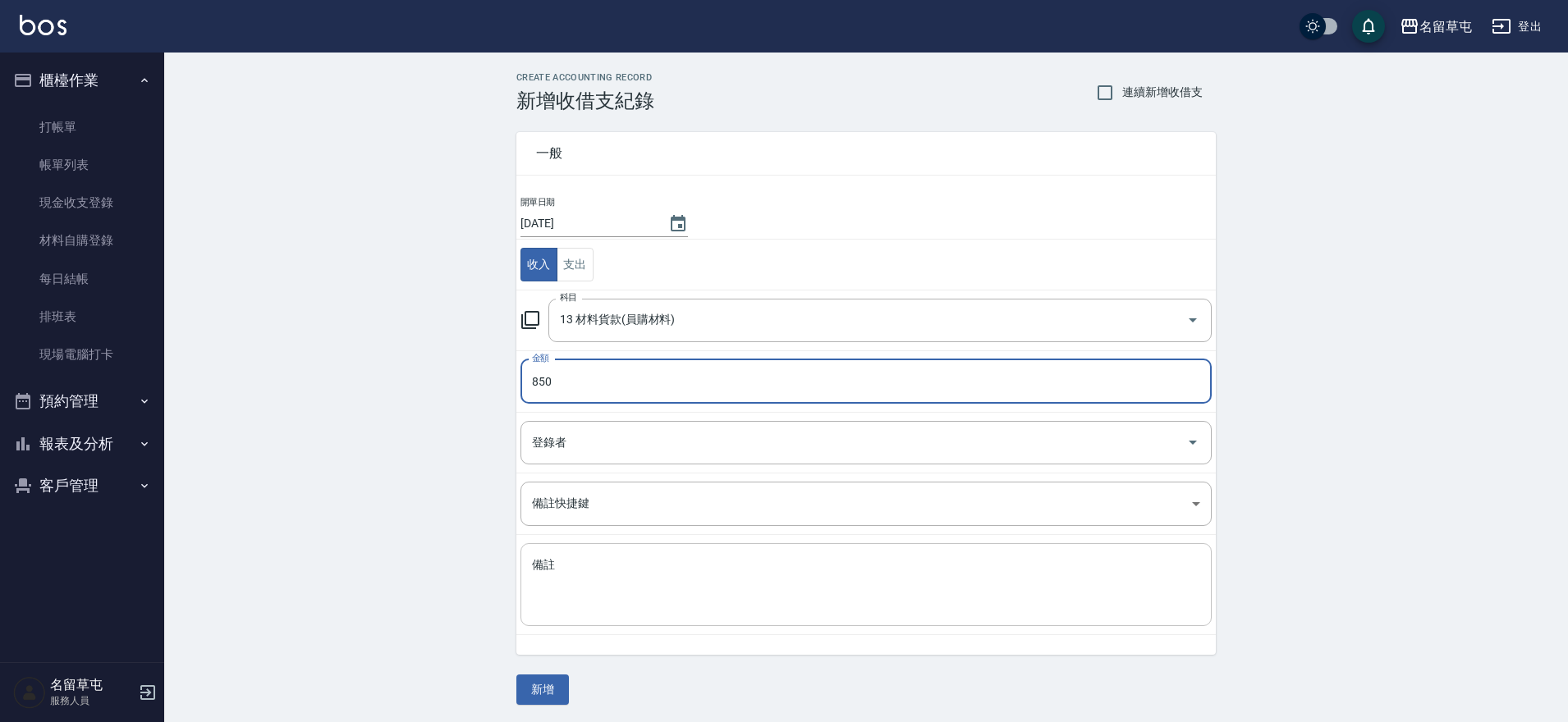
type input "850"
click at [580, 598] on textarea "備註" at bounding box center [866, 585] width 668 height 56
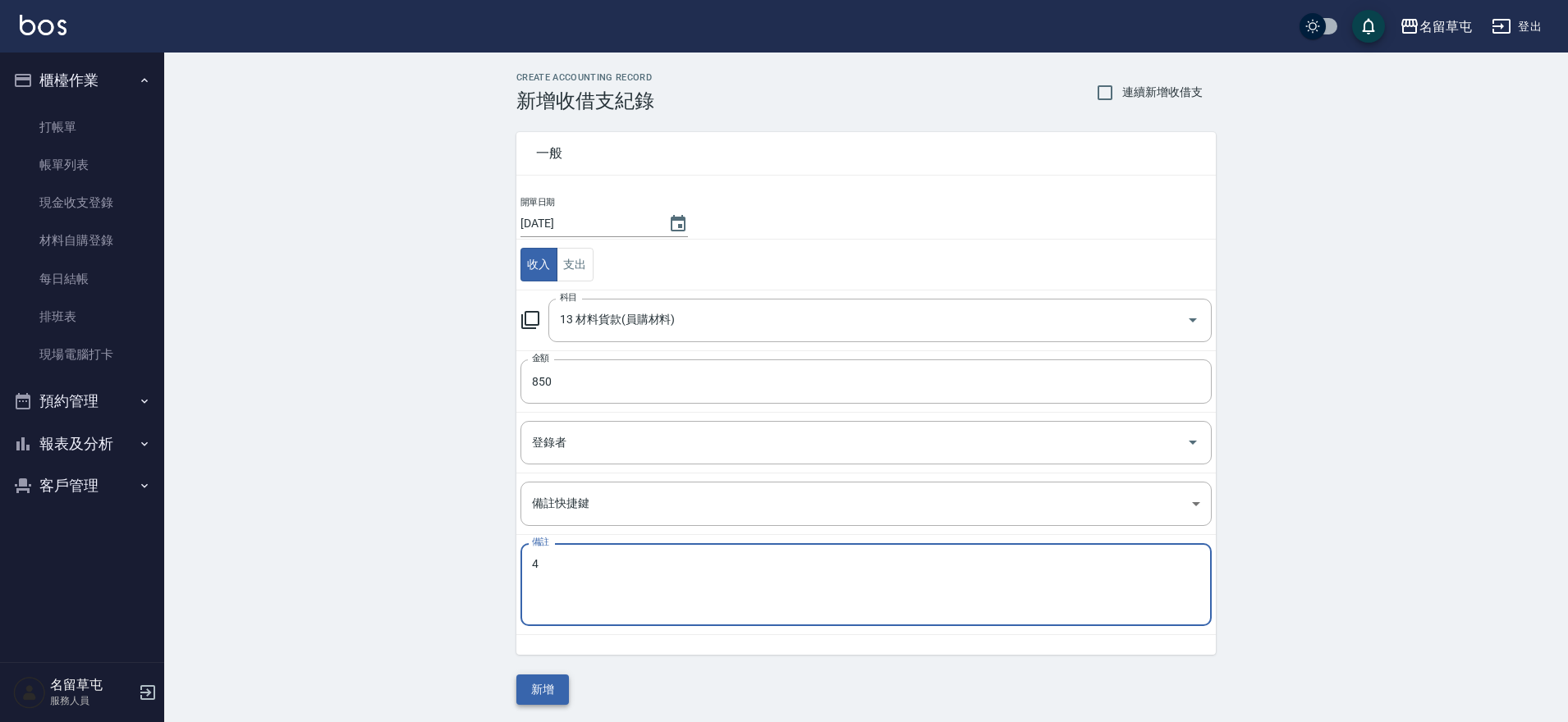
type textarea "4"
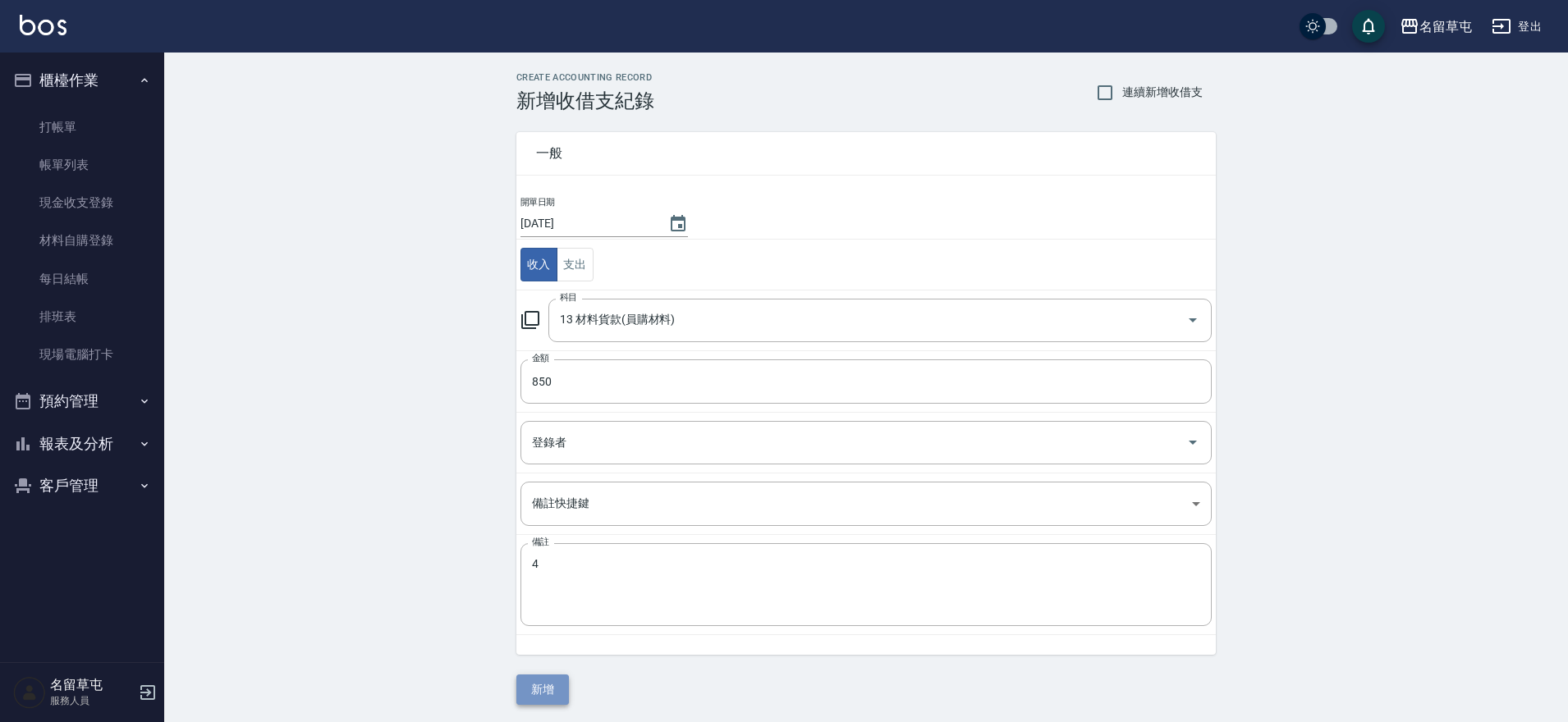
click at [555, 679] on button "新增" at bounding box center [543, 689] width 53 height 30
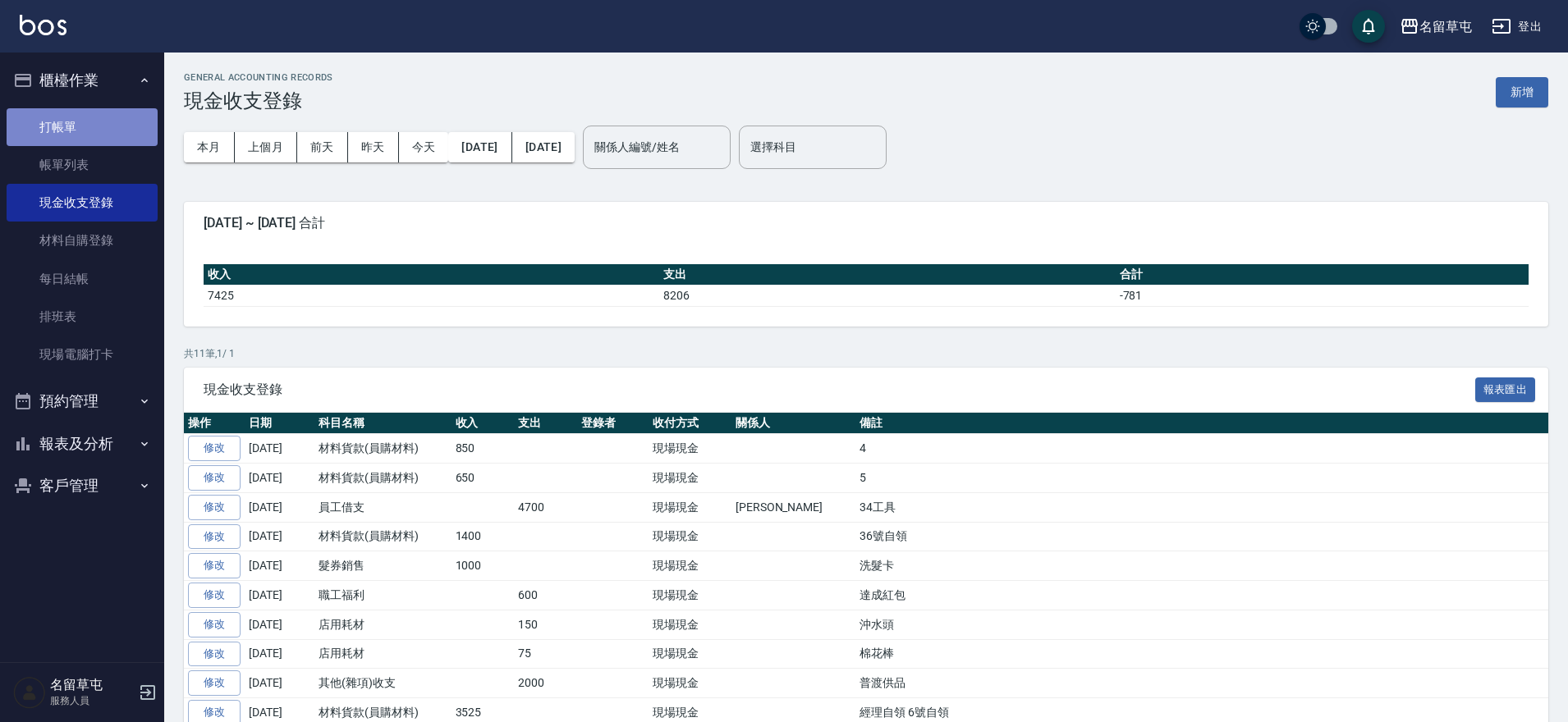
click at [76, 116] on link "打帳單" at bounding box center [82, 127] width 151 height 38
